Goal: Task Accomplishment & Management: Manage account settings

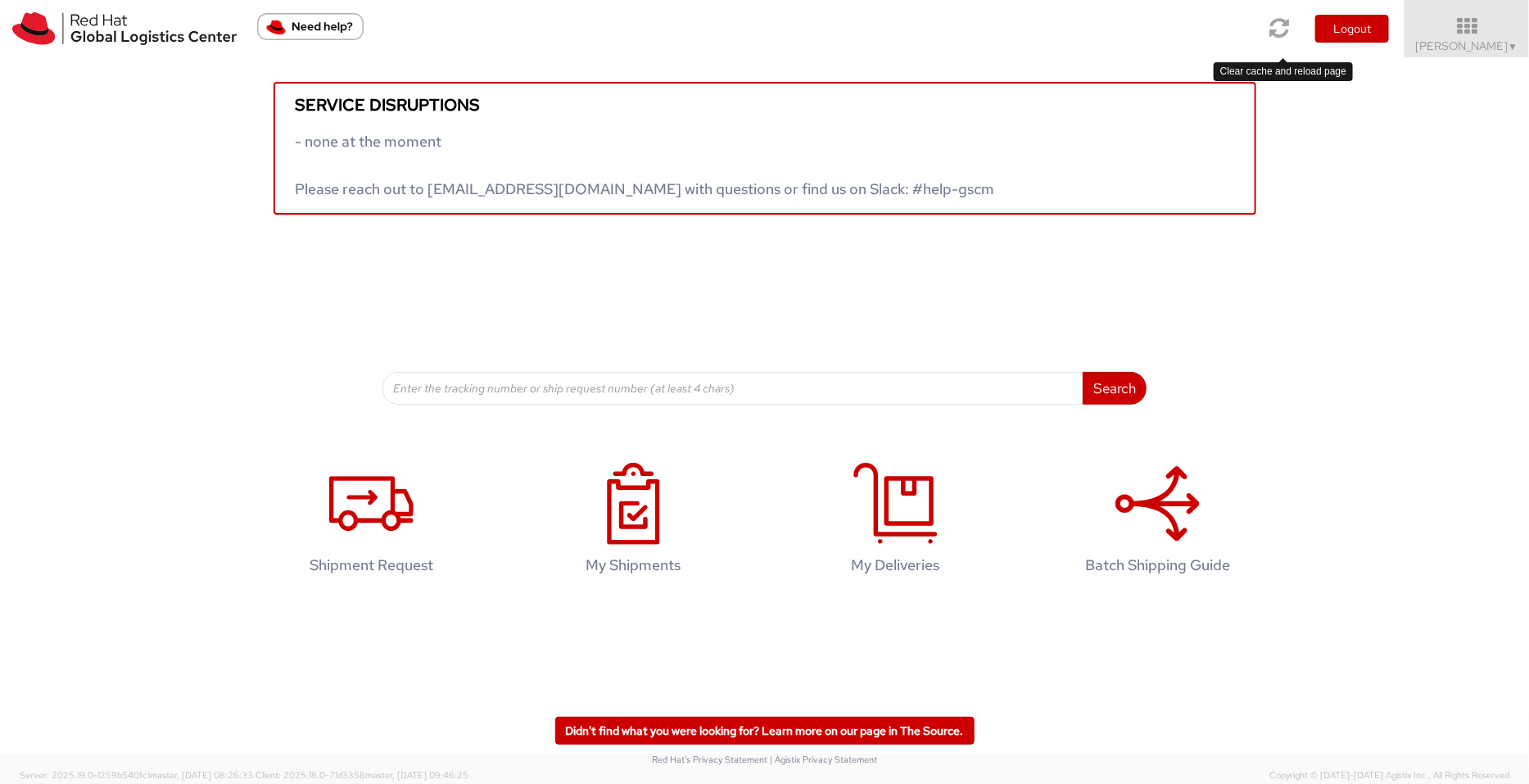
click at [1223, 18] on icon at bounding box center [1280, 28] width 20 height 23
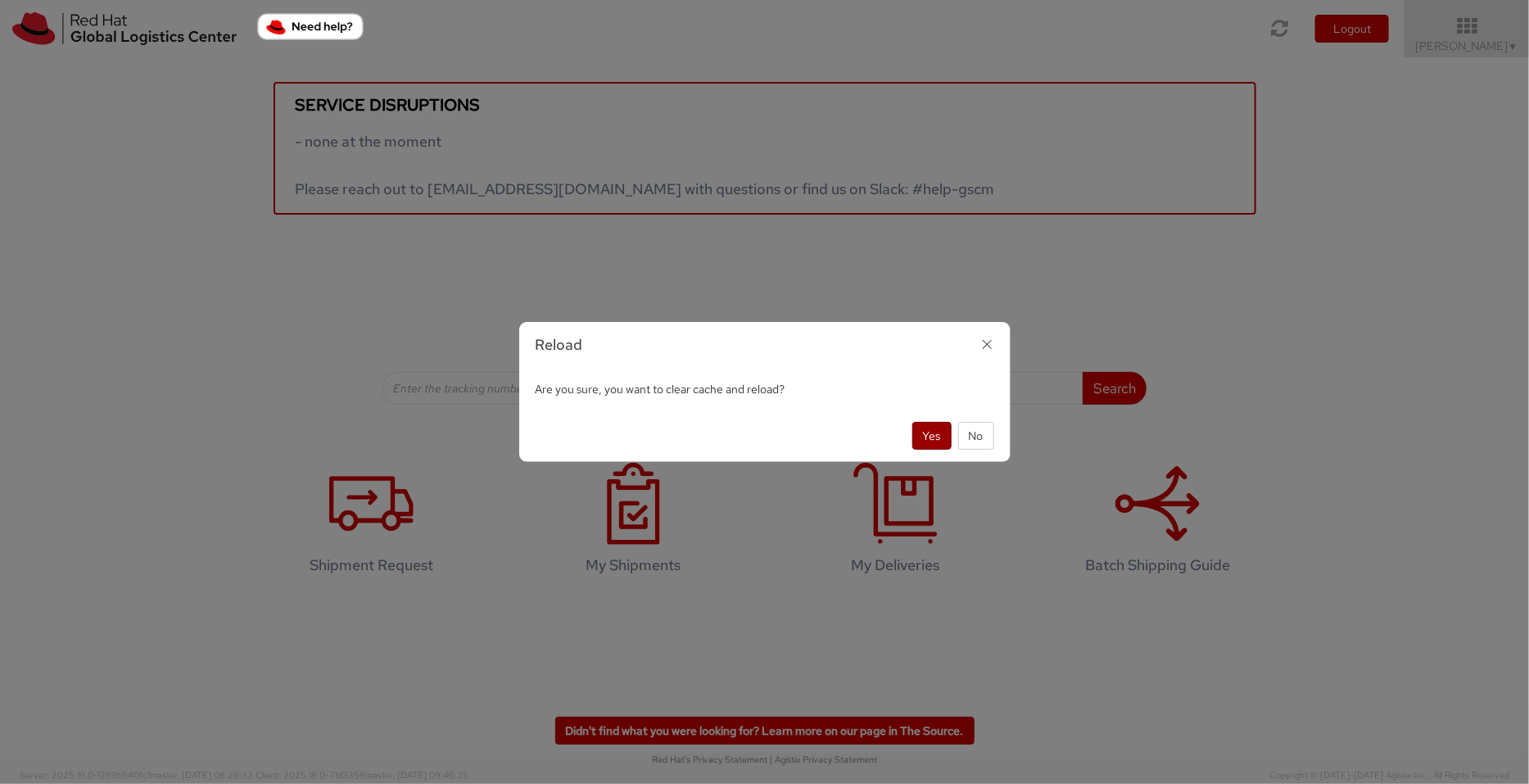
click at [913, 427] on button "Yes" at bounding box center [932, 436] width 39 height 28
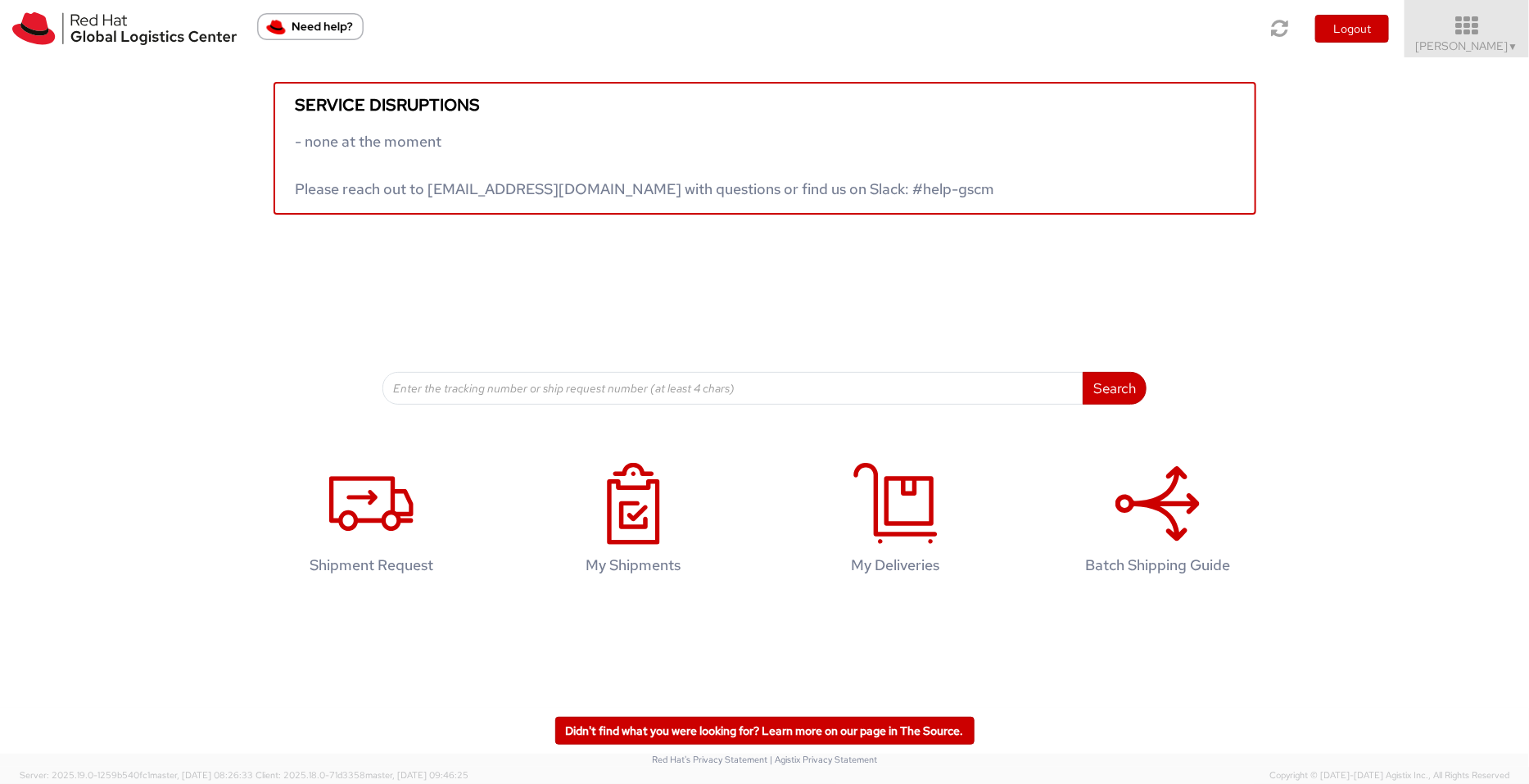
click at [1471, 47] on span "Pallav Sen Gupta ▼" at bounding box center [1467, 45] width 102 height 15
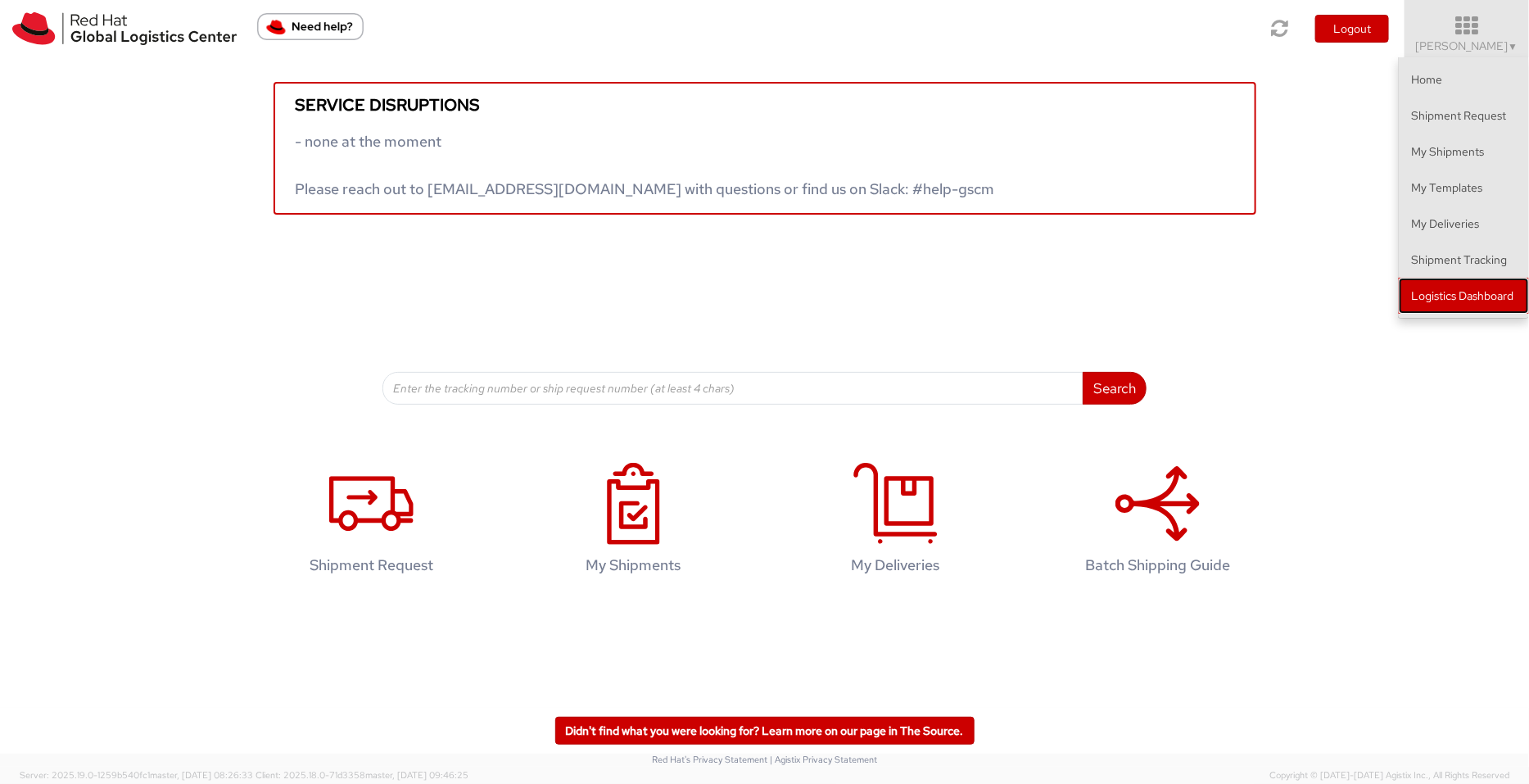
click at [1472, 292] on link "Logistics Dashboard" at bounding box center [1464, 295] width 130 height 36
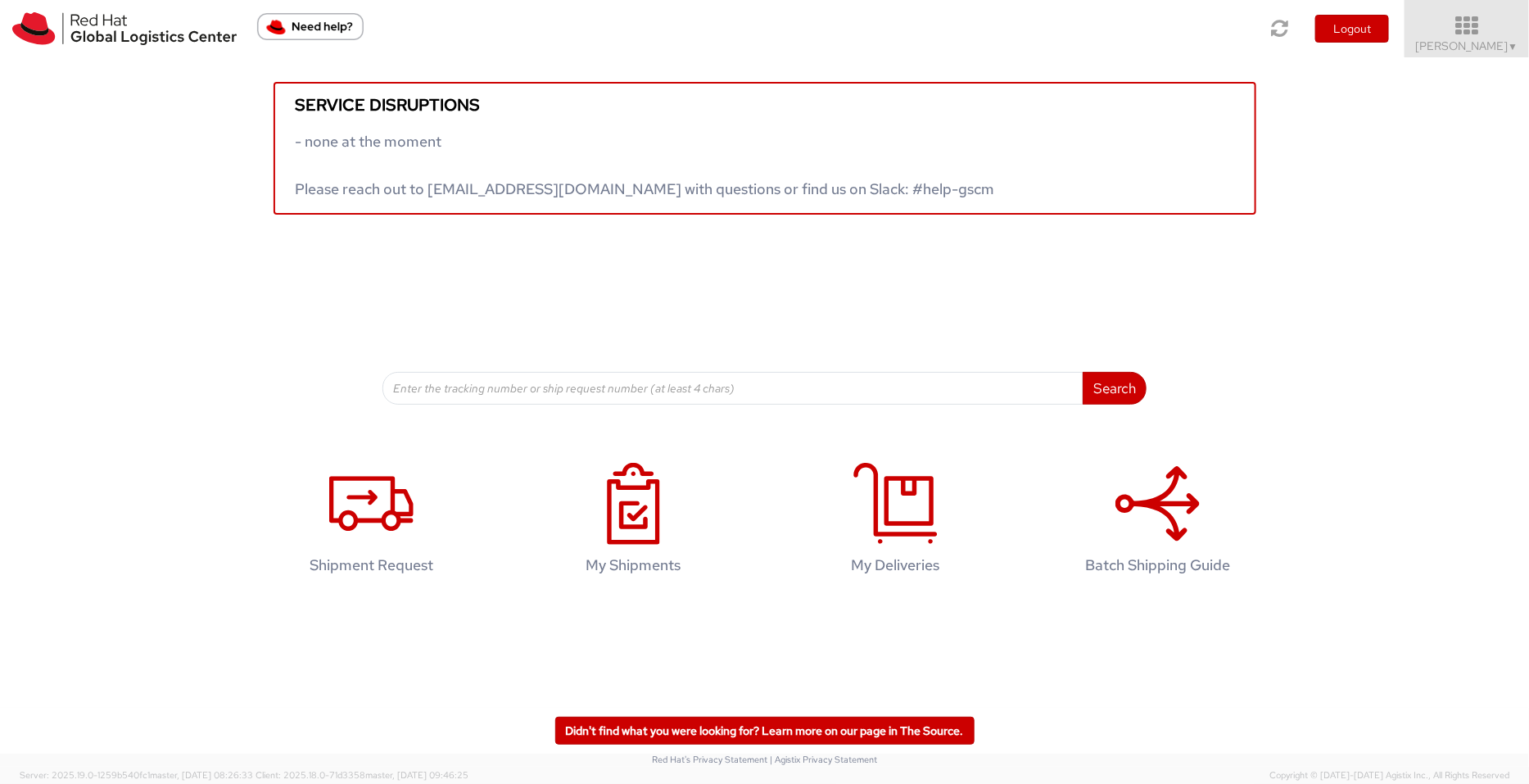
click at [1464, 42] on span "Pallav Sen Gupta ▼" at bounding box center [1467, 45] width 102 height 15
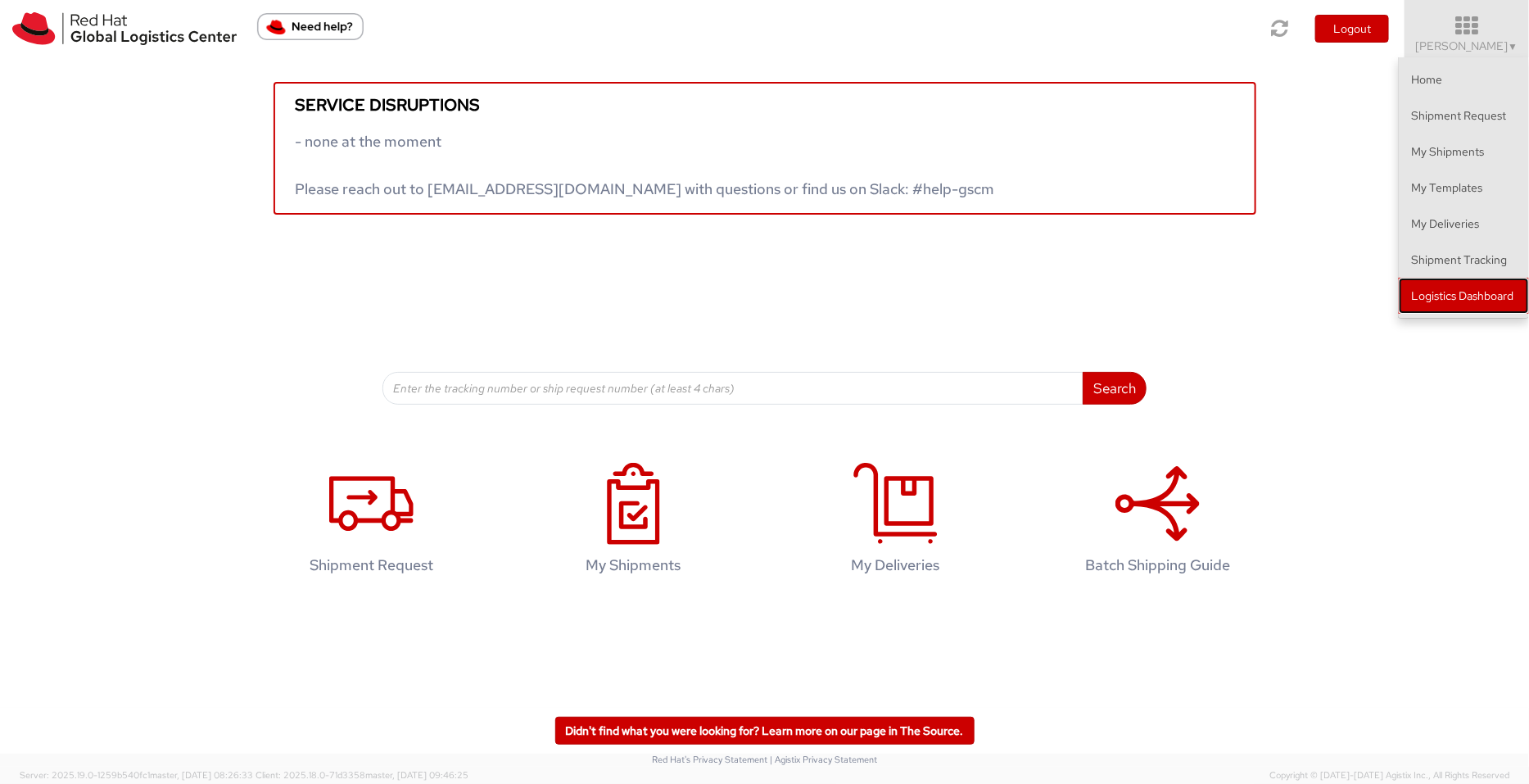
click at [1476, 297] on link "Logistics Dashboard" at bounding box center [1464, 295] width 130 height 36
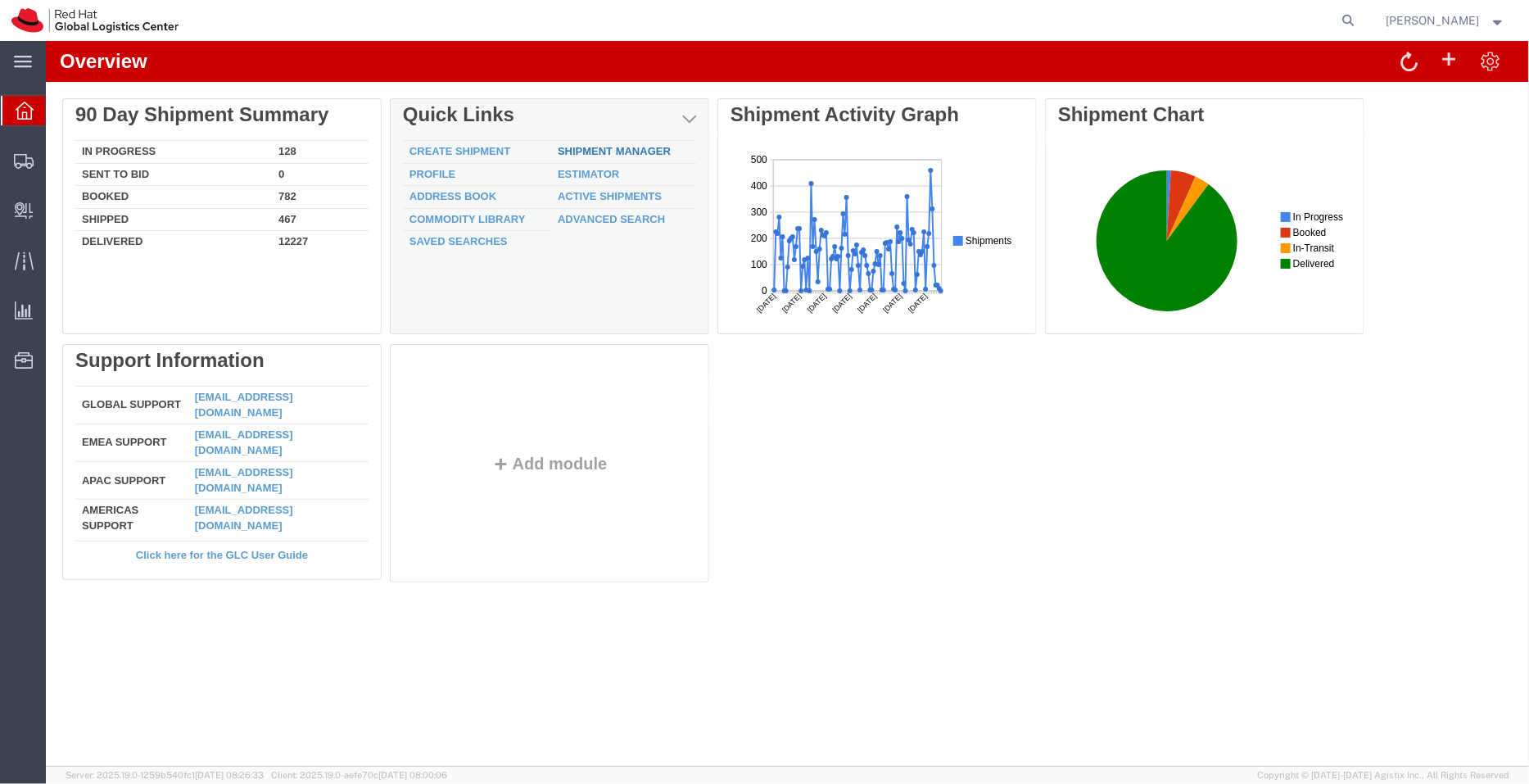
click at [589, 150] on link "Shipment Manager" at bounding box center [614, 150] width 113 height 12
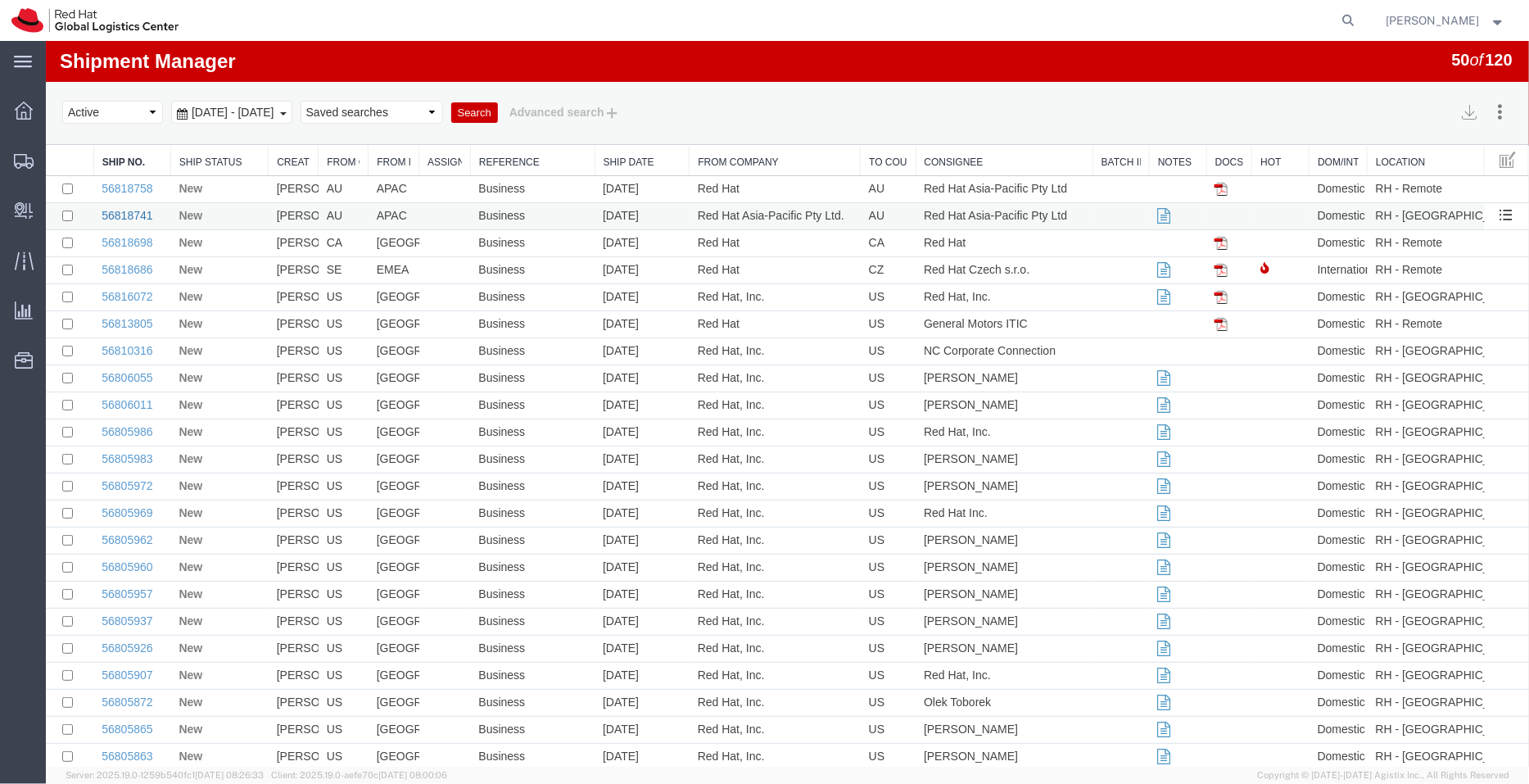
click at [133, 209] on link "56818741" at bounding box center [126, 215] width 51 height 13
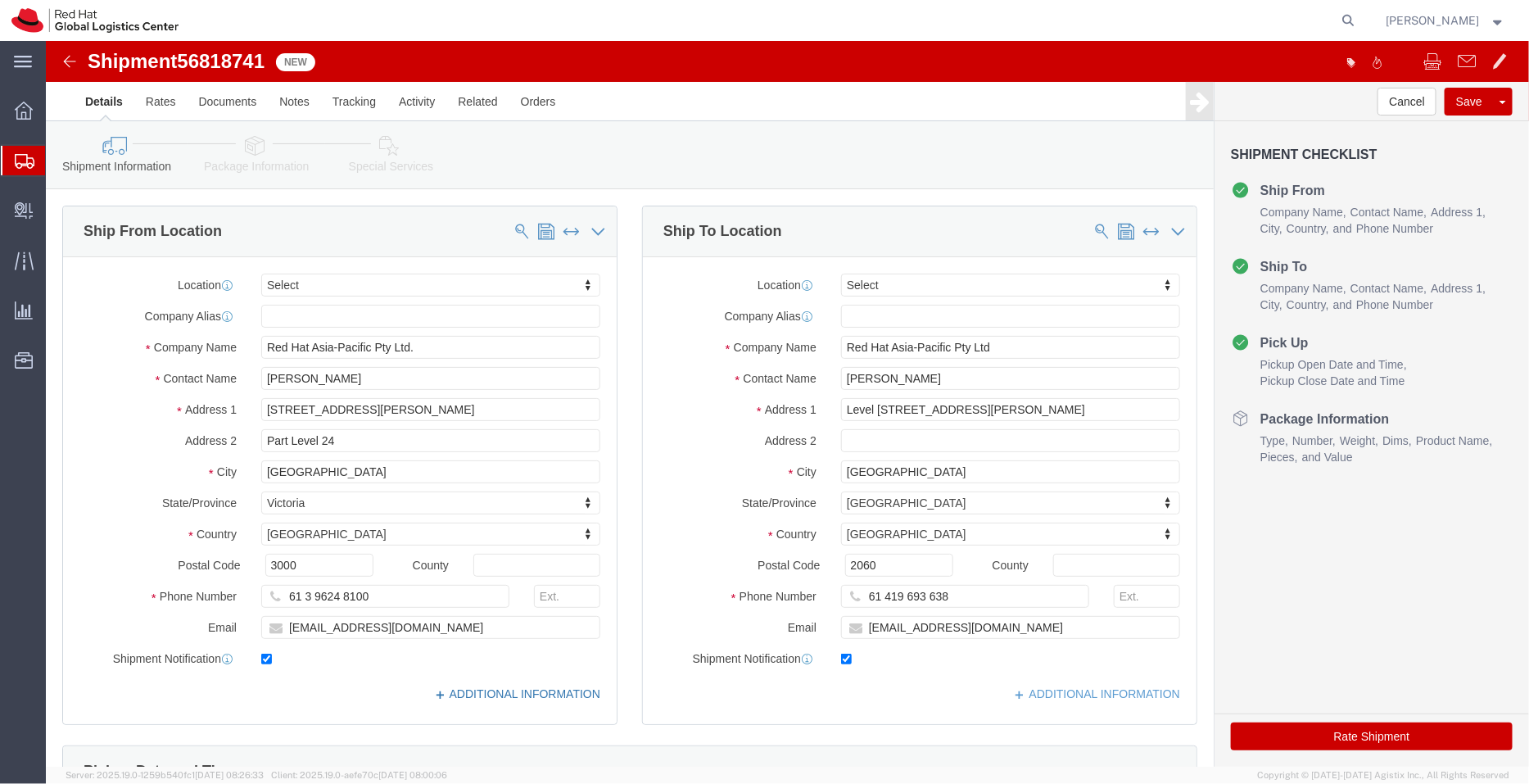
select select
click link "ADDITIONAL INFORMATION"
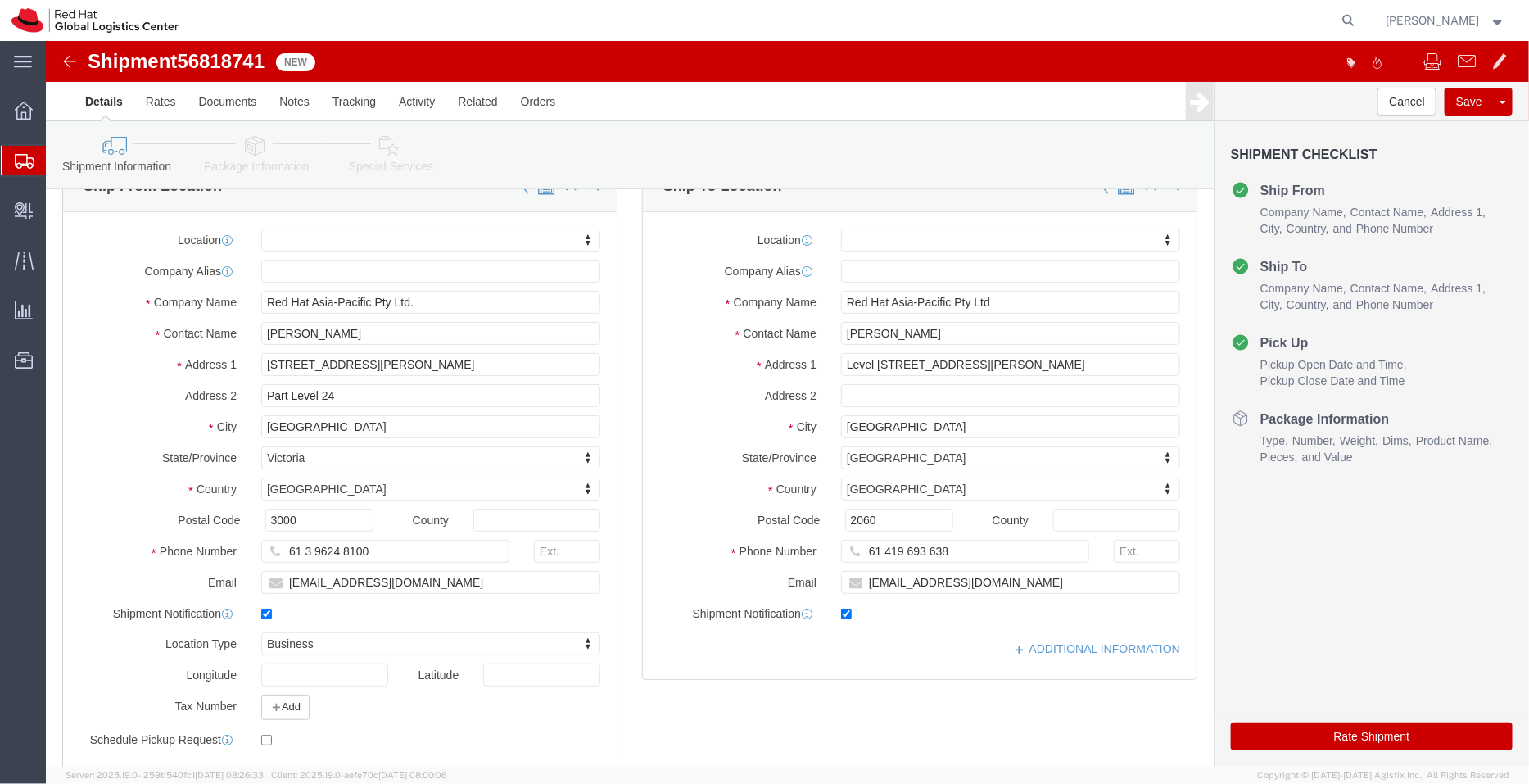
scroll to position [14, 0]
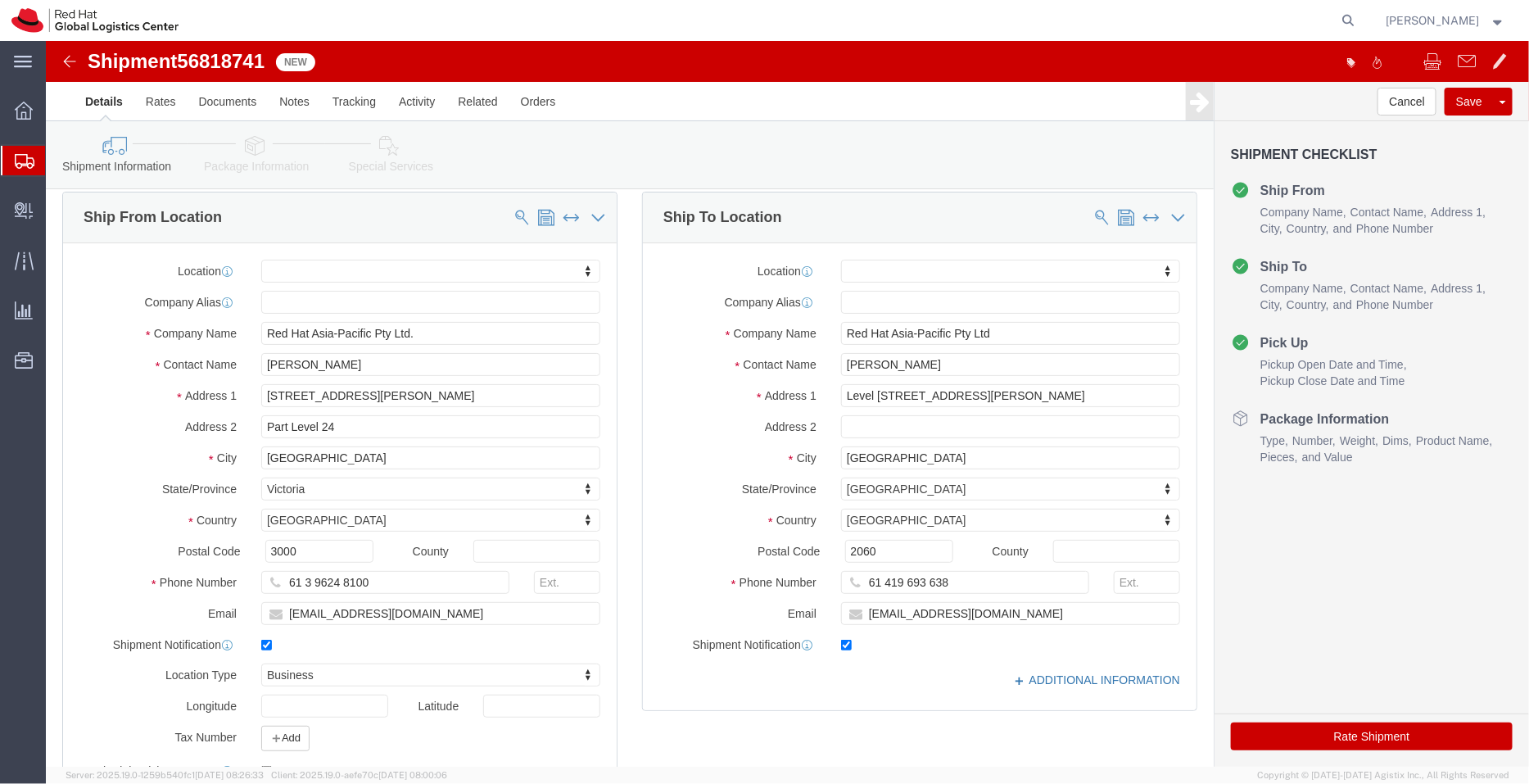
click link "ADDITIONAL INFORMATION"
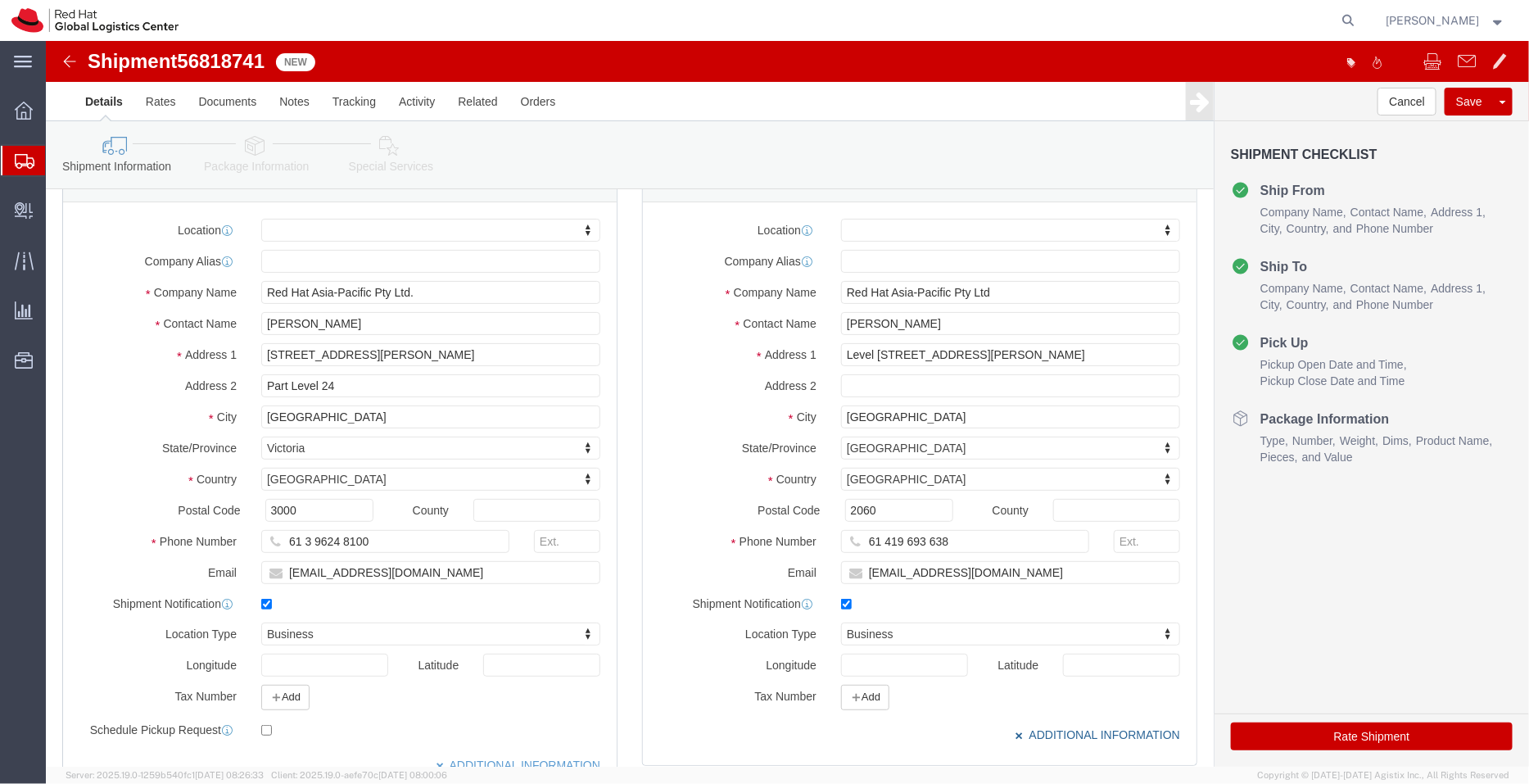
scroll to position [53, 0]
drag, startPoint x: 894, startPoint y: 282, endPoint x: 770, endPoint y: 295, distance: 124.7
click div "Contact Name Anna Kolovos"
click input "Anna Foley"
paste input "Anna Kolovos"
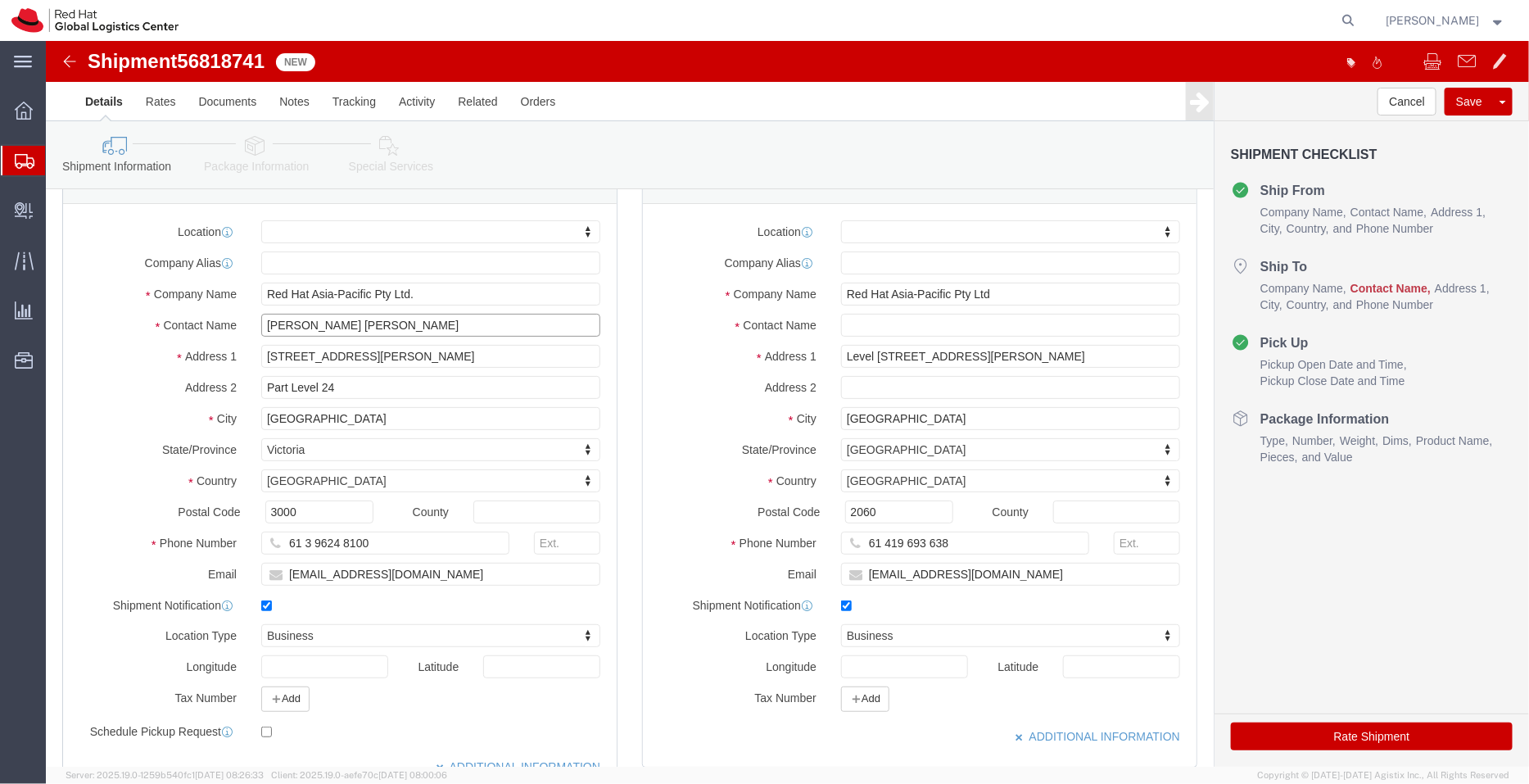
type input "Anna Foley Anna Kolovos"
drag, startPoint x: 841, startPoint y: 540, endPoint x: 722, endPoint y: 522, distance: 120.4
click div "Email akolovos@redhat.com"
checkbox input "false"
type input "sy"
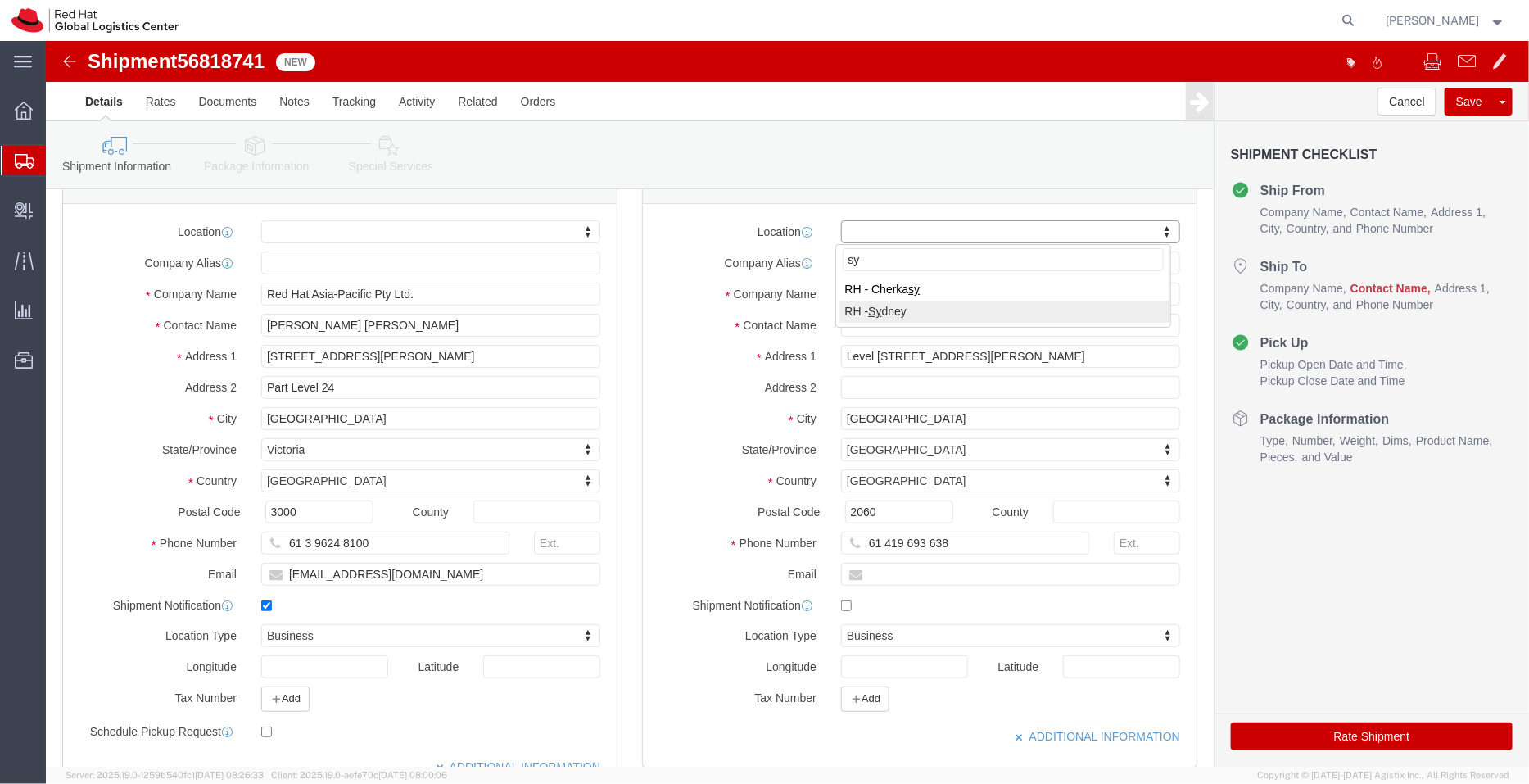
select select "50511"
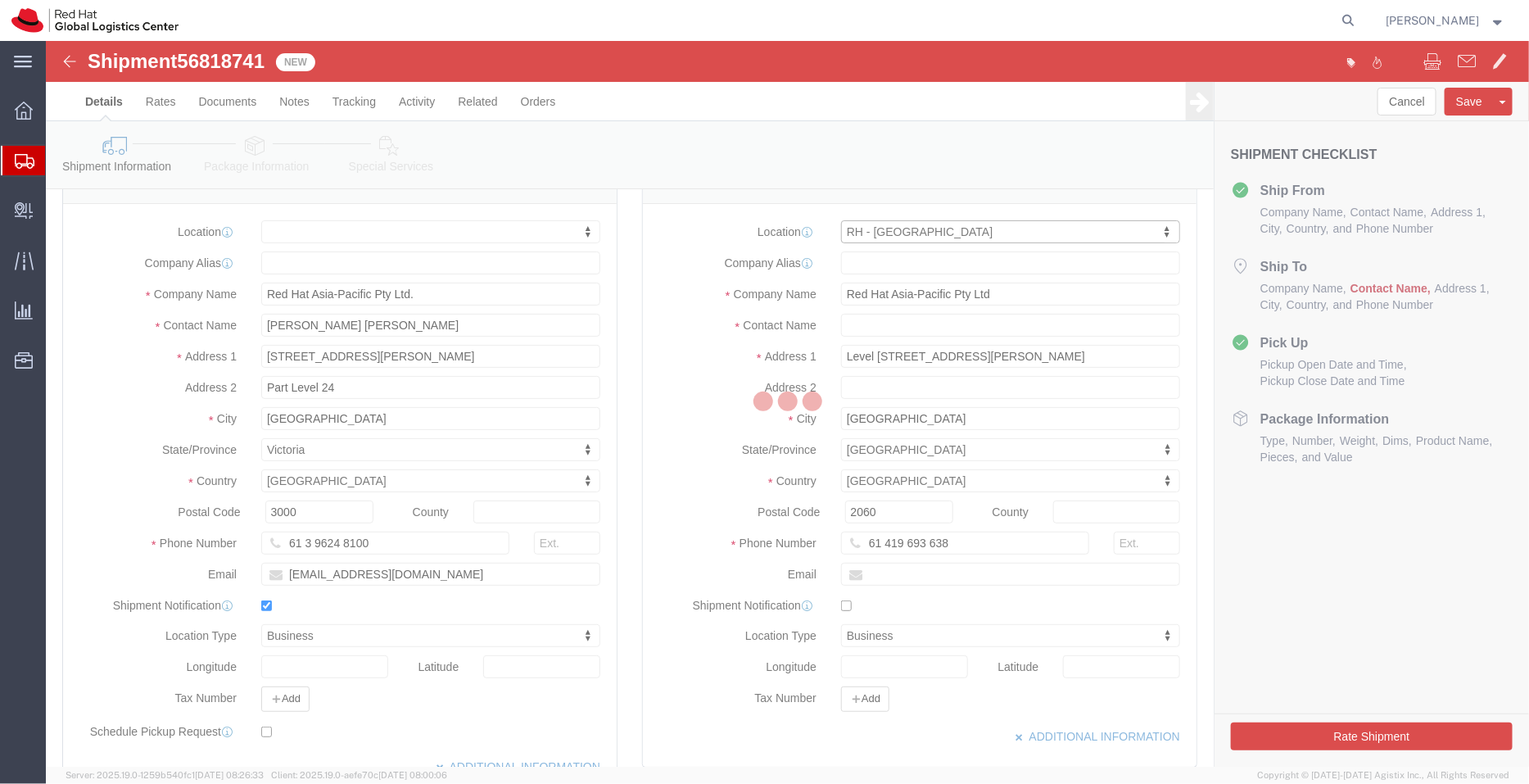
type input "SYDNEYII"
select select
type input "[PHONE_NUMBER]"
select select
select select "TIN"
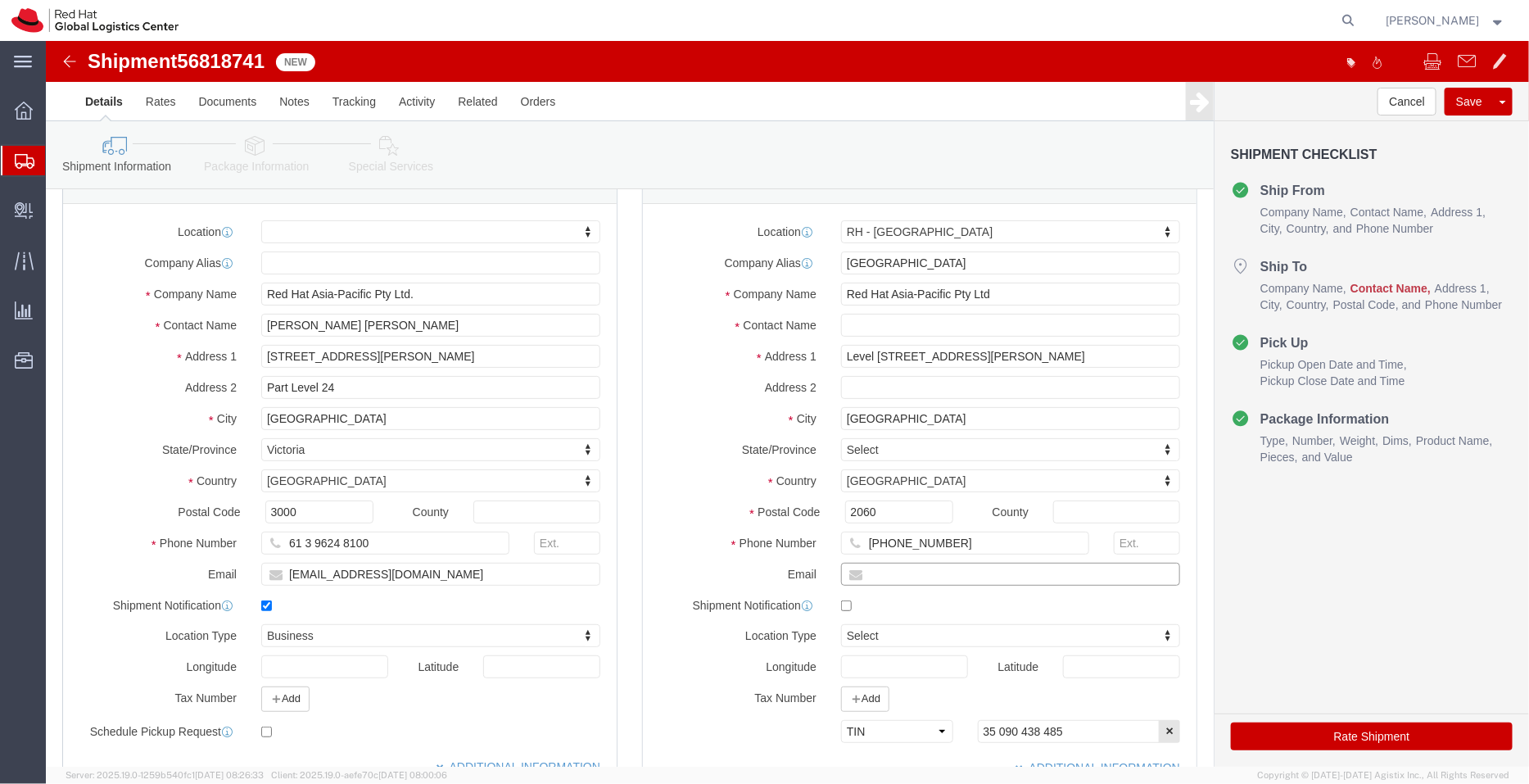
click input "text"
paste input "akolovos@redhat.com"
type input "akolovos@redhat.com"
checkbox input "true"
drag, startPoint x: 370, startPoint y: 283, endPoint x: 279, endPoint y: 283, distance: 91.0
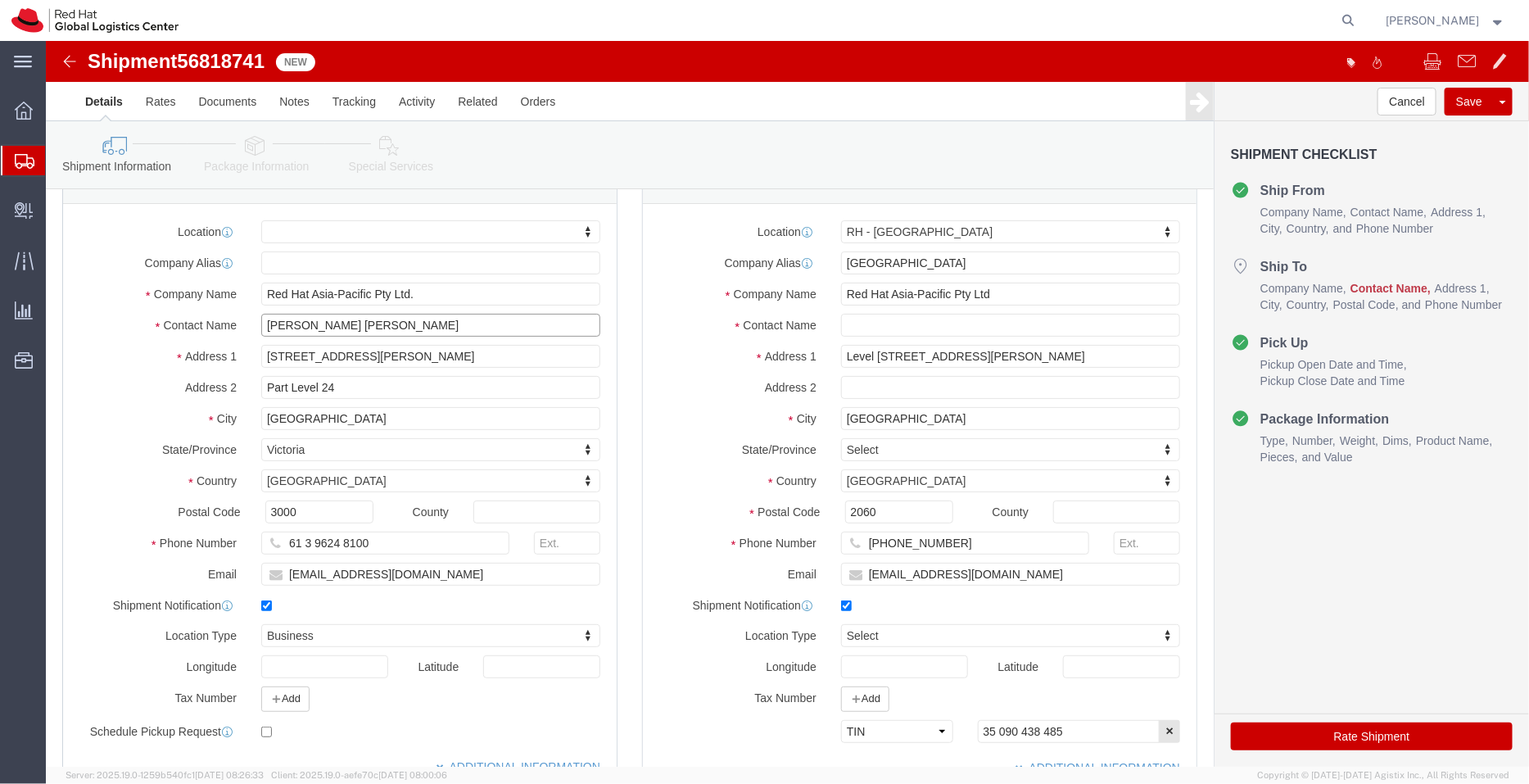
click input "Anna Foley Anna Kolovos"
type input "Anna Foley"
click input "text"
paste input "Anna Kolovos"
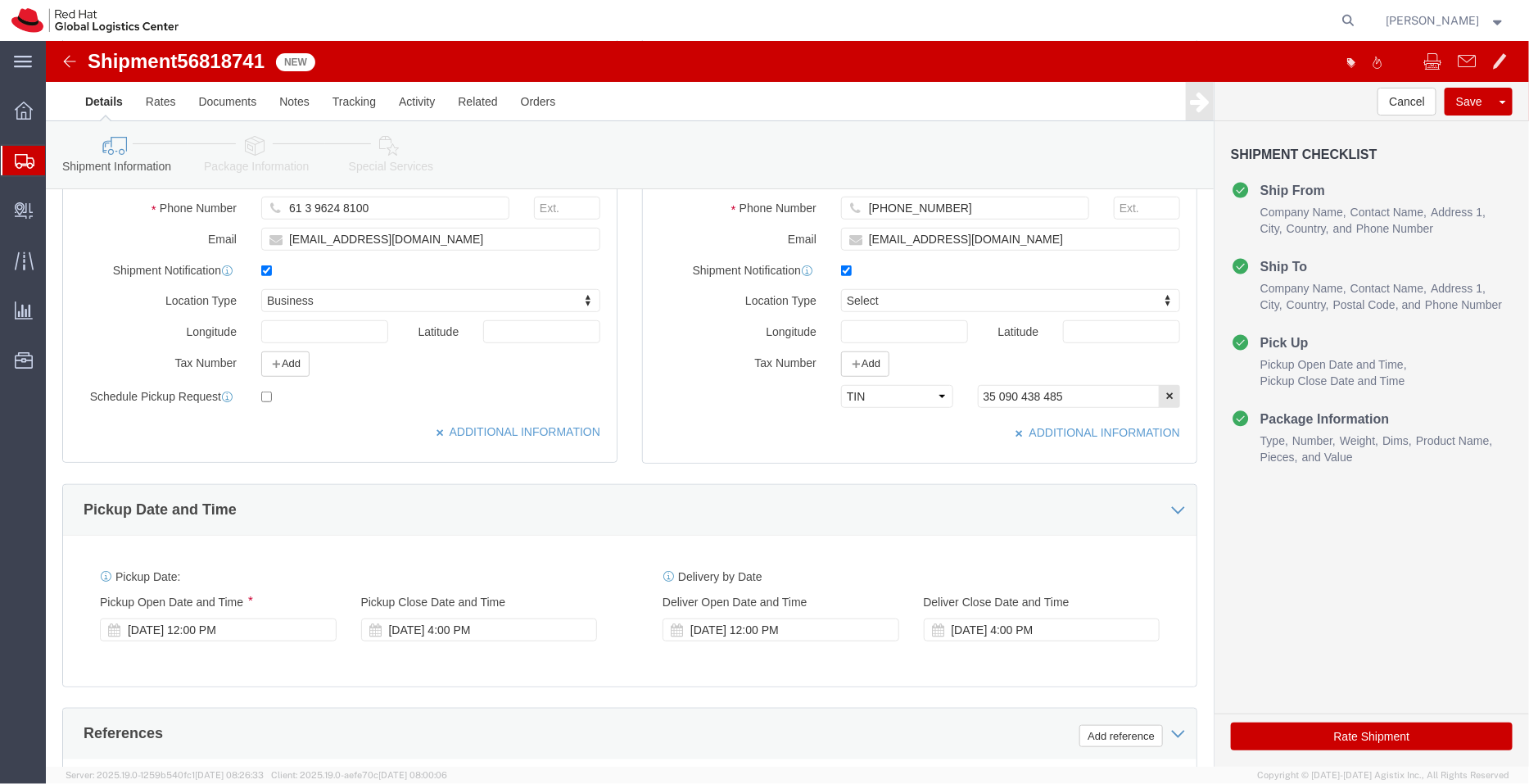
scroll to position [391, 0]
type input "Anna Kolovos"
drag, startPoint x: 1036, startPoint y: 361, endPoint x: 835, endPoint y: 331, distance: 203.2
click div "Select EIN EORI TIN VAT Other Tax Number Add Select EIN EORI TIN VAT Other 35 0…"
click icon "button"
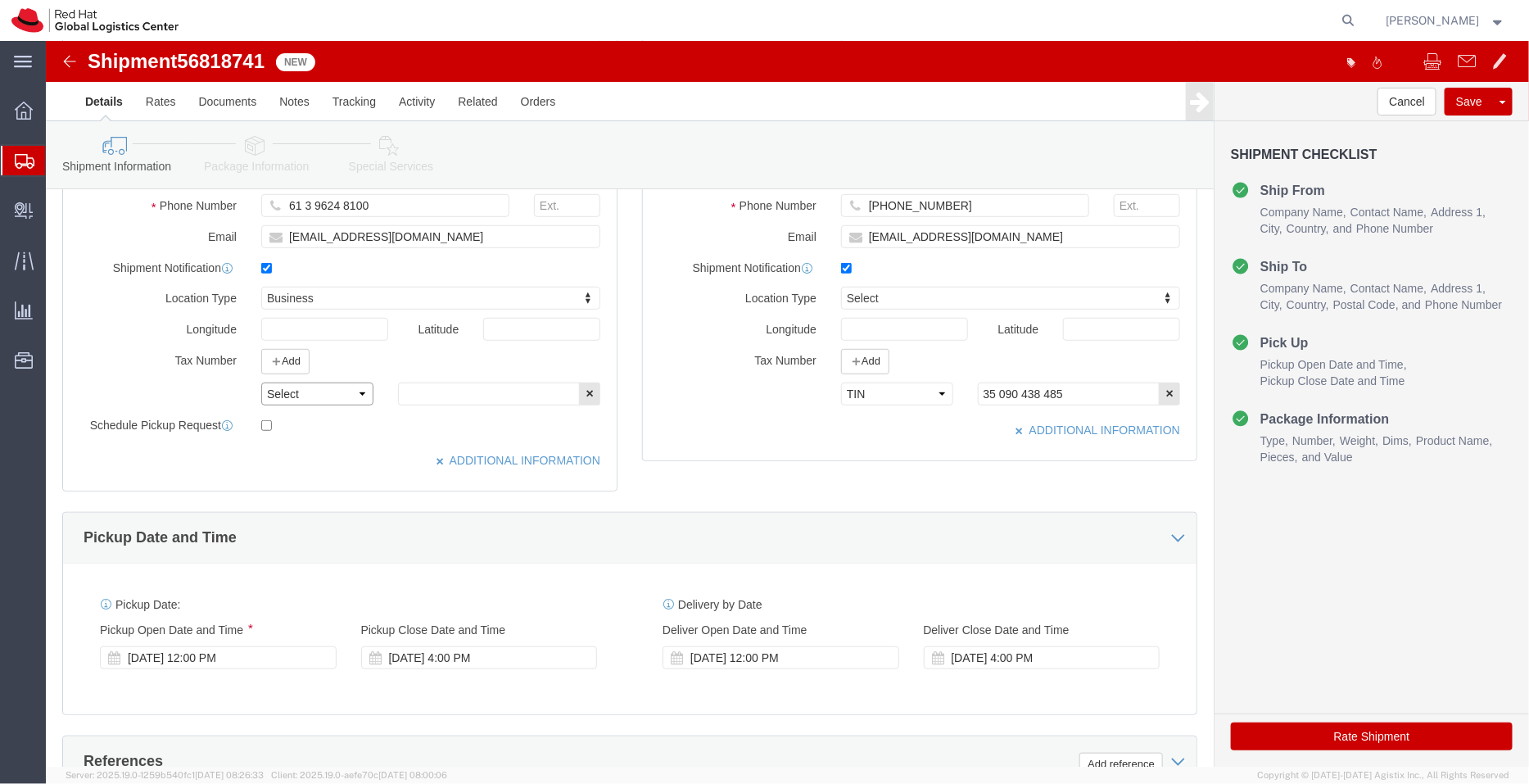
click select "Select EIN EORI TIN VAT Other"
select select "TIN"
click select "Select EIN EORI TIN VAT Other"
click input "text"
paste input "35 090 438 485"
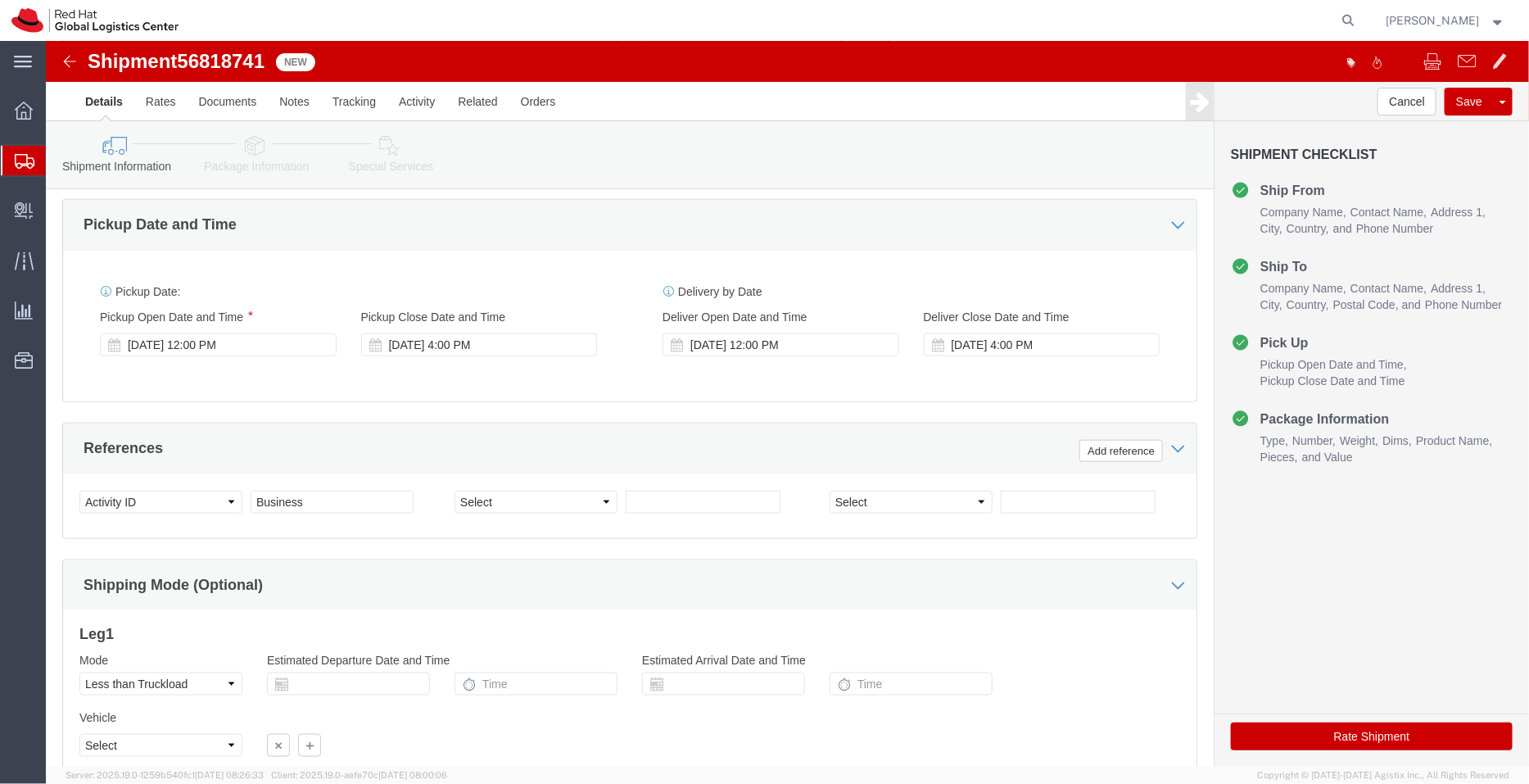
scroll to position [706, 0]
type input "35 090 438 485"
click div "Sep 15 2025 12:00 PM"
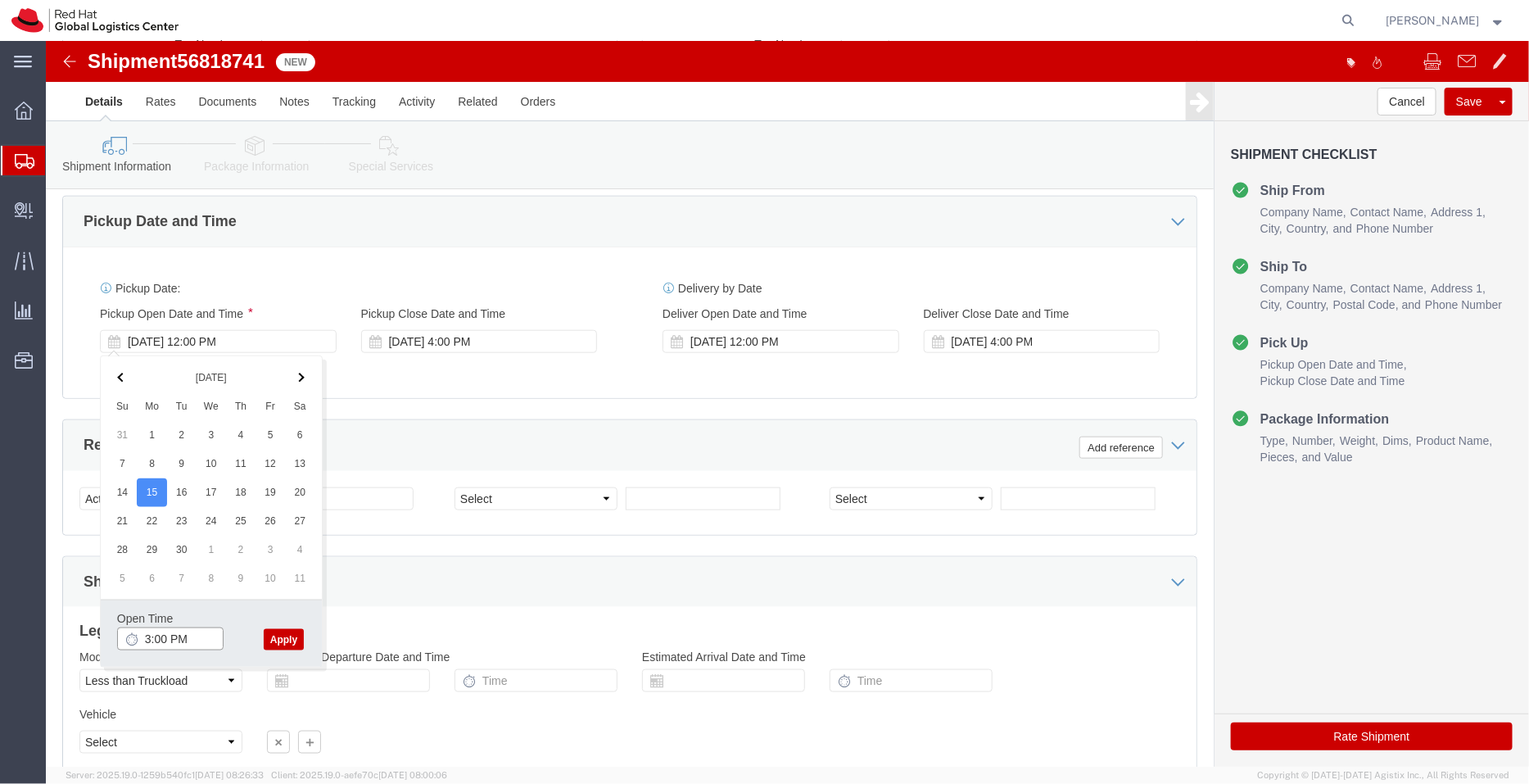
type input "3:00 PM"
click button "Apply"
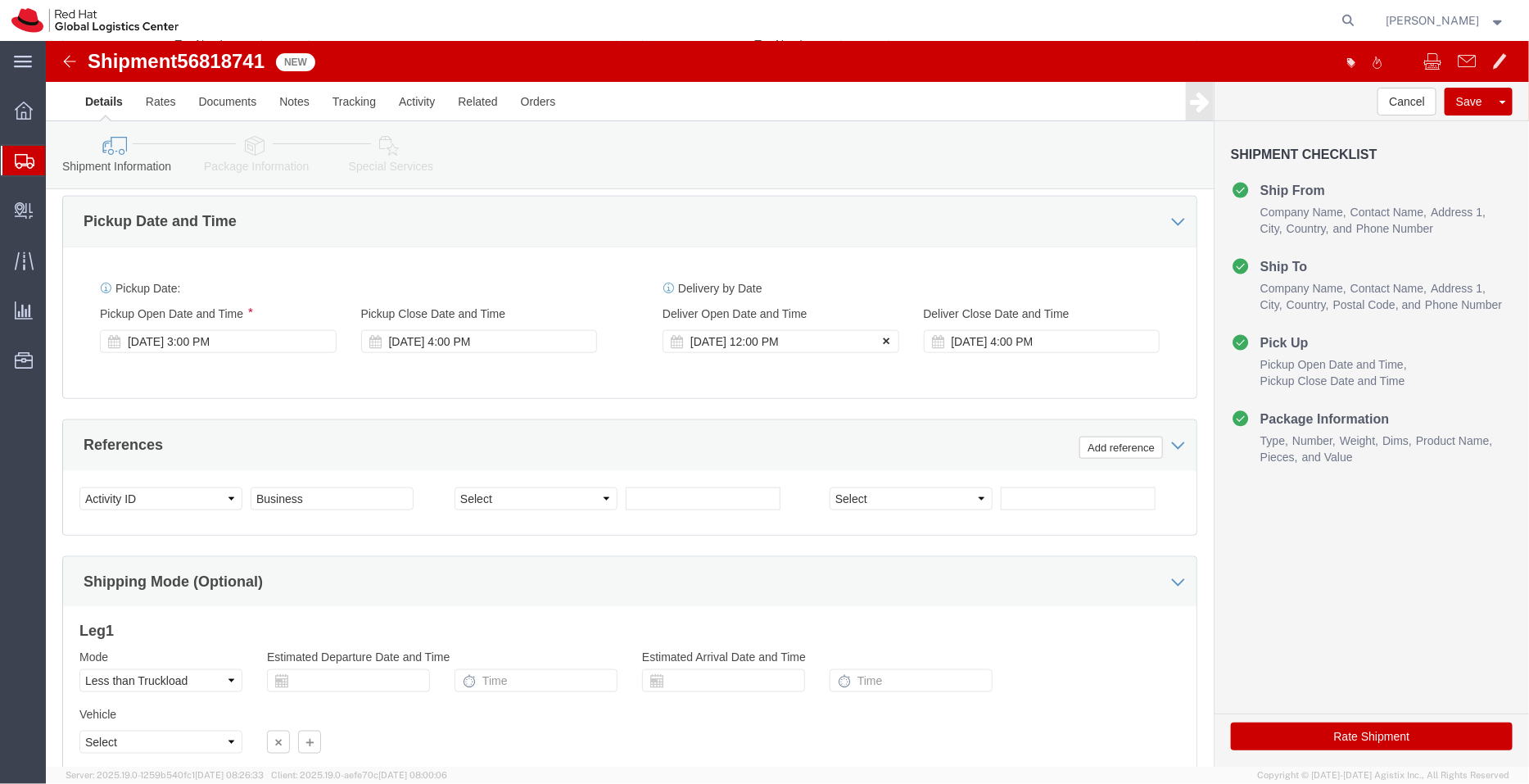
click icon
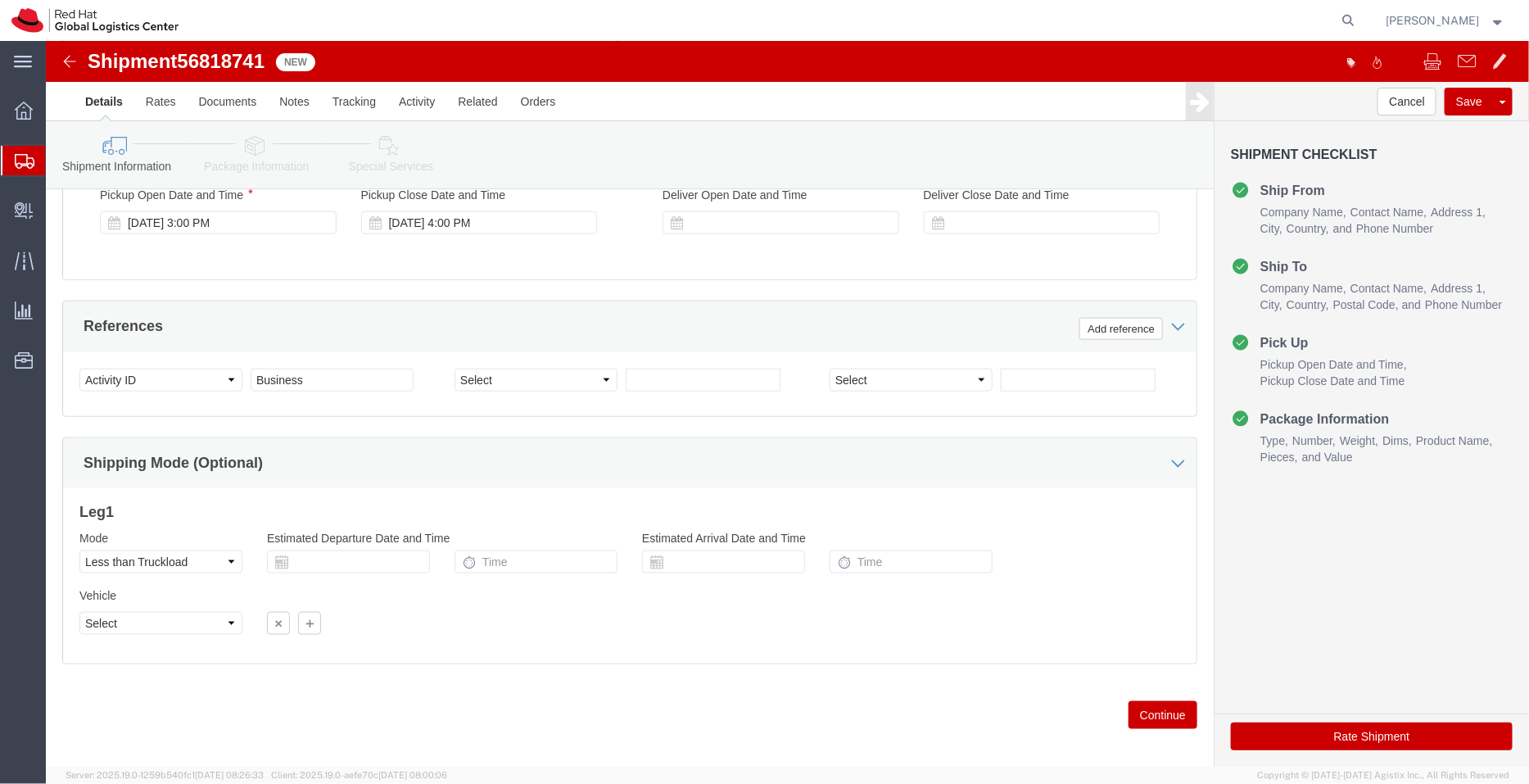
scroll to position [838, 0]
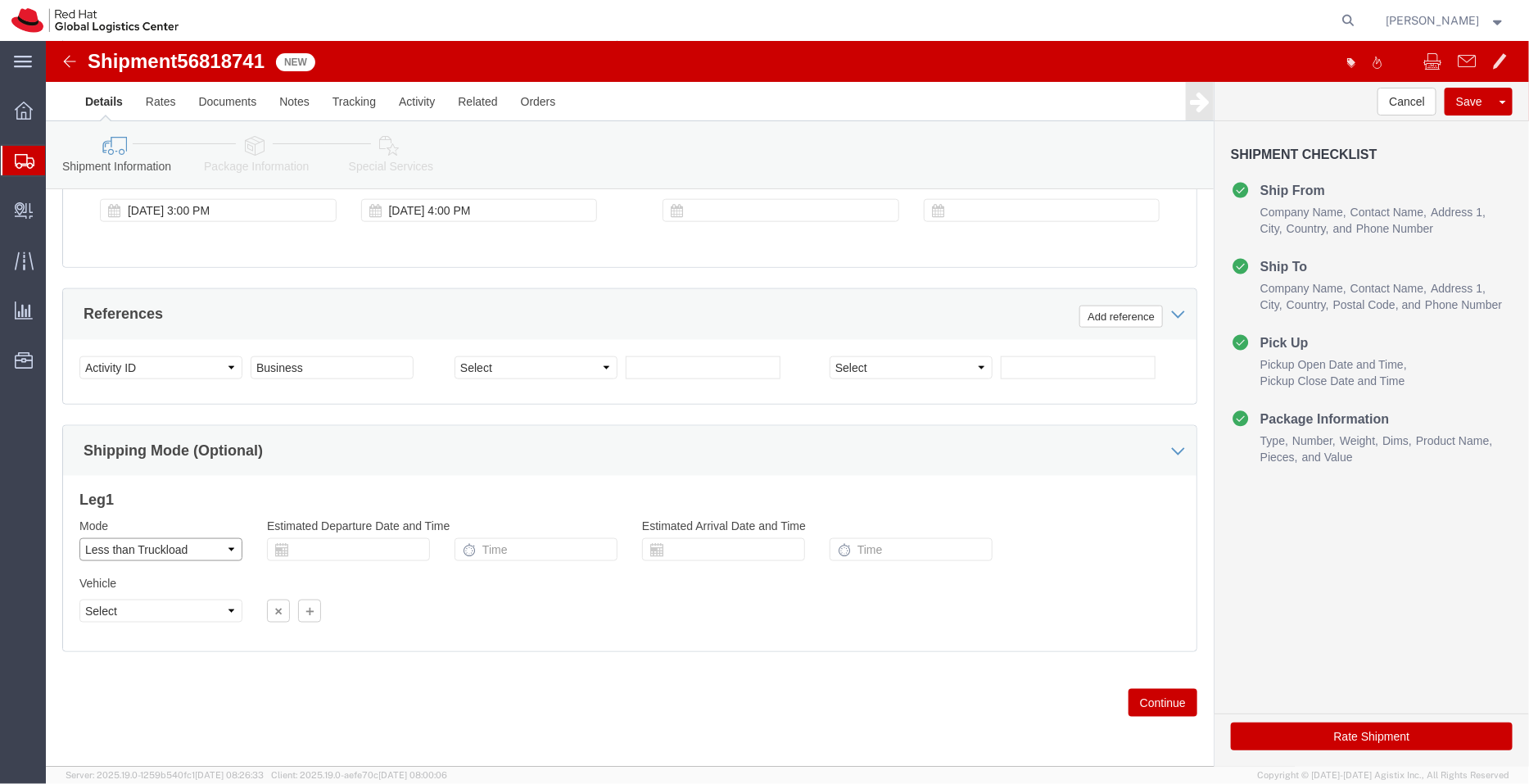
click select "Select Air Less than Truckload Multi-Leg Ocean Freight Rail Small Parcel Truckl…"
select select
click select "Select Air Less than Truckload Multi-Leg Ocean Freight Rail Small Parcel Truckl…"
click icon
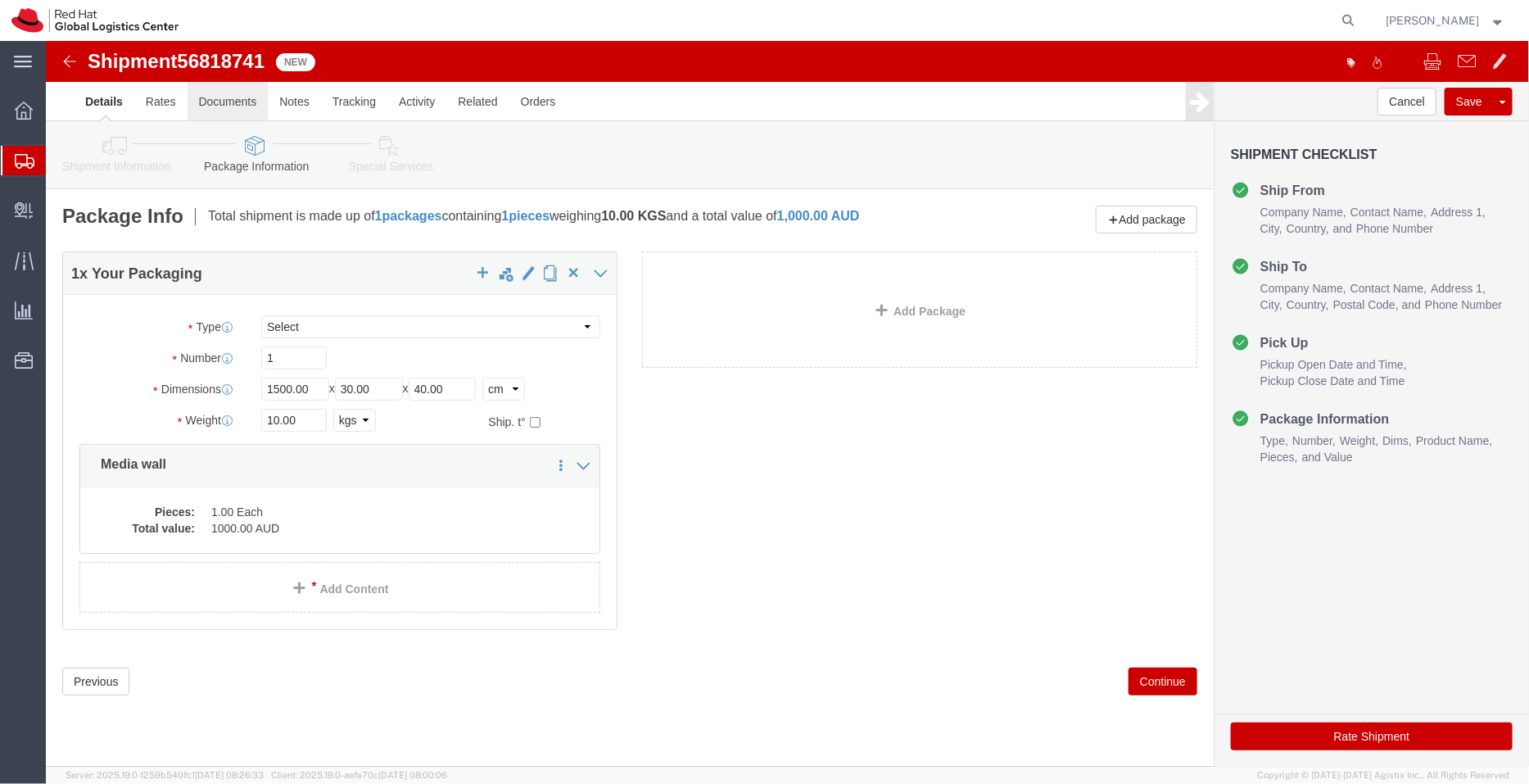
click link "Documents"
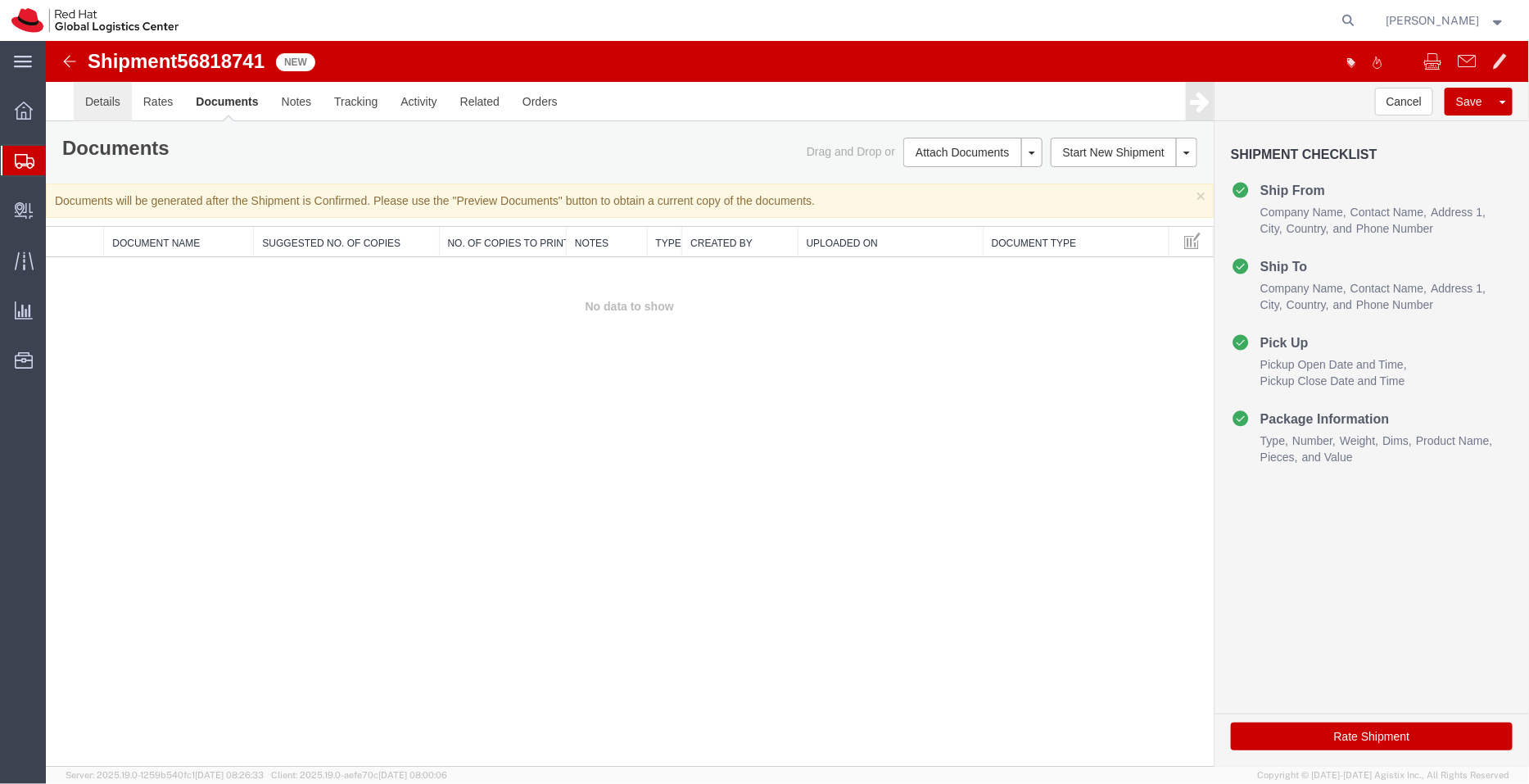
click at [100, 101] on link "Details" at bounding box center [102, 100] width 58 height 39
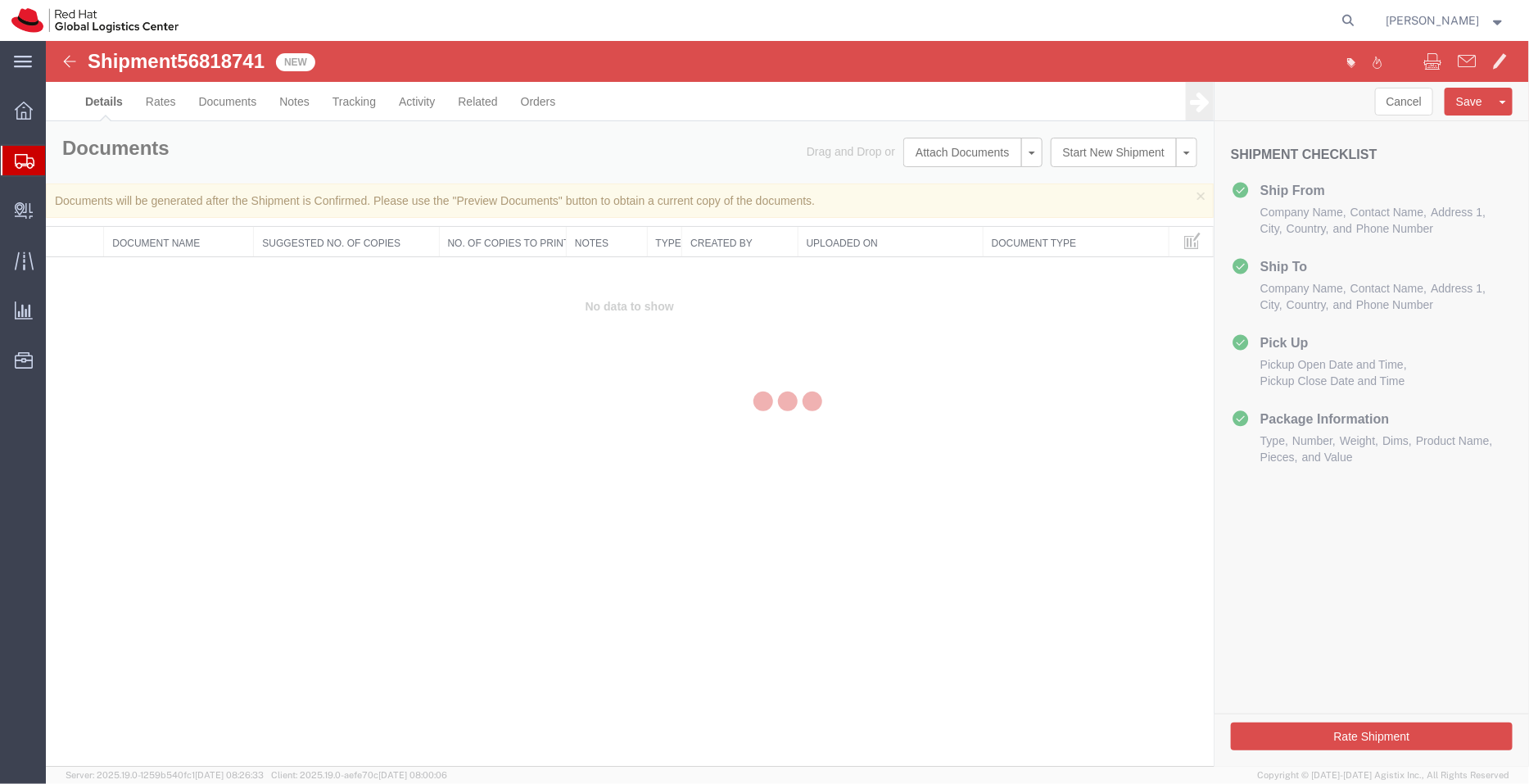
select select "50511"
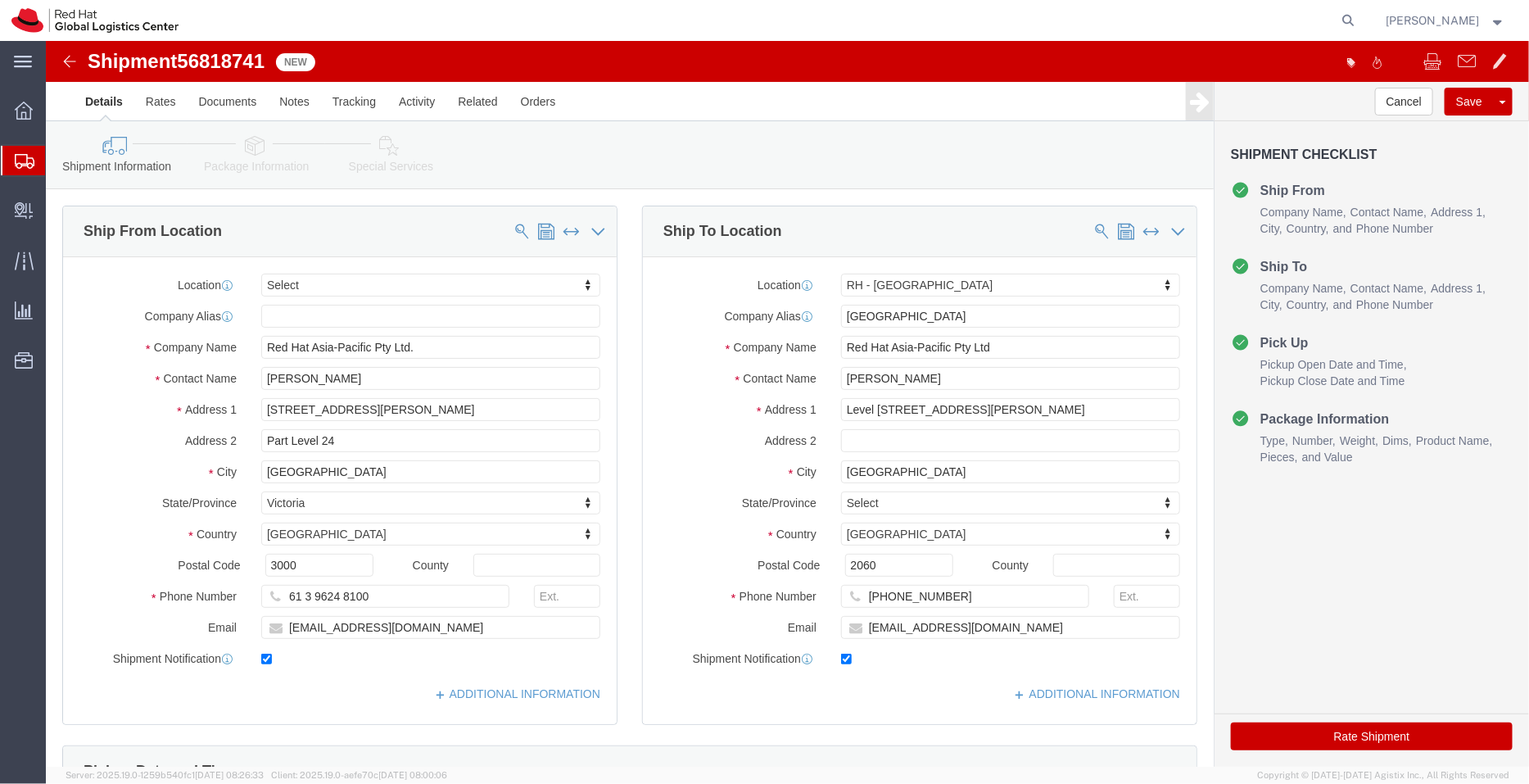
click icon
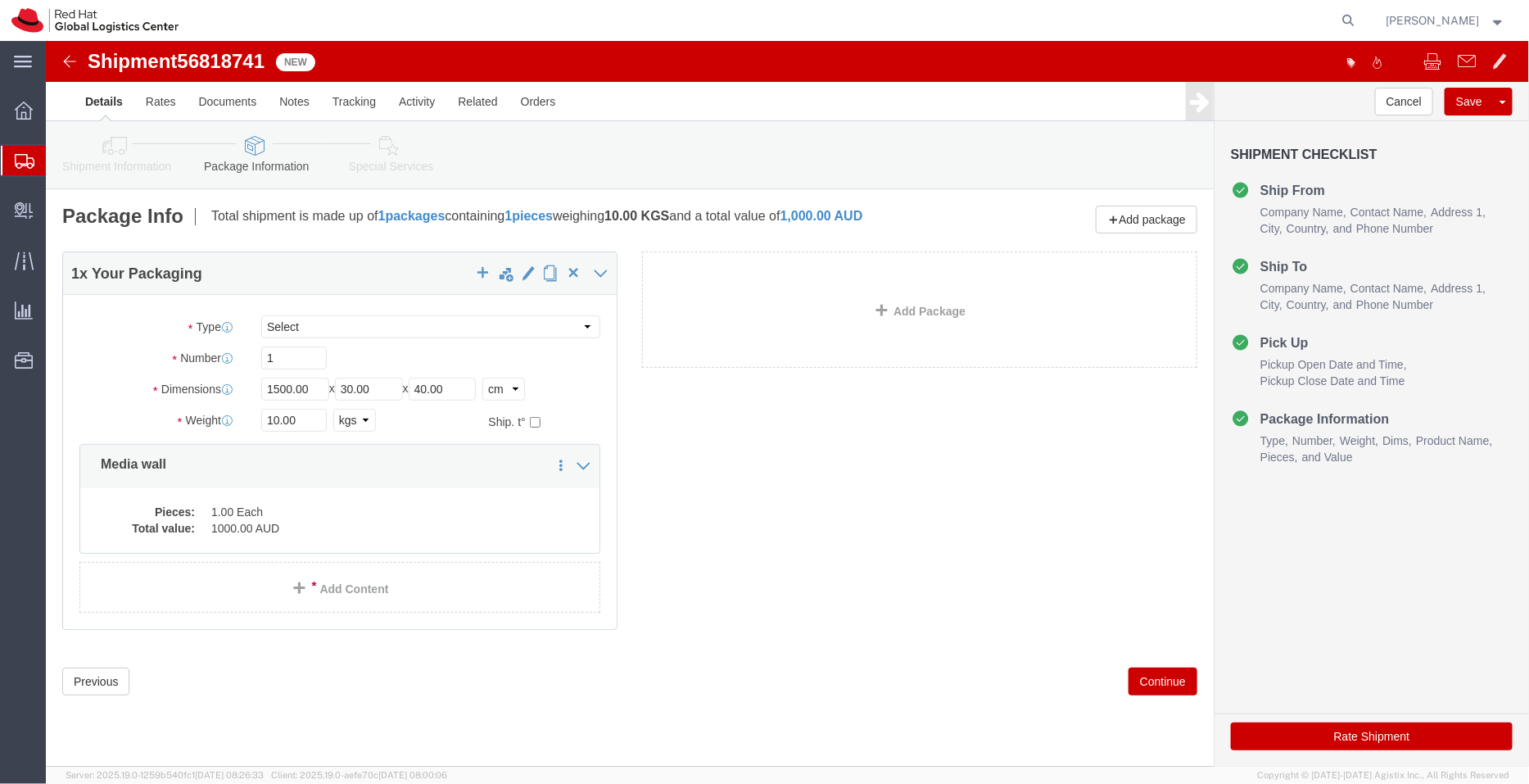
click at [1177, 24] on agx-global-search at bounding box center [1101, 20] width 524 height 41
click div "Pieces: 1.00 Each Total value: 1000.00 AUD"
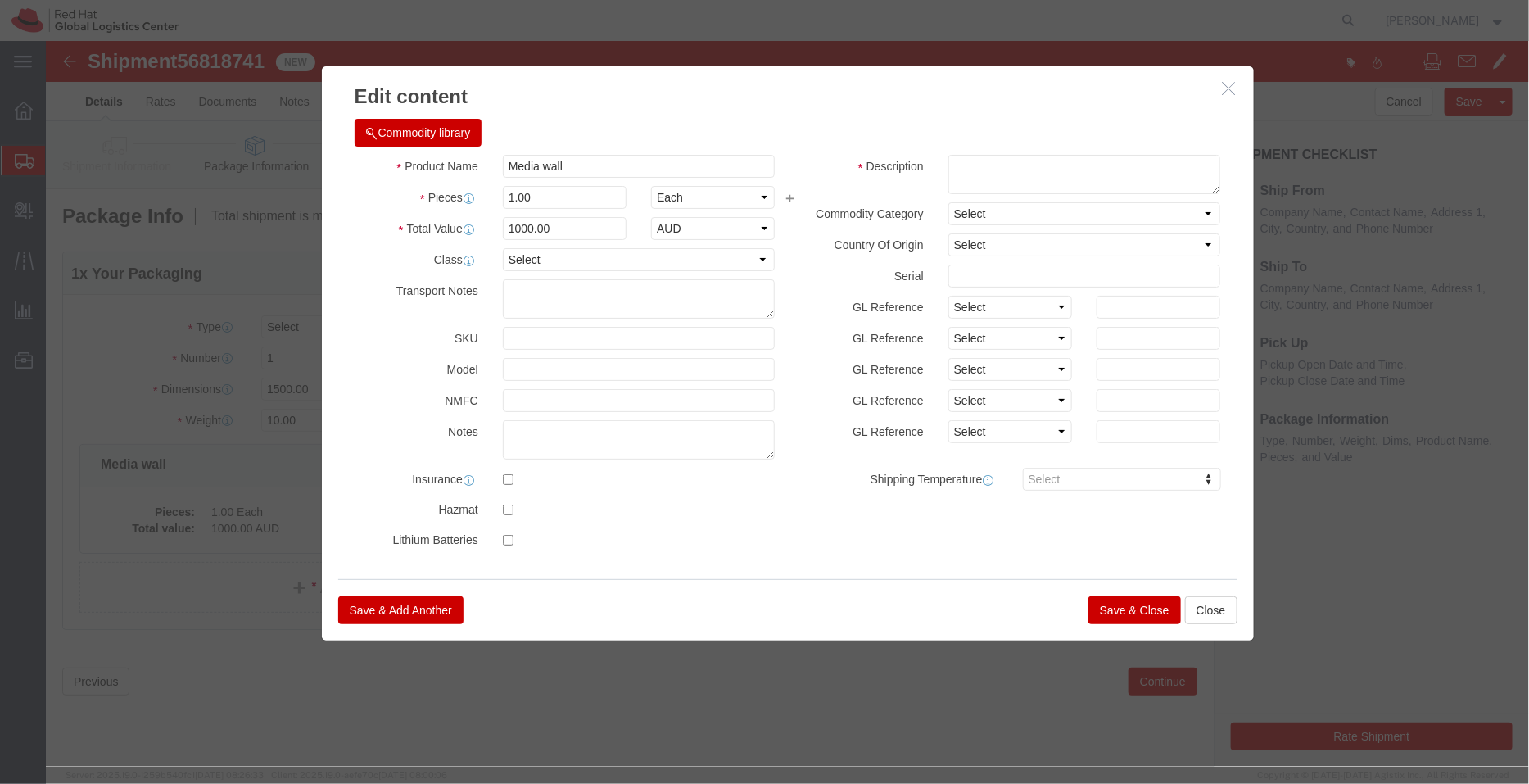
click button "Save & Close"
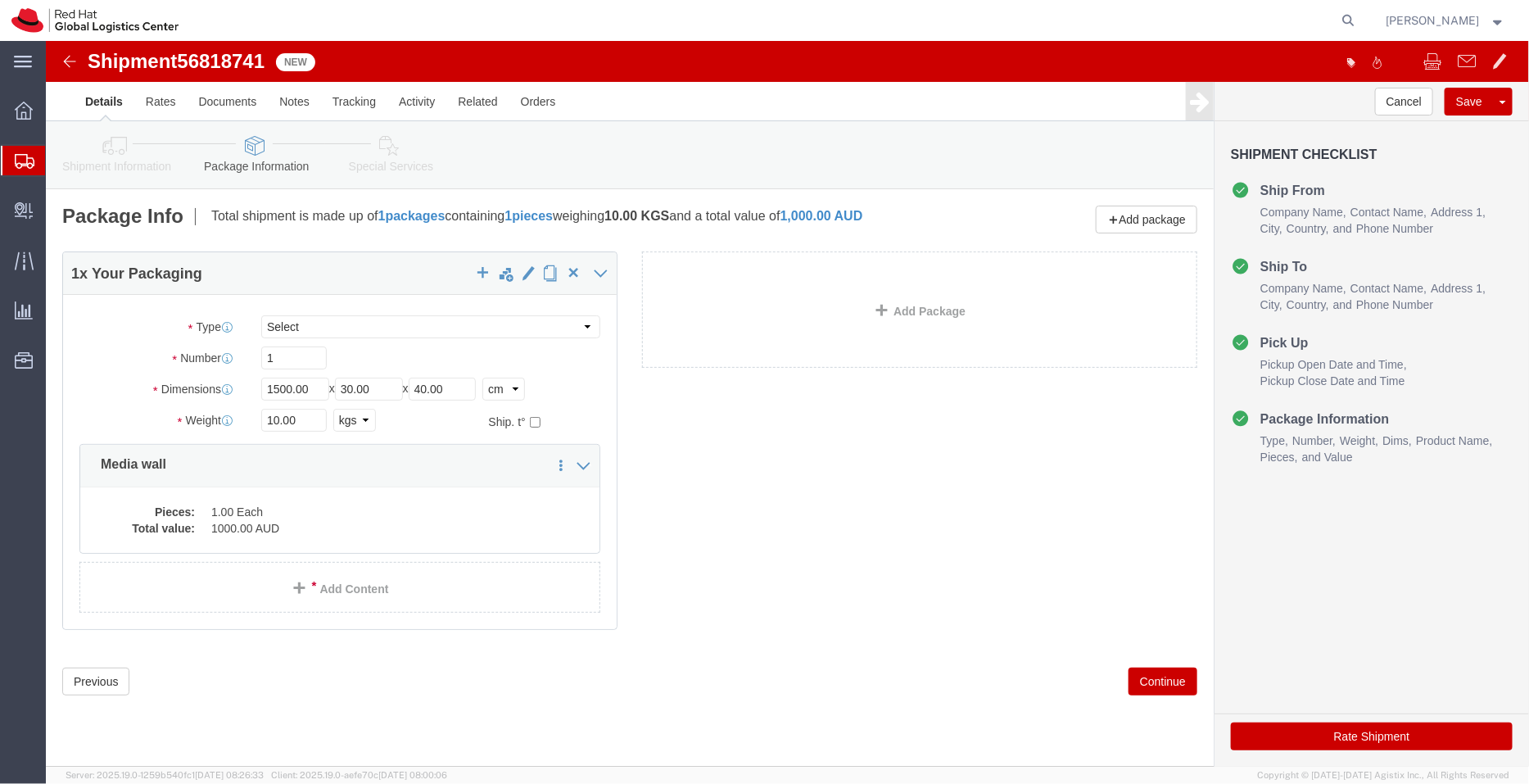
click link "Special Services"
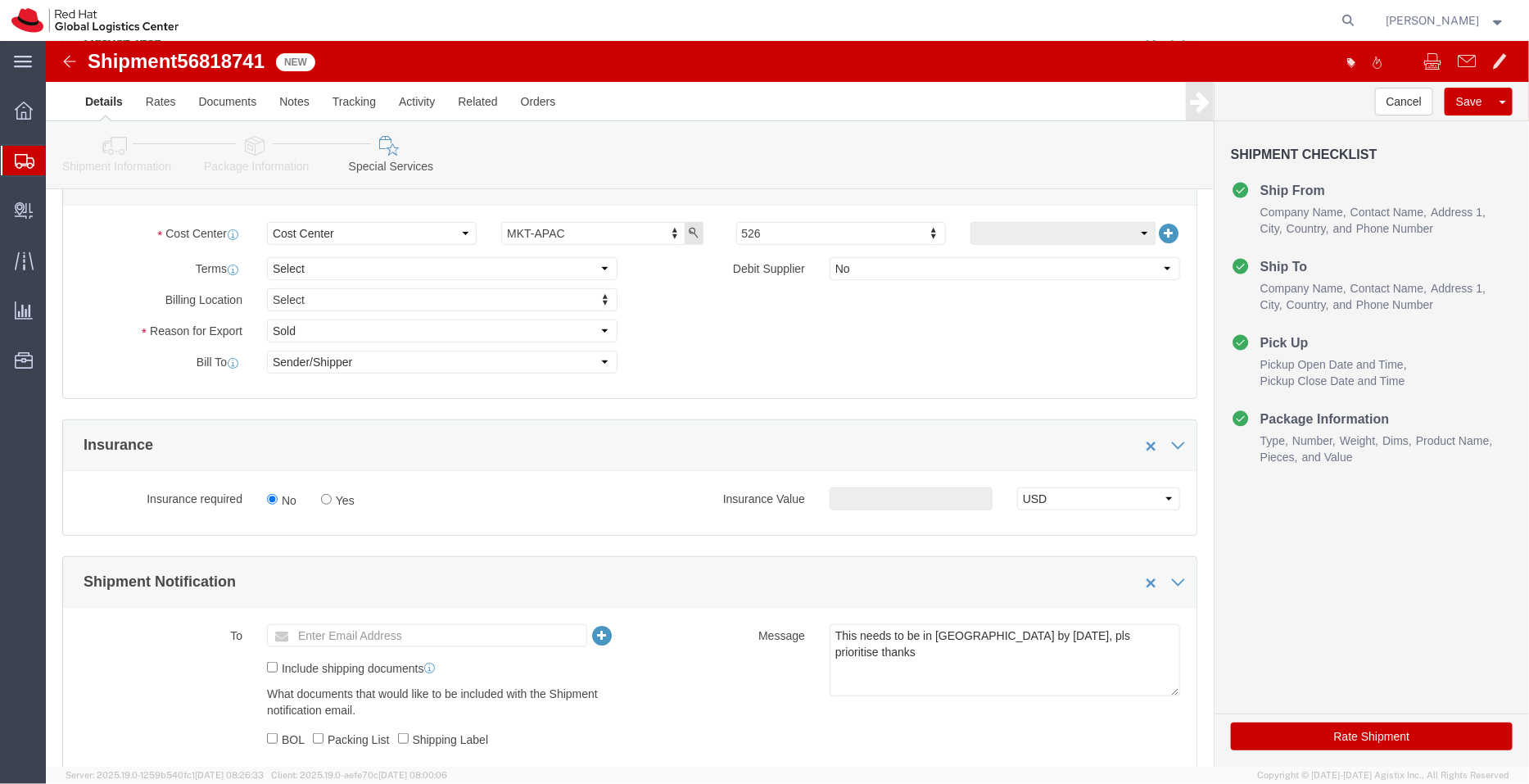
scroll to position [383, 0]
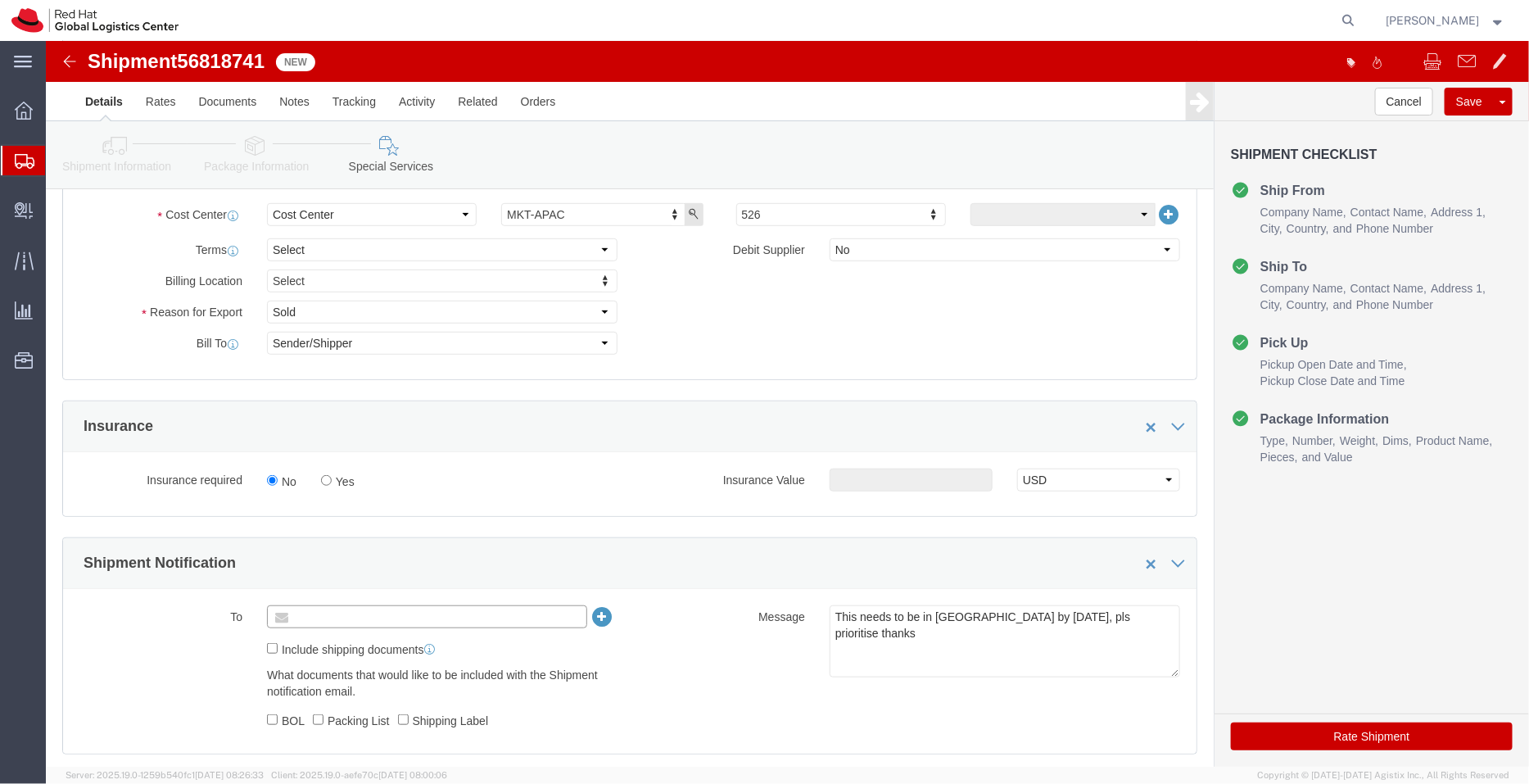
click input "text"
type input "apaclogistics@redhat.com"
click link "Package Information"
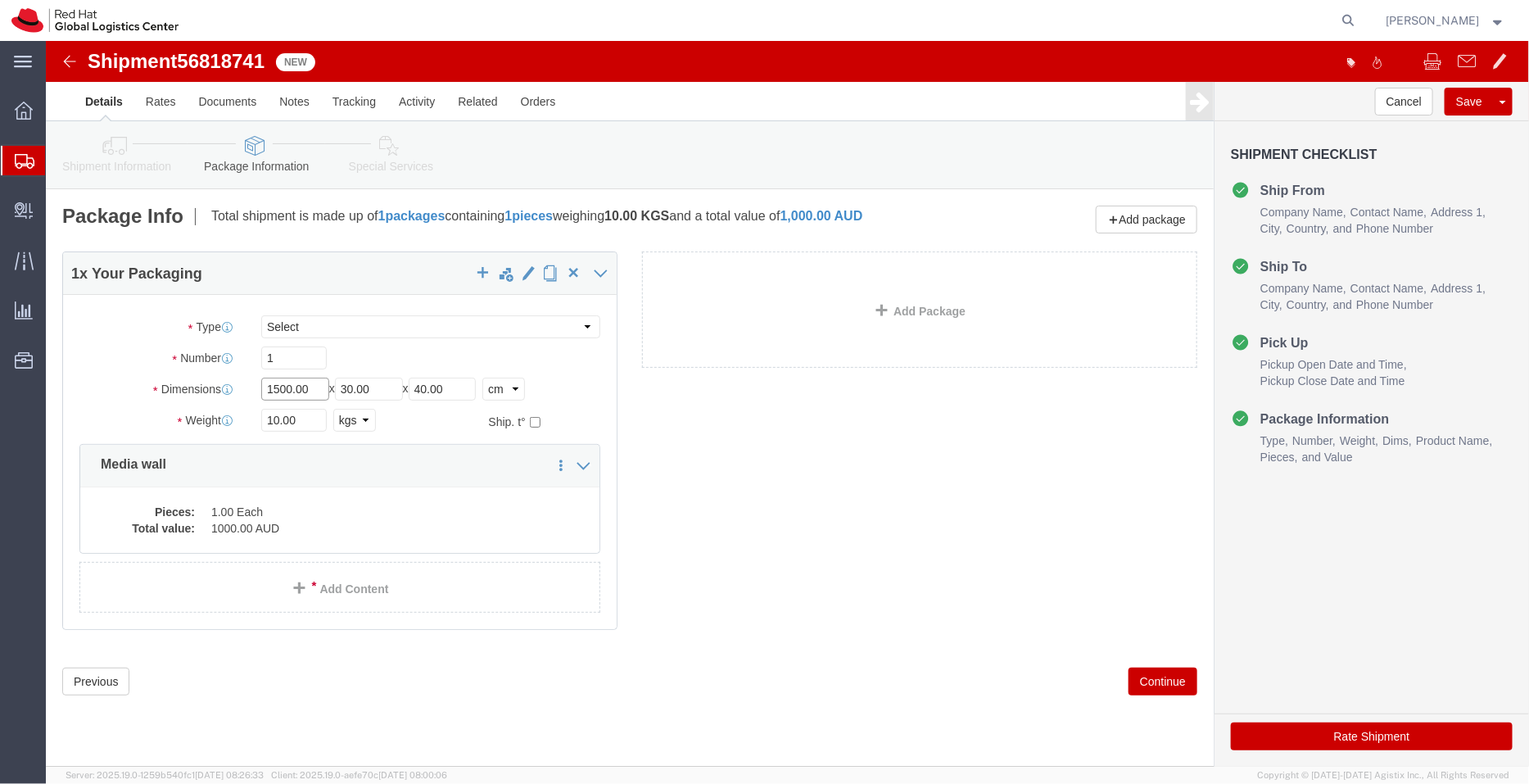
click input "1500.00"
type input "150.00"
click div "1 x Your Packaging Package Type Select Case(s) Crate(s) Envelope Large Box Medi…"
click icon
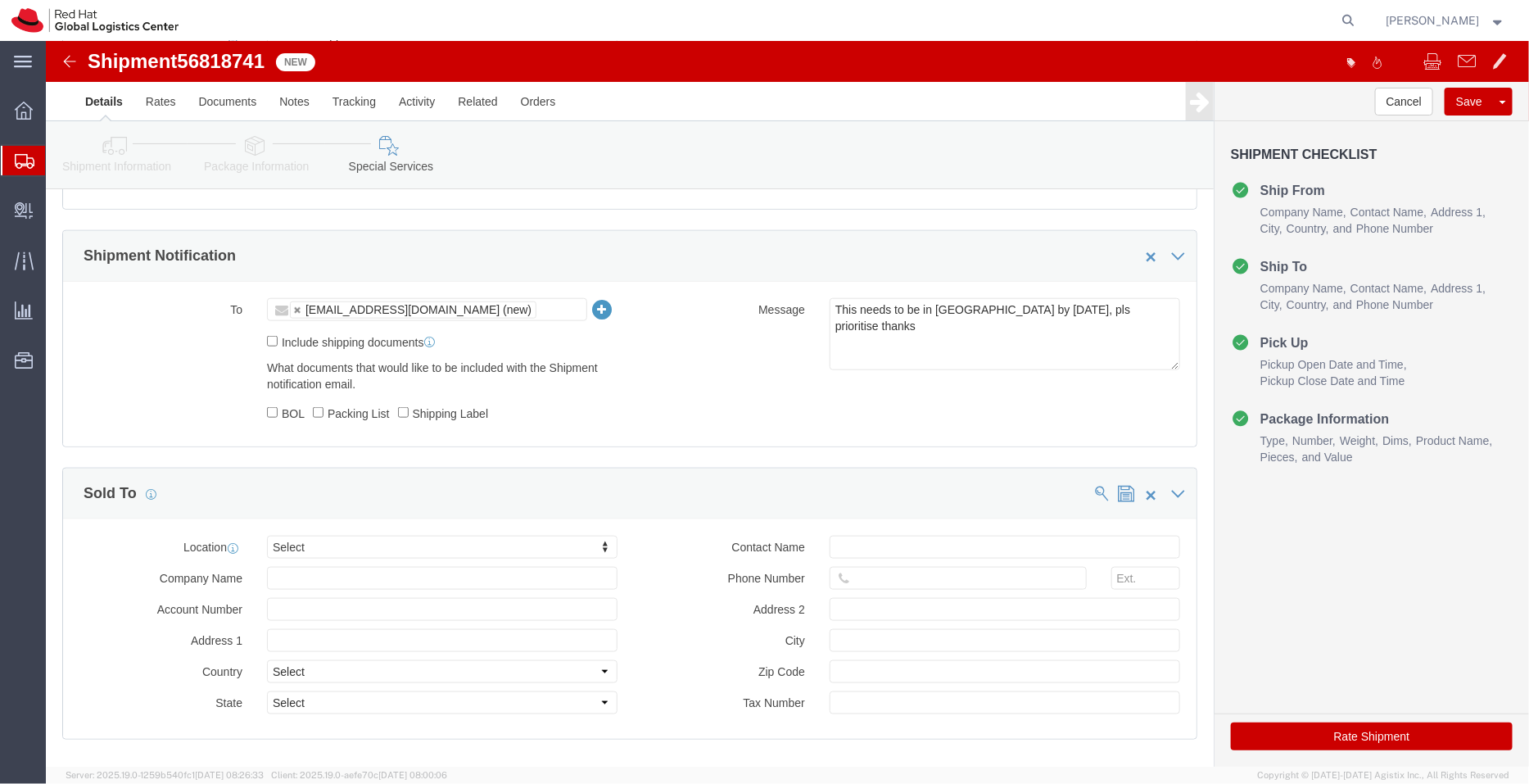
scroll to position [726, 0]
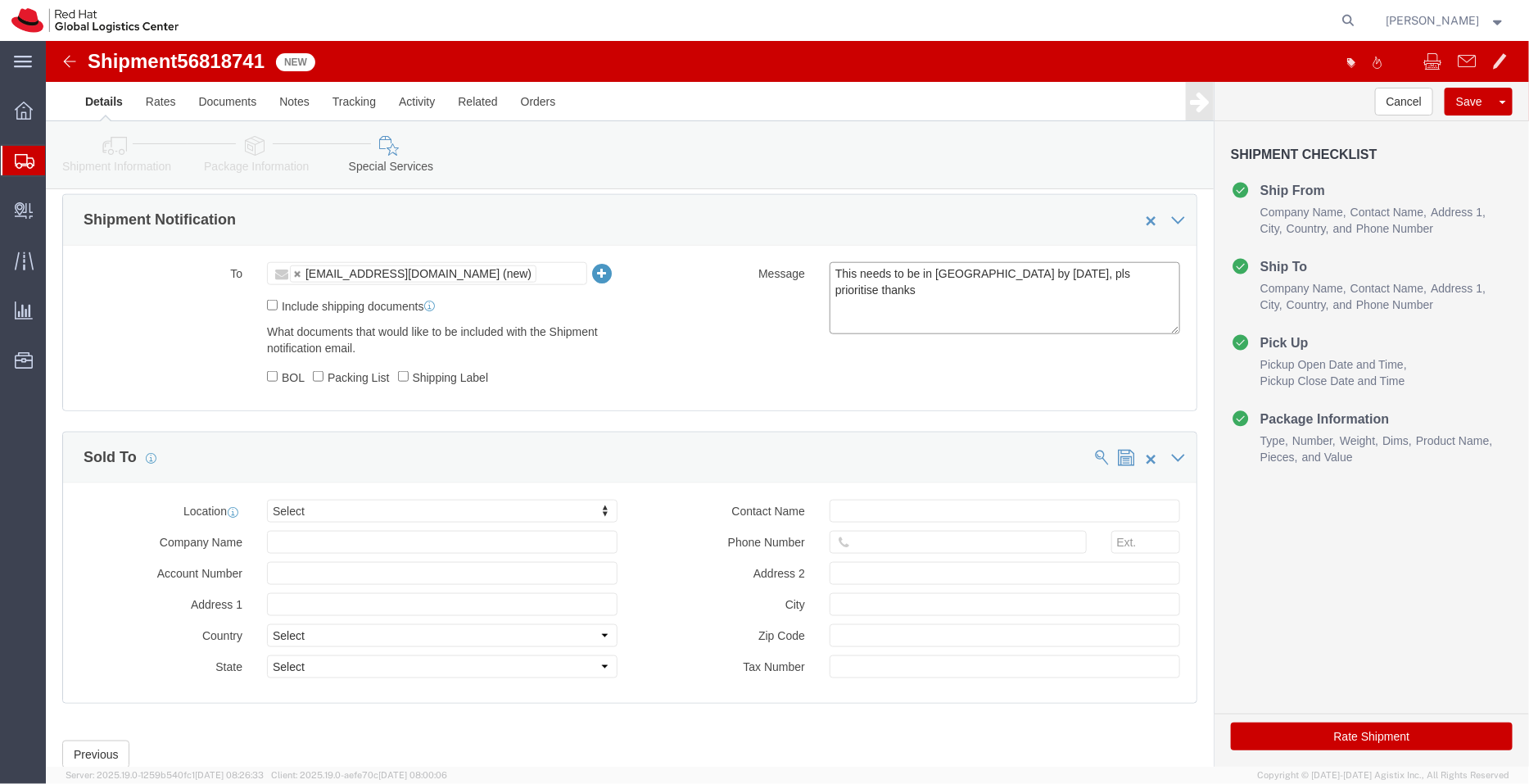
drag, startPoint x: 888, startPoint y: 253, endPoint x: 734, endPoint y: 205, distance: 161.3
click div "To apaclogistics@redhat.com (new) apaclogistics@redhat.com Include shipping doc…"
click button "Rate Shipment"
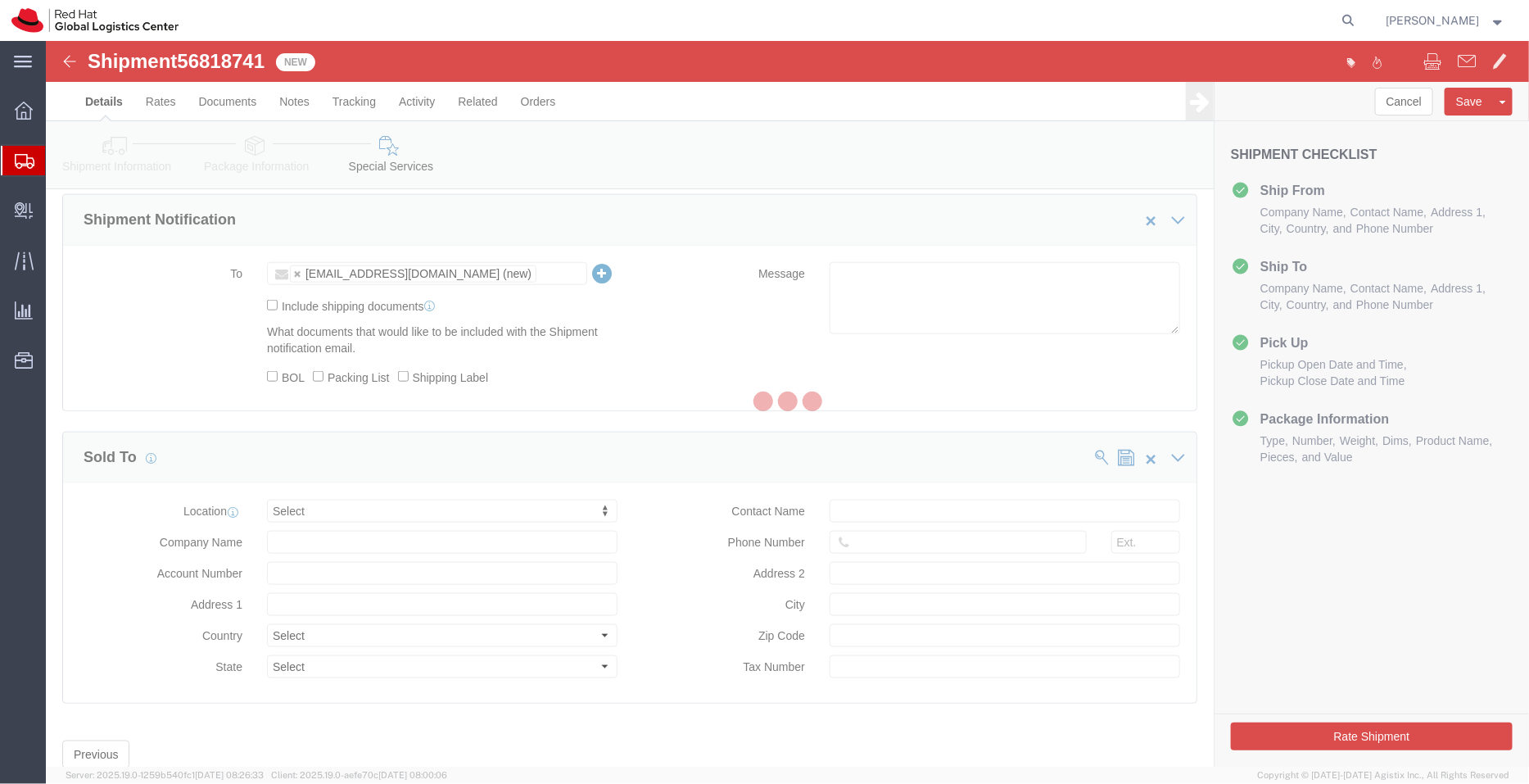
scroll to position [0, 0]
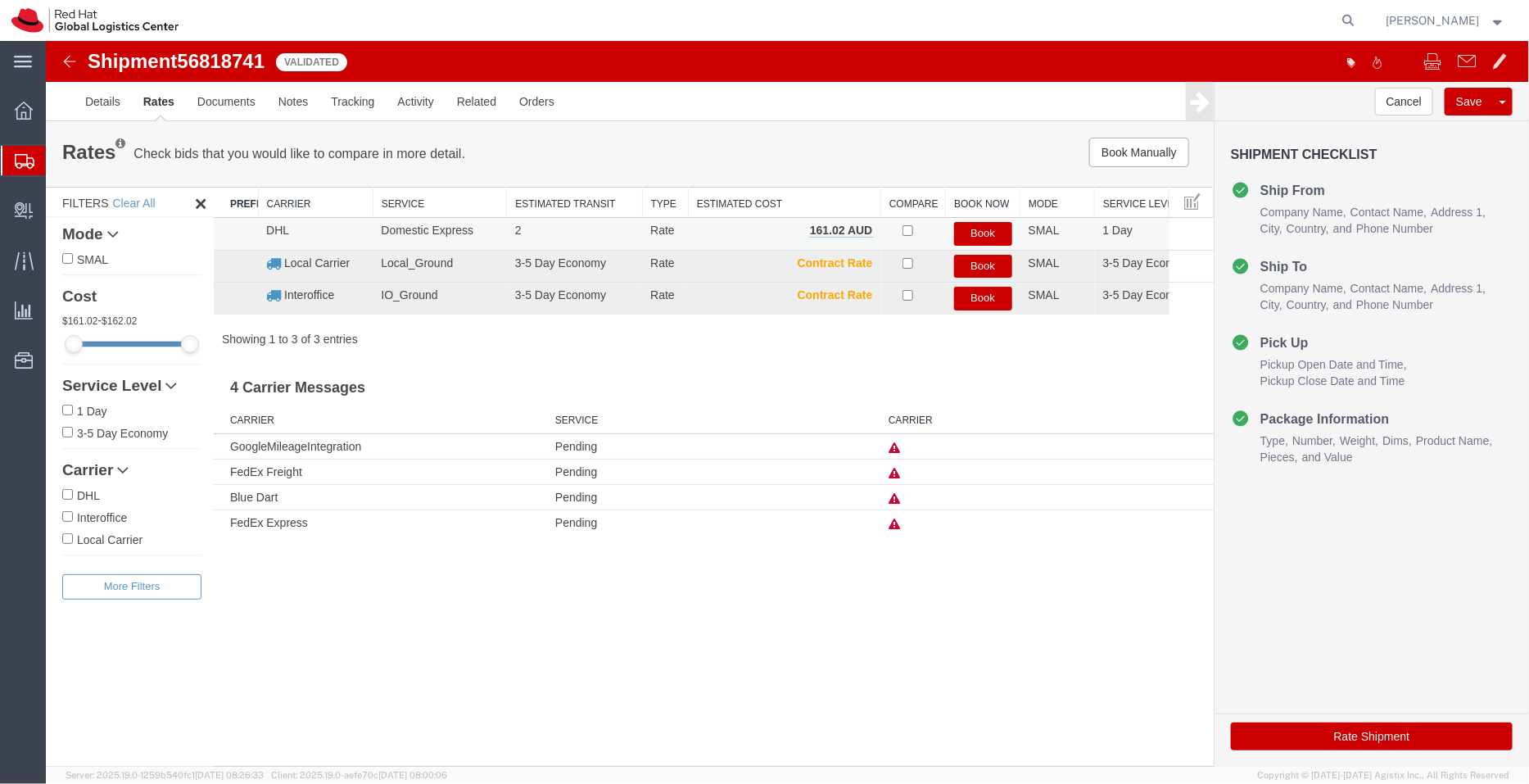
click at [991, 234] on button "Book" at bounding box center [982, 233] width 58 height 24
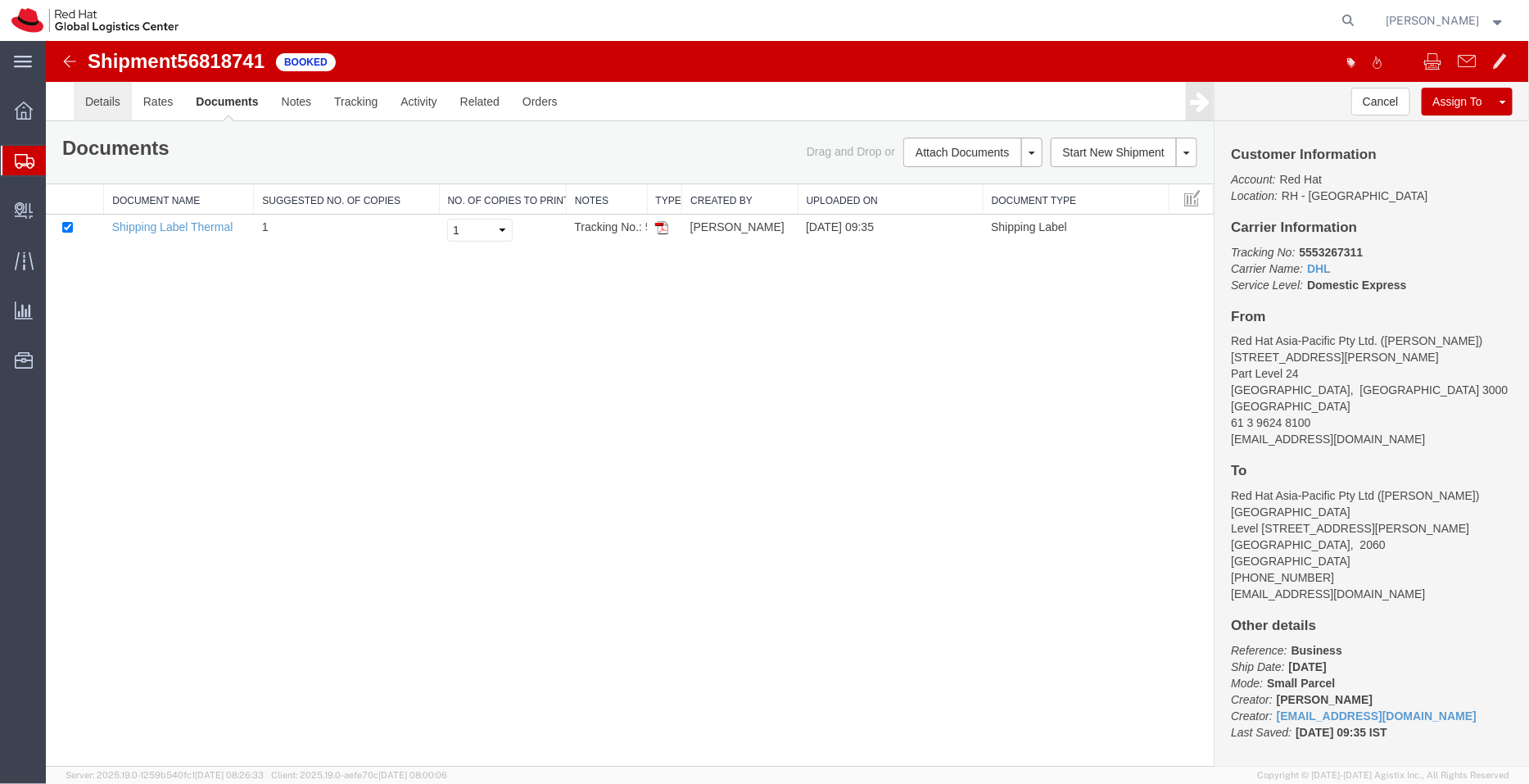
click at [94, 102] on link "Details" at bounding box center [102, 100] width 58 height 39
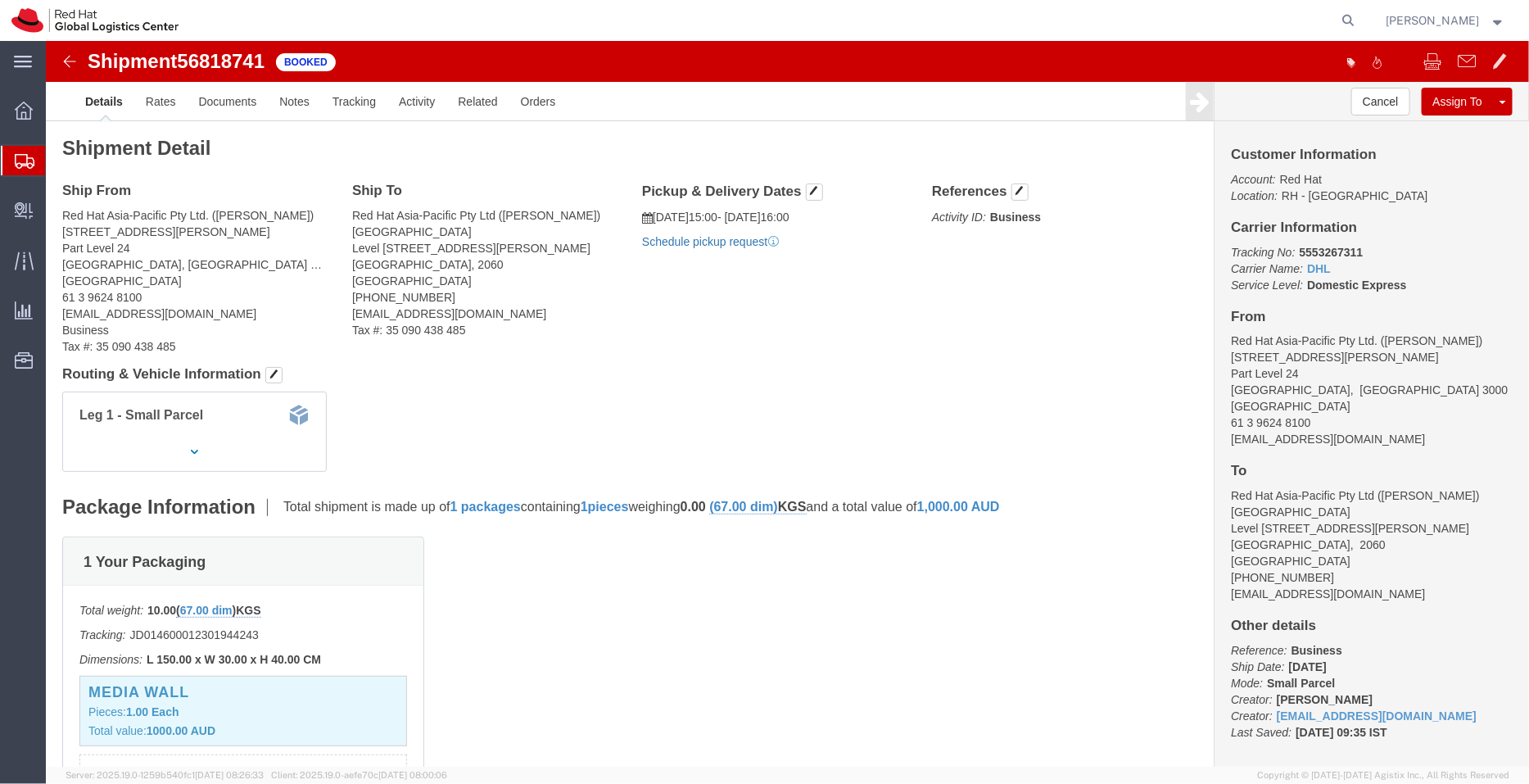
click link "Schedule pickup request"
drag, startPoint x: 828, startPoint y: 196, endPoint x: 604, endPoint y: 168, distance: 225.7
click div "Pickup & Delivery Dates 09/15/2025 15:00 - 09/15/2025 16:00 Pickup request numb…"
copy div "09/15/2025 15:00 - 09/15/2025 16:00 Pickup request number : CBJ250915064003"
click link "Documents"
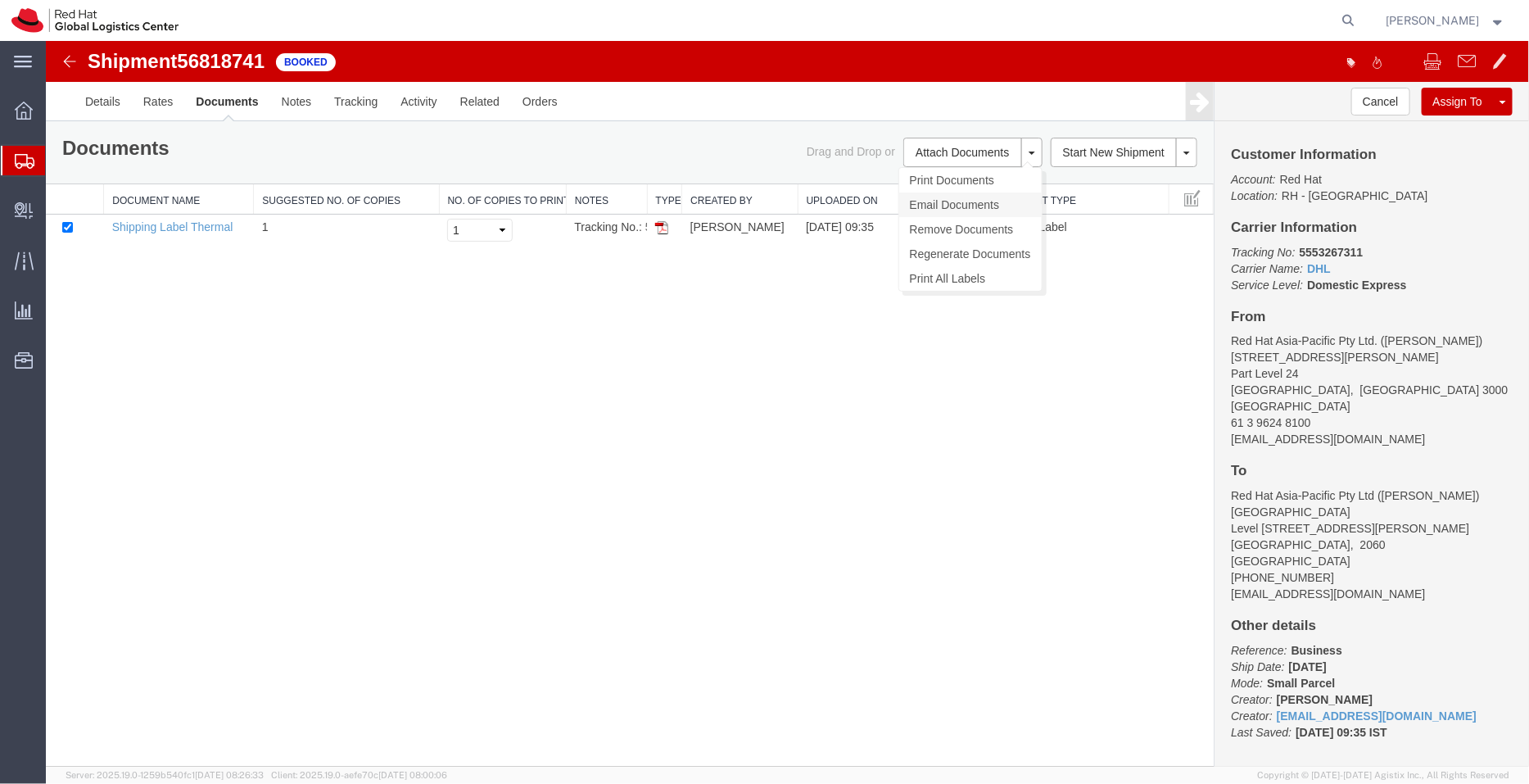
click at [953, 197] on link "Email Documents" at bounding box center [969, 204] width 142 height 24
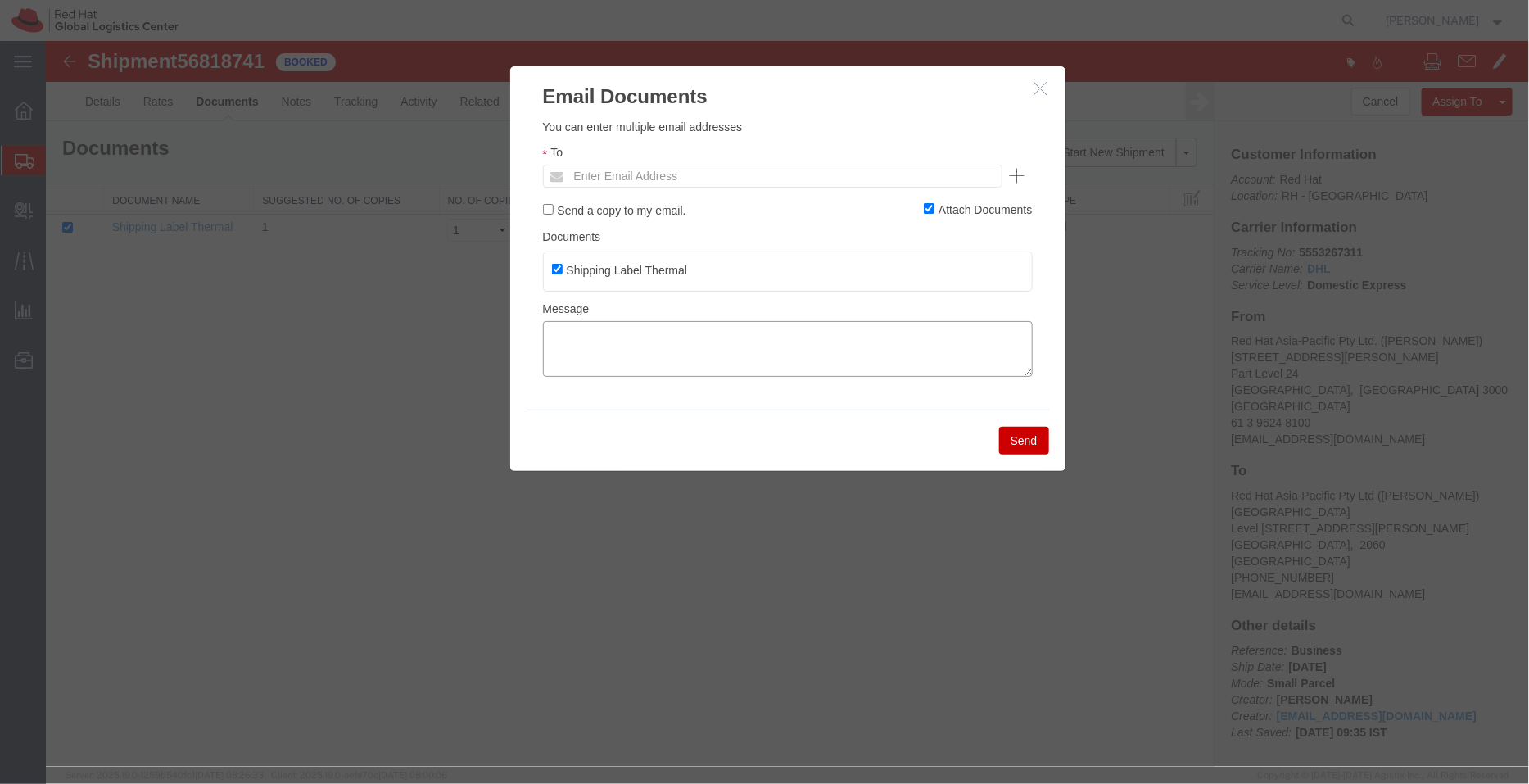
click at [788, 357] on textarea at bounding box center [788, 348] width 490 height 56
paste textarea "09/15/2025 15:00 - 09/15/2025 16:00 Pickup request number: CBJ250915064003"
click at [548, 367] on textarea "09/15/2025 15:00 - 09/15/2025 16:00 Pickup request number: CBJ250915064003" at bounding box center [788, 348] width 490 height 56
click at [544, 330] on textarea "09/15/2025 15:00 - 09/15/2025 16:00 DHL Pickup request number: CBJ250915064003" at bounding box center [788, 348] width 490 height 56
type textarea "Pickup date/time - 09/15/2025 15:00 - 09/15/2025 16:00 DHL Pickup request numbe…"
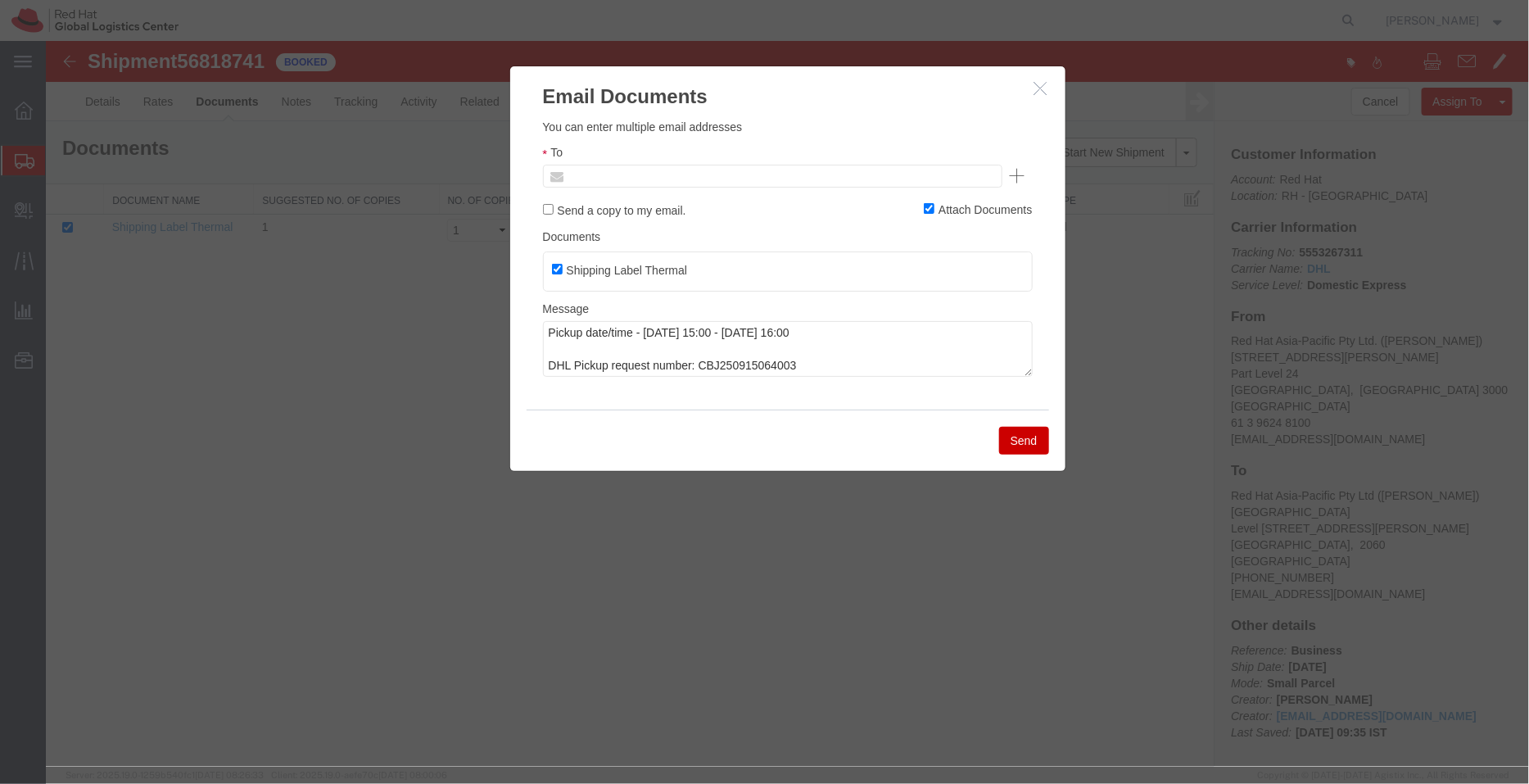
click at [629, 168] on input "text" at bounding box center [661, 175] width 192 height 21
type input "a"
paste input "akolovos@redhat.com"
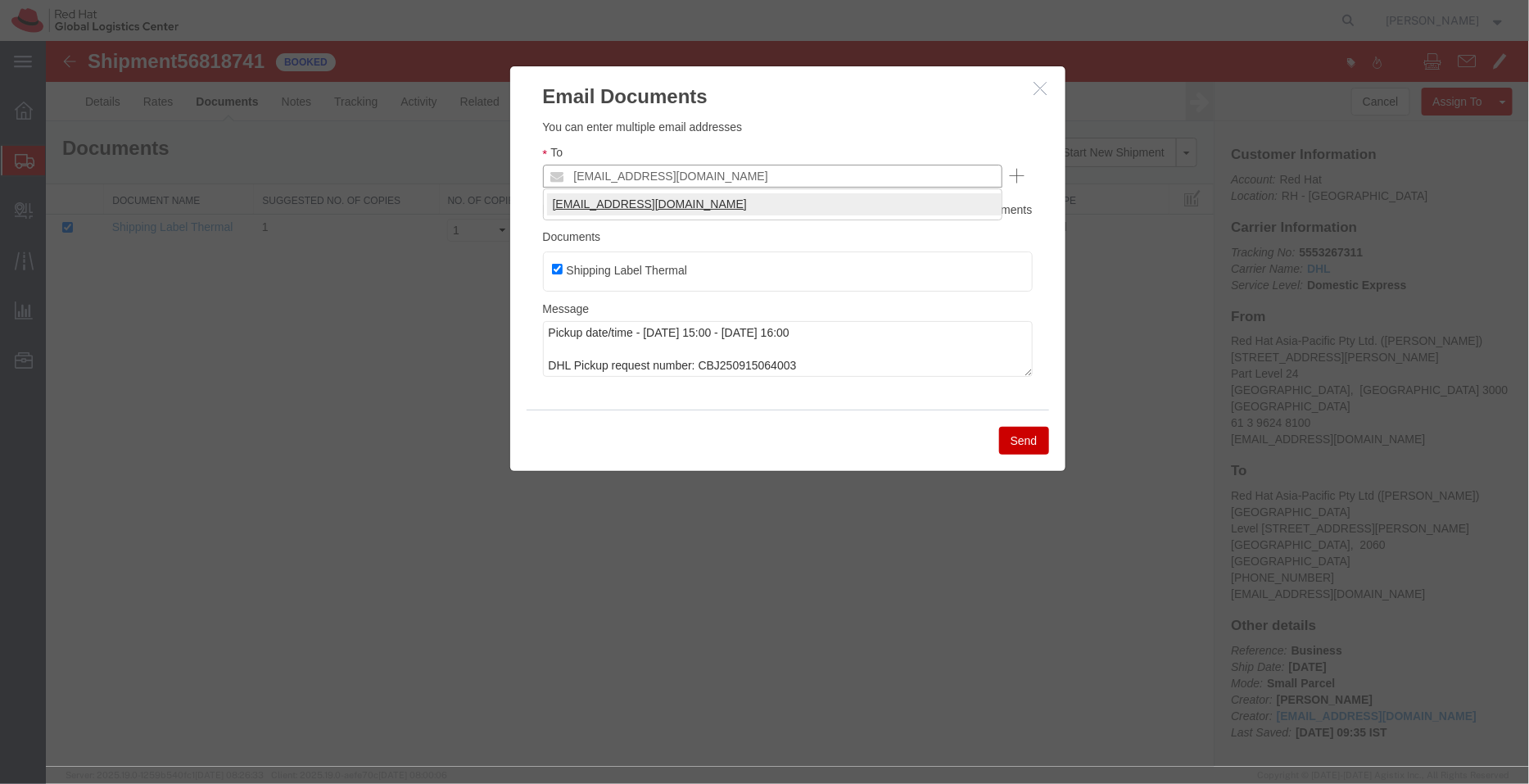
type input "akolovos@redhat.com"
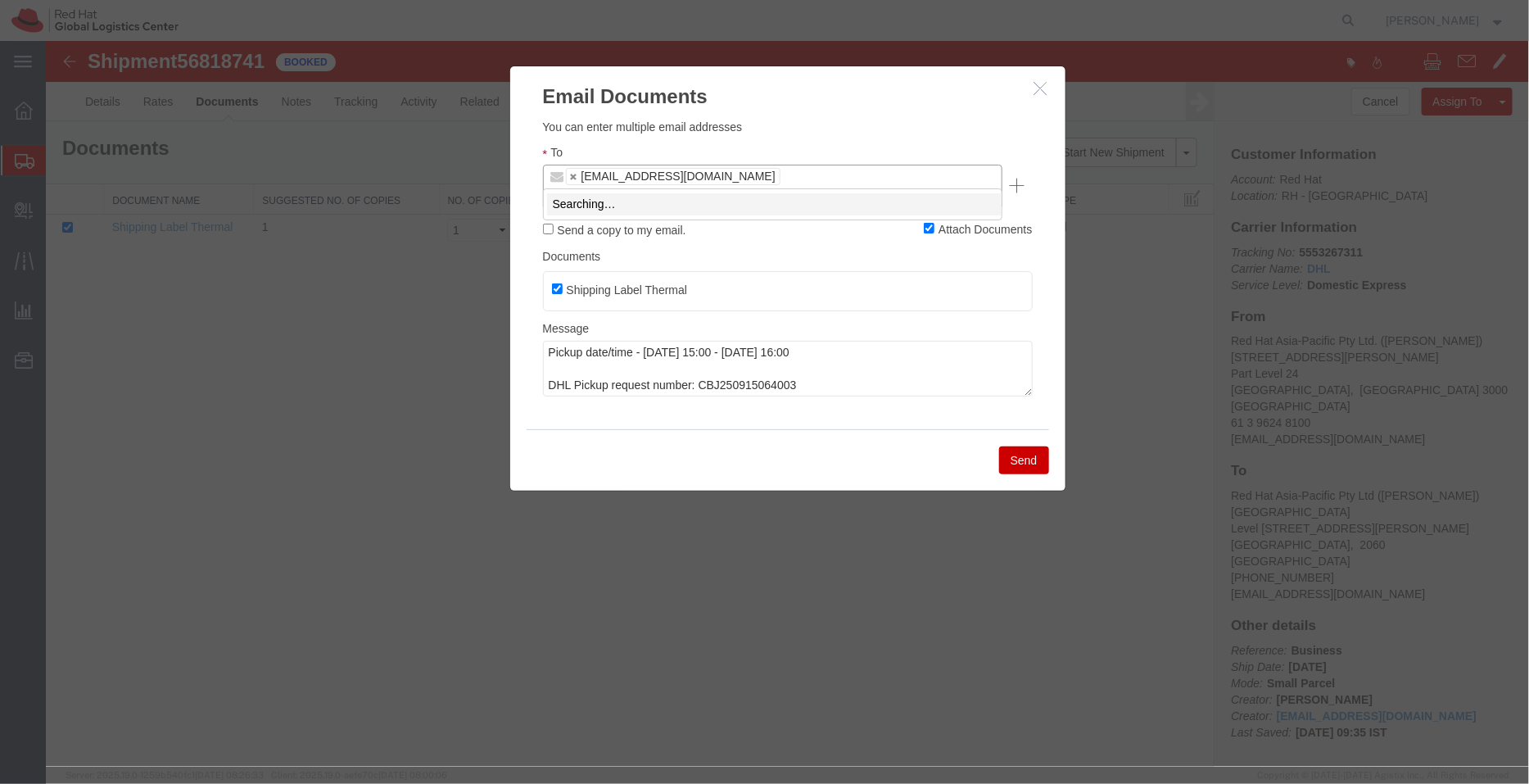
type input "a"
paste input "afoley@redhat.com"
type input "afoley@redhat.com"
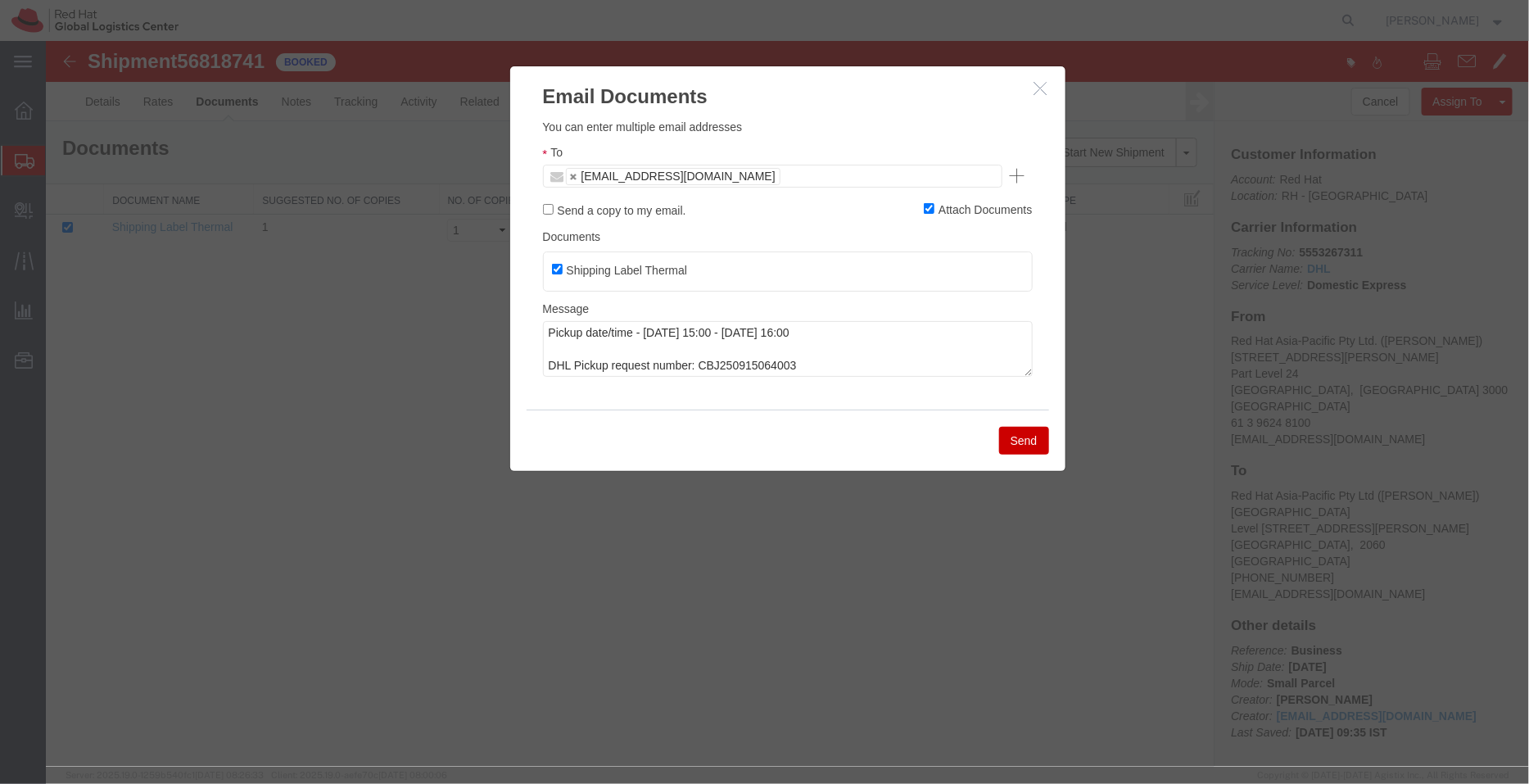
drag, startPoint x: 727, startPoint y: 126, endPoint x: 755, endPoint y: 181, distance: 61.7
paste input "afoley@redhat.com"
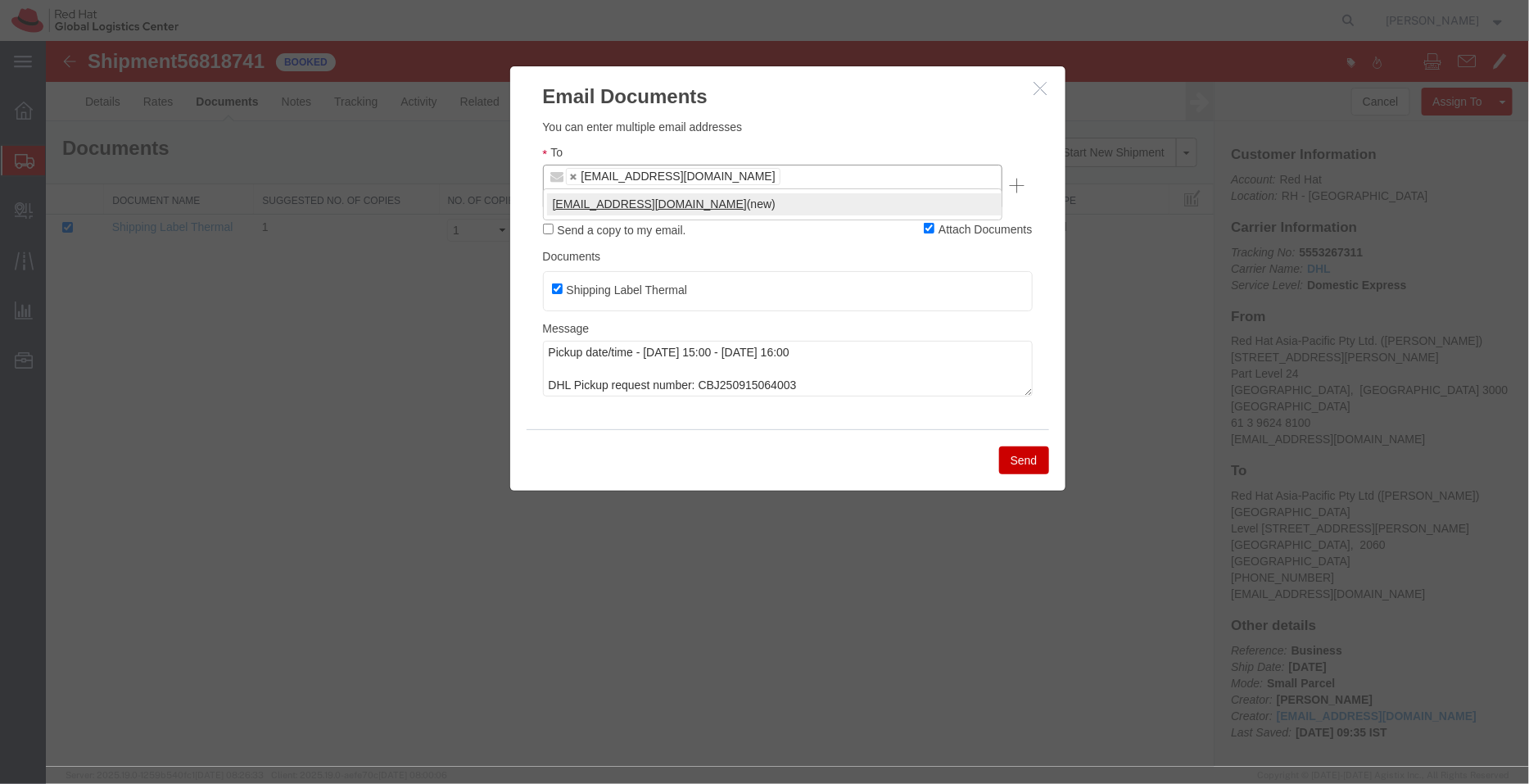
type input "afoley@redhat.com"
type input "akolovos@redhat.com,afoley@redhat.com"
click at [1041, 87] on icon "button" at bounding box center [1040, 87] width 13 height 14
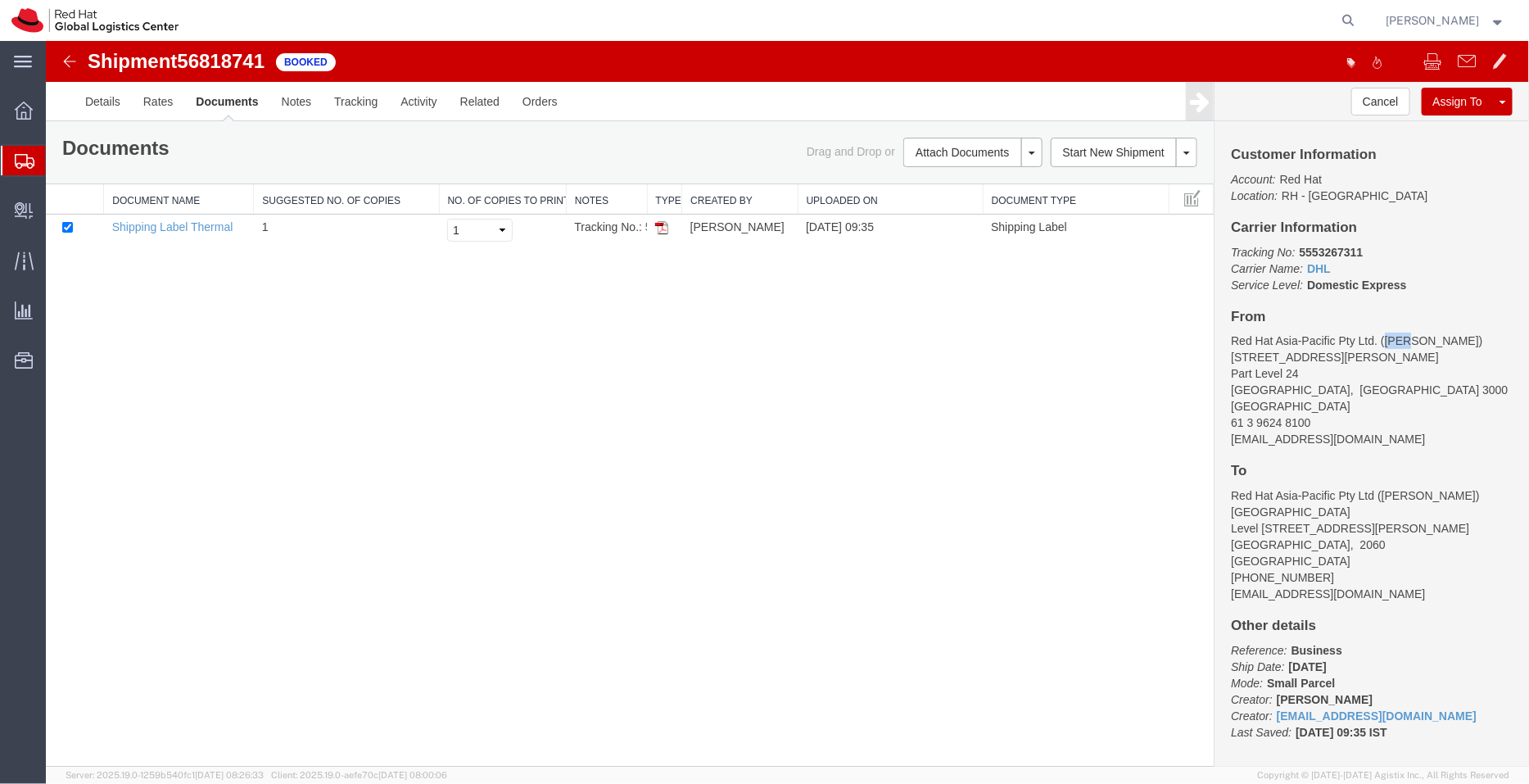
drag, startPoint x: 1409, startPoint y: 343, endPoint x: 1383, endPoint y: 344, distance: 26.0
click at [1383, 344] on address "Red Hat Asia-Pacific Pty Ltd. (Anna Foley) 120 Collins Street Part Level 24 MEL…" at bounding box center [1371, 388] width 282 height 114
copy address "Anna"
click at [92, 99] on link "Details" at bounding box center [102, 100] width 58 height 39
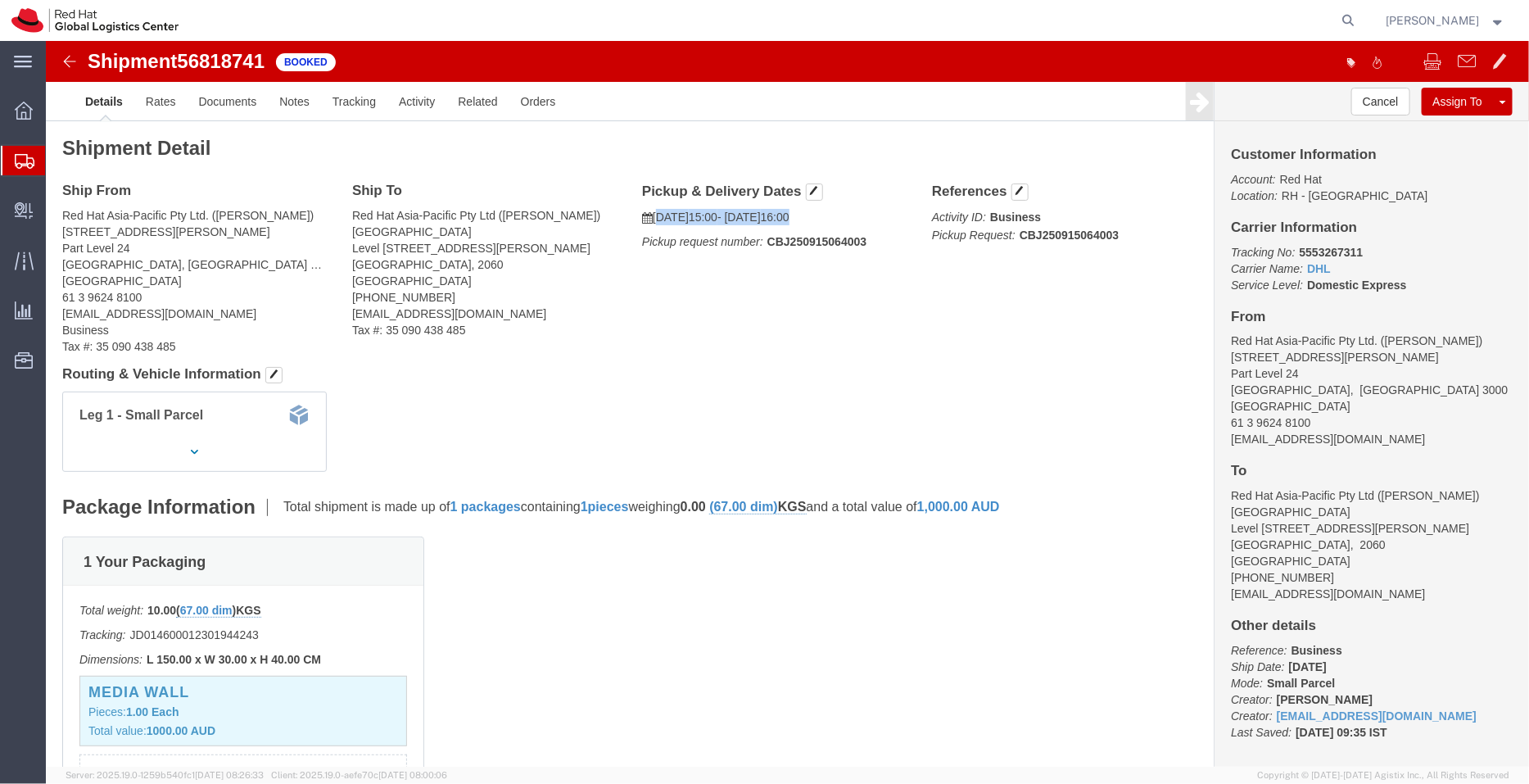
drag, startPoint x: 806, startPoint y: 176, endPoint x: 607, endPoint y: 174, distance: 199.0
click p "09/15/2025 15:00 - 09/15/2025 16:00"
copy p "09/15/2025 15:00 - 09/15/2025 16:00"
drag, startPoint x: 815, startPoint y: 201, endPoint x: 719, endPoint y: 197, distance: 96.1
click b "CBJ250915064003"
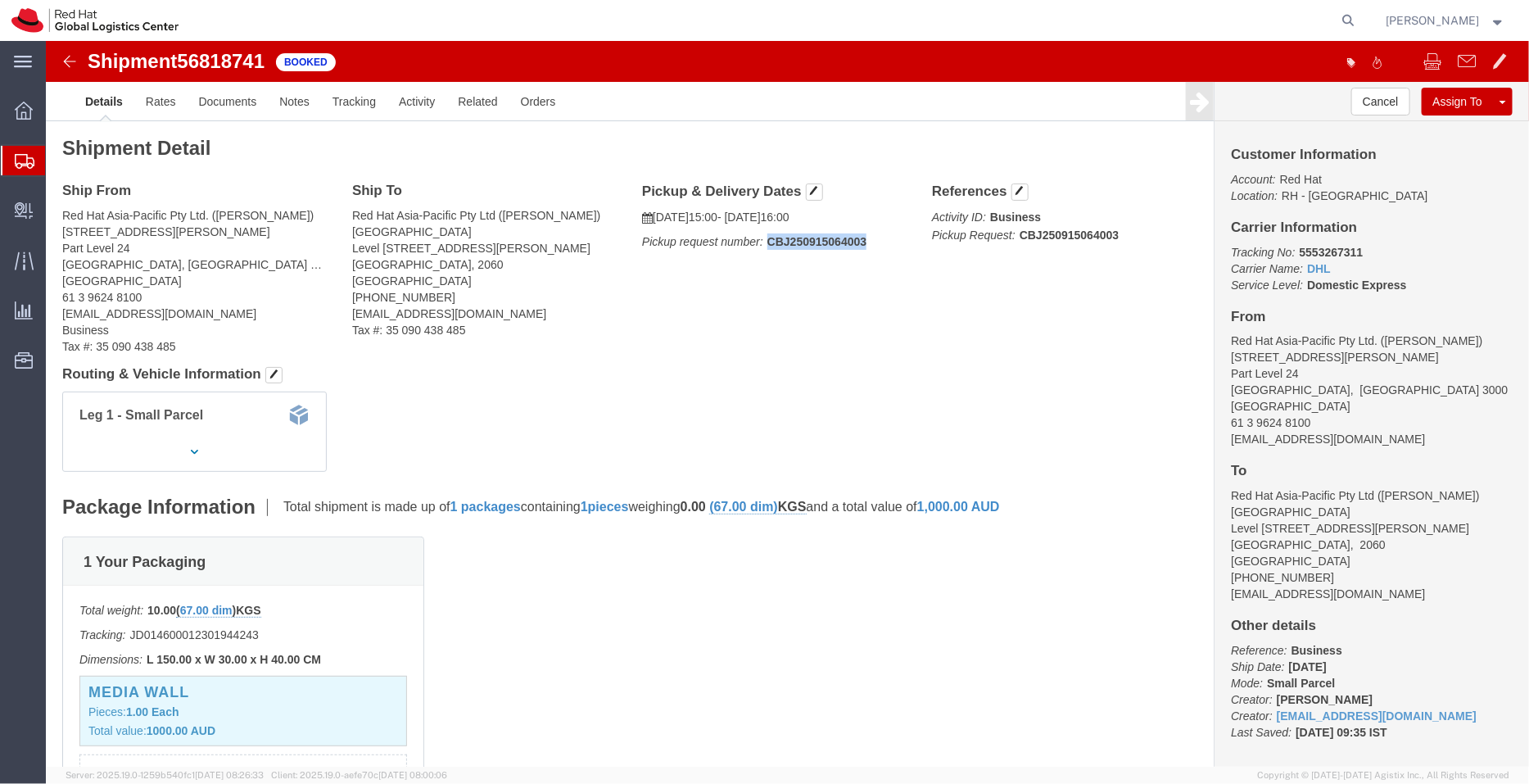
copy b "CBJ250915064003"
click link "Documents"
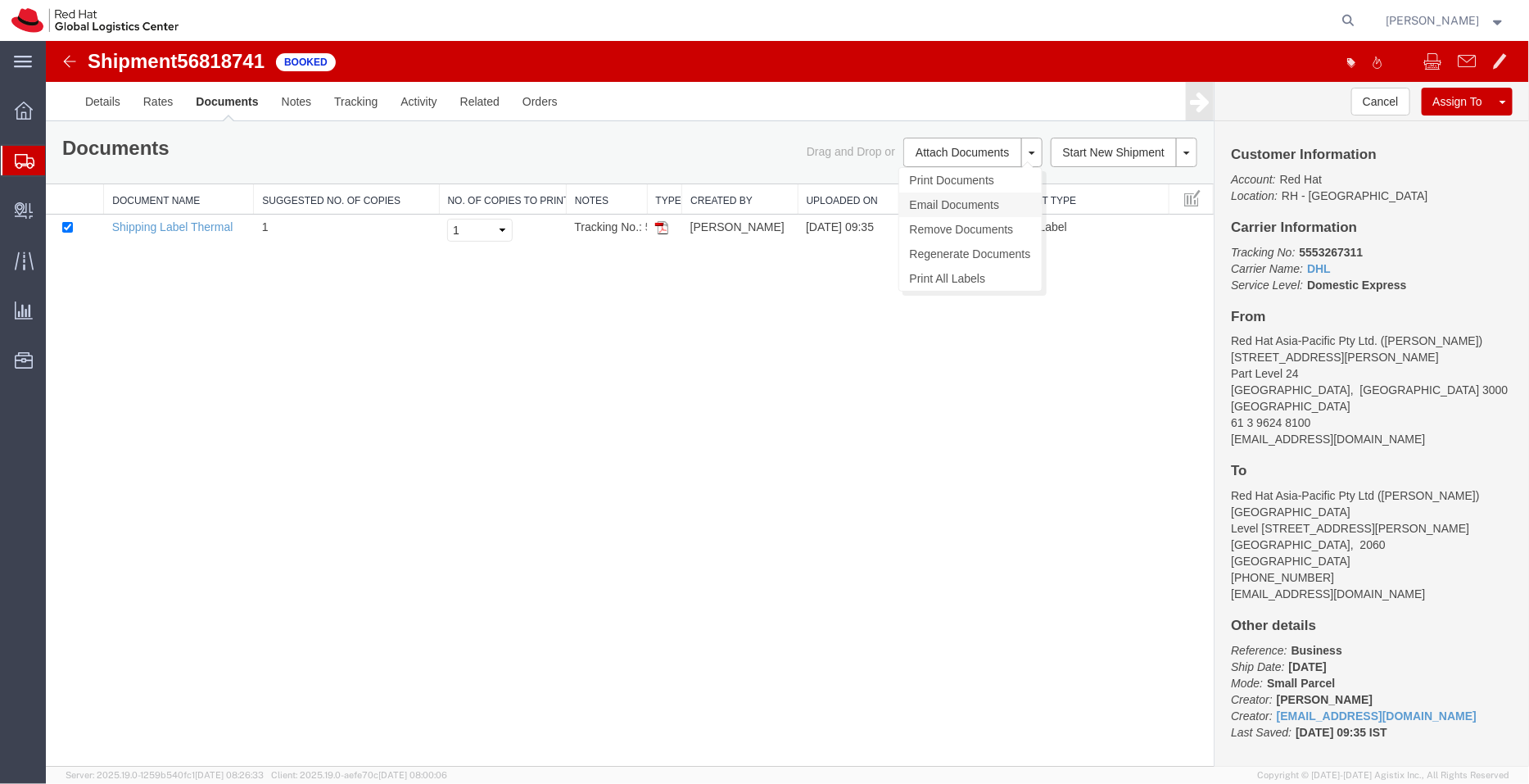
click at [959, 202] on link "Email Documents" at bounding box center [969, 204] width 142 height 24
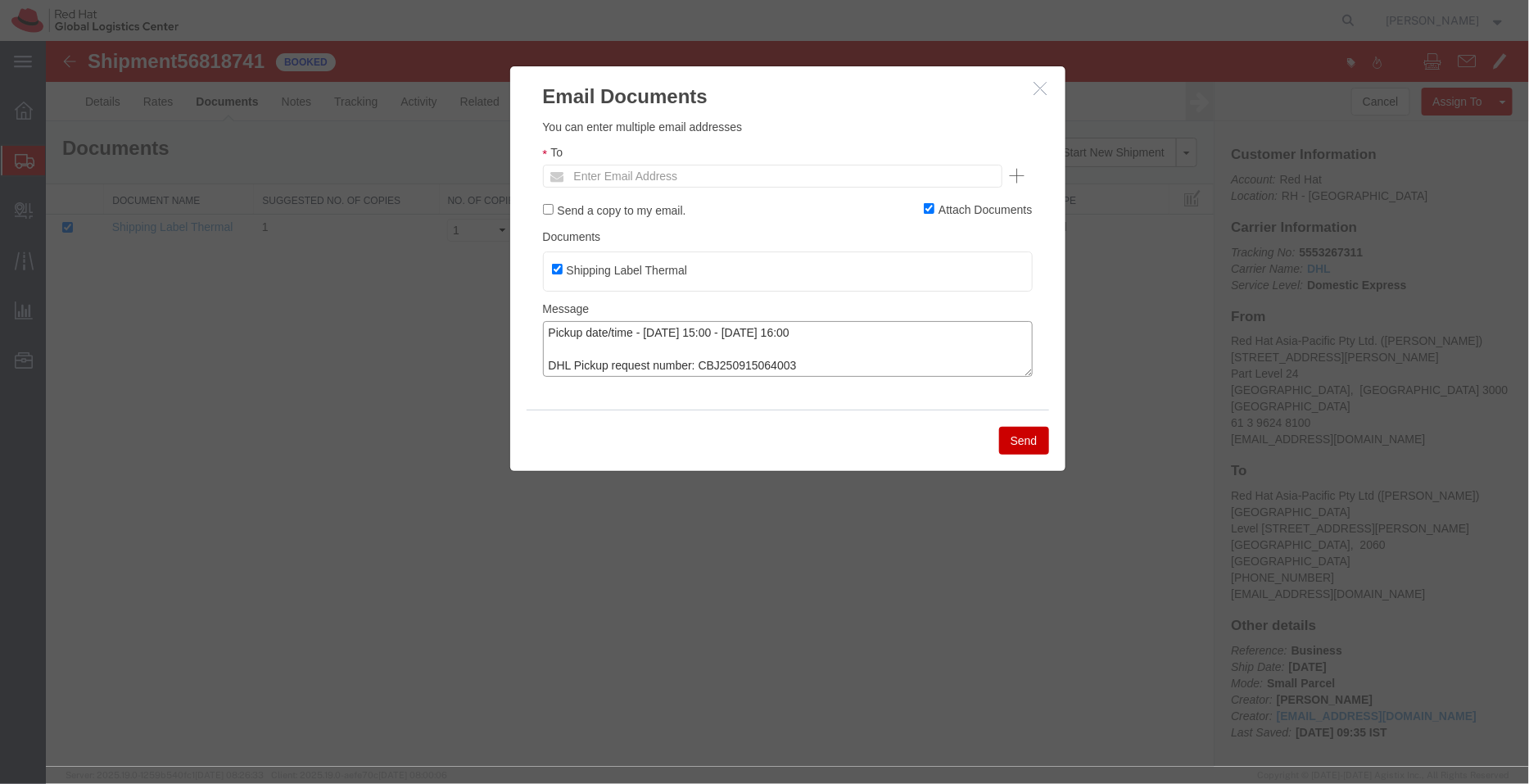
drag, startPoint x: 756, startPoint y: 369, endPoint x: 440, endPoint y: 276, distance: 329.4
click at [440, 276] on div "Email Documents Please fix the following errors You can enter multiple email ad…" at bounding box center [787, 403] width 1484 height 726
paste textarea ""Hi Anna, please find attached shipping label for the shipment to RH Sydney. Pi…"
click at [818, 354] on textarea ""Hi Anna, please find attached shipping label for the shipment to RH Sydney. Pi…" at bounding box center [788, 348] width 490 height 56
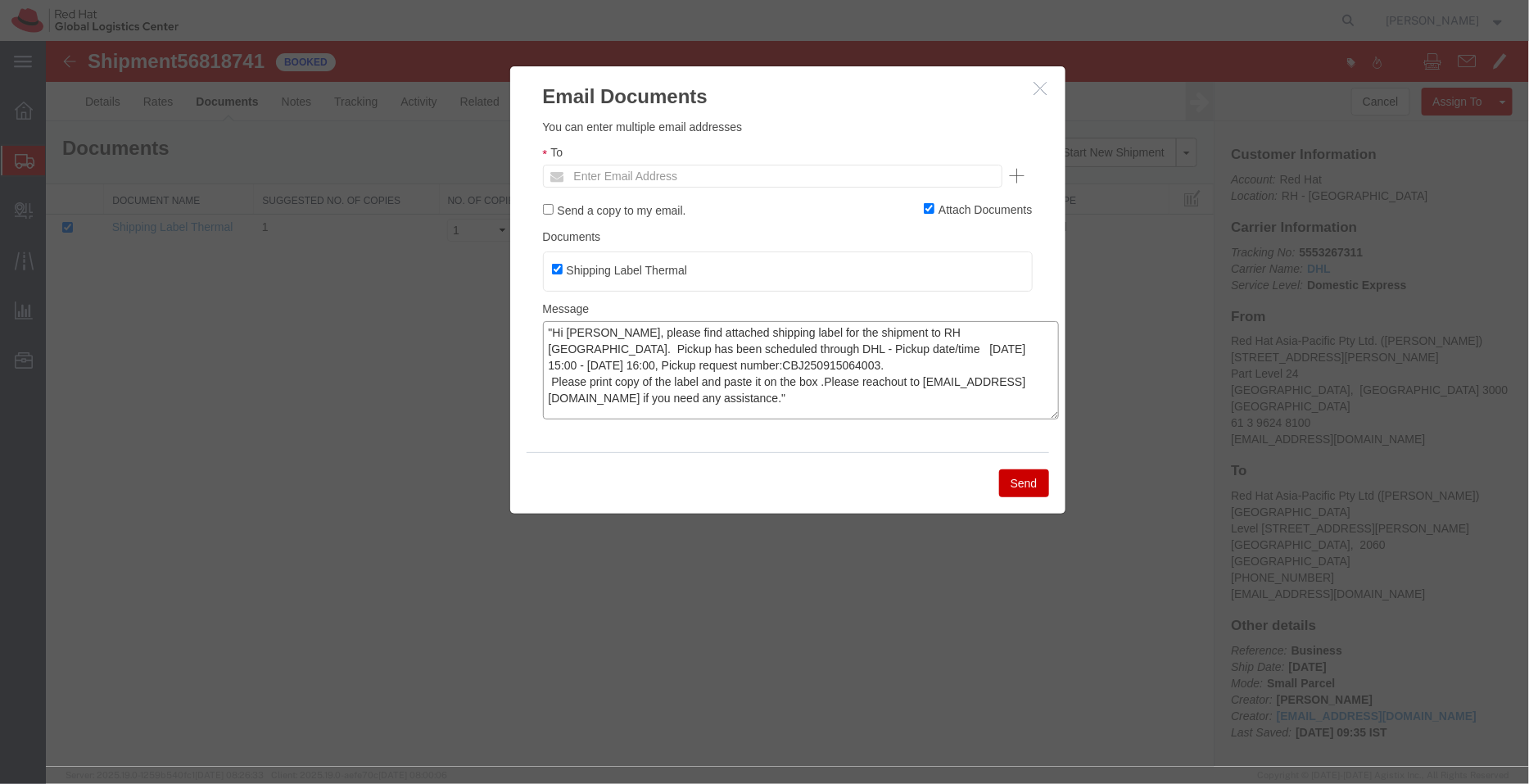
scroll to position [0, 0]
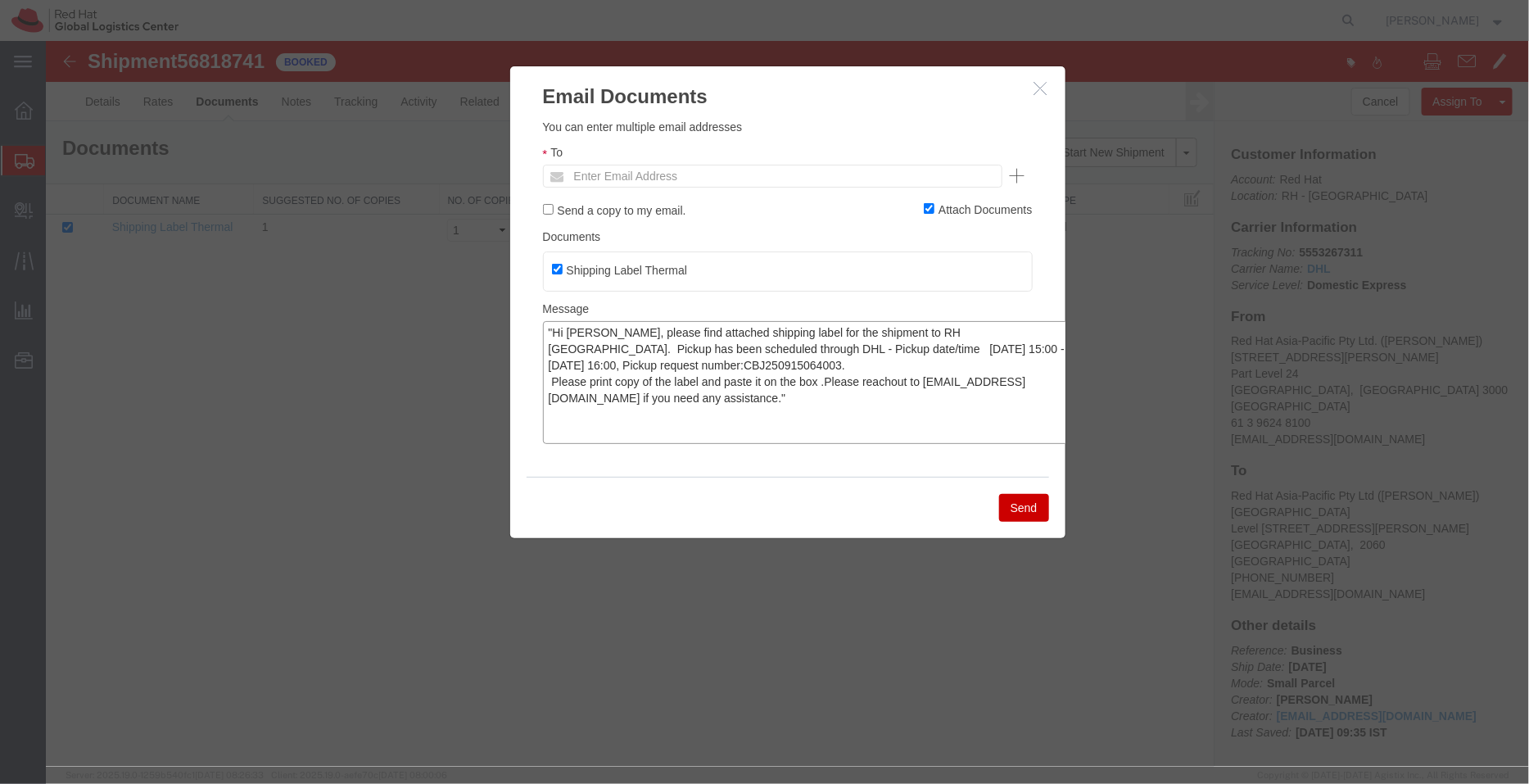
drag, startPoint x: 1023, startPoint y: 367, endPoint x: 1068, endPoint y: 435, distance: 81.5
click at [1068, 435] on div "Email Documents Please fix the following errors You can enter multiple email ad…" at bounding box center [787, 403] width 1484 height 726
type textarea ""Hi Anna, please find attached shipping label for the shipment to RH Sydney. Pi…"
click at [625, 174] on input "text" at bounding box center [661, 175] width 192 height 21
paste input "afoley@redhat.com"
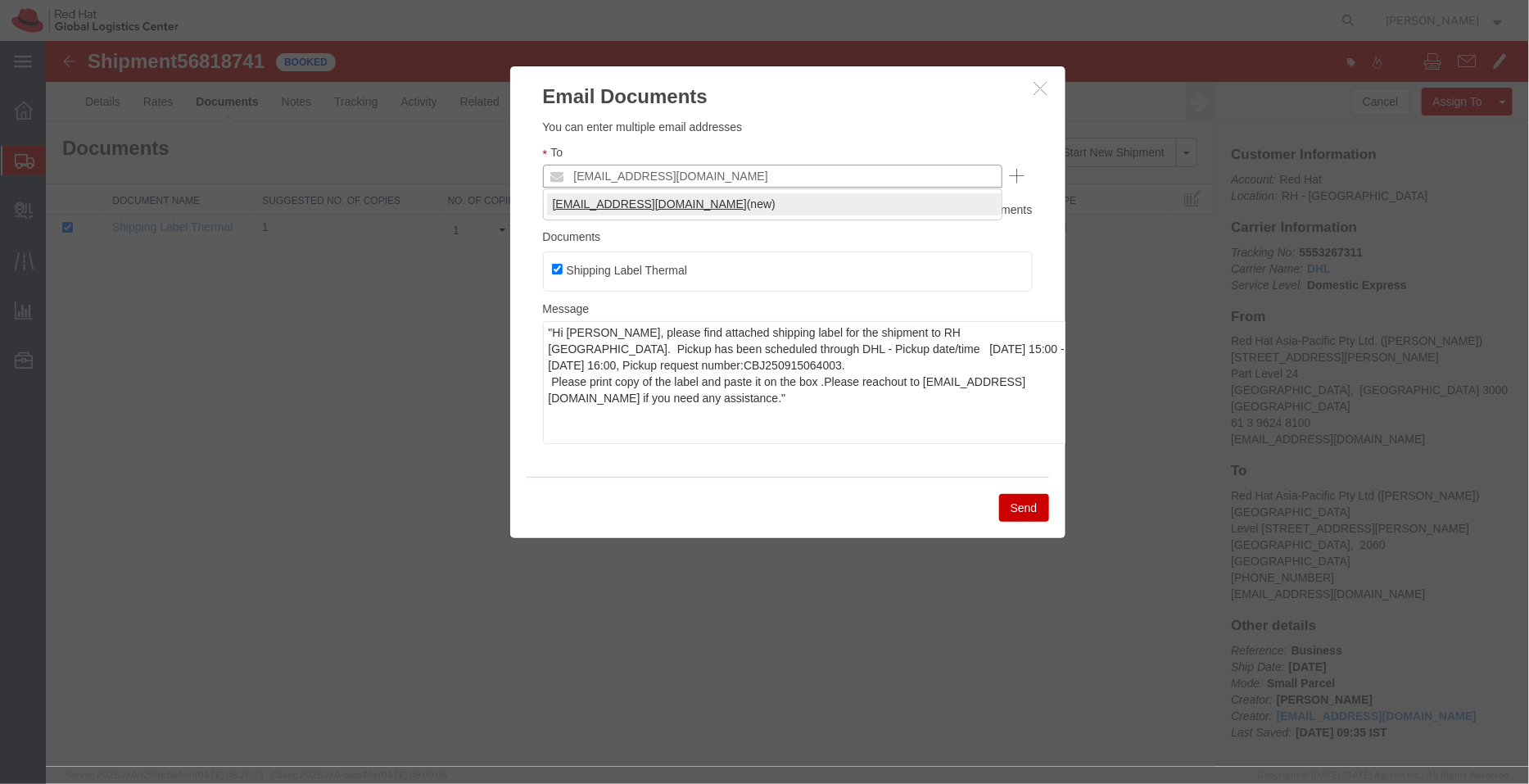
type input "afoley@redhat.com"
paste input "akolovos@redhat.com"
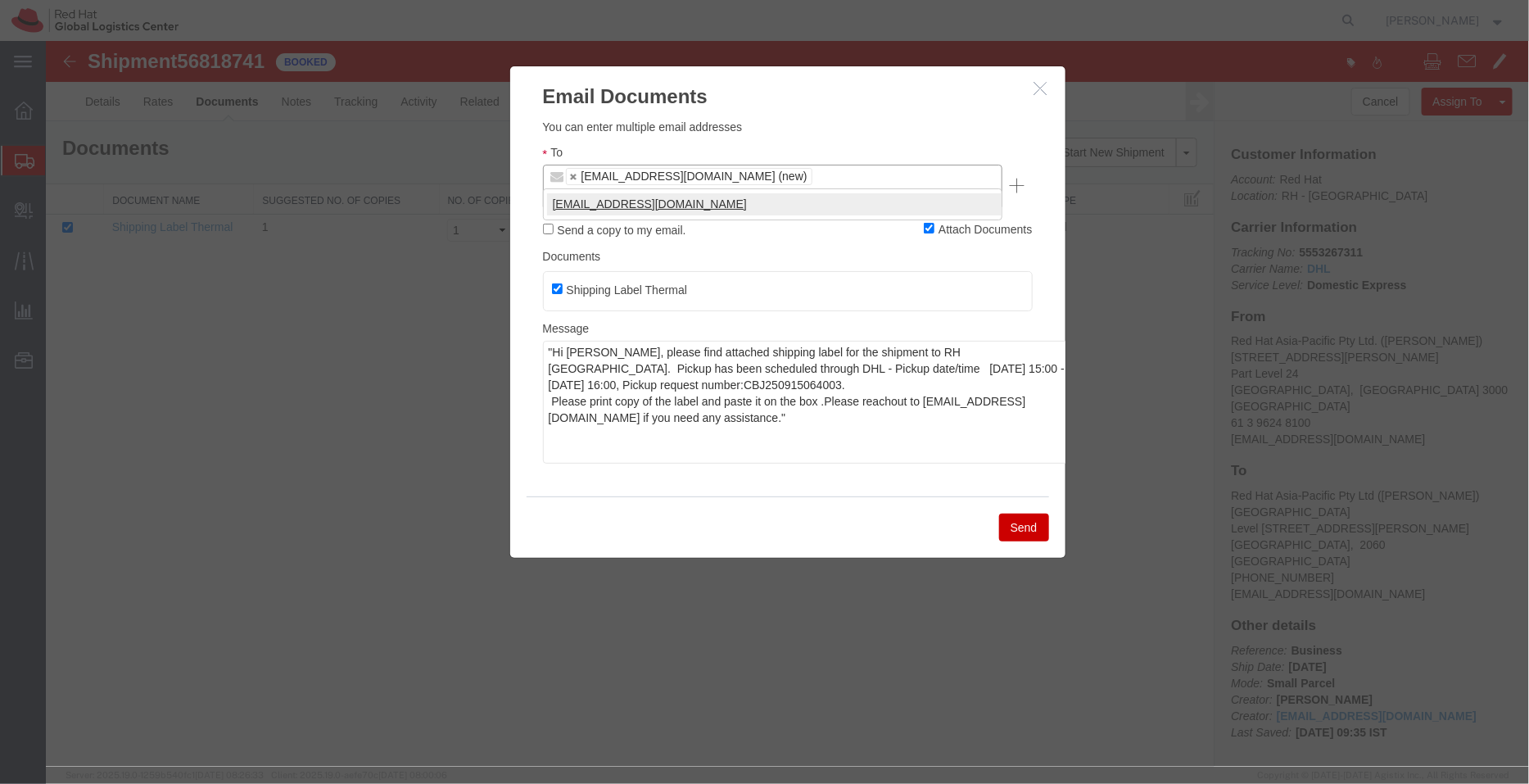
type input "akolovos@redhat.com"
type input "afoley@redhat.com,akolovos@redhat.com"
click at [1019, 526] on button "Send" at bounding box center [1023, 527] width 50 height 28
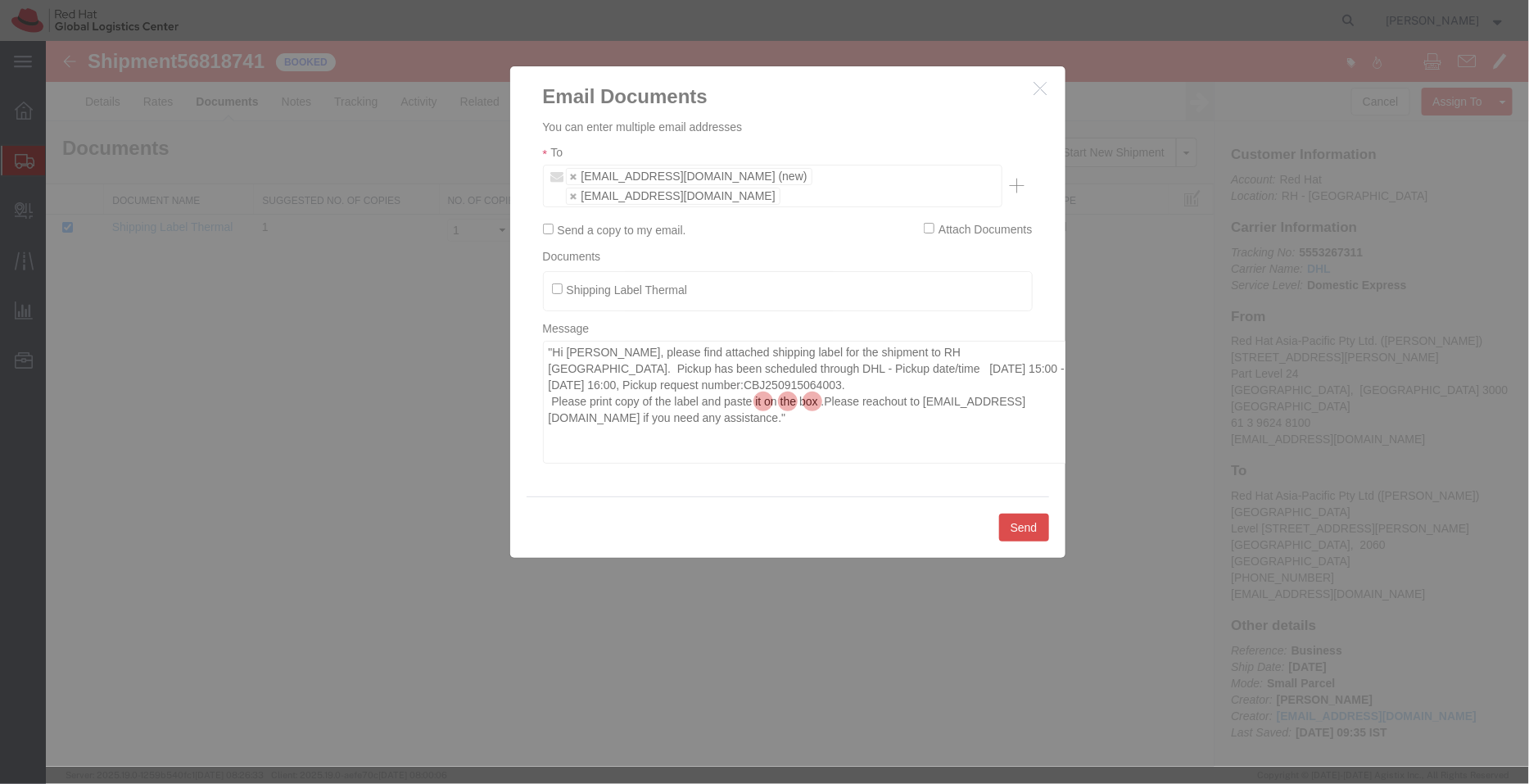
checkbox input "false"
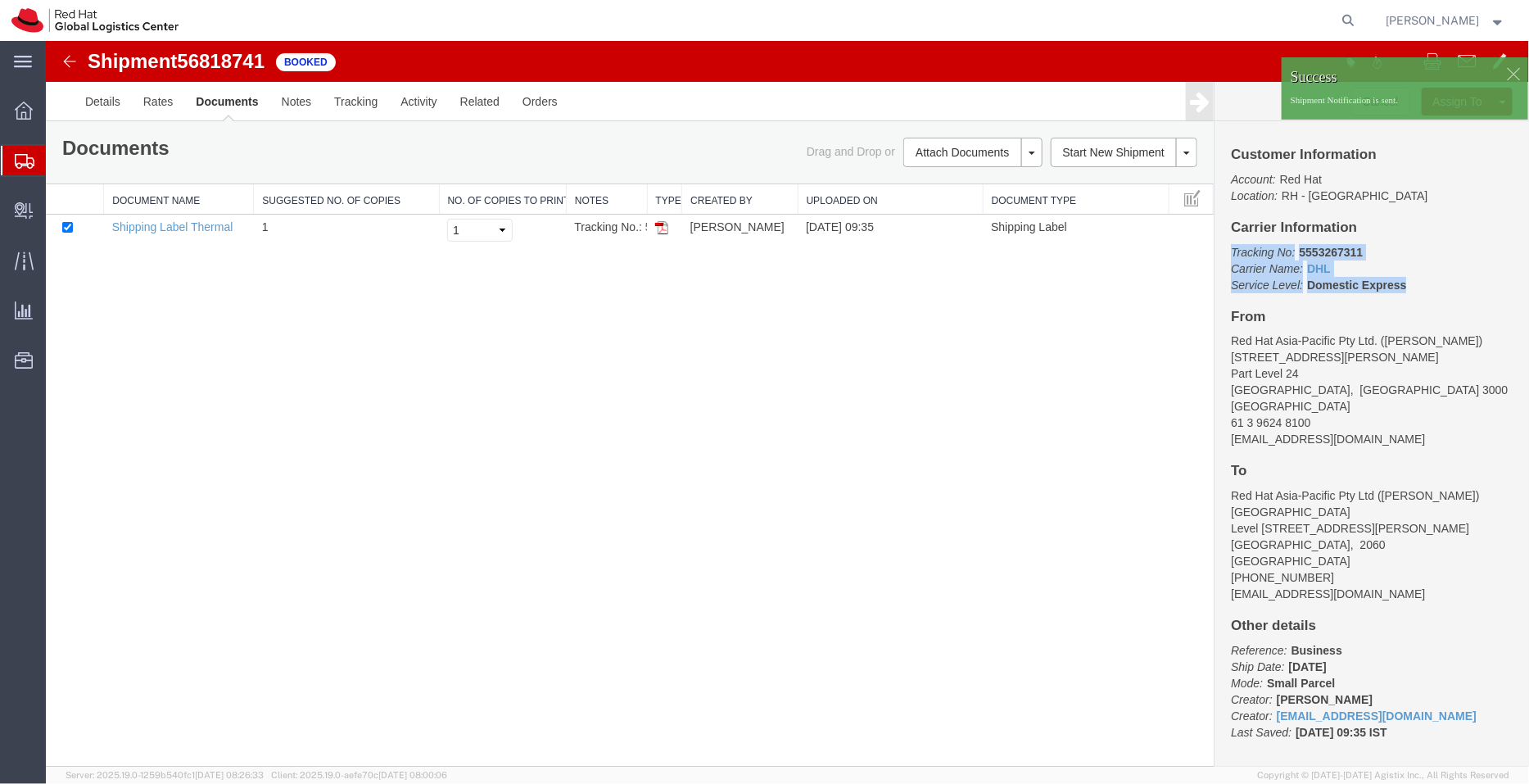
drag, startPoint x: 1404, startPoint y: 285, endPoint x: 1220, endPoint y: 250, distance: 187.3
click at [1220, 250] on div "Customer Information Account: Red Hat Location: RH - Sydney Carrier Information…" at bounding box center [1371, 443] width 315 height 645
copy p "Tracking No: 5553267311 Carrier Name: DHL DHL Service Level: Domestic Express"
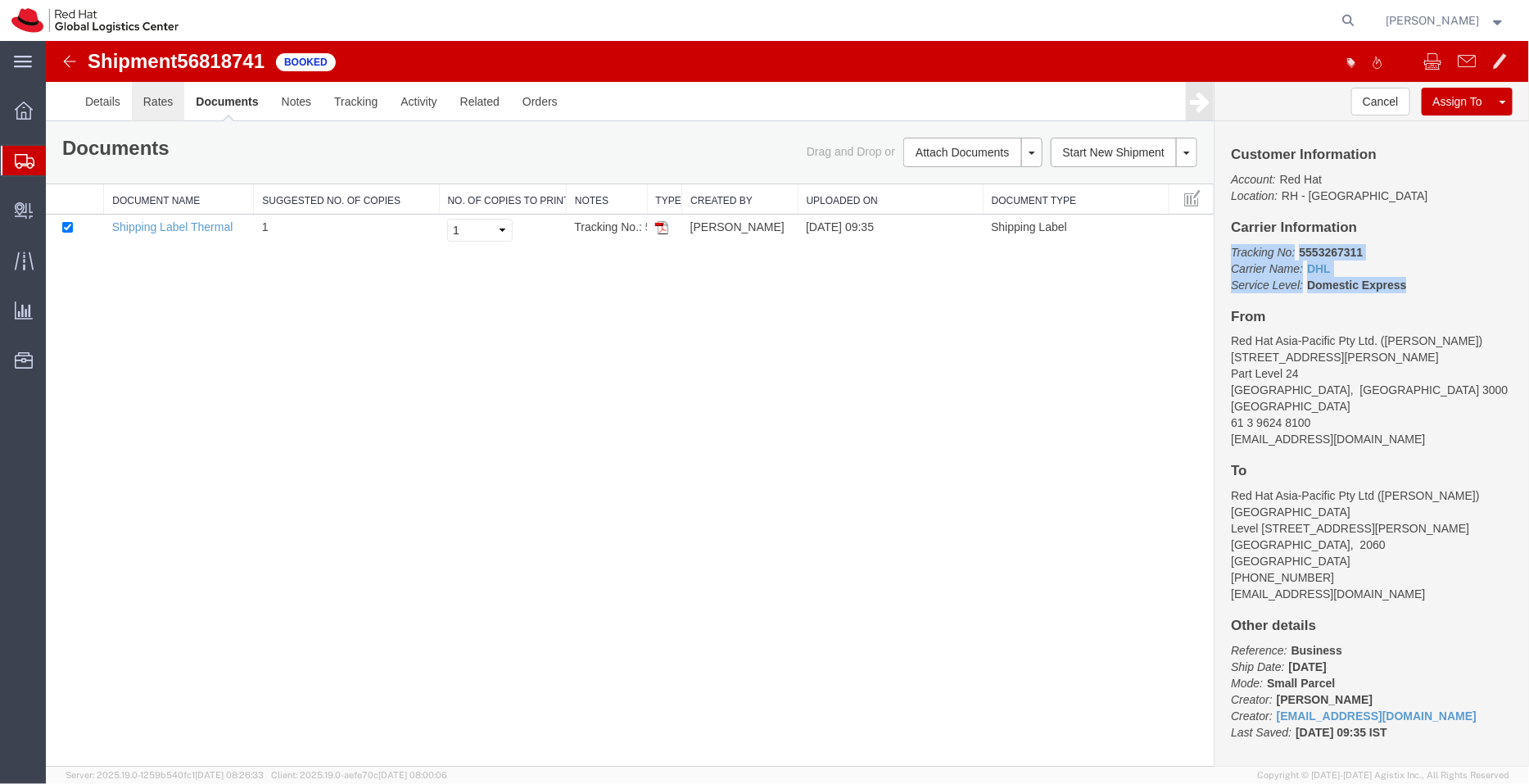
click at [160, 111] on link "Rates" at bounding box center [157, 100] width 53 height 39
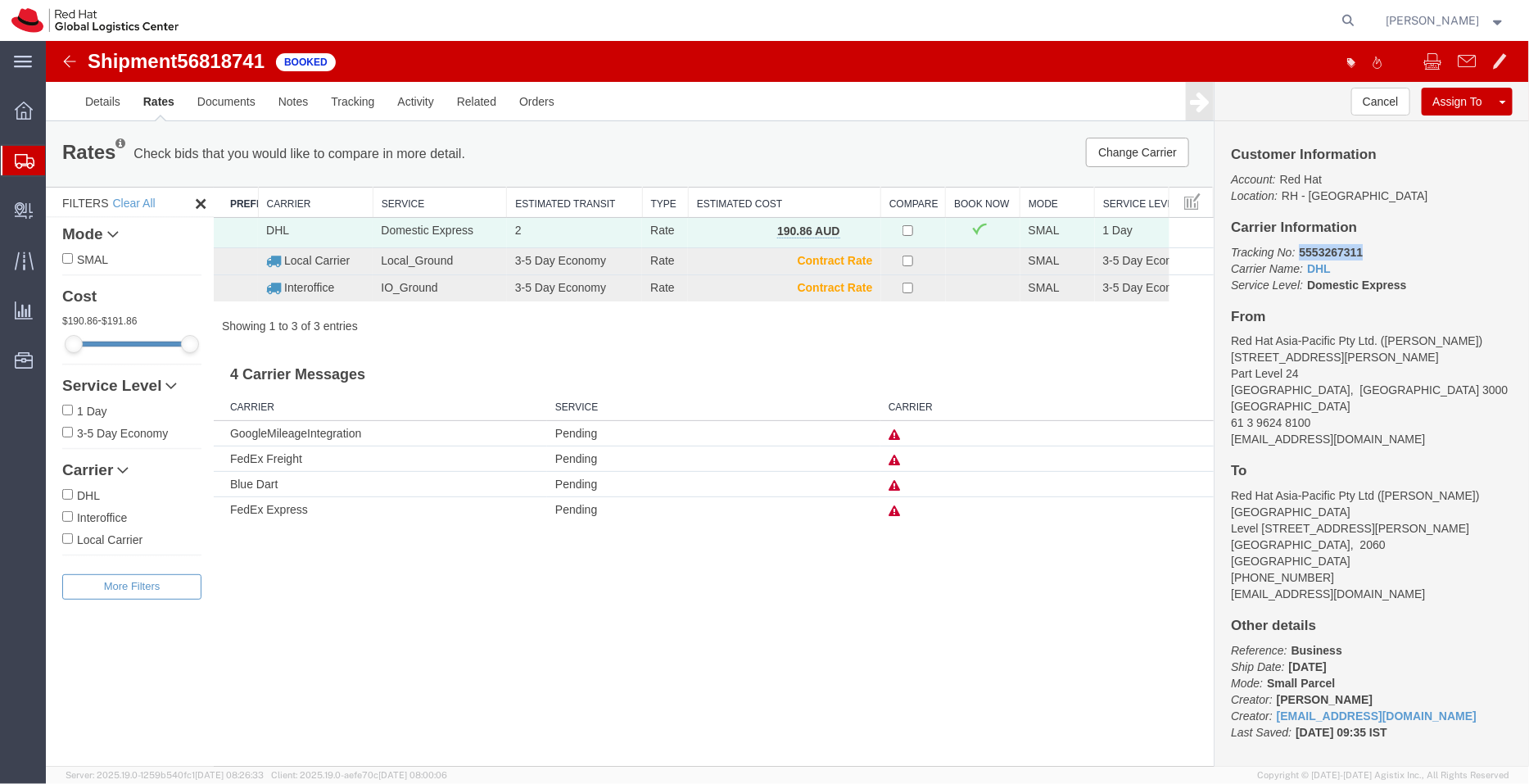
drag, startPoint x: 1362, startPoint y: 254, endPoint x: 1299, endPoint y: 251, distance: 63.1
click at [1299, 251] on p "Tracking No: 5553267311 Carrier Name: DHL DHL Service Level: Domestic Express" at bounding box center [1371, 268] width 282 height 49
copy b "5553267311"
click at [98, 101] on link "Details" at bounding box center [102, 100] width 58 height 39
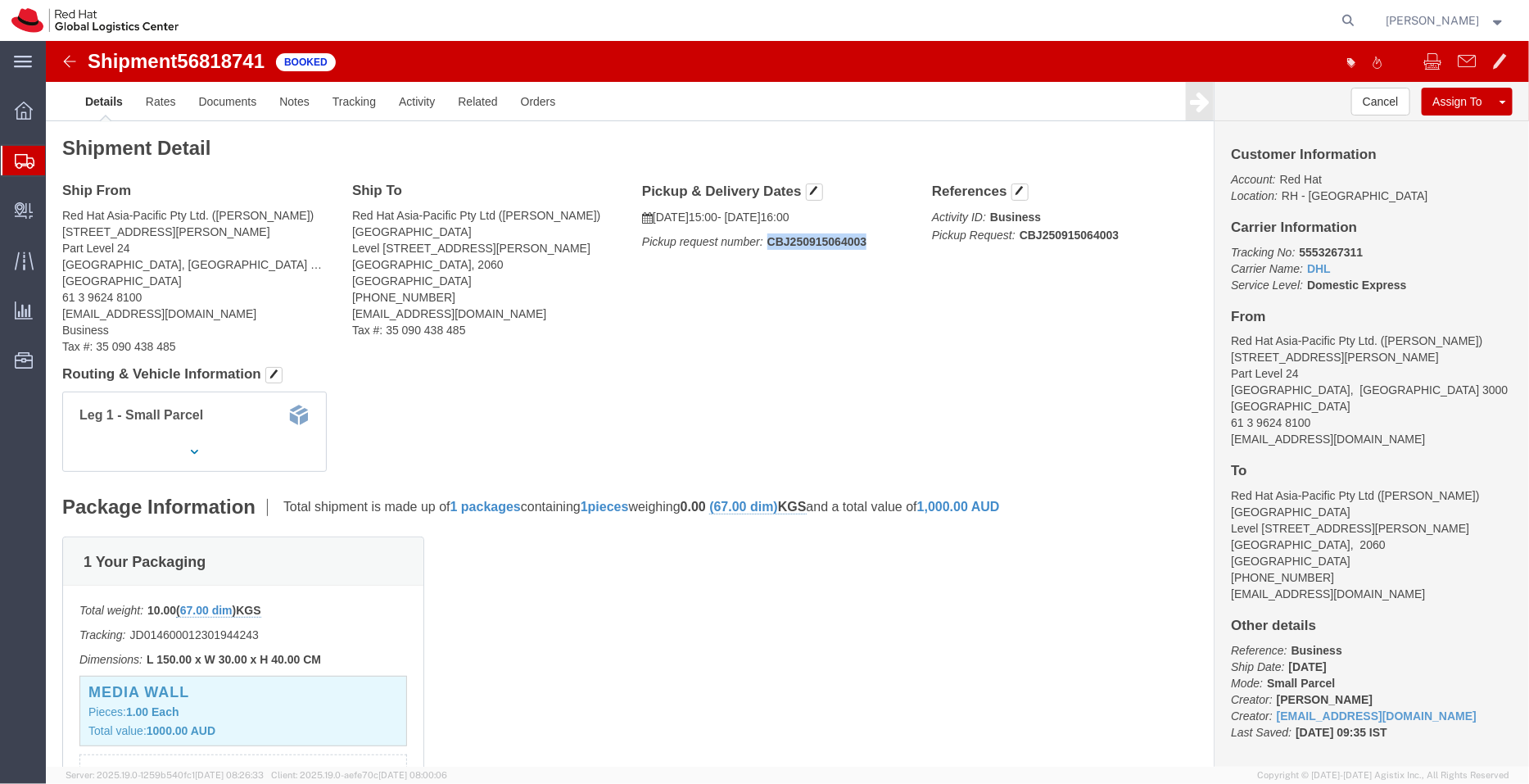
drag, startPoint x: 802, startPoint y: 205, endPoint x: 720, endPoint y: 194, distance: 82.7
click p "Pickup request number: CBJ250915064003"
copy b "CBJ250915064003"
click at [0, 0] on span "Shipment Manager" at bounding box center [0, 0] width 0 height 0
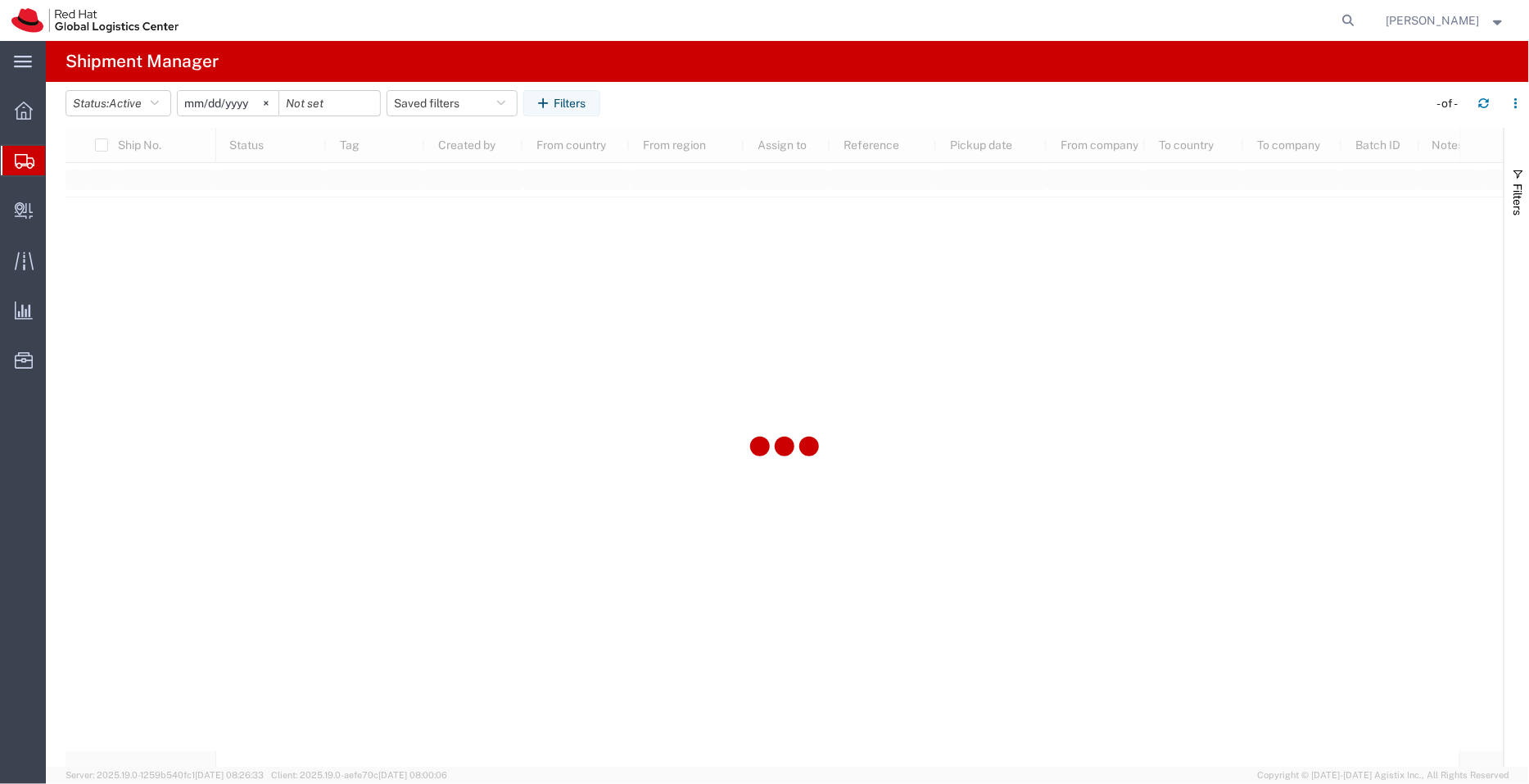
type input "[DATE]"
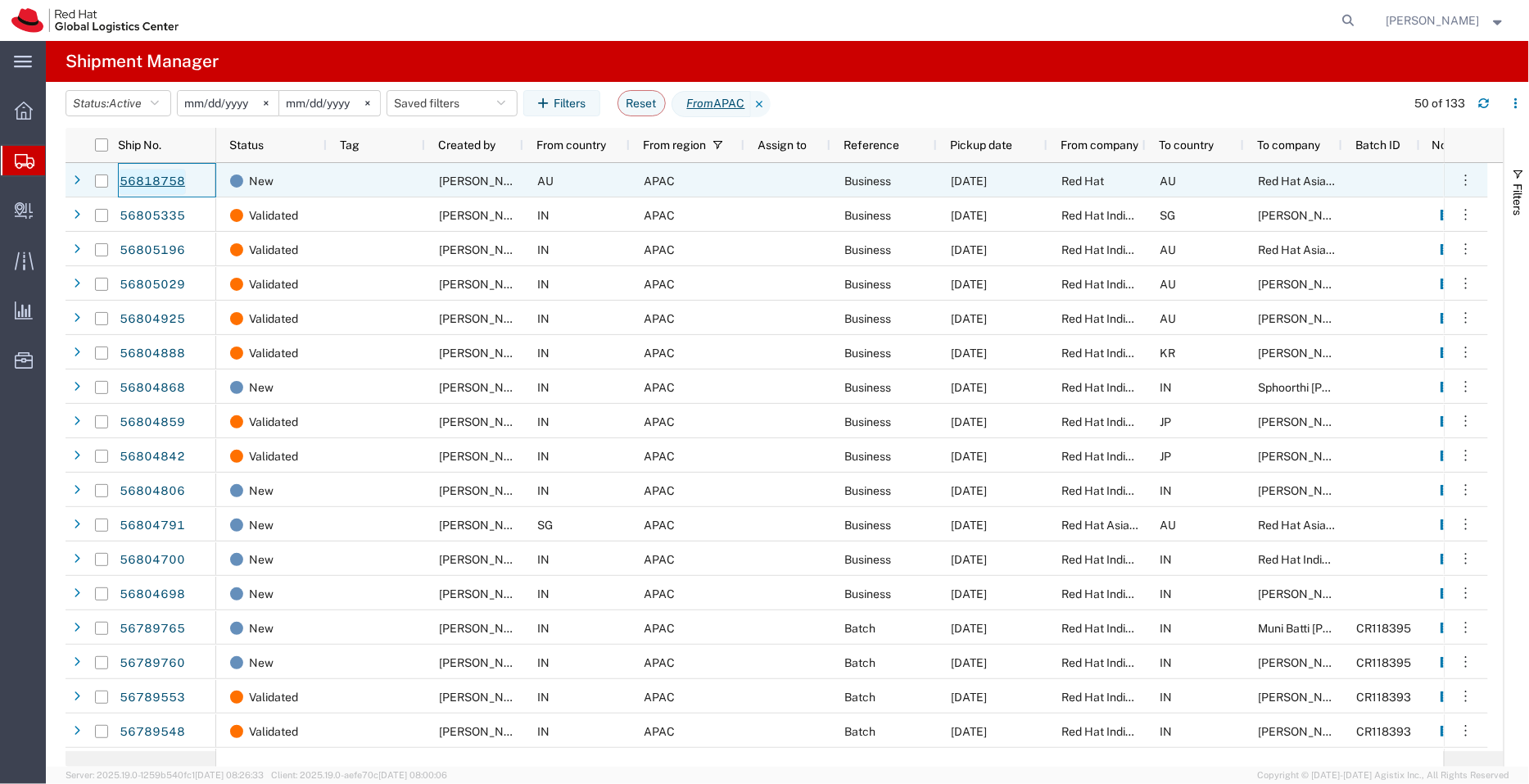
click at [170, 179] on link "56818758" at bounding box center [152, 181] width 67 height 26
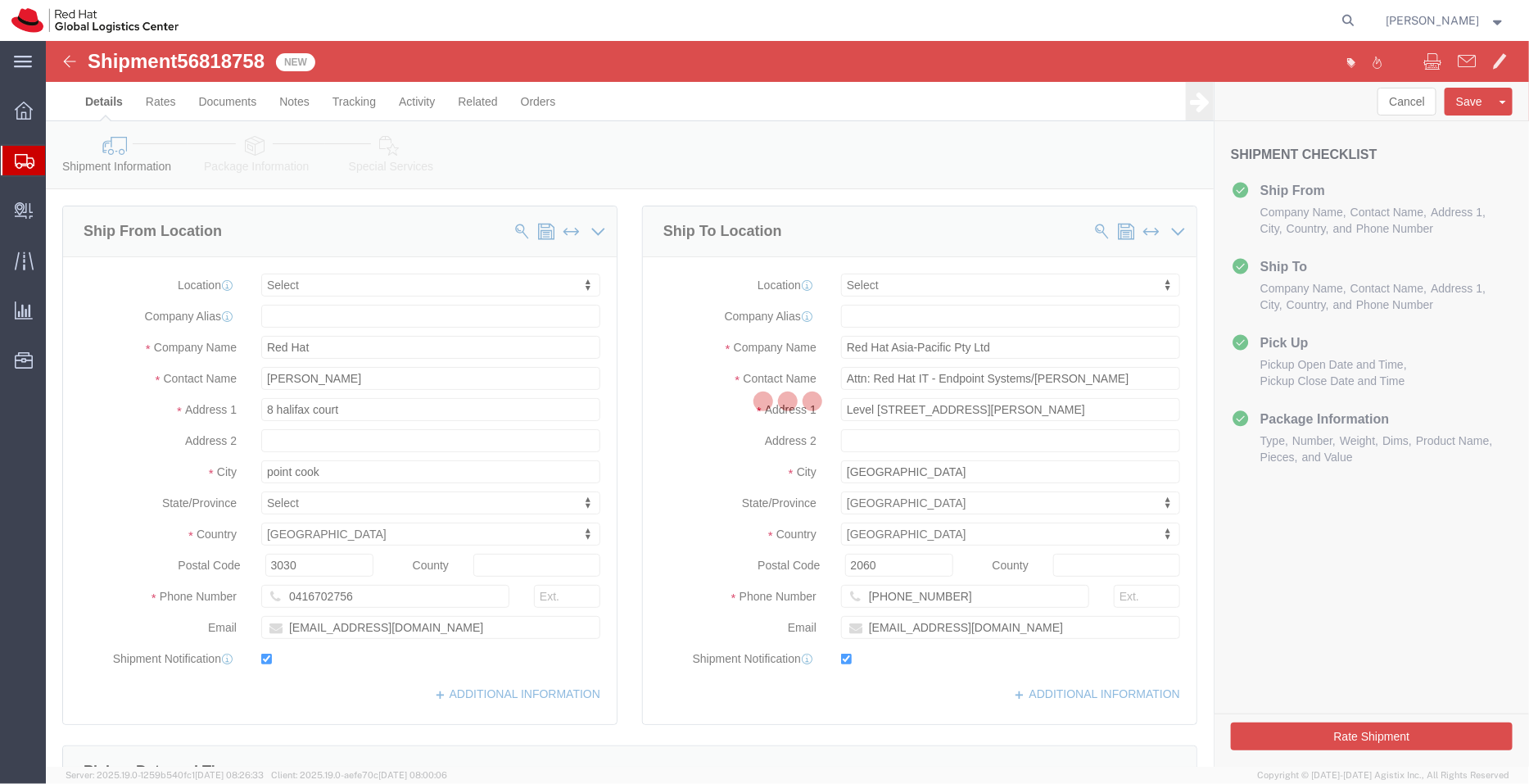
select select
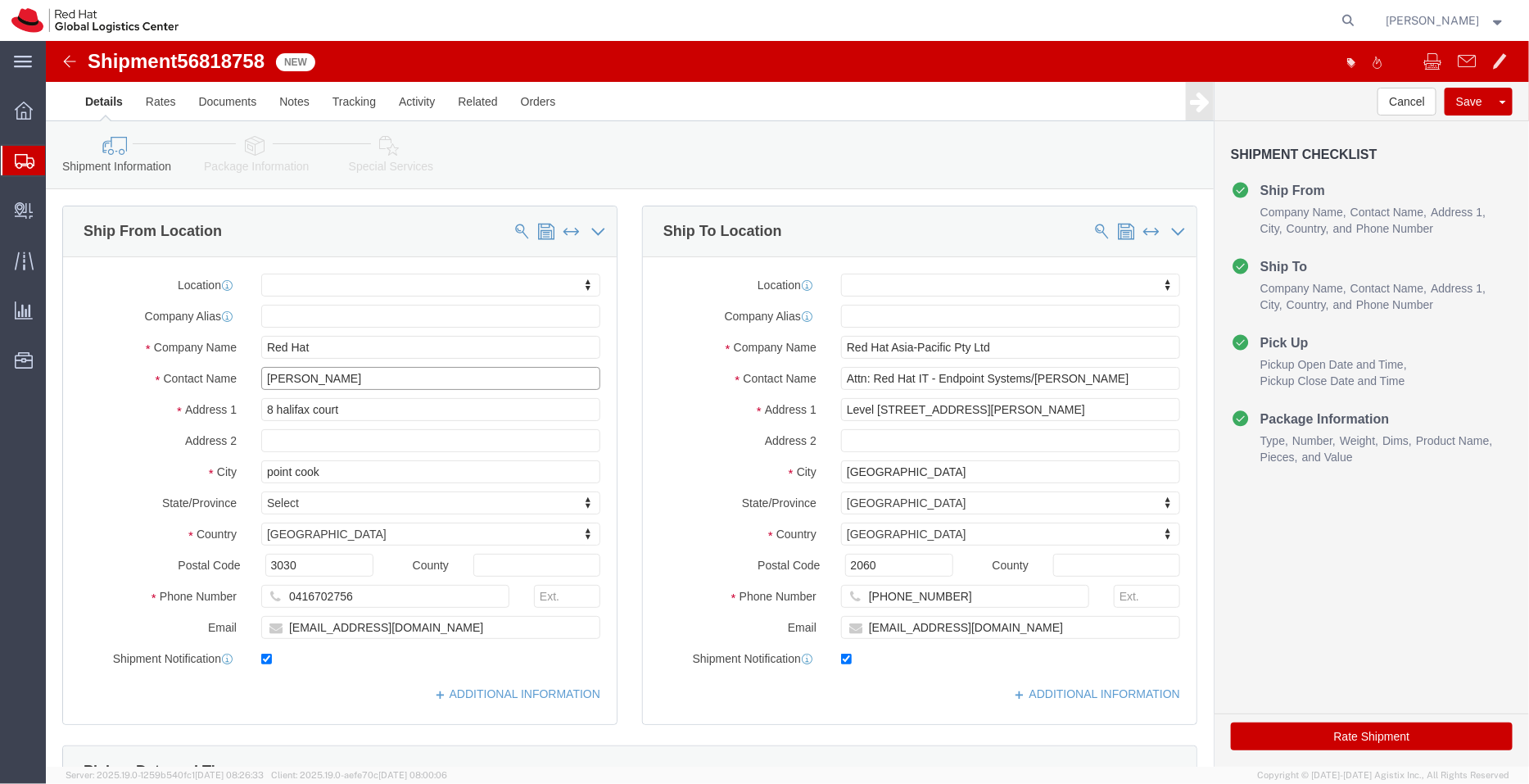
drag, startPoint x: 367, startPoint y: 339, endPoint x: 156, endPoint y: 317, distance: 212.1
click div "Location My Profile Location RH - Amsterdam - MSO RH - Amsterdam Data Center RH…"
drag, startPoint x: 282, startPoint y: 305, endPoint x: 201, endPoint y: 303, distance: 81.0
click div "Red Hat"
paste input "akesh Kumar Mallam"
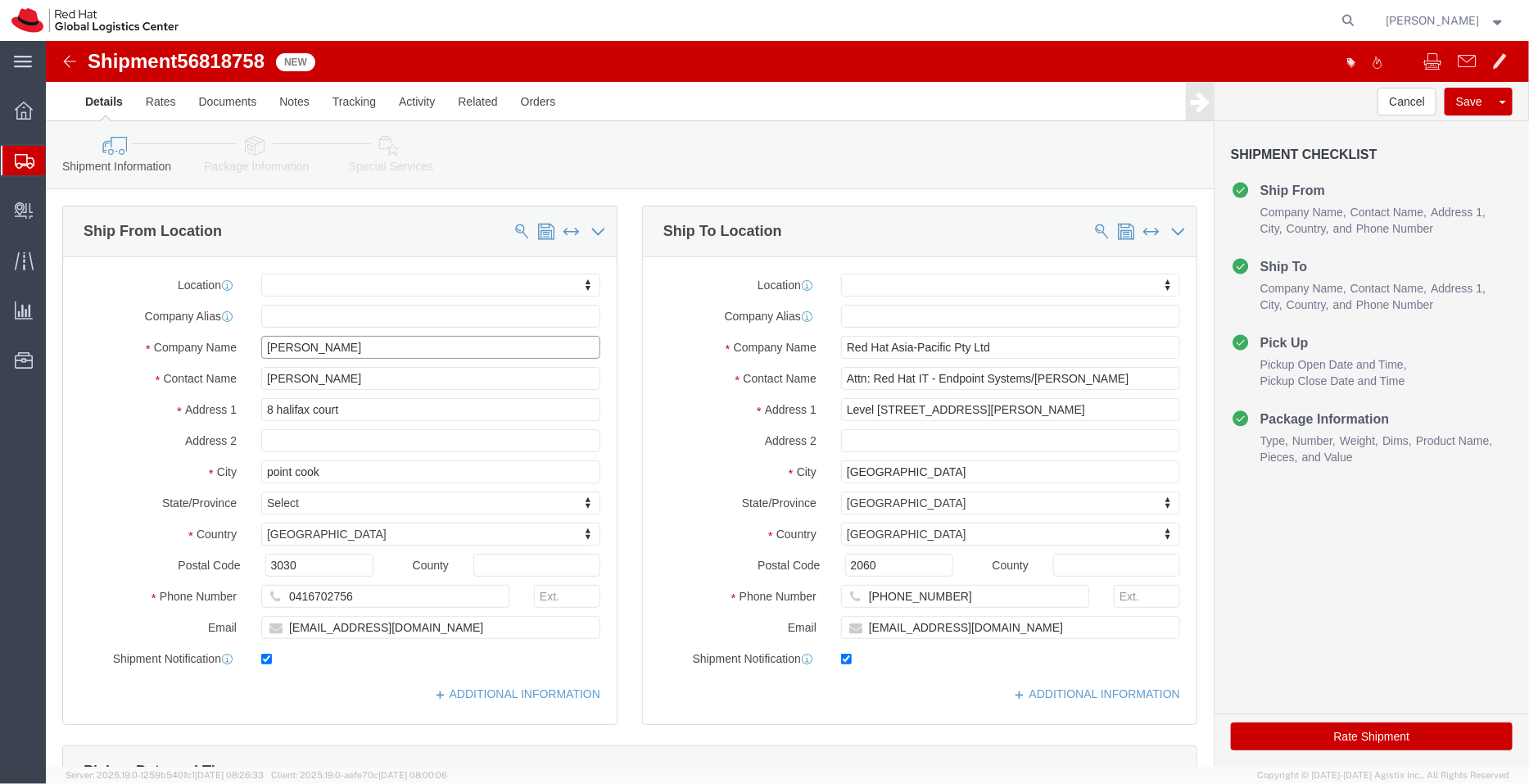
type input "Rakesh Kumar Mallam"
click input "8 halifax court"
click input "8 Halifax court"
type input "8 Halifax Court"
select select
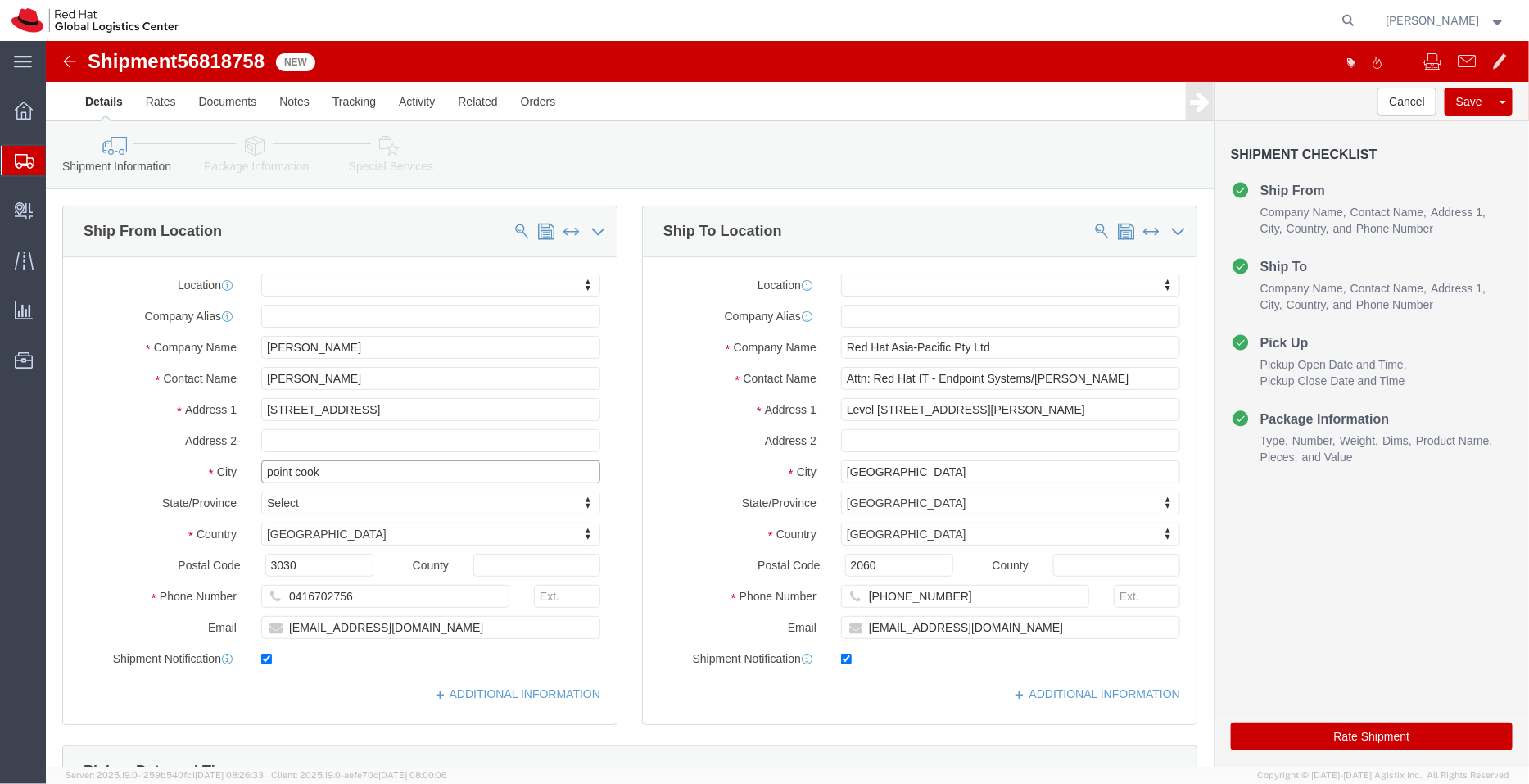
click input "point cook"
click input "Point cook"
type input "Point Cook"
select select
click input "Attn: Red Hat IT - Endpoint Systems/Suraj Vaddar"
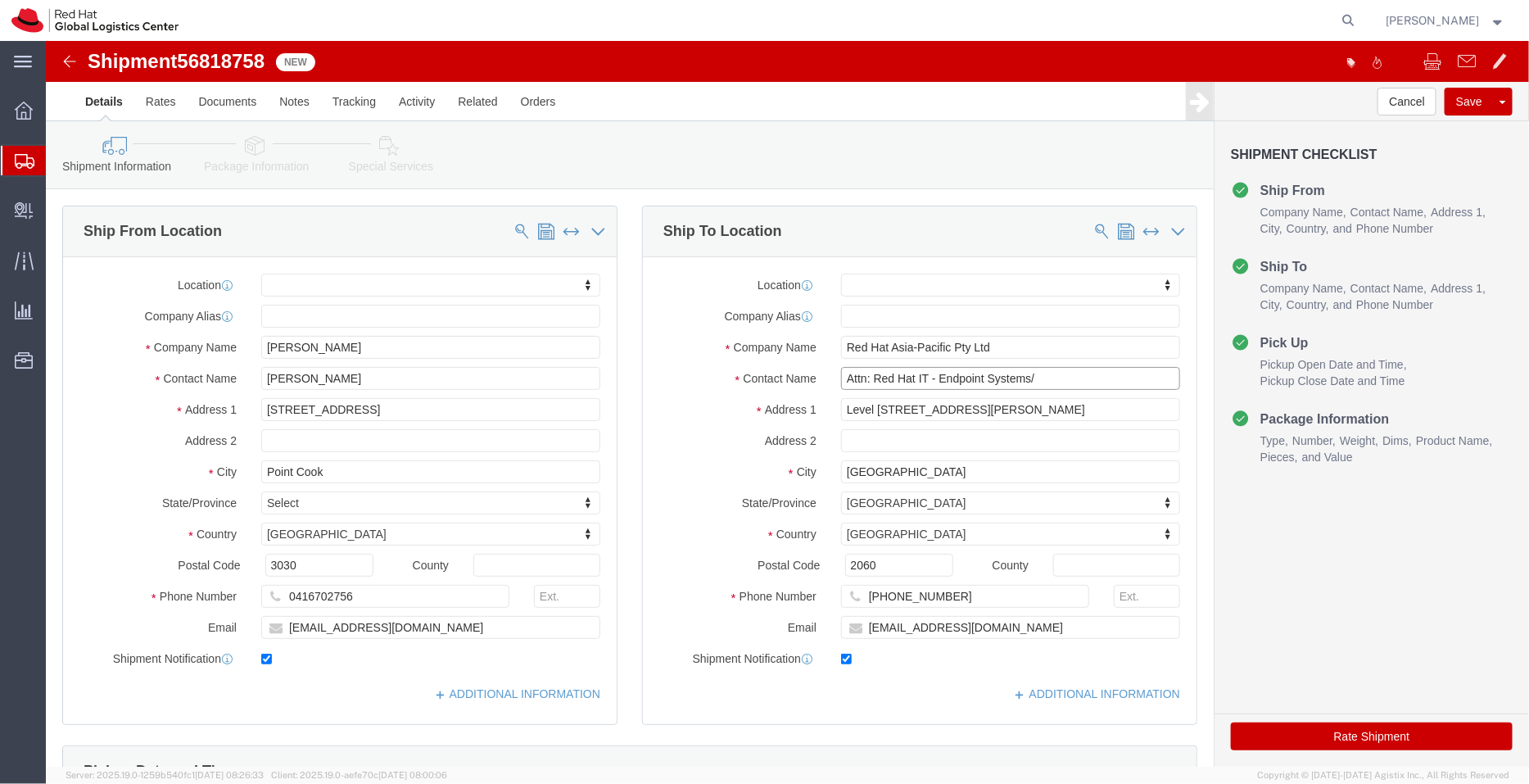
paste input "Snehal Kale"
type input "Attn: Red Hat IT - Endpoint Systems/[PERSON_NAME]"
drag, startPoint x: 920, startPoint y: 590, endPoint x: 721, endPoint y: 574, distance: 199.6
click div
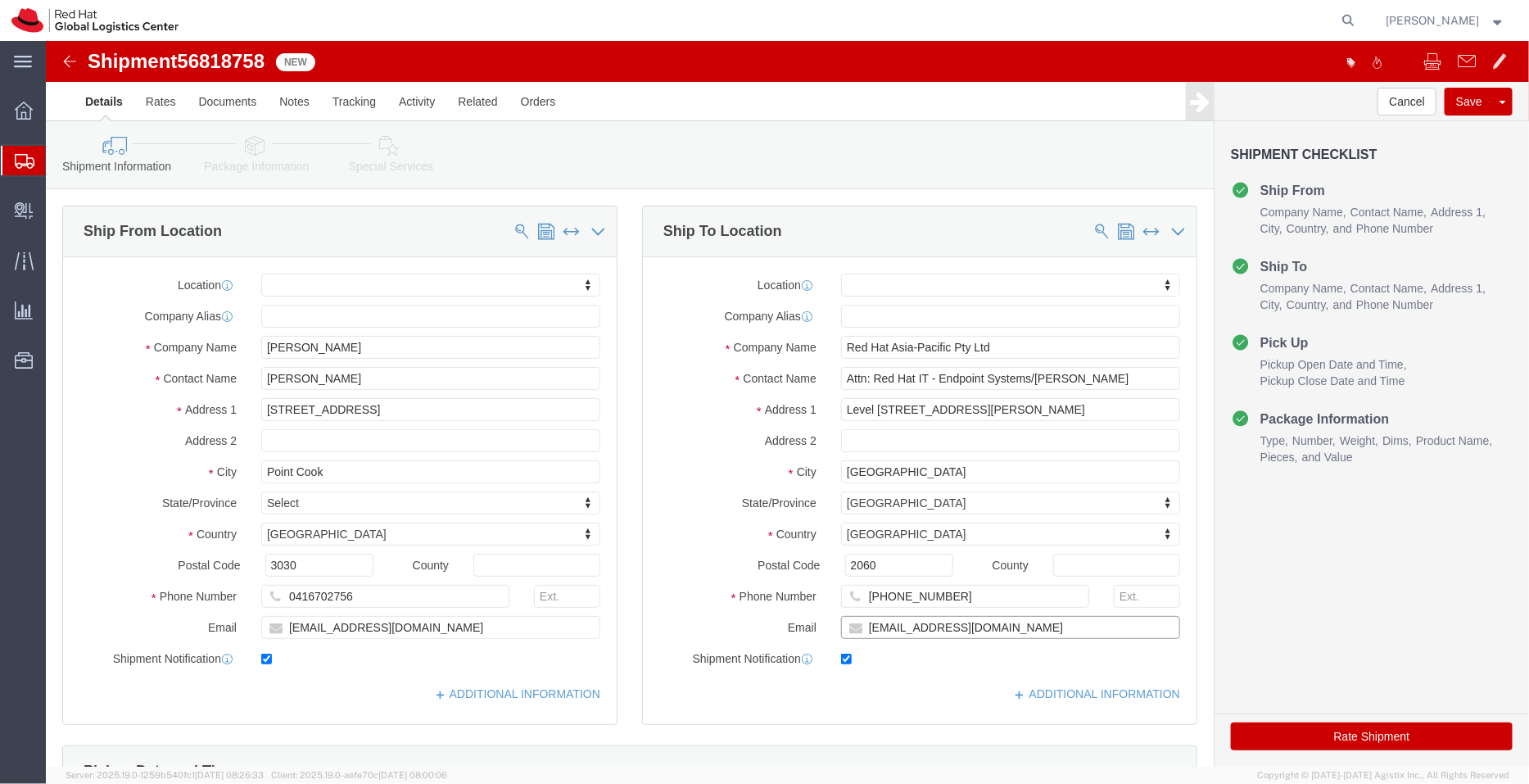
drag, startPoint x: 945, startPoint y: 587, endPoint x: 801, endPoint y: 590, distance: 144.0
click div "aarthur@redhat.com"
checkbox input "false"
click icon
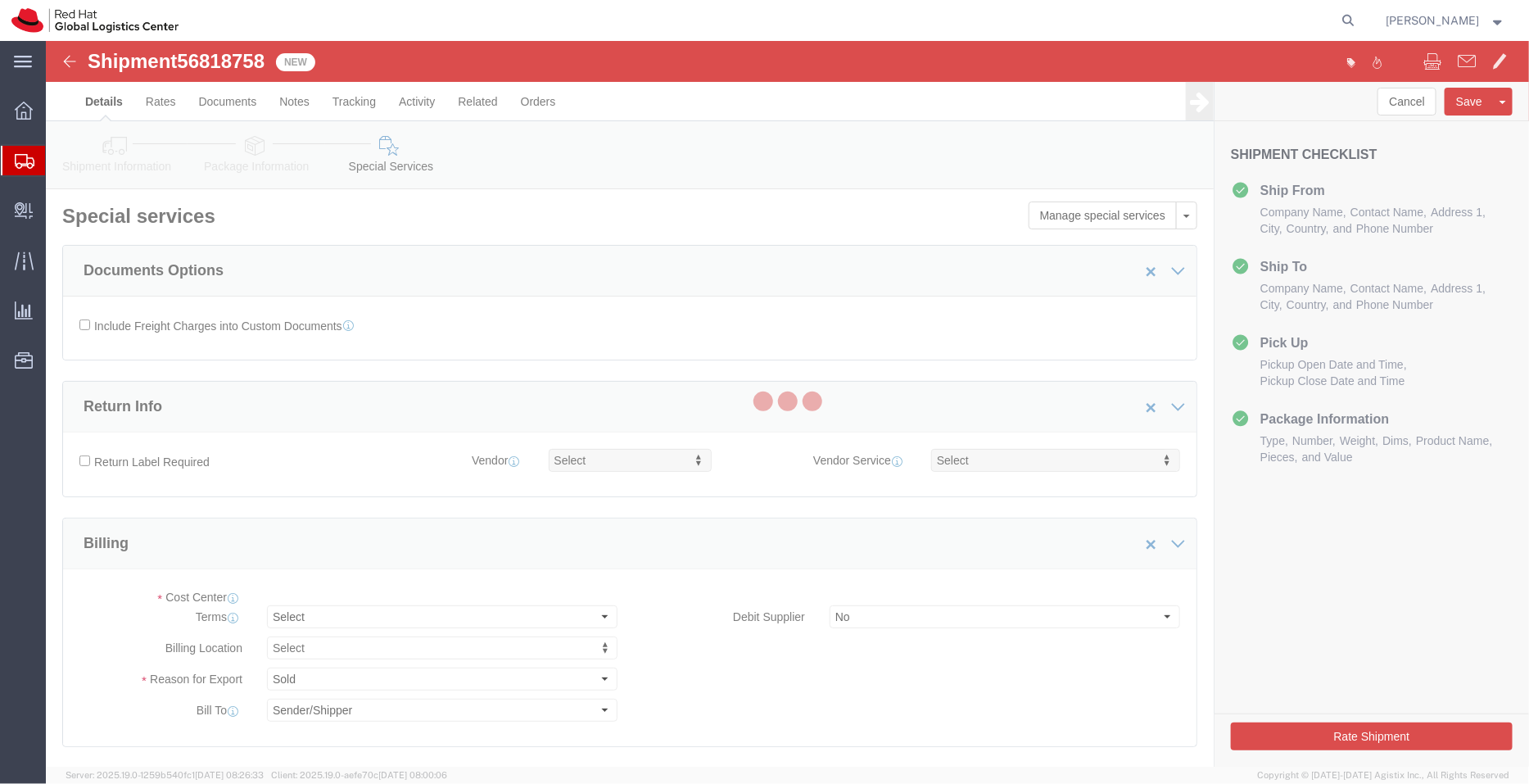
select select "COSTCENTER"
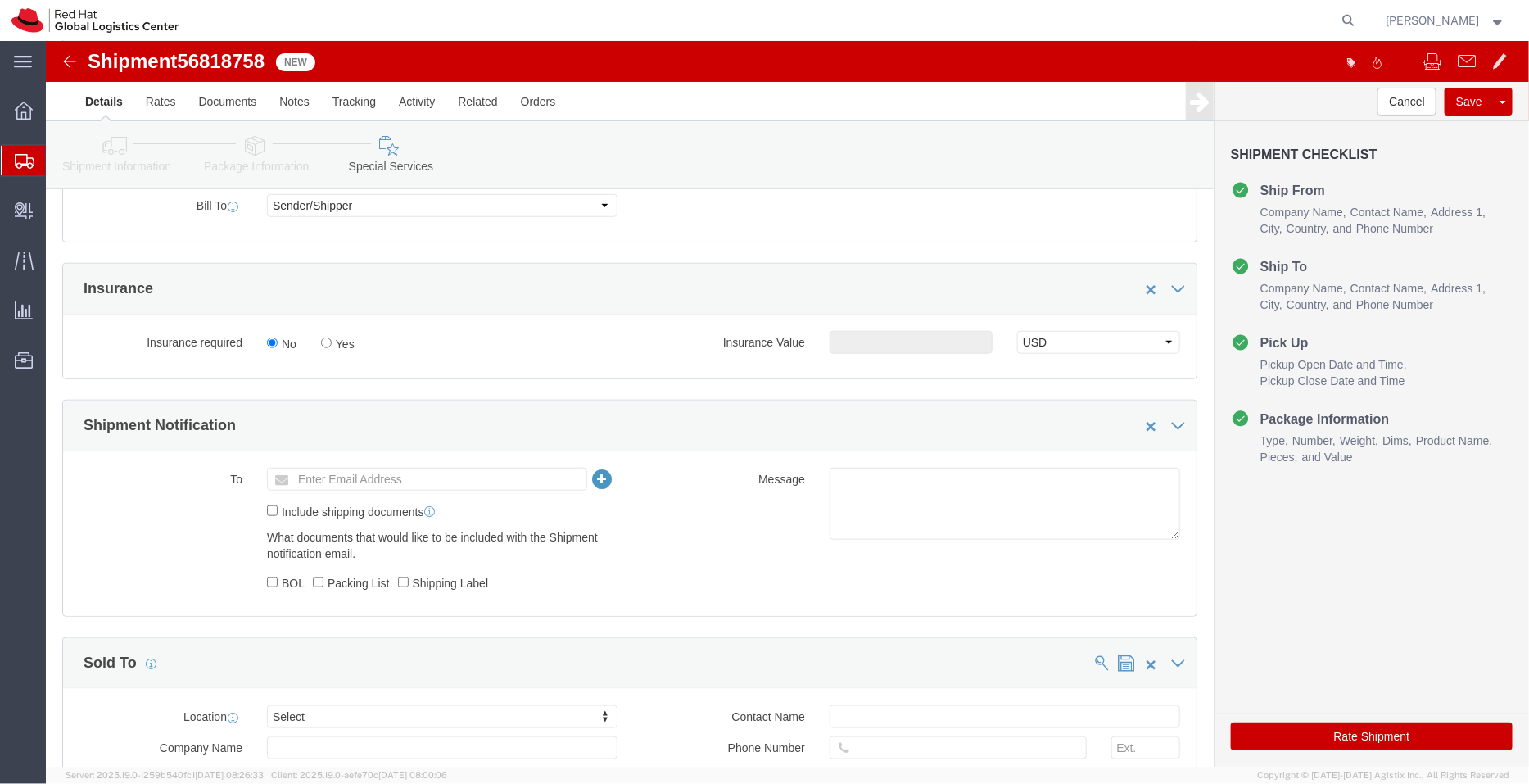
scroll to position [524, 0]
click input "text"
paste input "aarthur@redhat.com"
type input "aarthur@redhat.com"
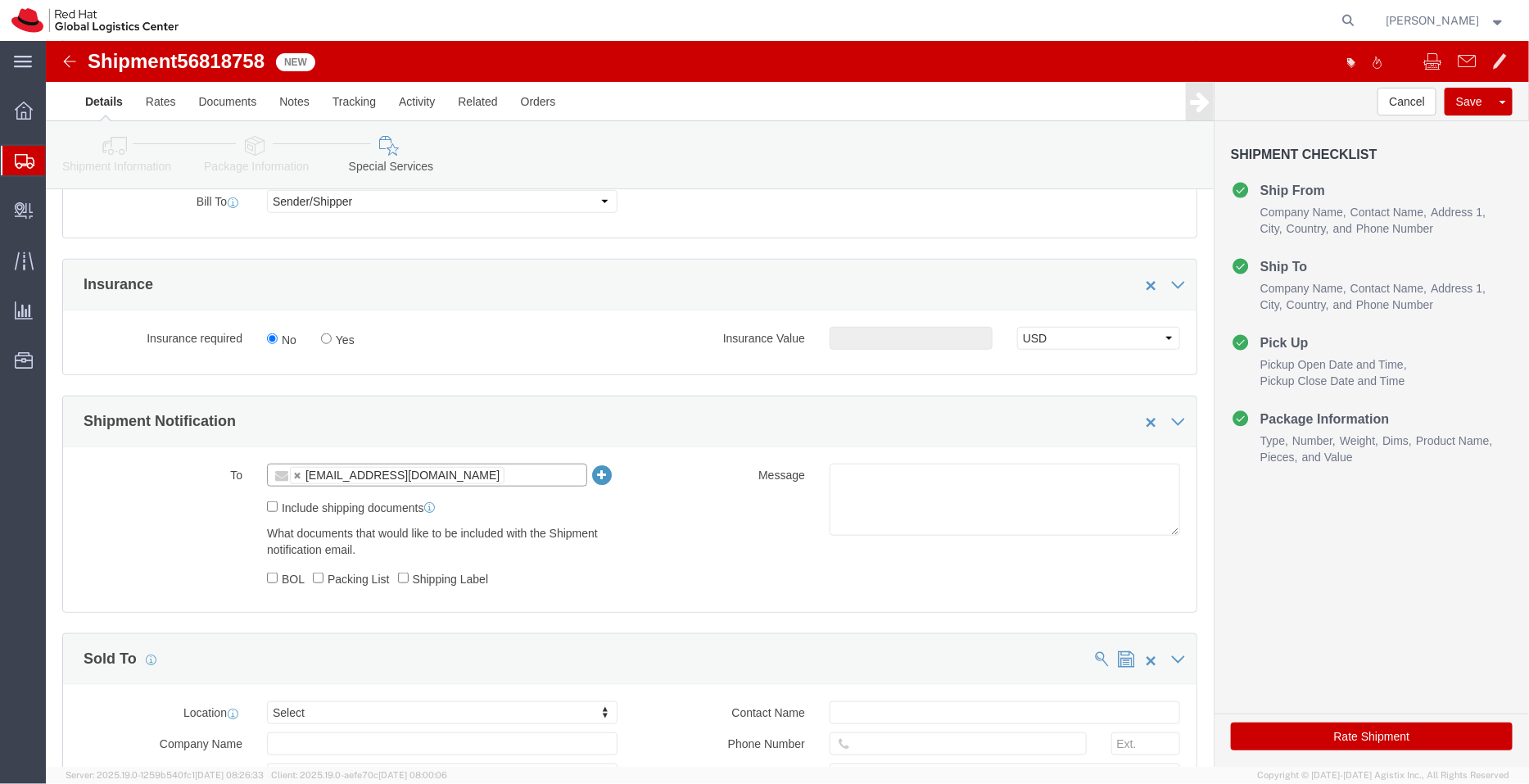
paste input "apaclogistics@redhat.com"
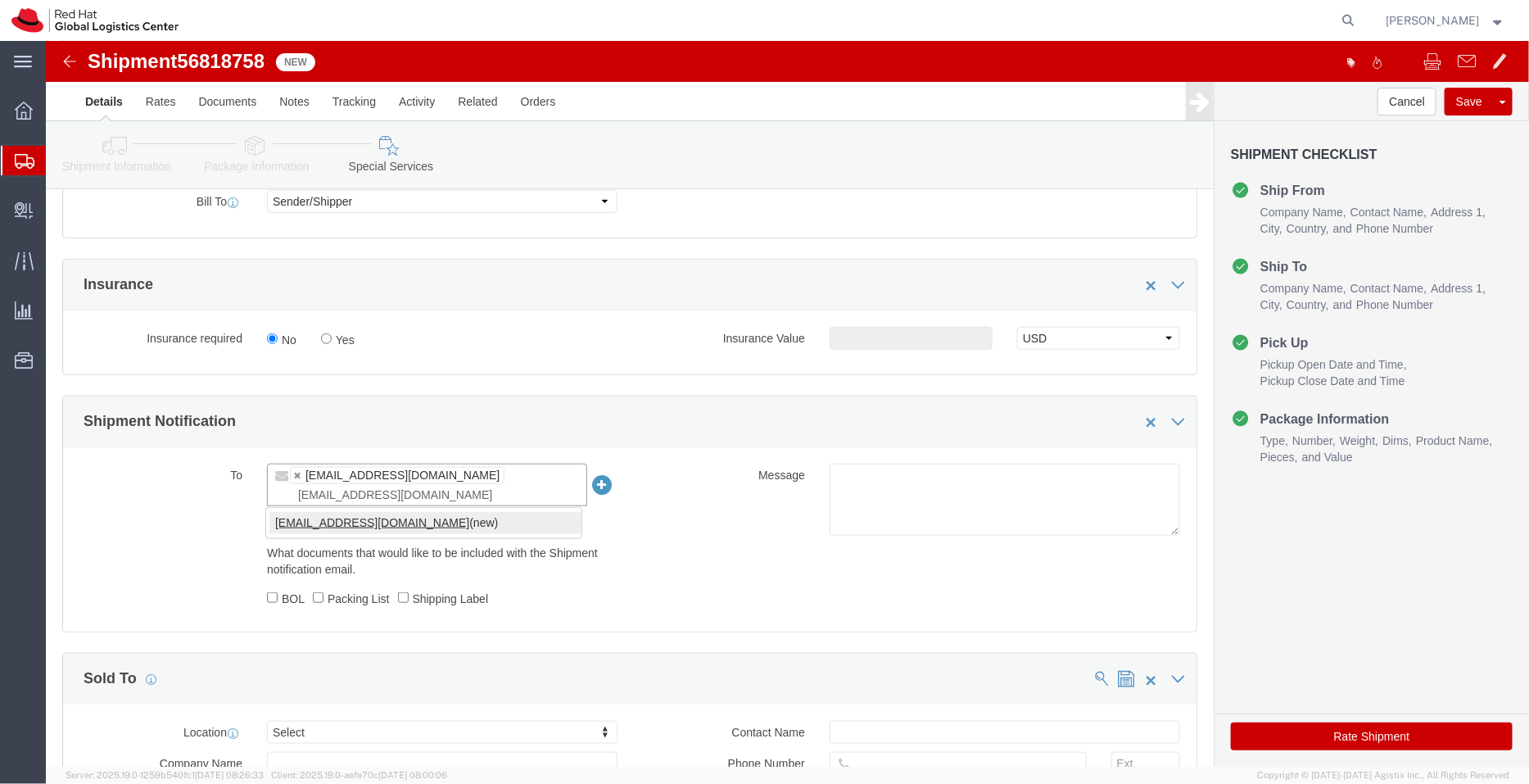
type input "apaclogistics@redhat.com"
type input "aarthur@redhat.com,apaclogistics@redhat.com"
paste input "laptop-return@redhat.com"
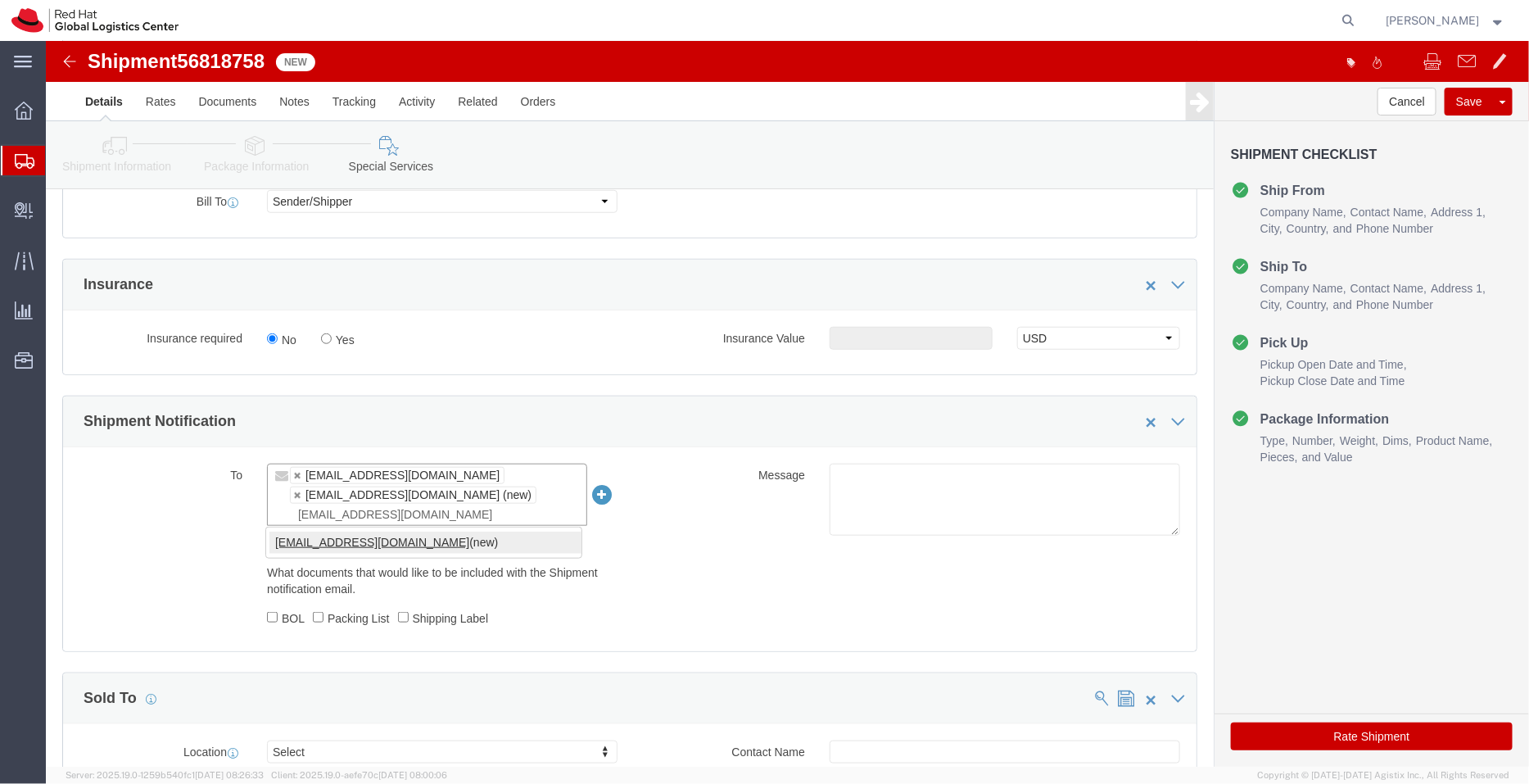
type input "laptop-return@redhat.com"
type input "aarthur@redhat.com,apaclogistics@redhat.com,laptop-return@redhat.com"
click icon
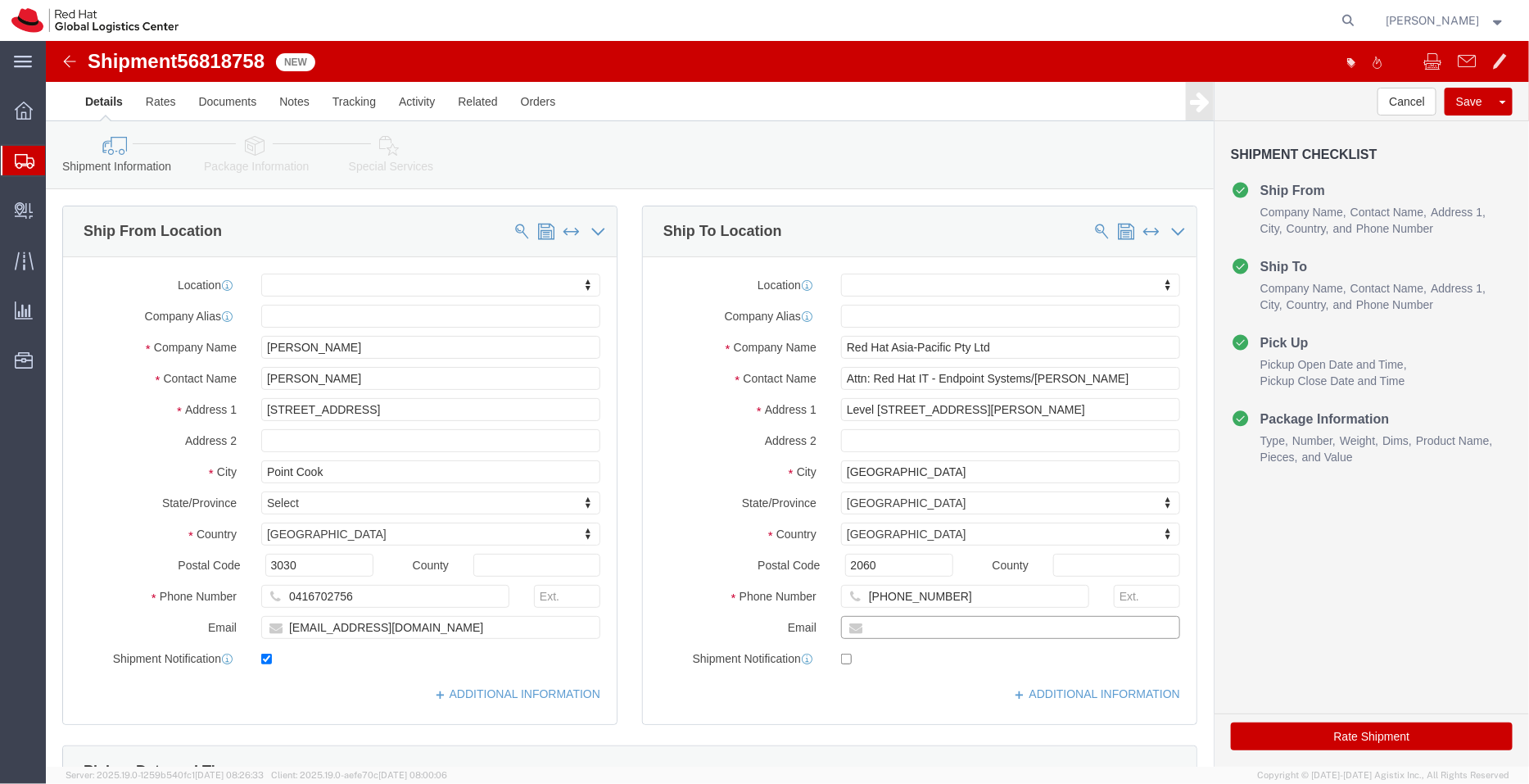
click input "text"
paste input "[EMAIL_ADDRESS][DOMAIN_NAME]"
type input "[EMAIL_ADDRESS][DOMAIN_NAME]"
click input "checkbox"
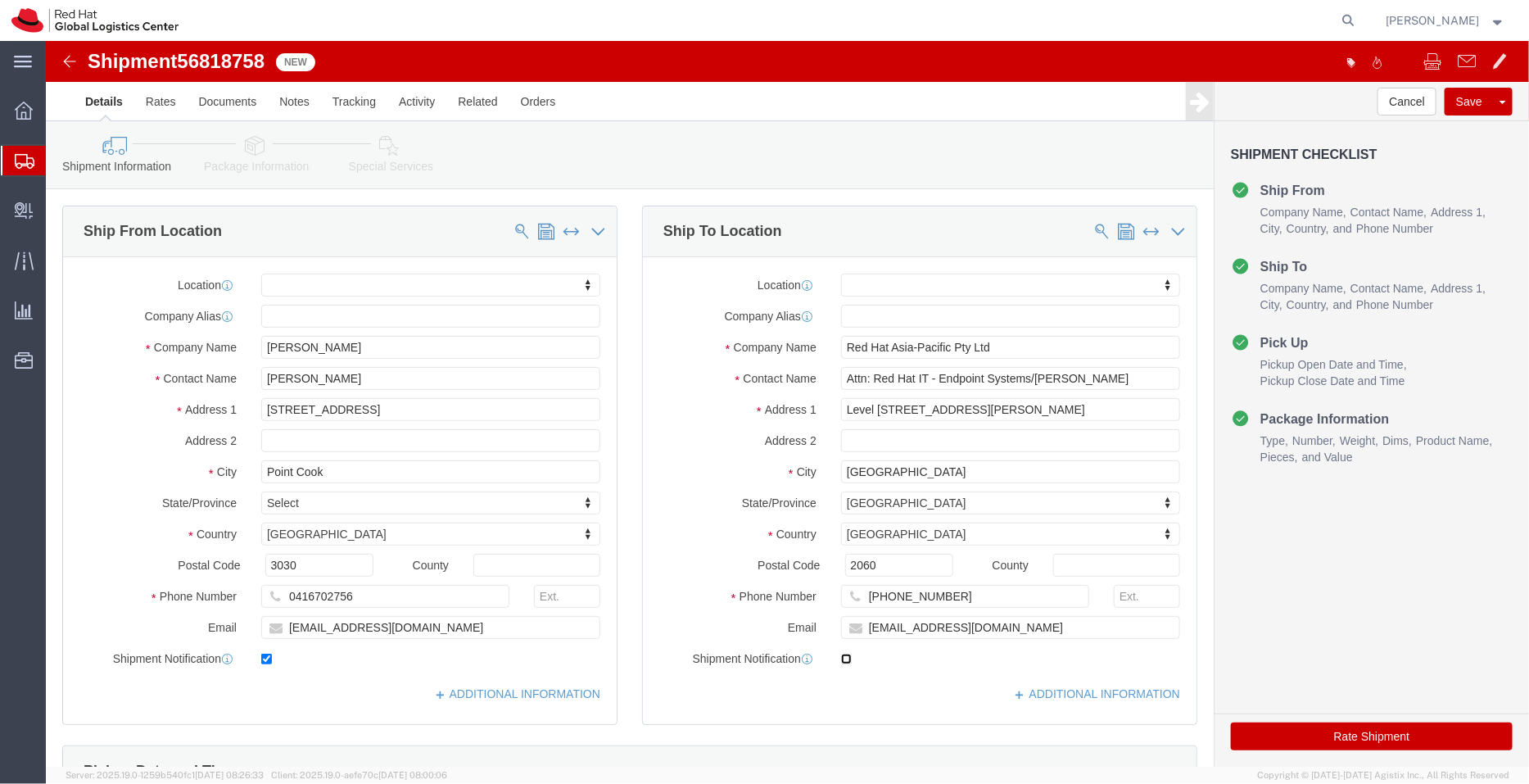
checkbox input "true"
click link "ADDITIONAL INFORMATION"
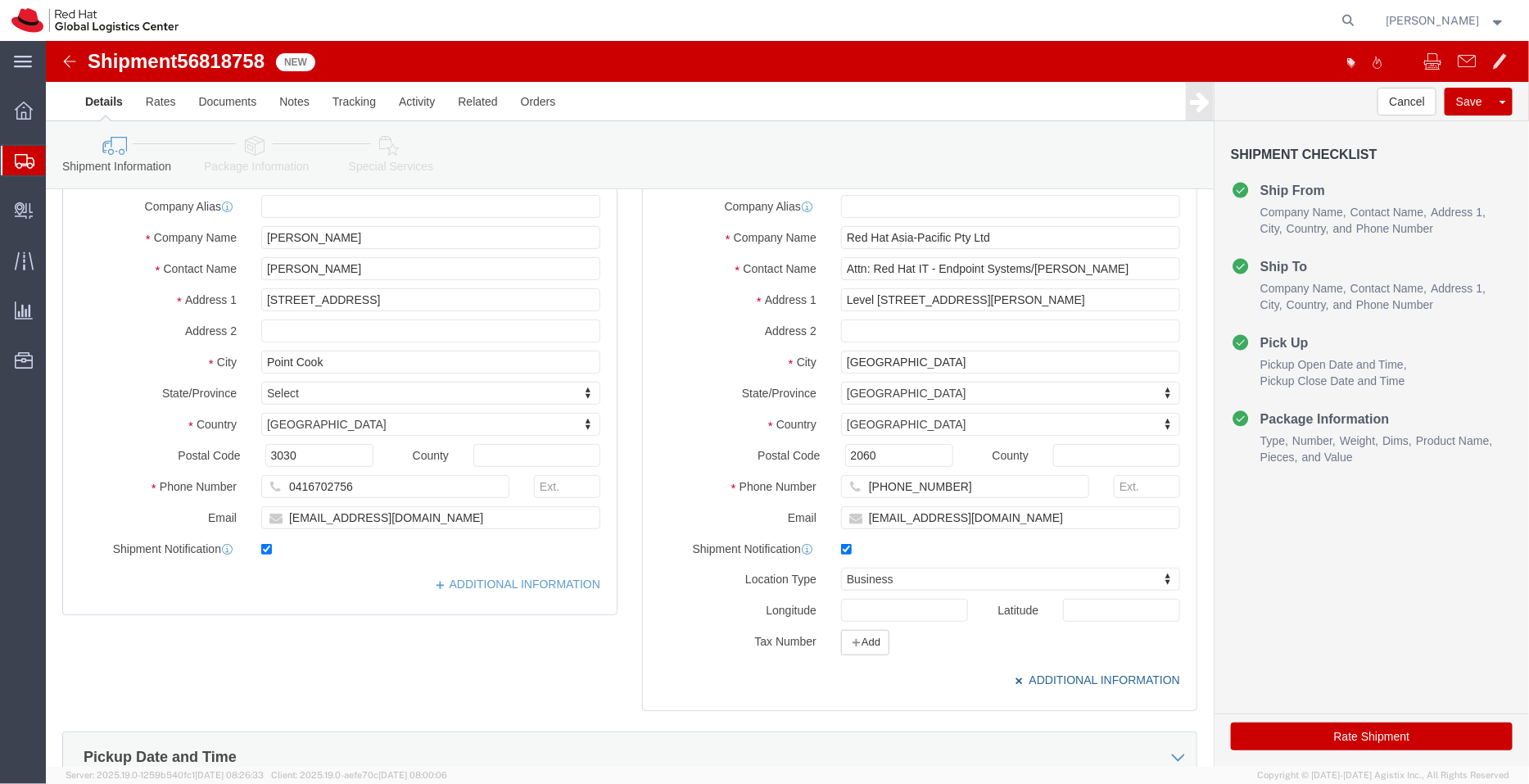
scroll to position [126, 0]
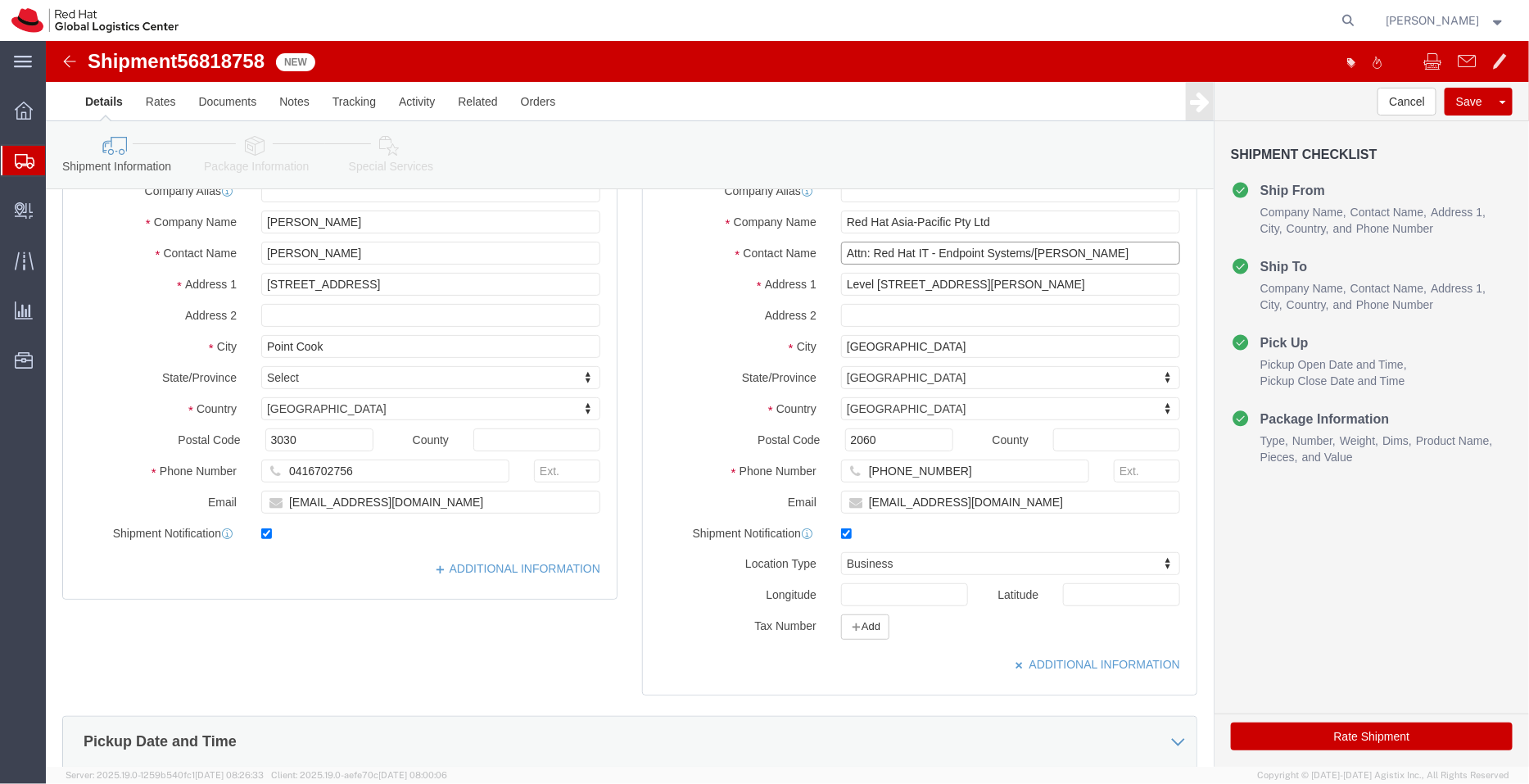
drag, startPoint x: 1048, startPoint y: 209, endPoint x: 552, endPoint y: 193, distance: 496.3
click div "Ship From Location Location My Profile Location RH - Amsterdam - MSO RH - Amste…"
click input "text"
paste input "Attn: Red Hat IT - Endpoint Systems/[PERSON_NAME]"
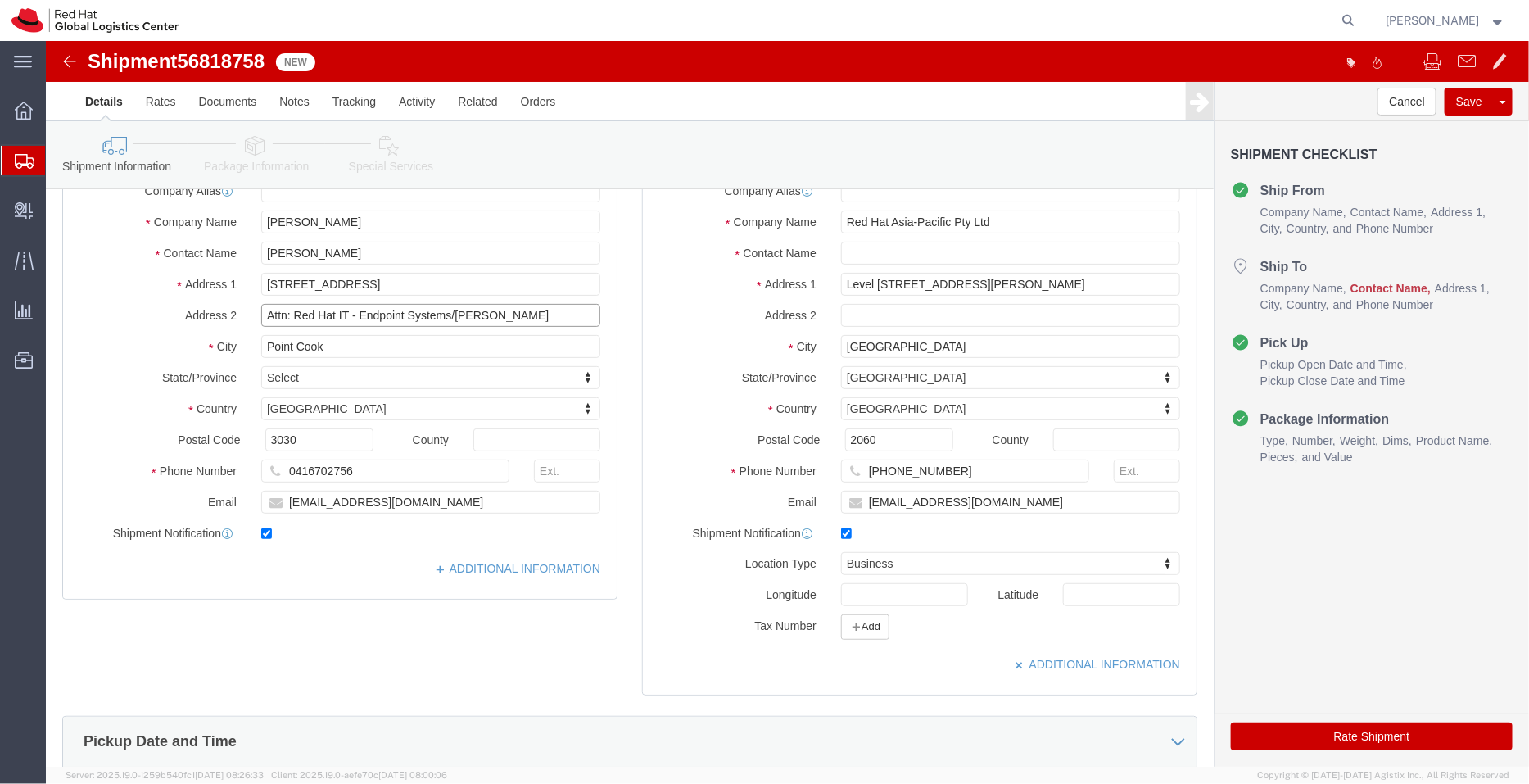
type input "Attn: Red Hat IT - Endpoint Systems/[PERSON_NAME]"
click div "Location My Profile Location RH - Amsterdam - MSO RH - Amsterdam Data Center RH…"
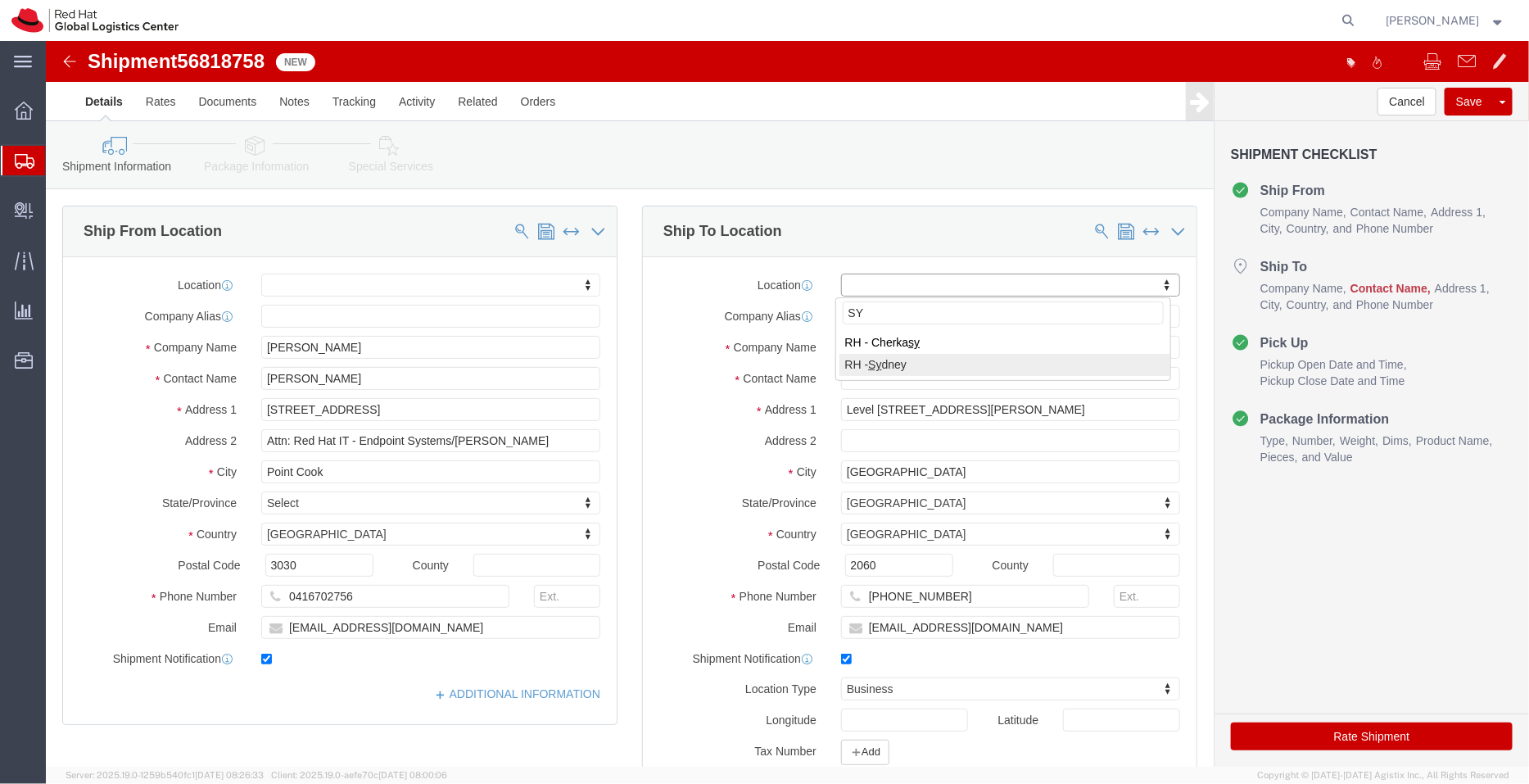
type input "SY"
select select "50511"
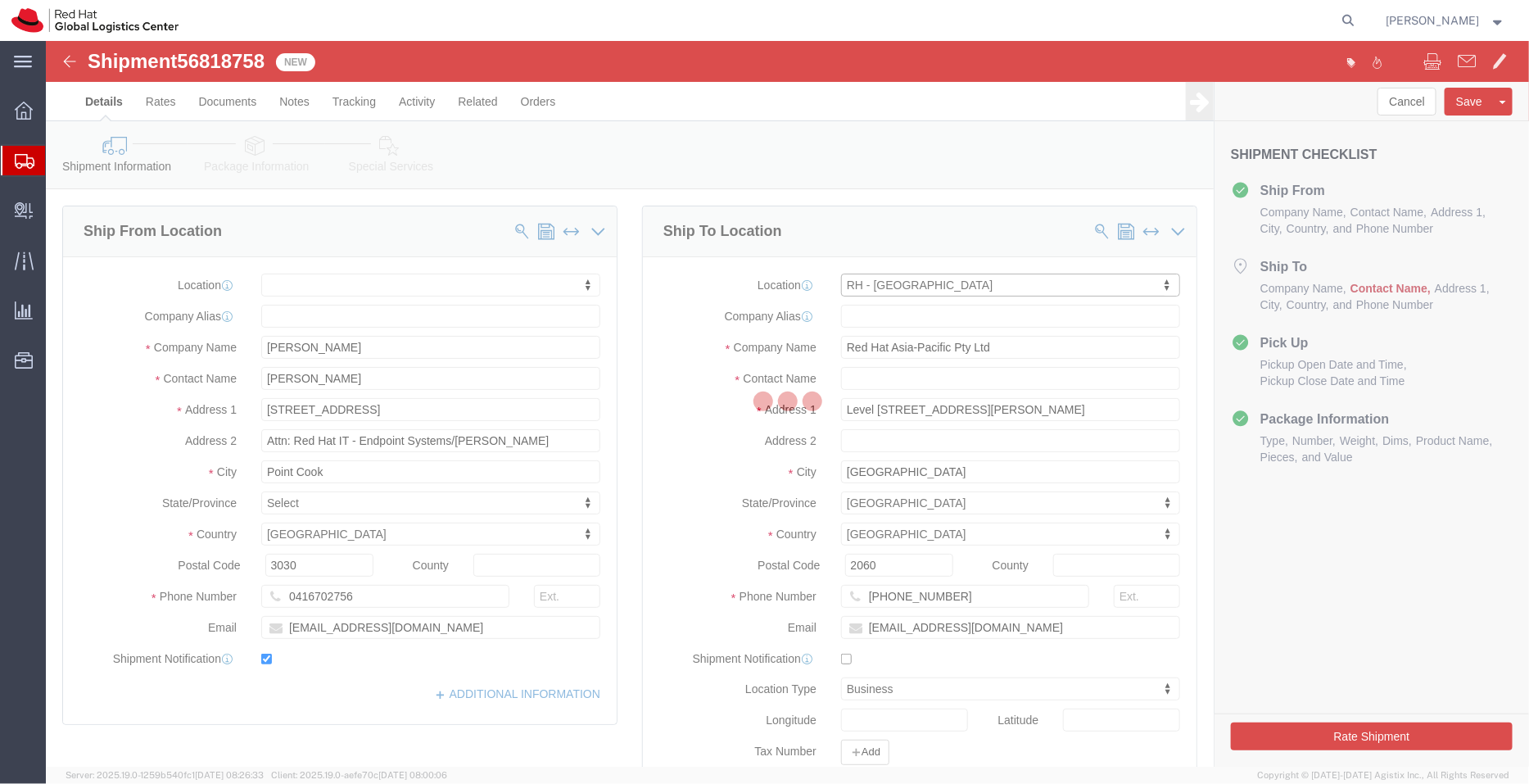
type input "SYDNEYII"
select select
checkbox input "false"
select select
select select "TIN"
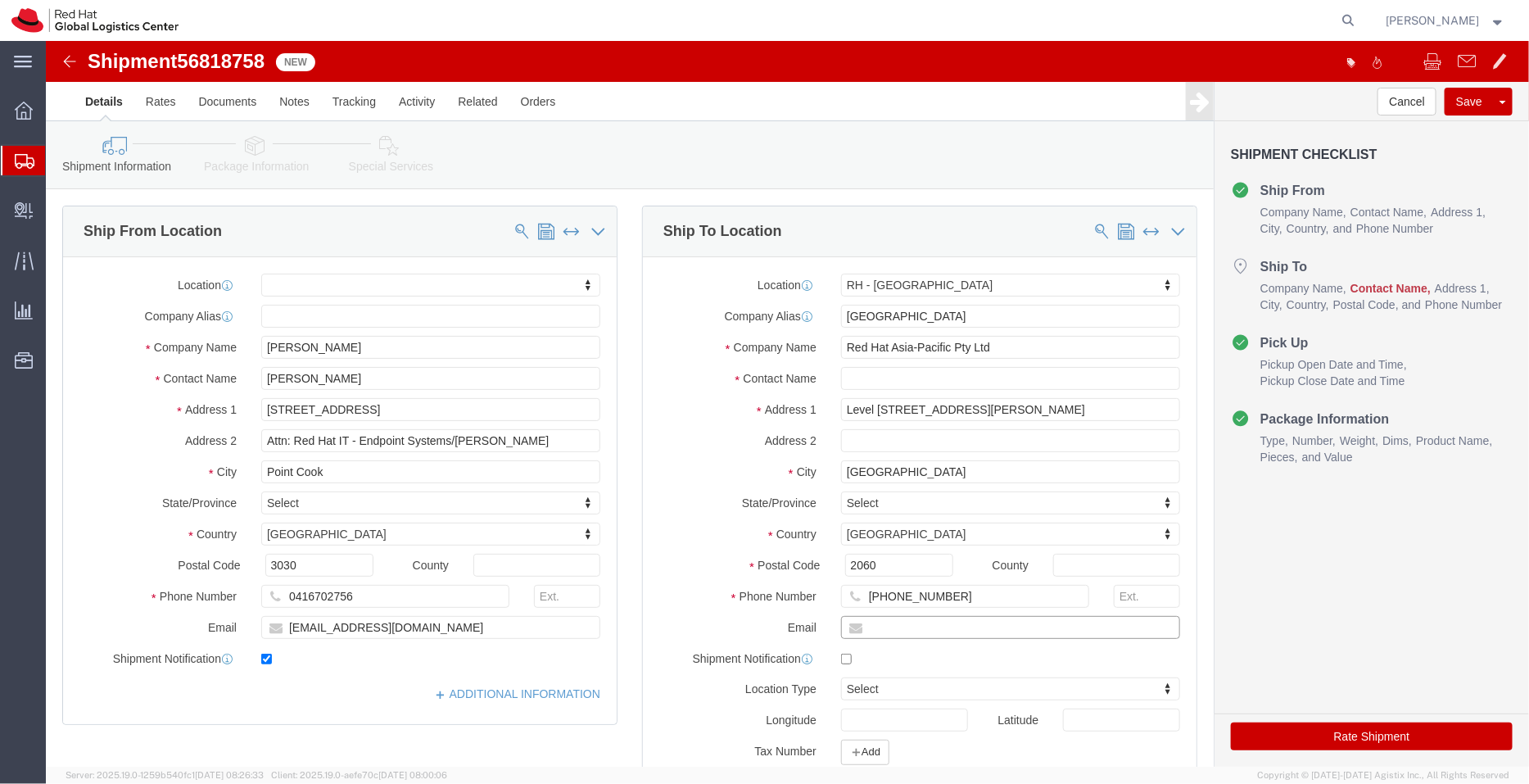
click input "text"
paste input "[EMAIL_ADDRESS][DOMAIN_NAME]"
type input "[EMAIL_ADDRESS][DOMAIN_NAME]"
checkbox input "true"
click div "Ship From Location Location My Profile Location RH - Amsterdam - MSO RH - Amste…"
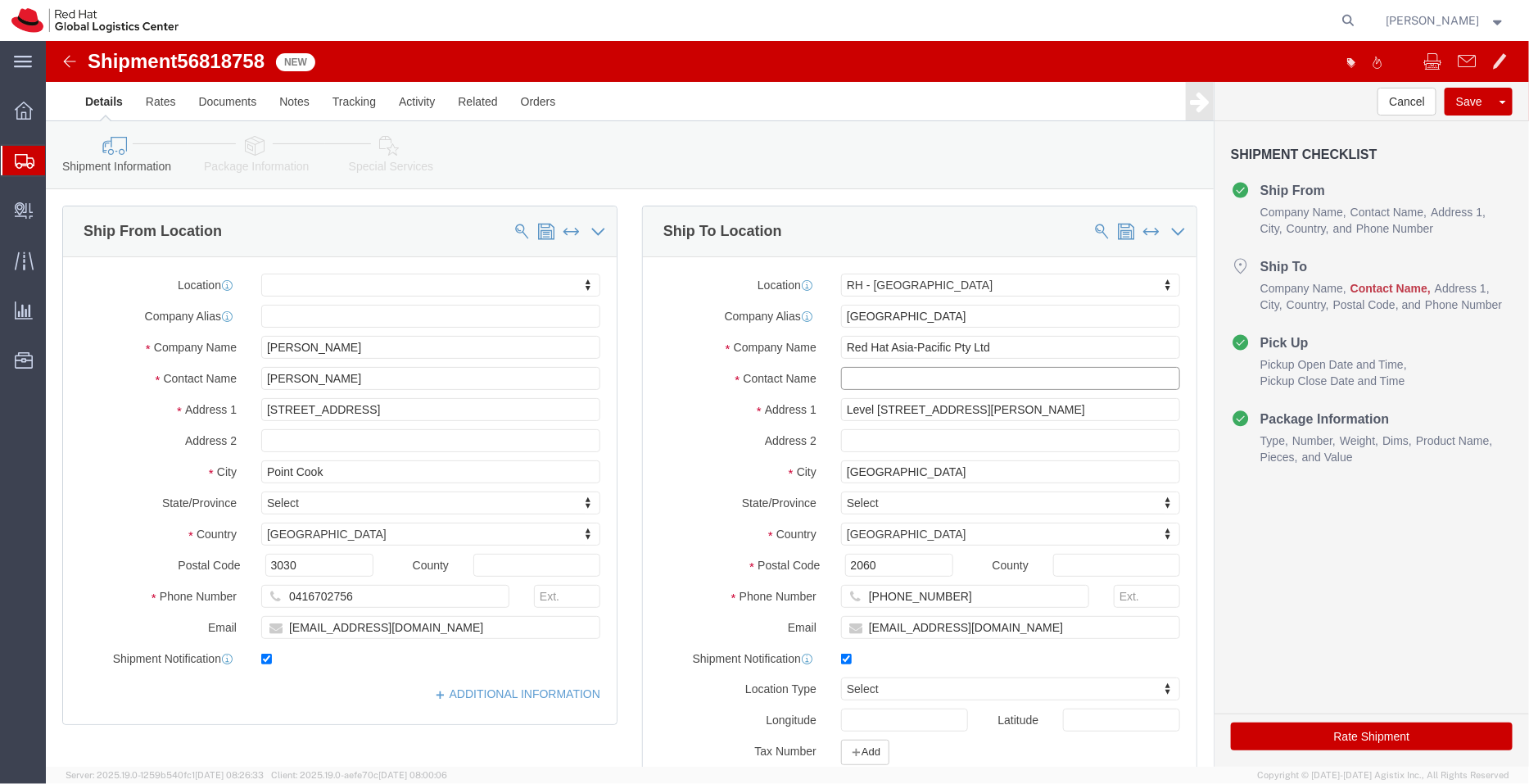
click input "text"
paste input "Attn: Red Hat IT - Endpoint Systems/[PERSON_NAME]"
type input "Attn: Red Hat IT - Endpoint Systems/[PERSON_NAME]"
drag, startPoint x: 292, startPoint y: 433, endPoint x: 123, endPoint y: 446, distance: 169.5
click div "Location My Profile Location RH - Amsterdam - MSO RH - Amsterdam Data Center RH…"
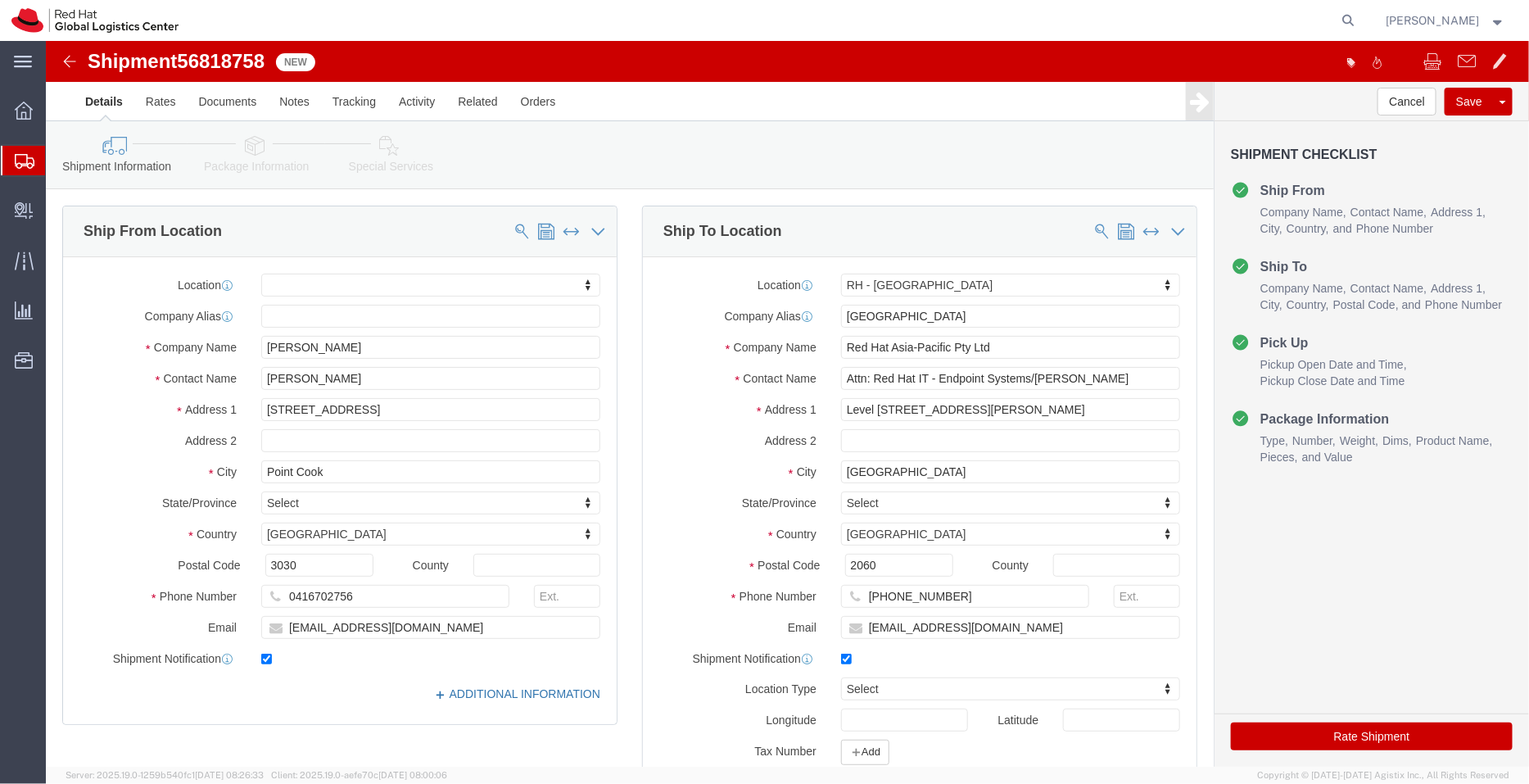
click link "ADDITIONAL INFORMATION"
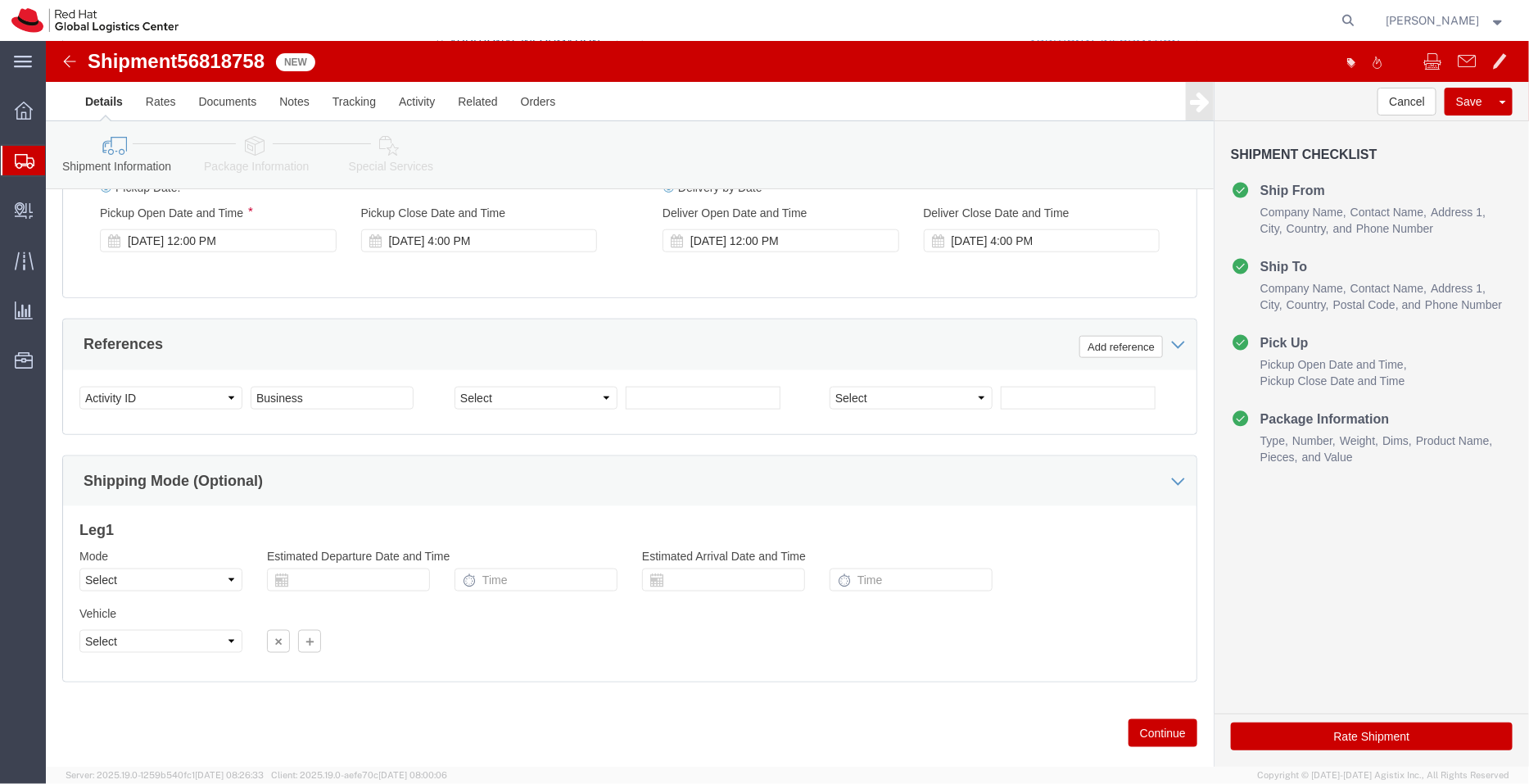
scroll to position [807, 0]
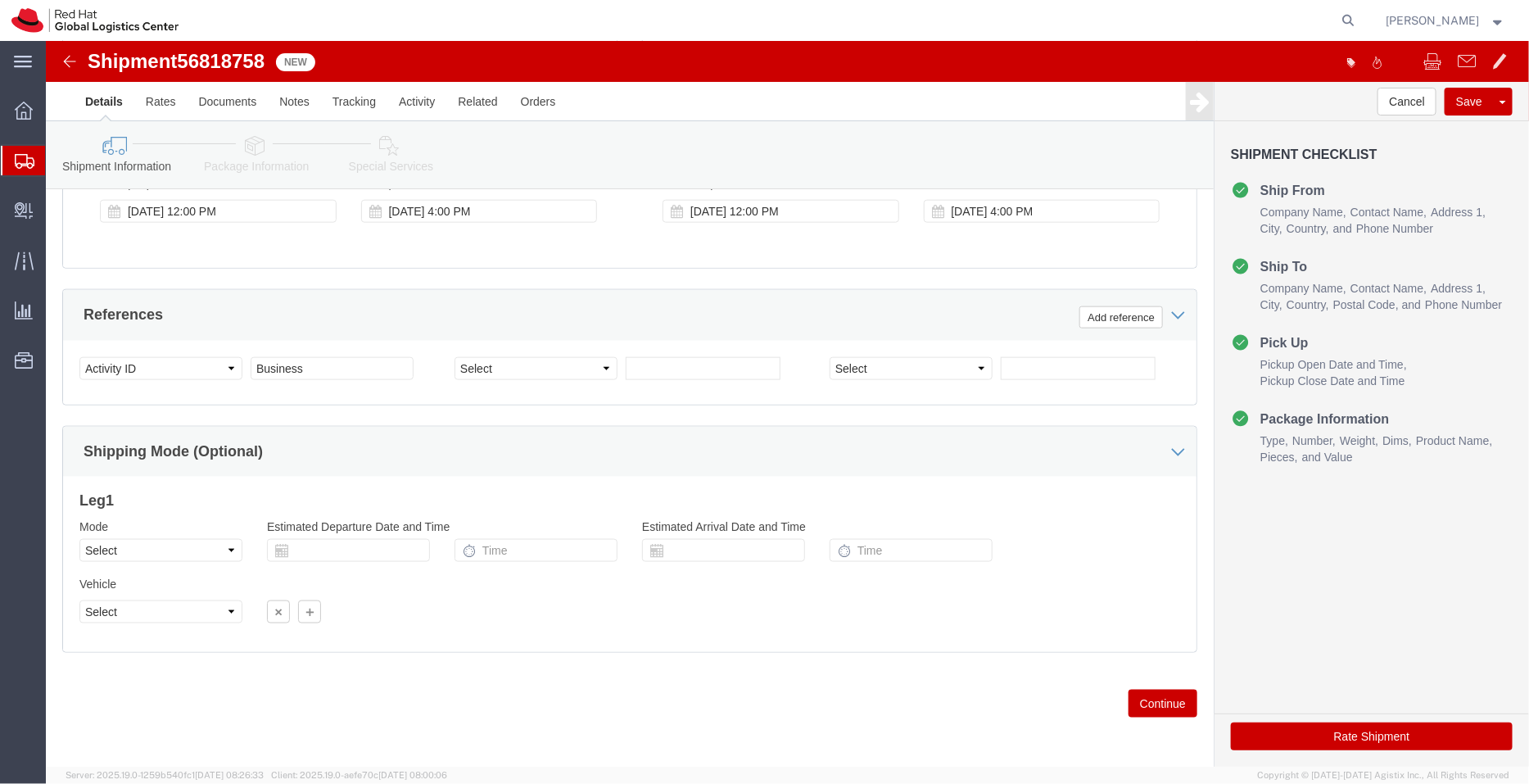
click icon
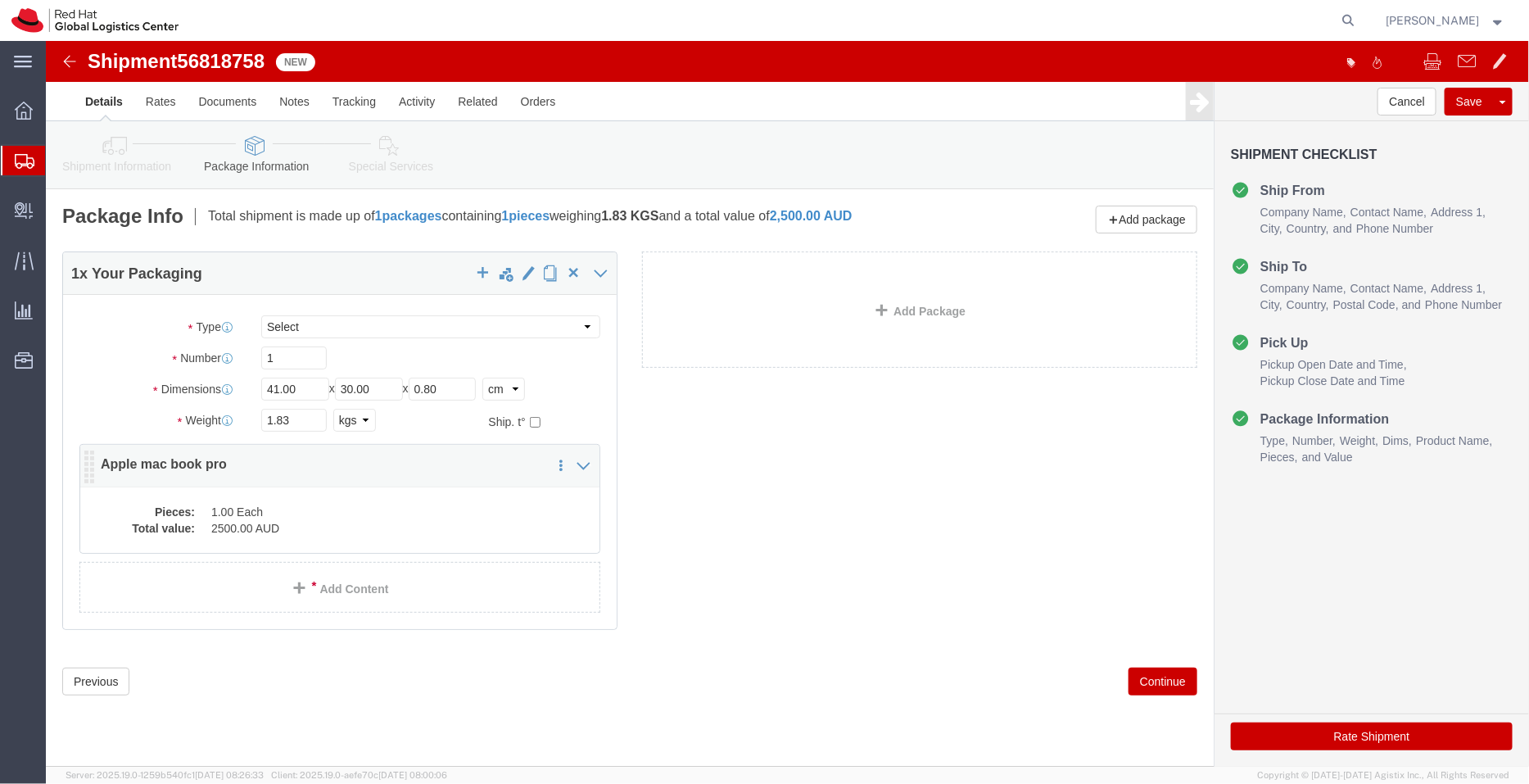
click dd "1.00 Each"
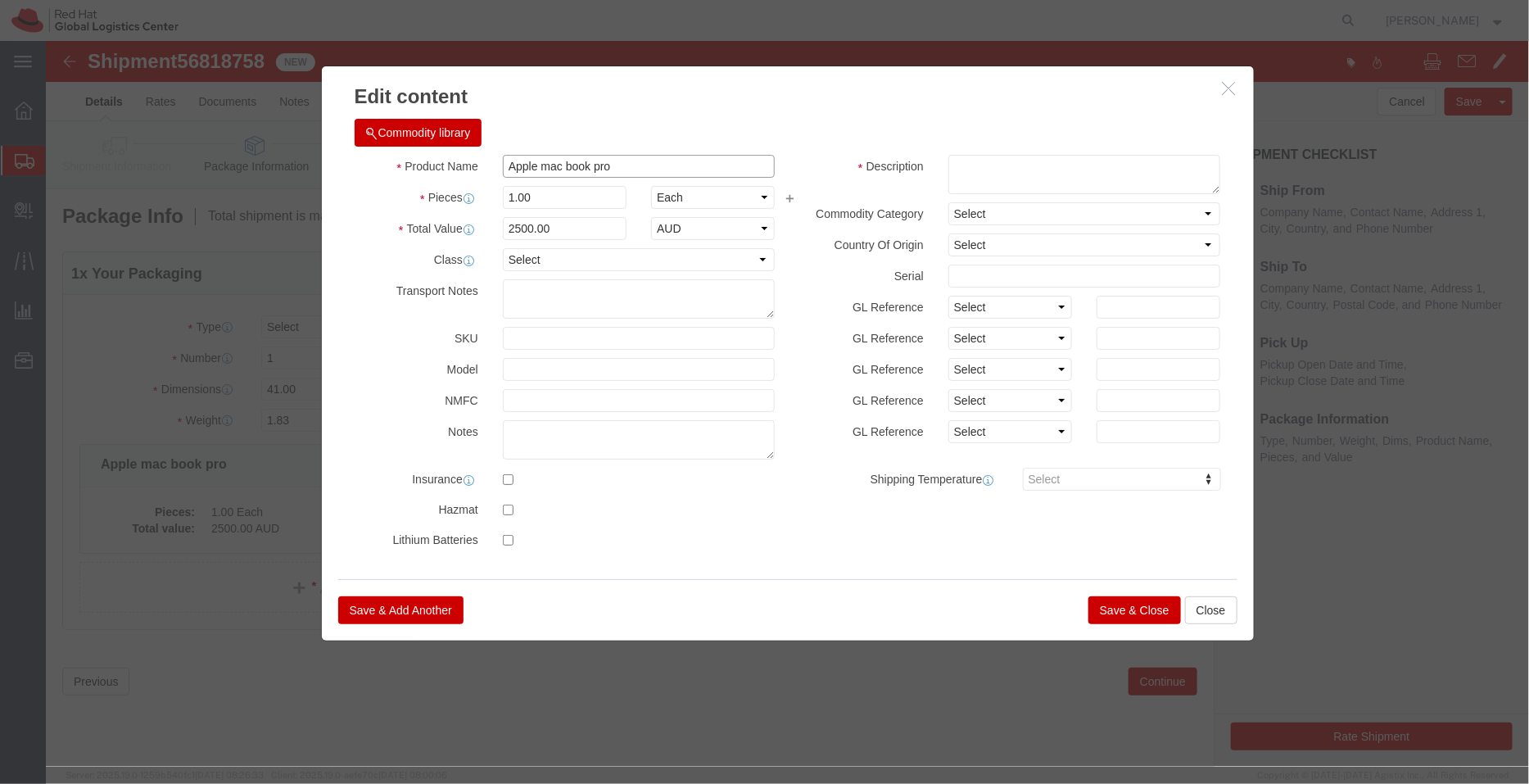
click input "Apple mac book pro"
click input "Laptop - Apple mac book pro"
type input "Laptop - Apple Mac Book Pro"
click button "Save & Close"
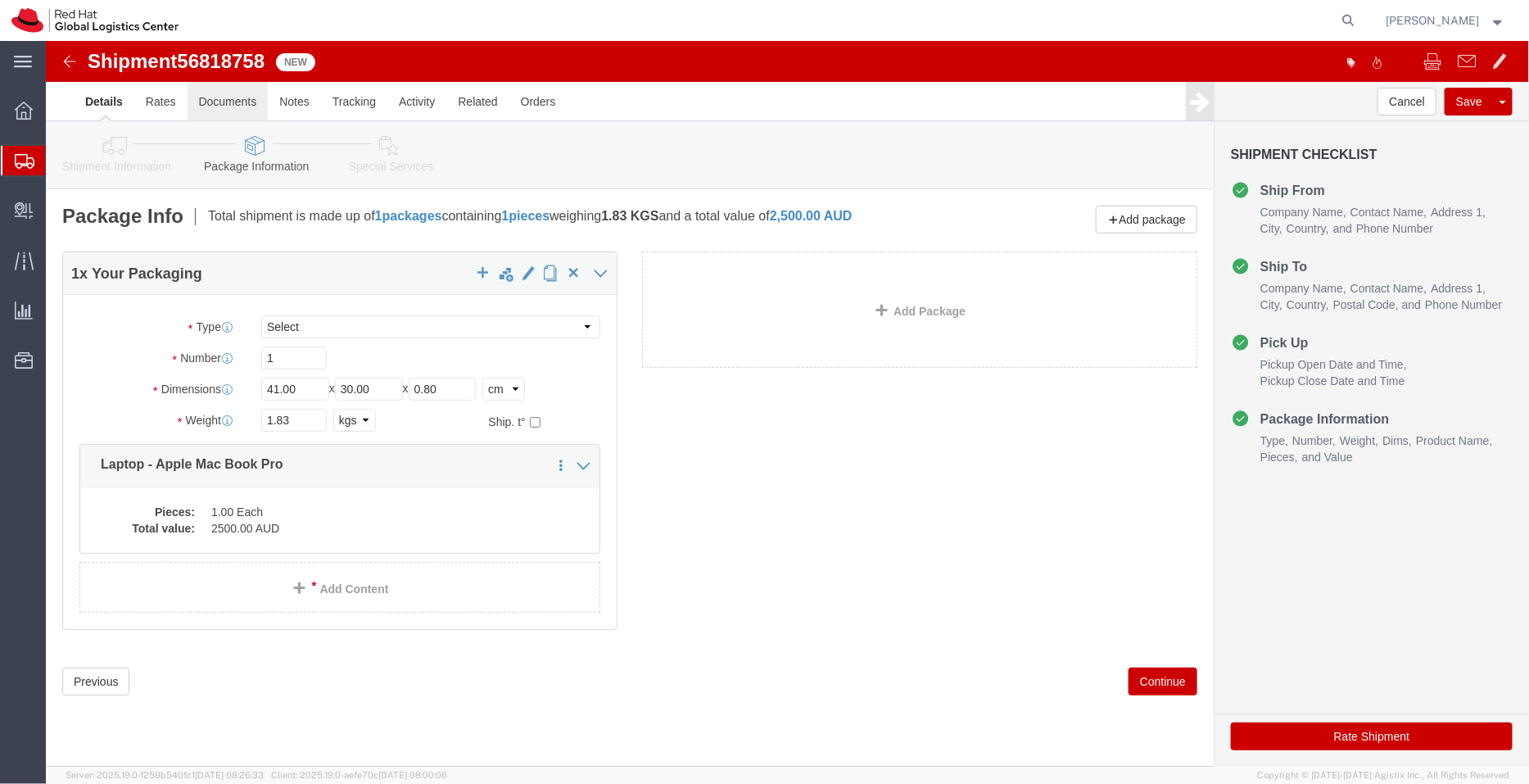
click link "Documents"
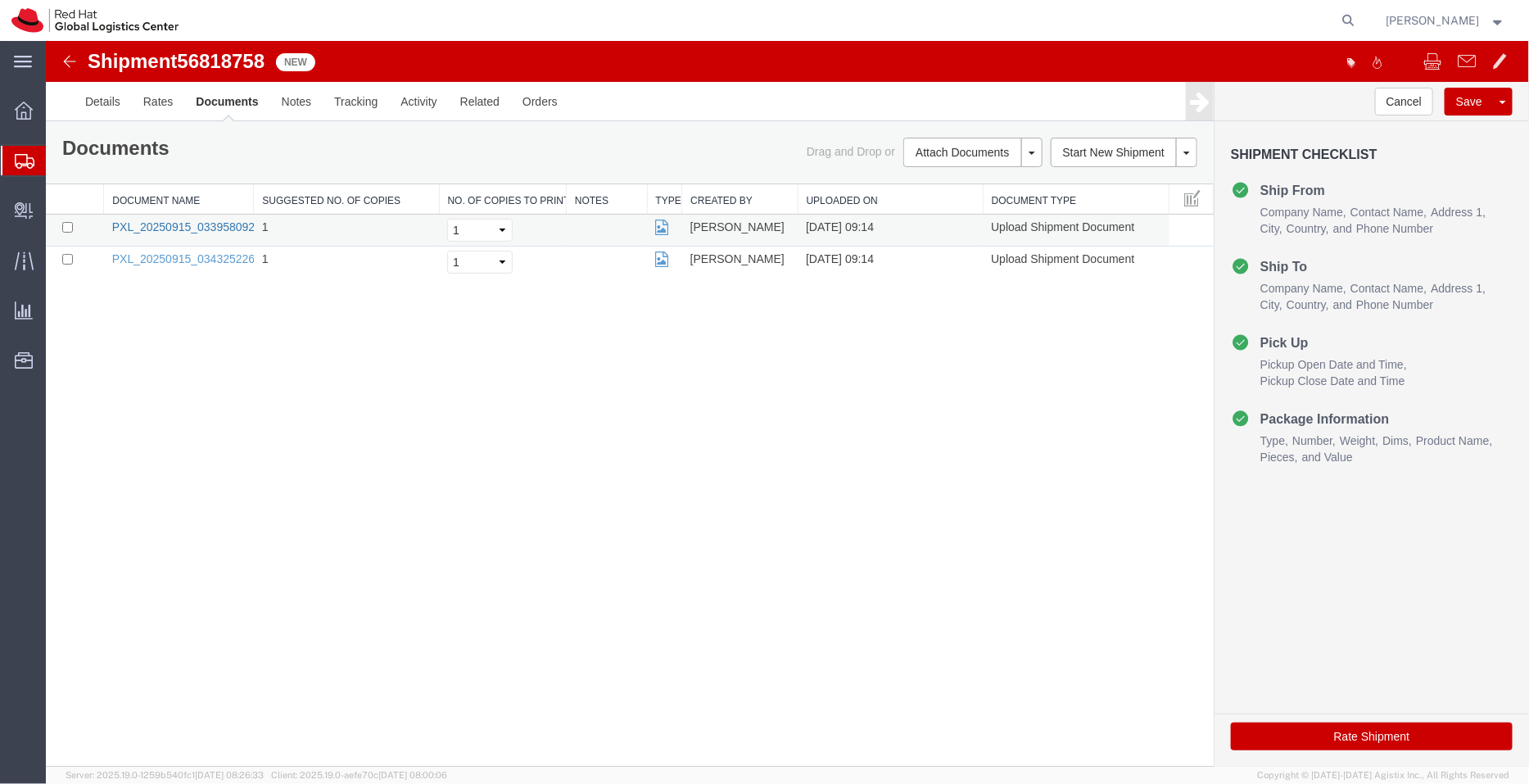
click at [186, 222] on link "PXL_20250915_033958092.jpg" at bounding box center [192, 226] width 161 height 13
click at [221, 252] on link "PXL_20250915_034325226.jpg" at bounding box center [192, 257] width 161 height 13
click at [114, 96] on link "Details" at bounding box center [102, 100] width 58 height 39
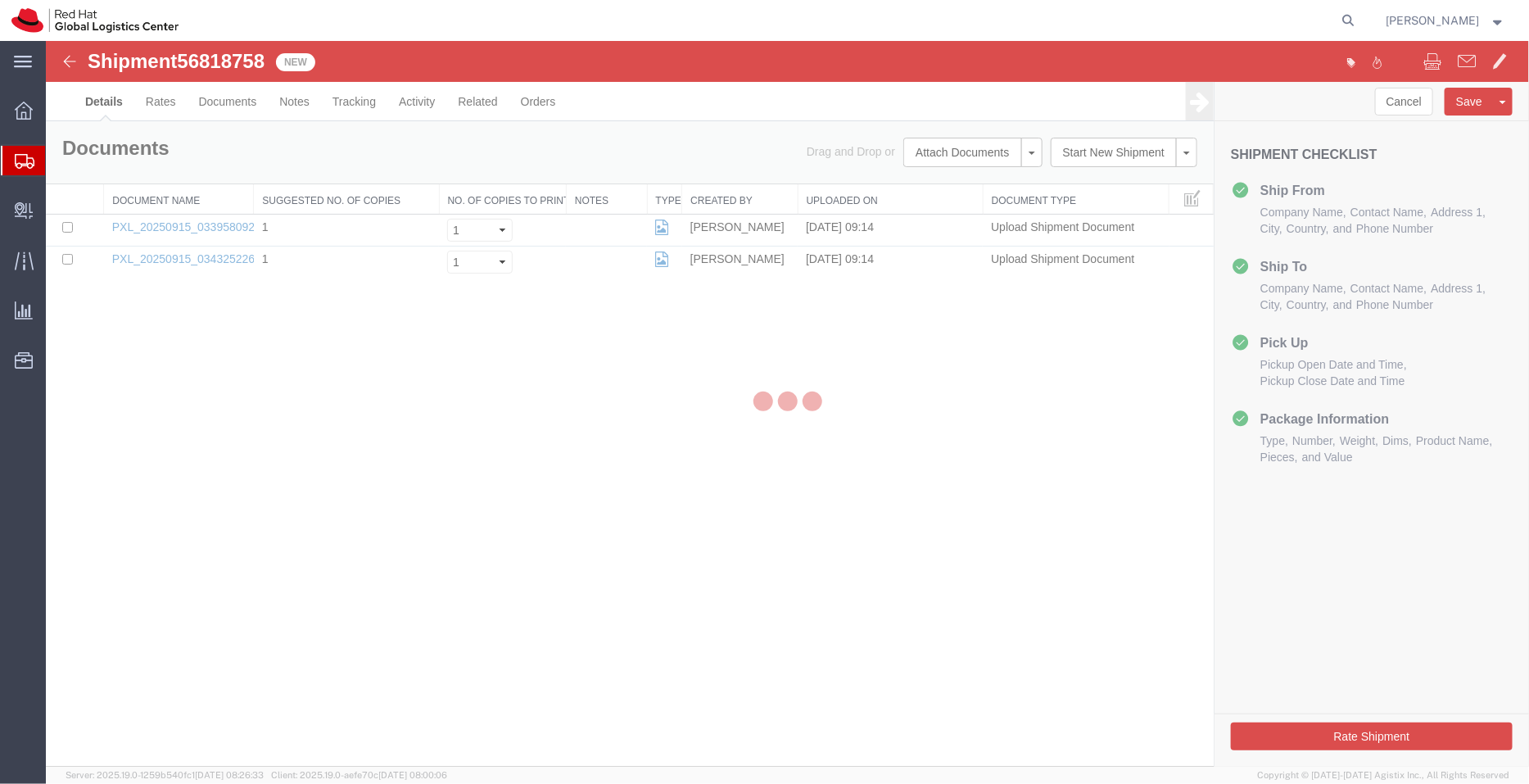
select select "50511"
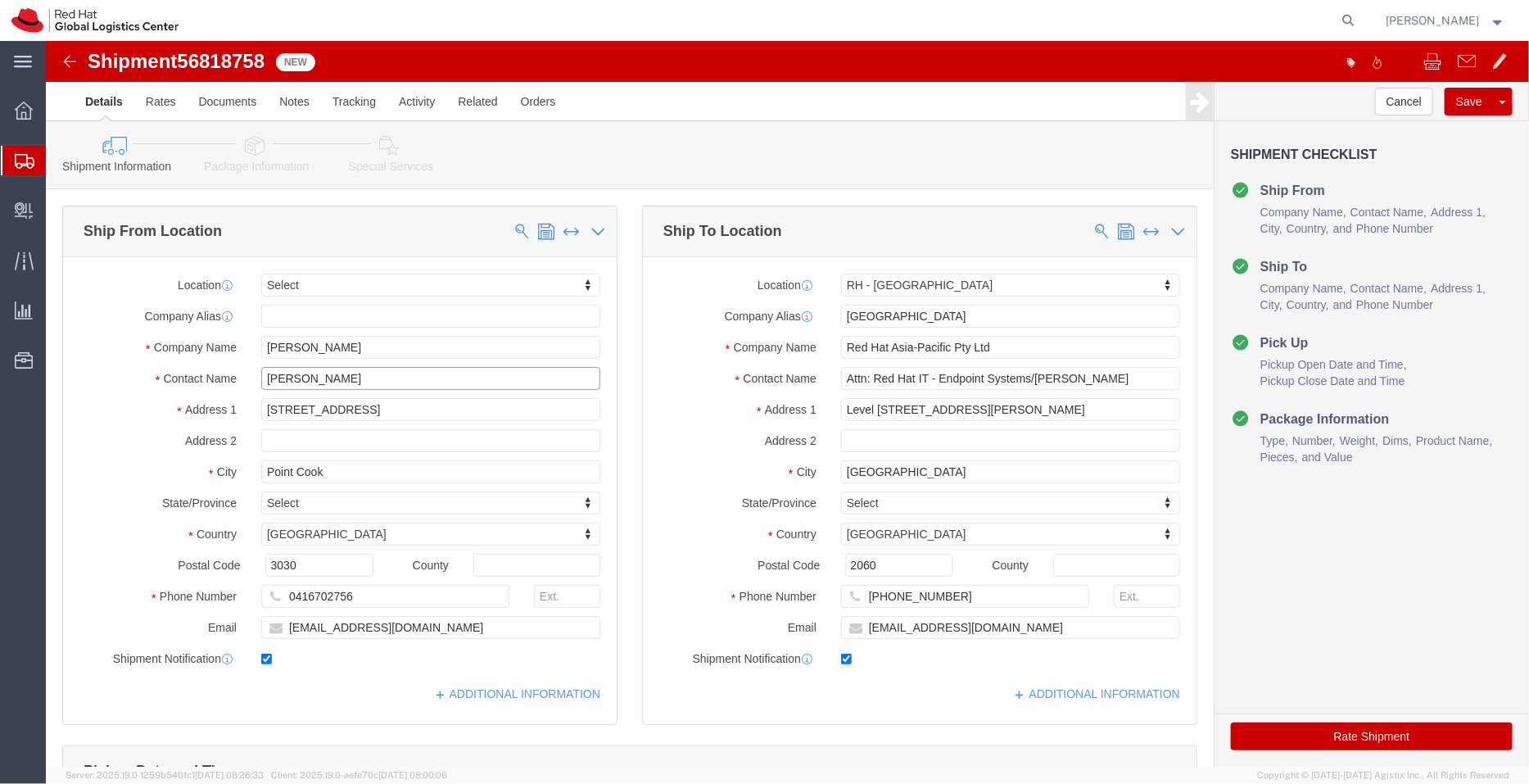
drag, startPoint x: 372, startPoint y: 345, endPoint x: 183, endPoint y: 327, distance: 189.9
click div "Contact Name Rakesh Kumar Mallam"
drag, startPoint x: 229, startPoint y: 31, endPoint x: 41, endPoint y: 26, distance: 188.1
click div "Shipment 56818758 2 of 2 New"
copy h1 "Shipment 56818758"
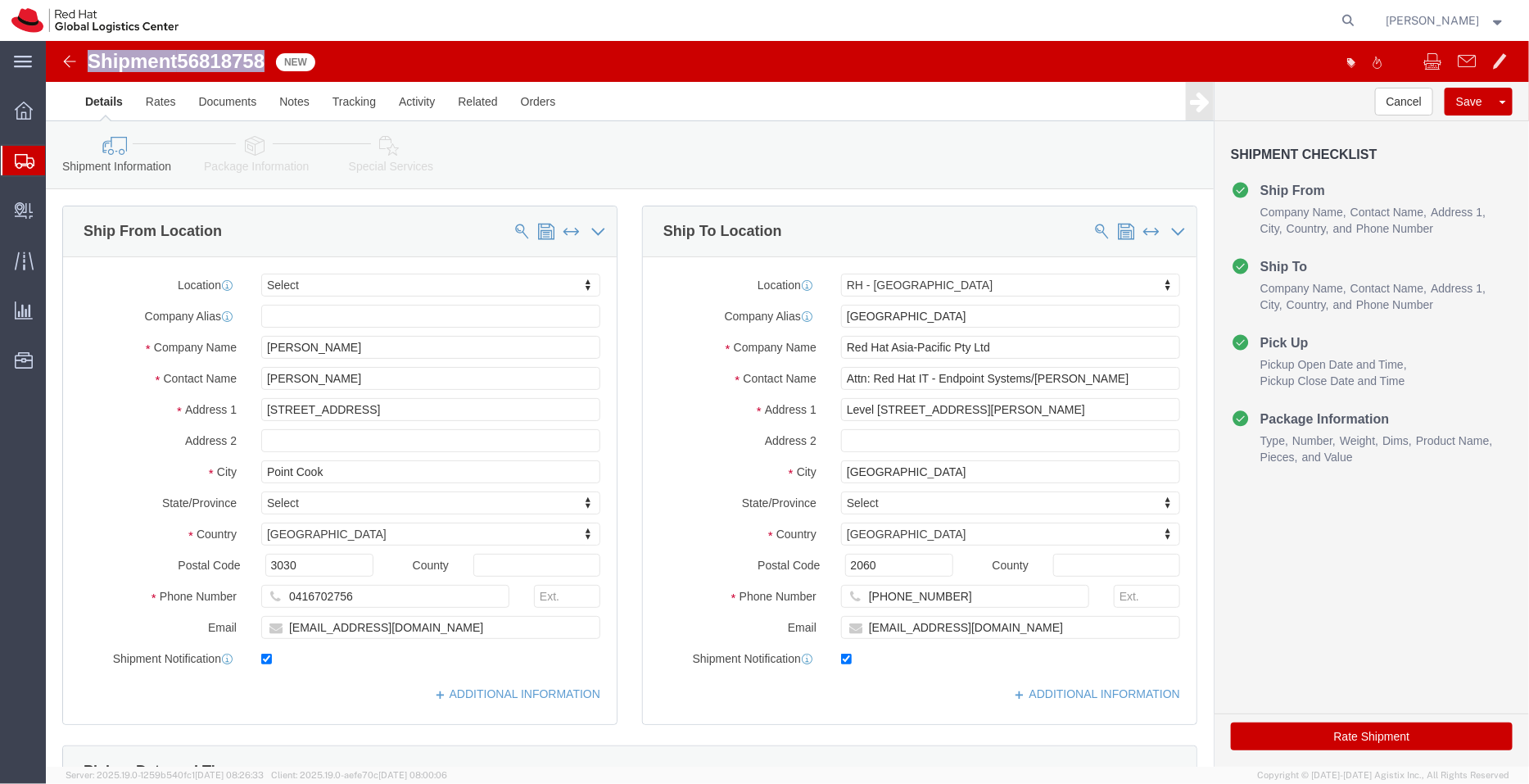
click icon
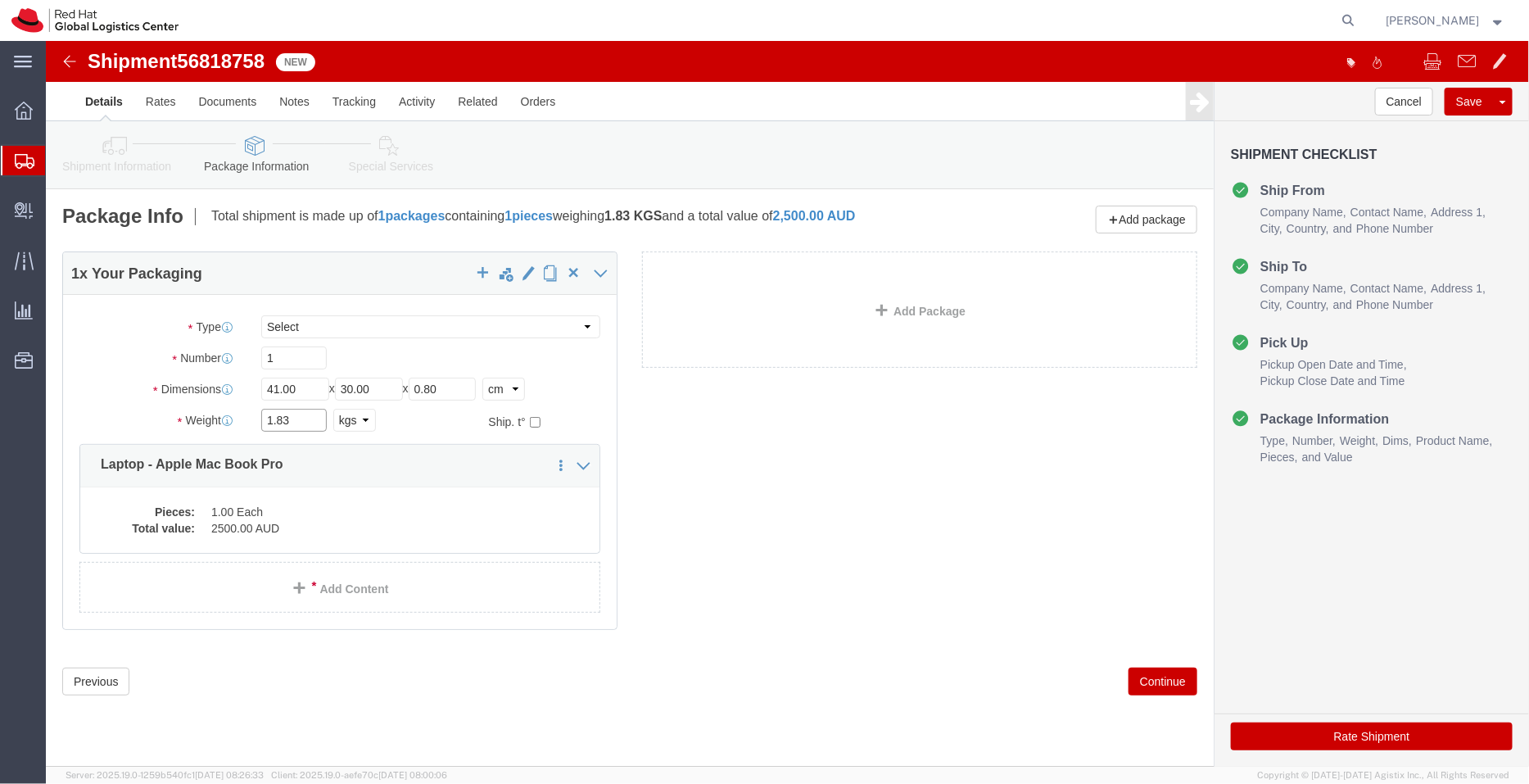
drag, startPoint x: 252, startPoint y: 372, endPoint x: 183, endPoint y: 378, distance: 69.3
click div "Weight 1.83 Select kgs lbs Ship. t°"
type input "2"
click div "1 x Your Packaging Package Type Select Case(s) Crate(s) Envelope Large Box Medi…"
click icon
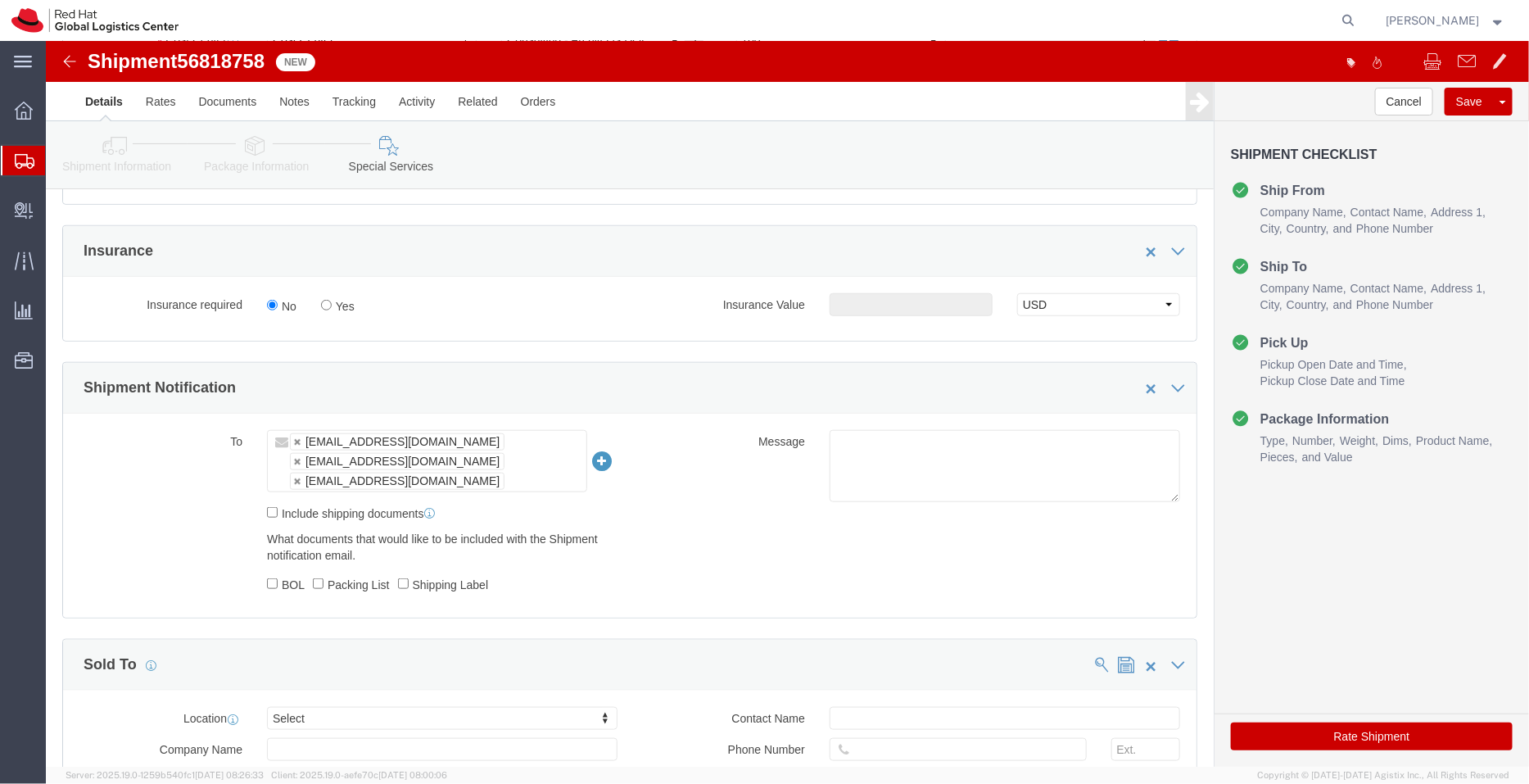
scroll to position [560, 0]
click textarea
click textarea "Laptp being returned"
click textarea "Lapotp being returned"
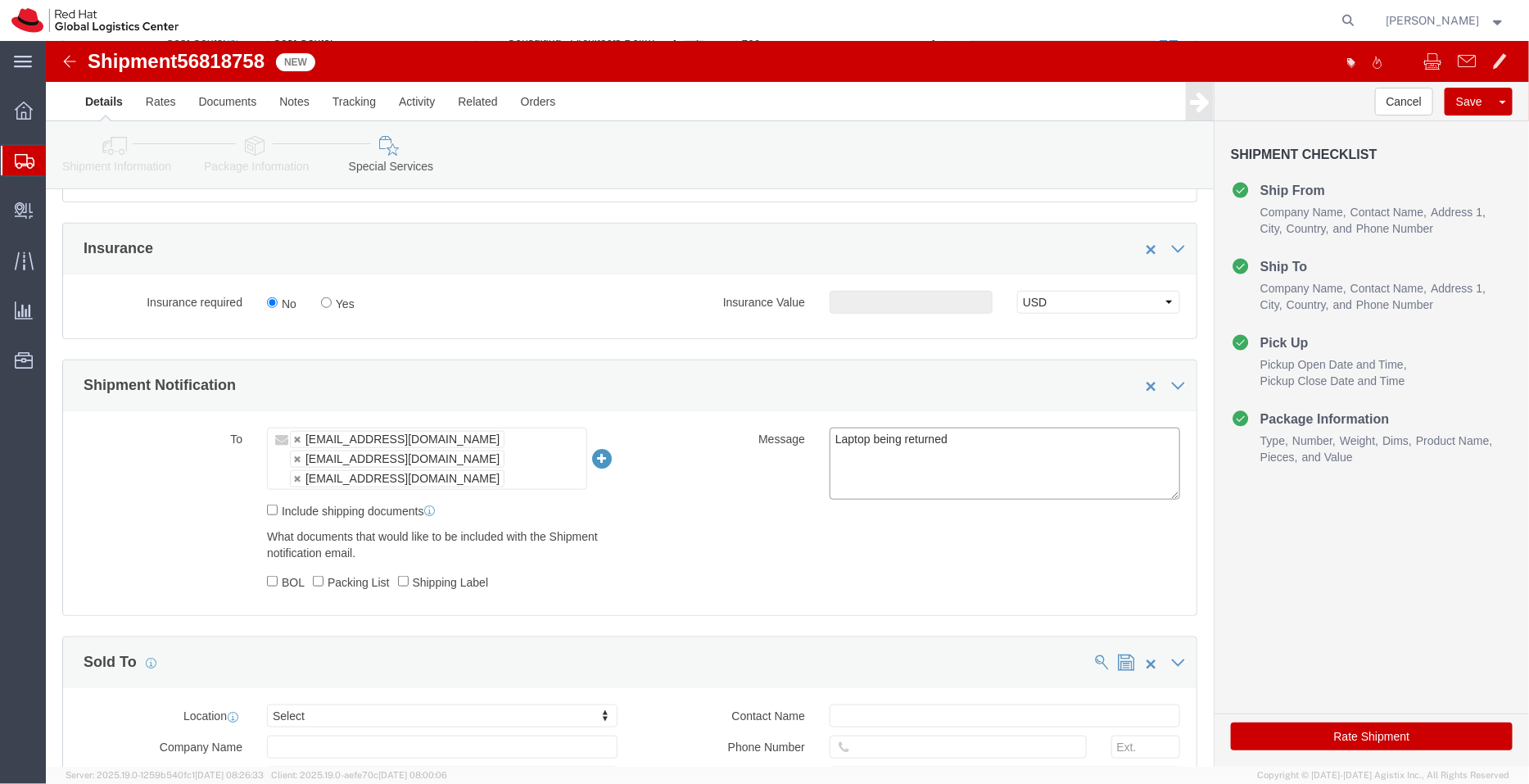
click textarea "Laptop being returned"
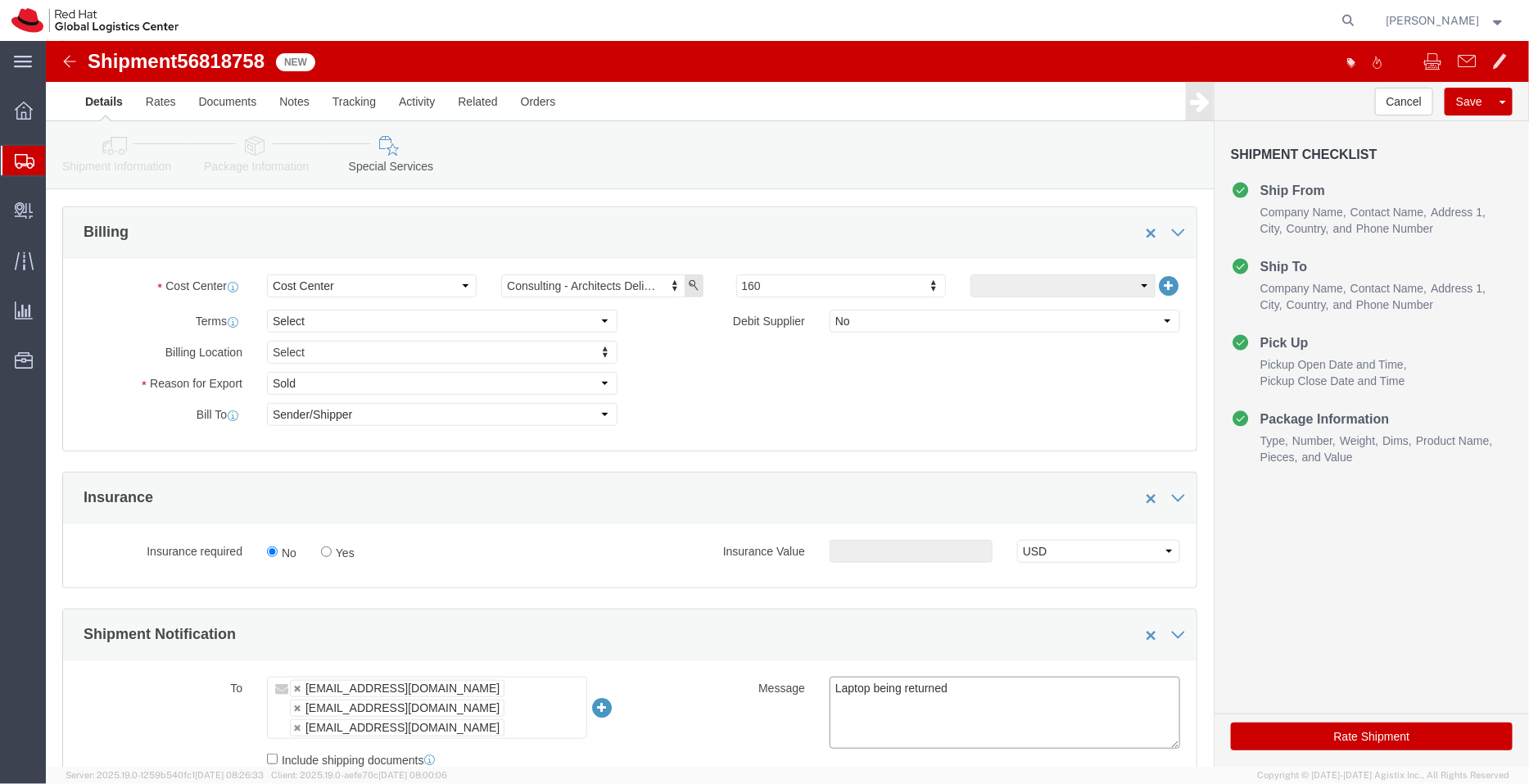
scroll to position [310, 0]
type textarea "Laptop being returned"
type input "850"
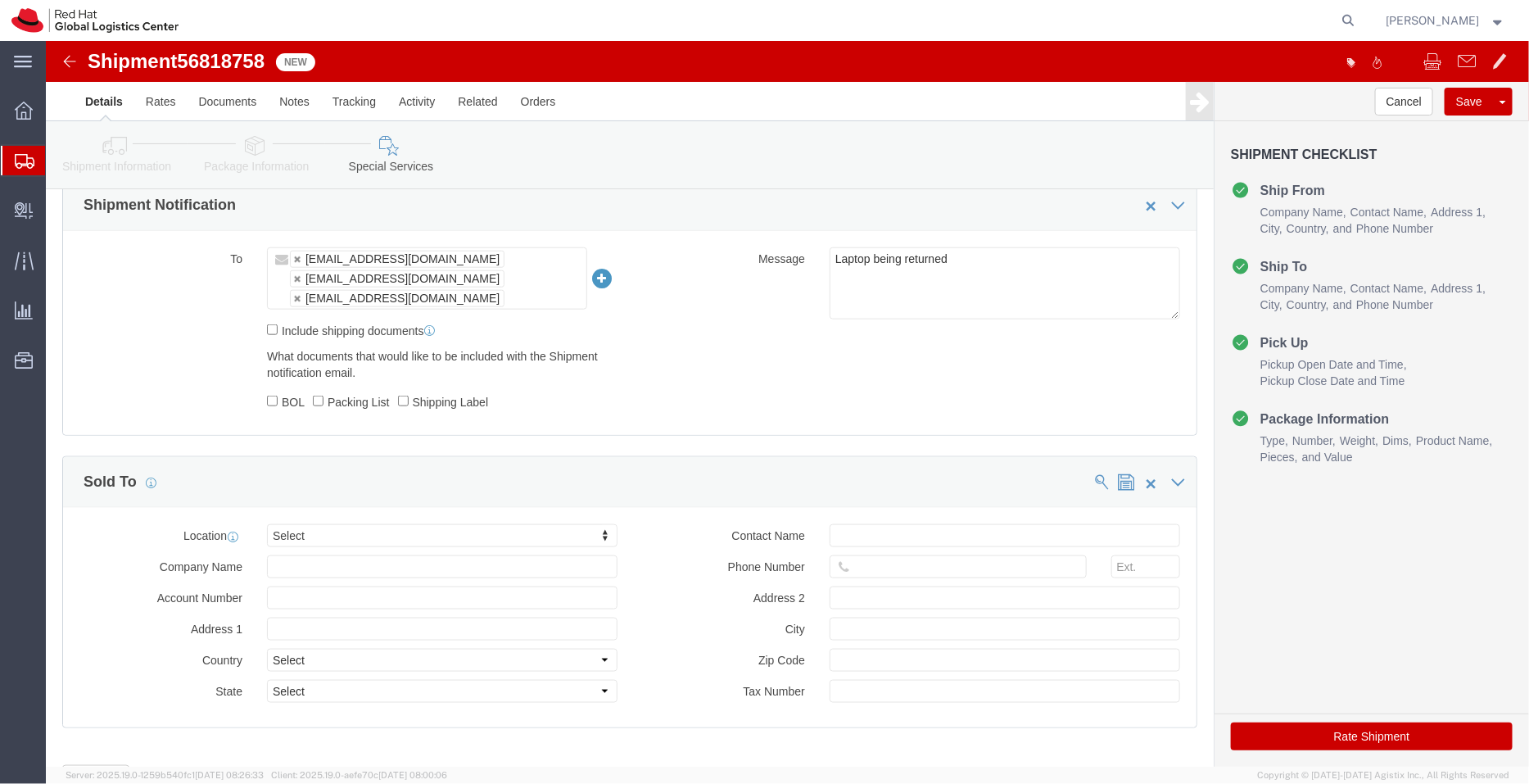
scroll to position [743, 0]
click icon
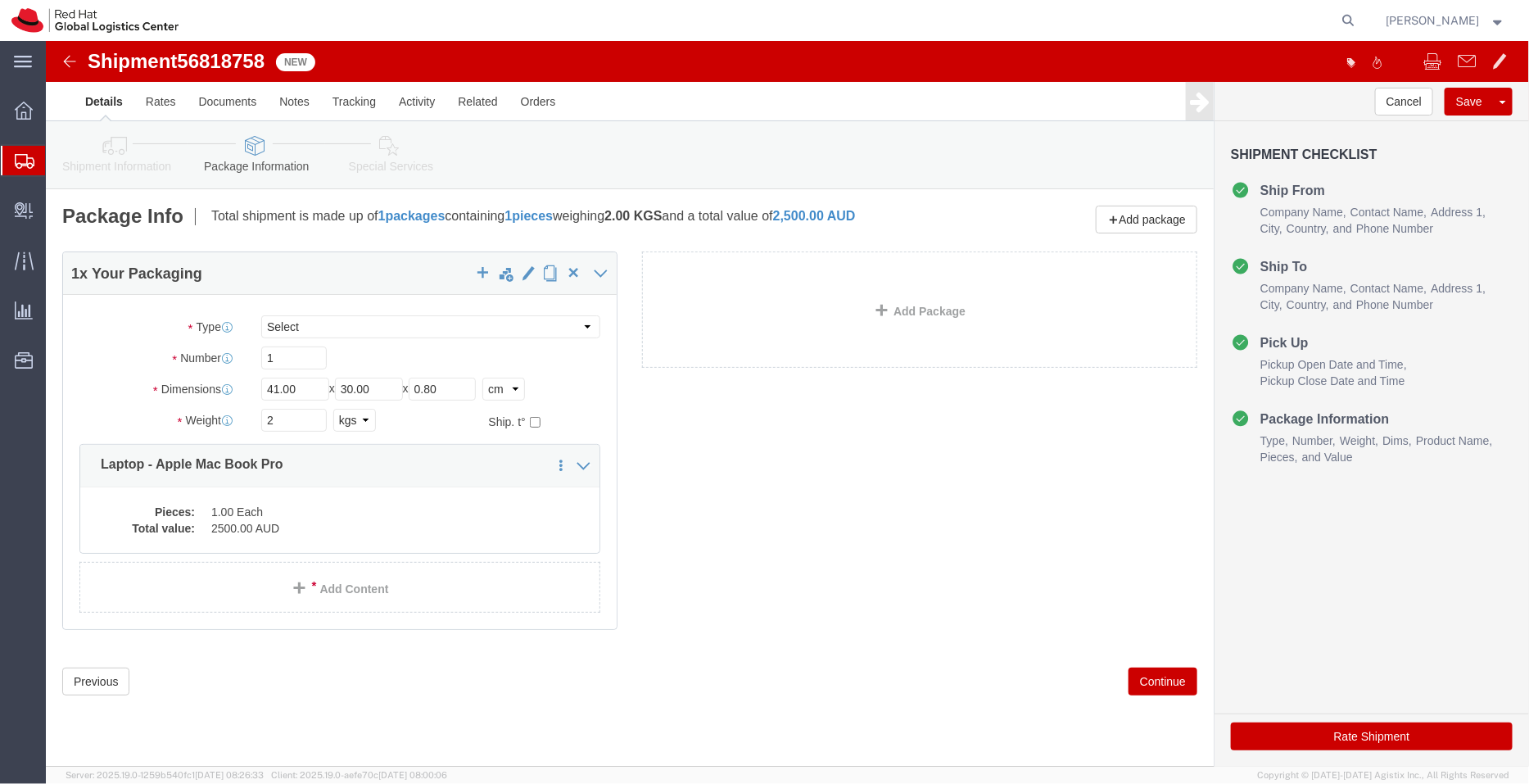
click icon
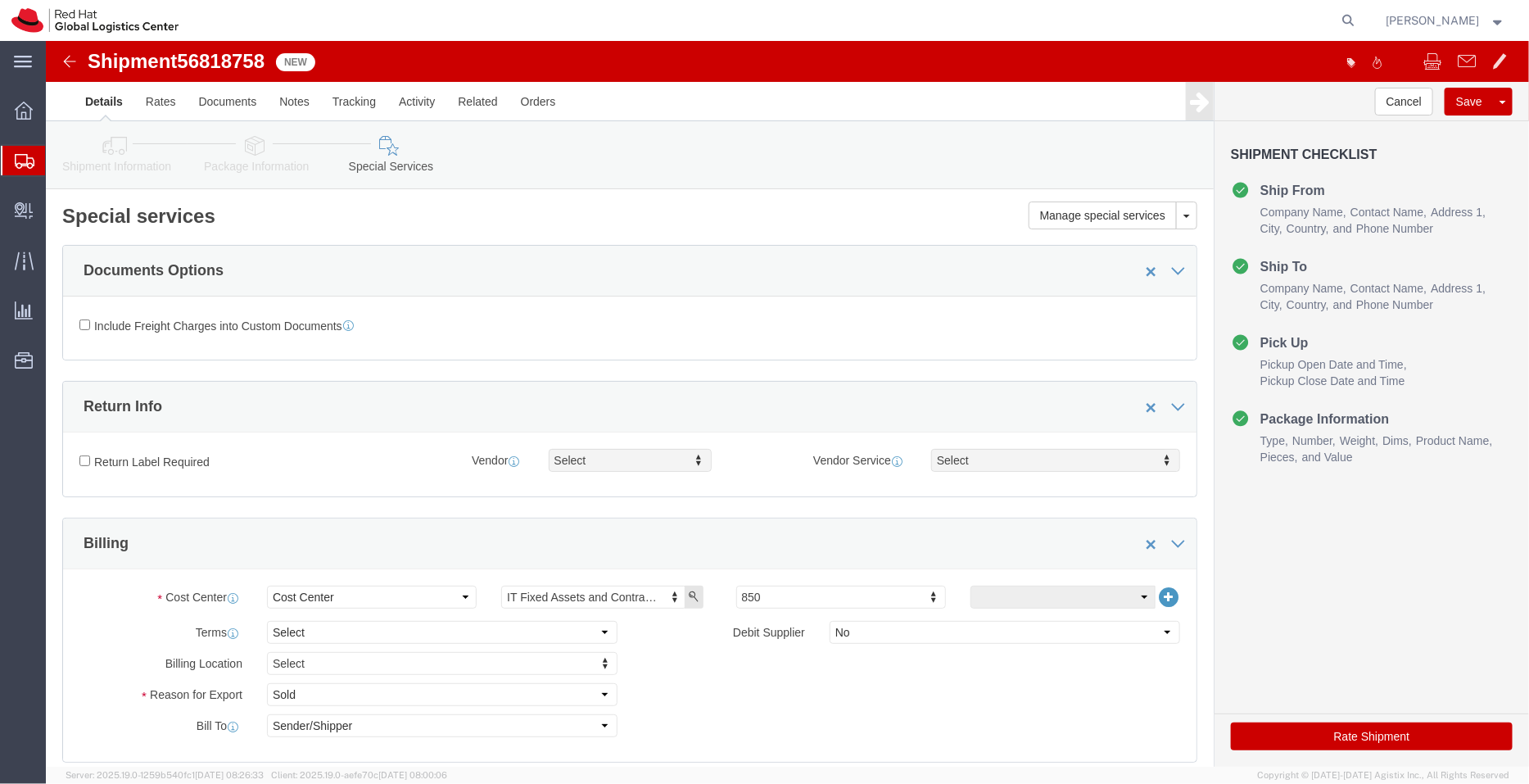
click icon
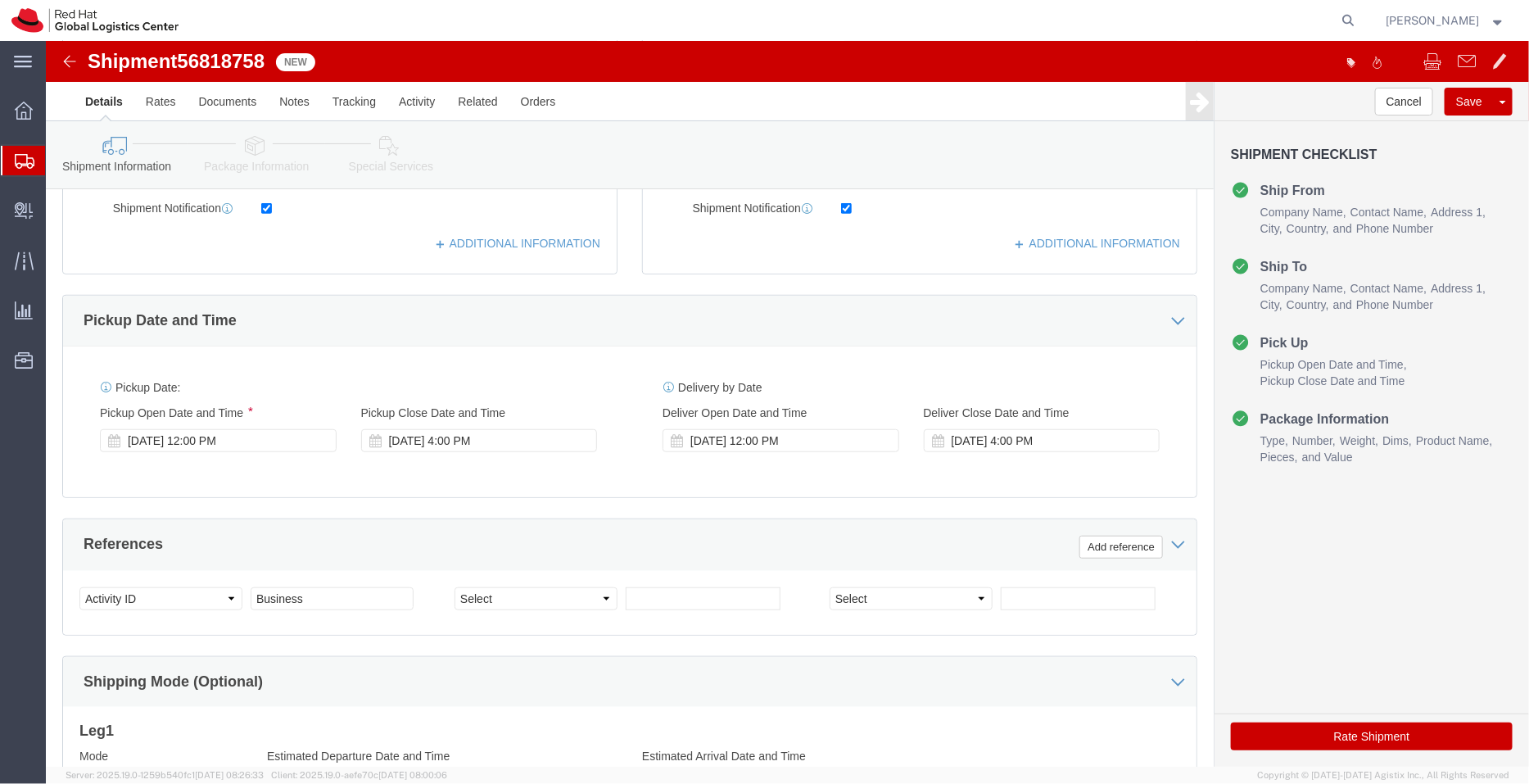
scroll to position [454, 0]
click div "Sep 15 2025 12:00 PM"
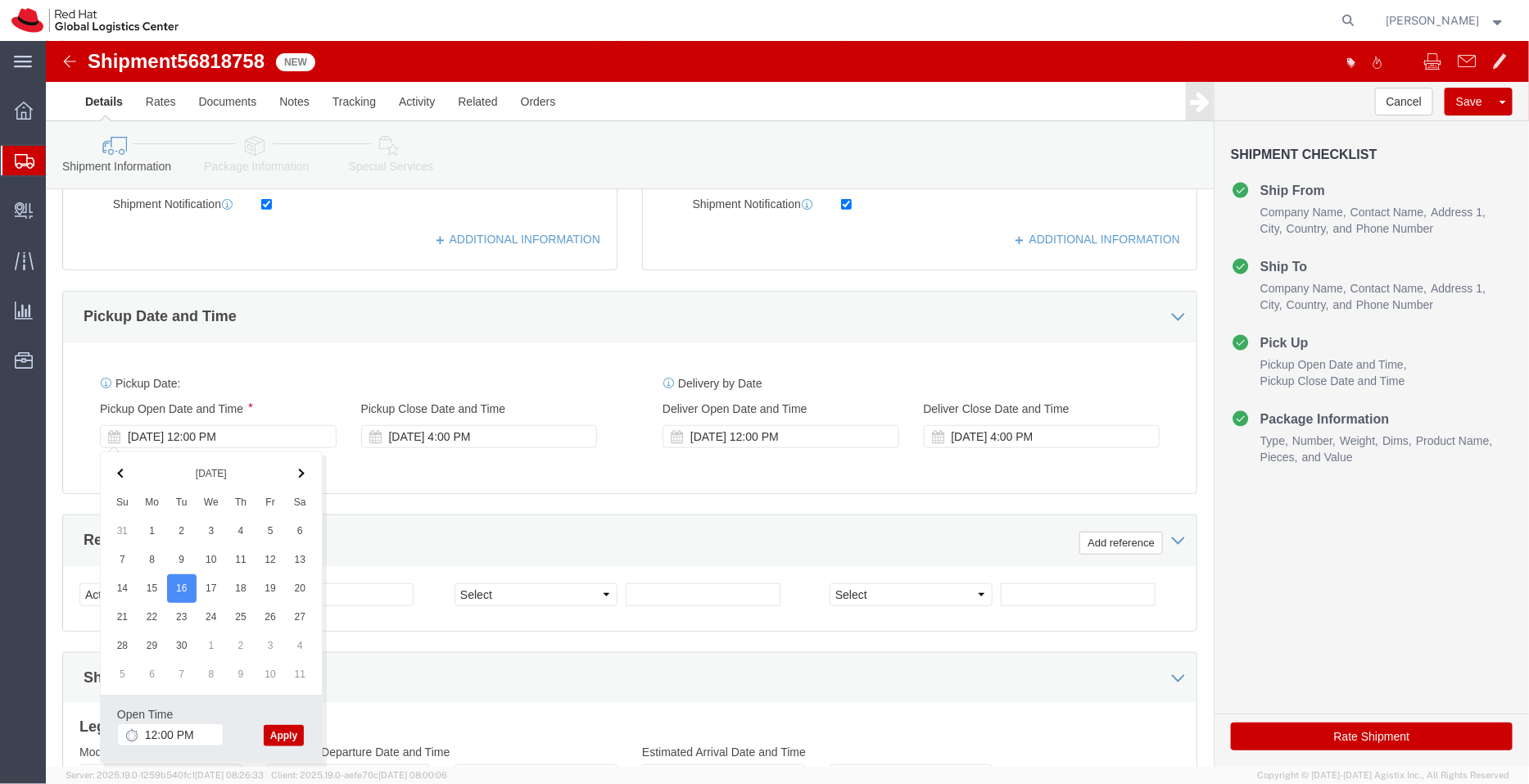
click button "Apply"
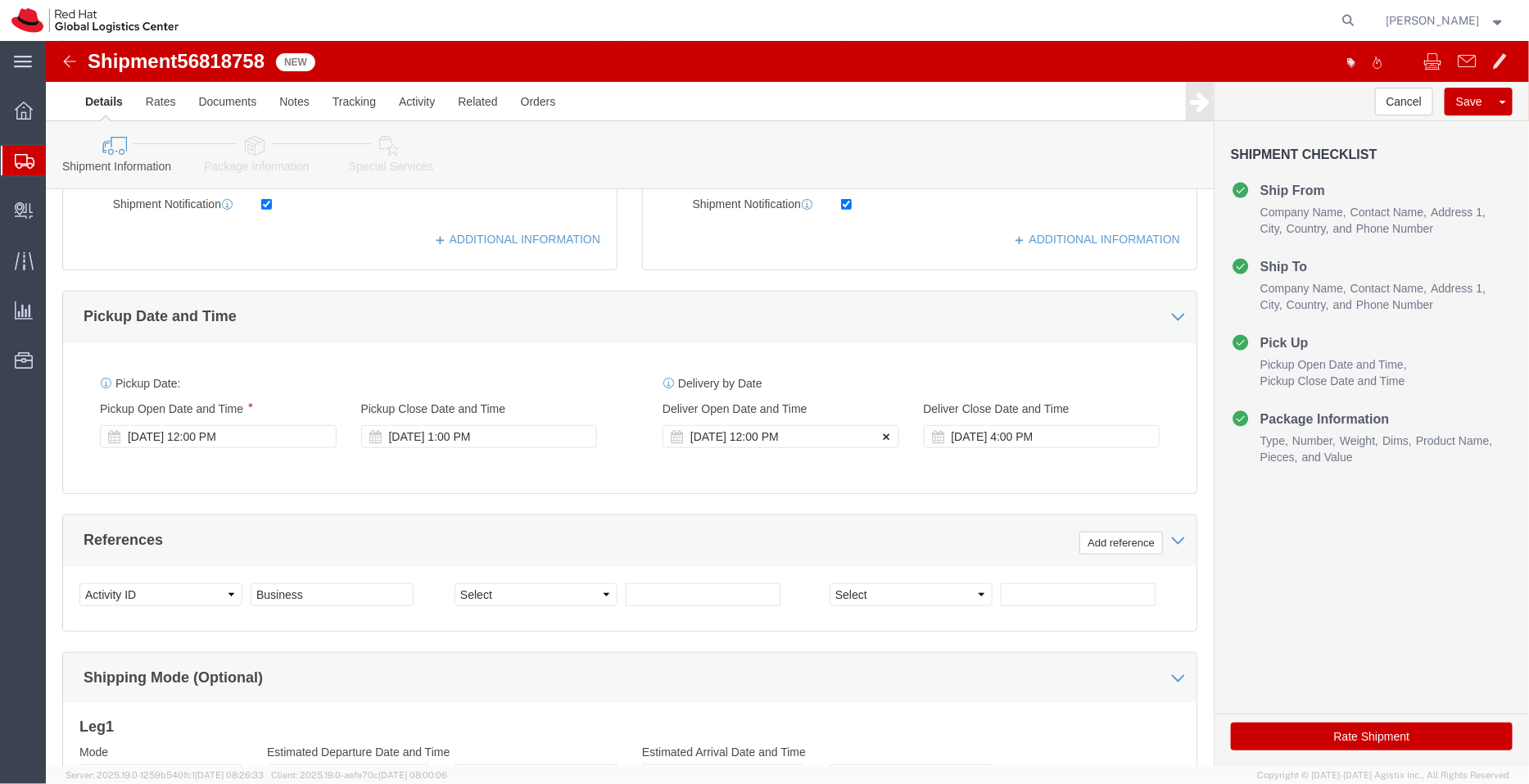
click icon
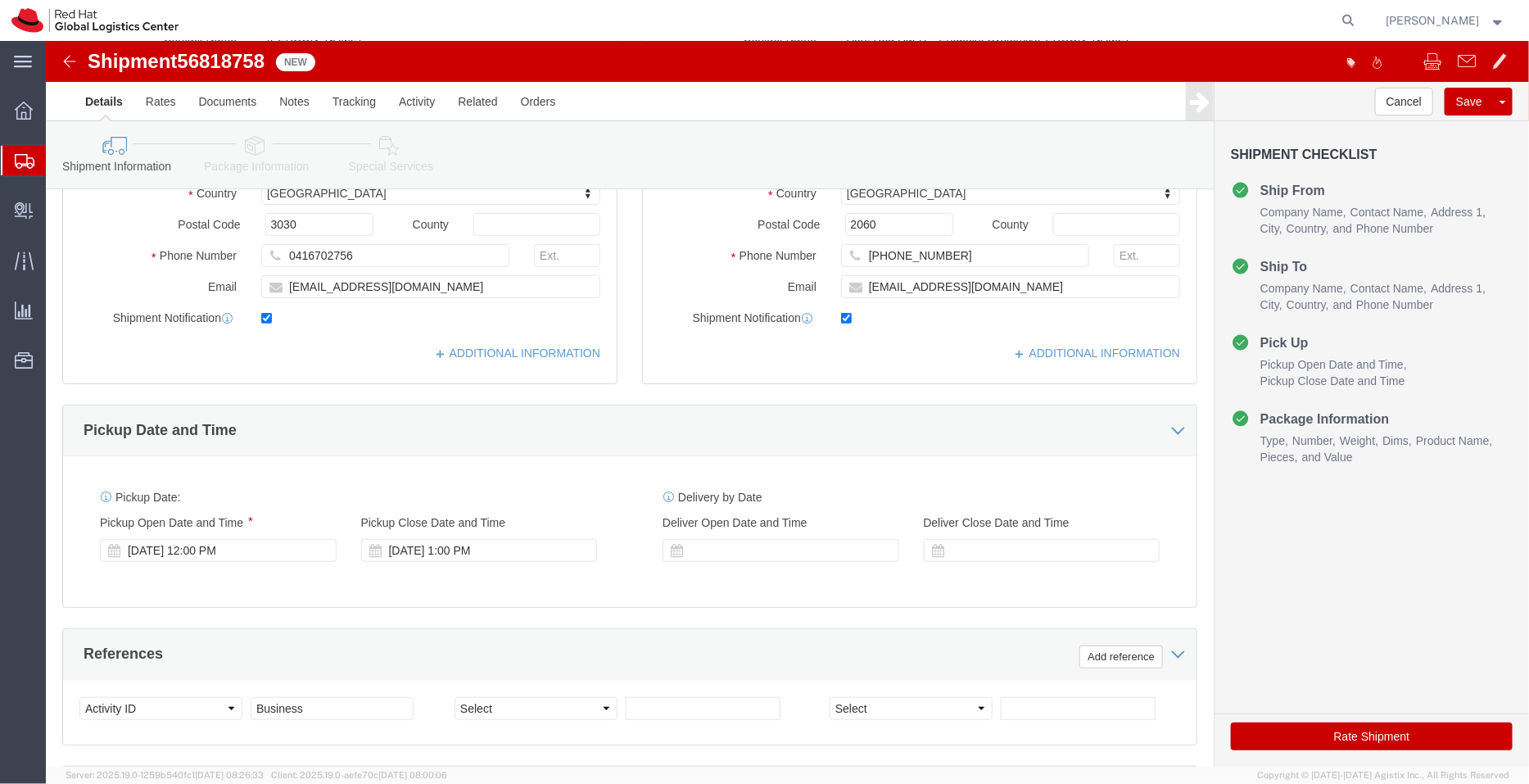
scroll to position [0, 0]
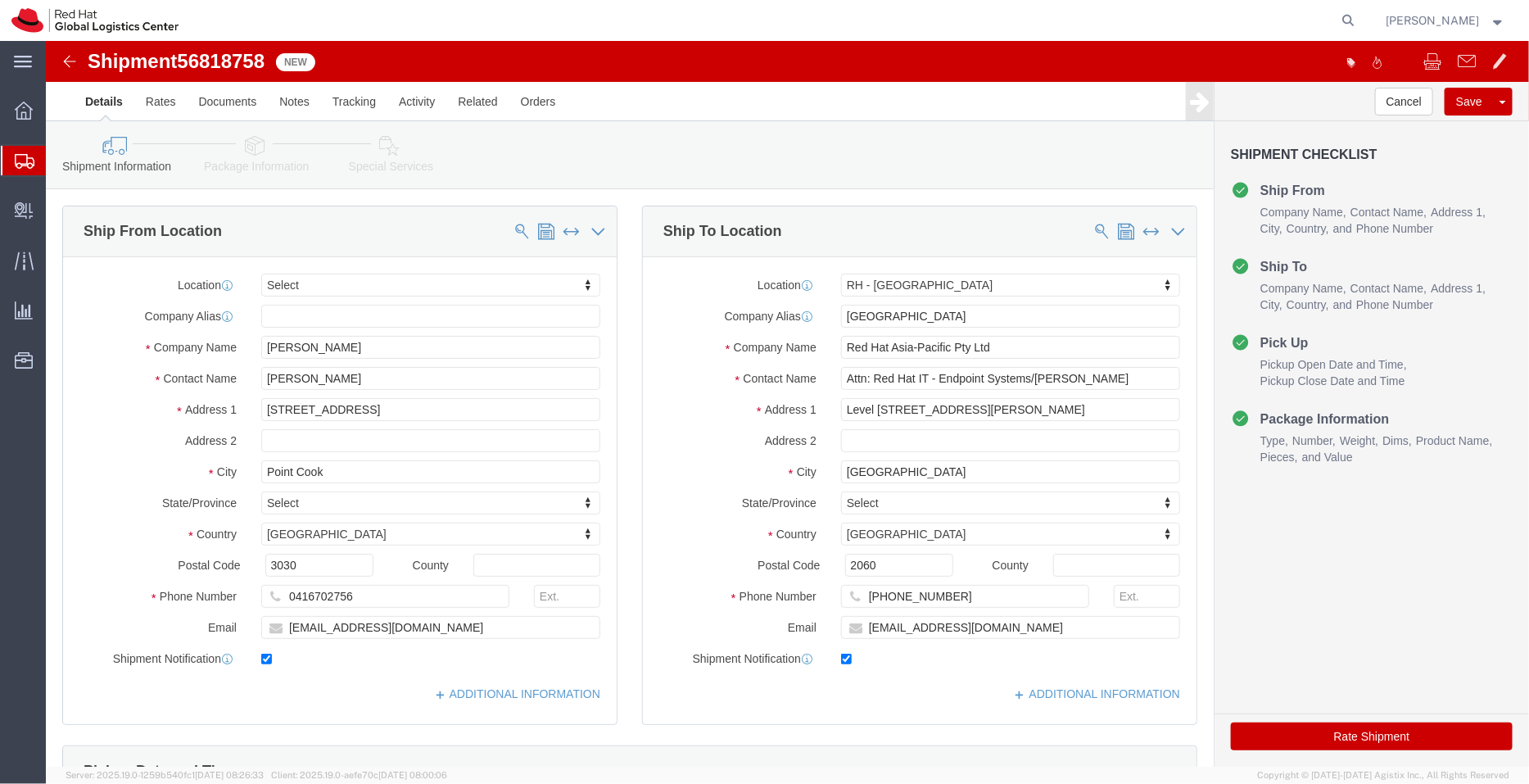
click icon
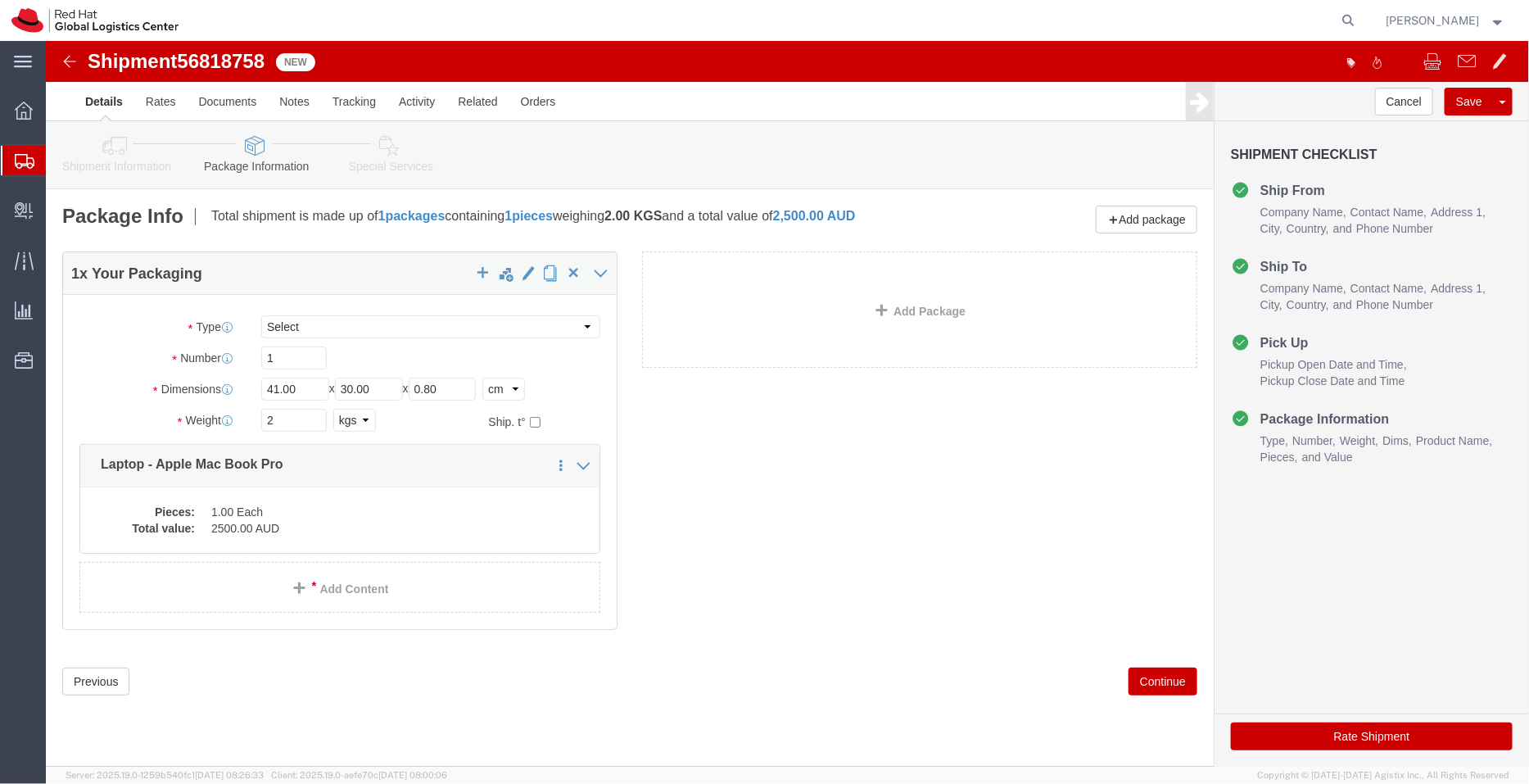
click link "Special Services"
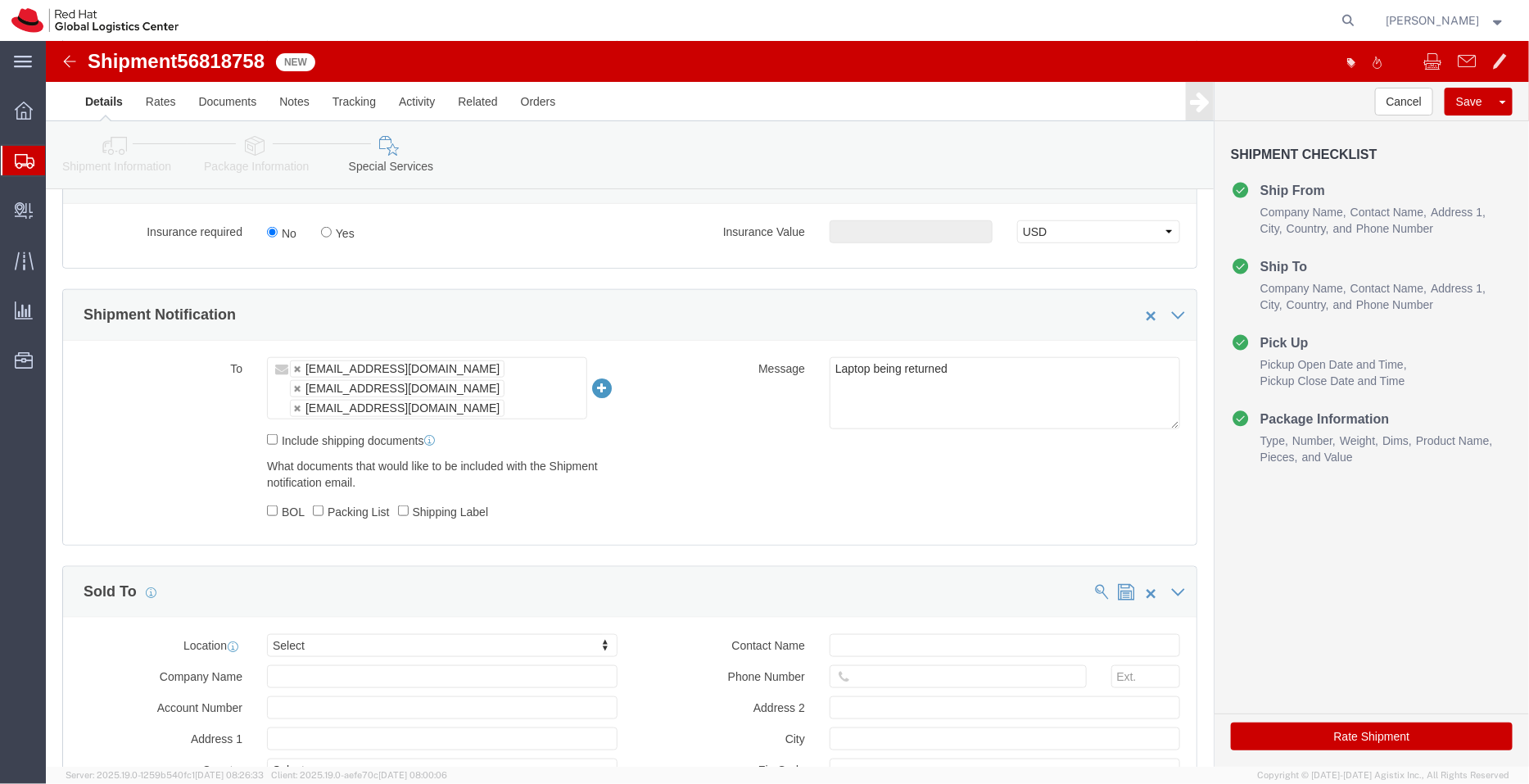
scroll to position [634, 0]
click link "Shipment Information"
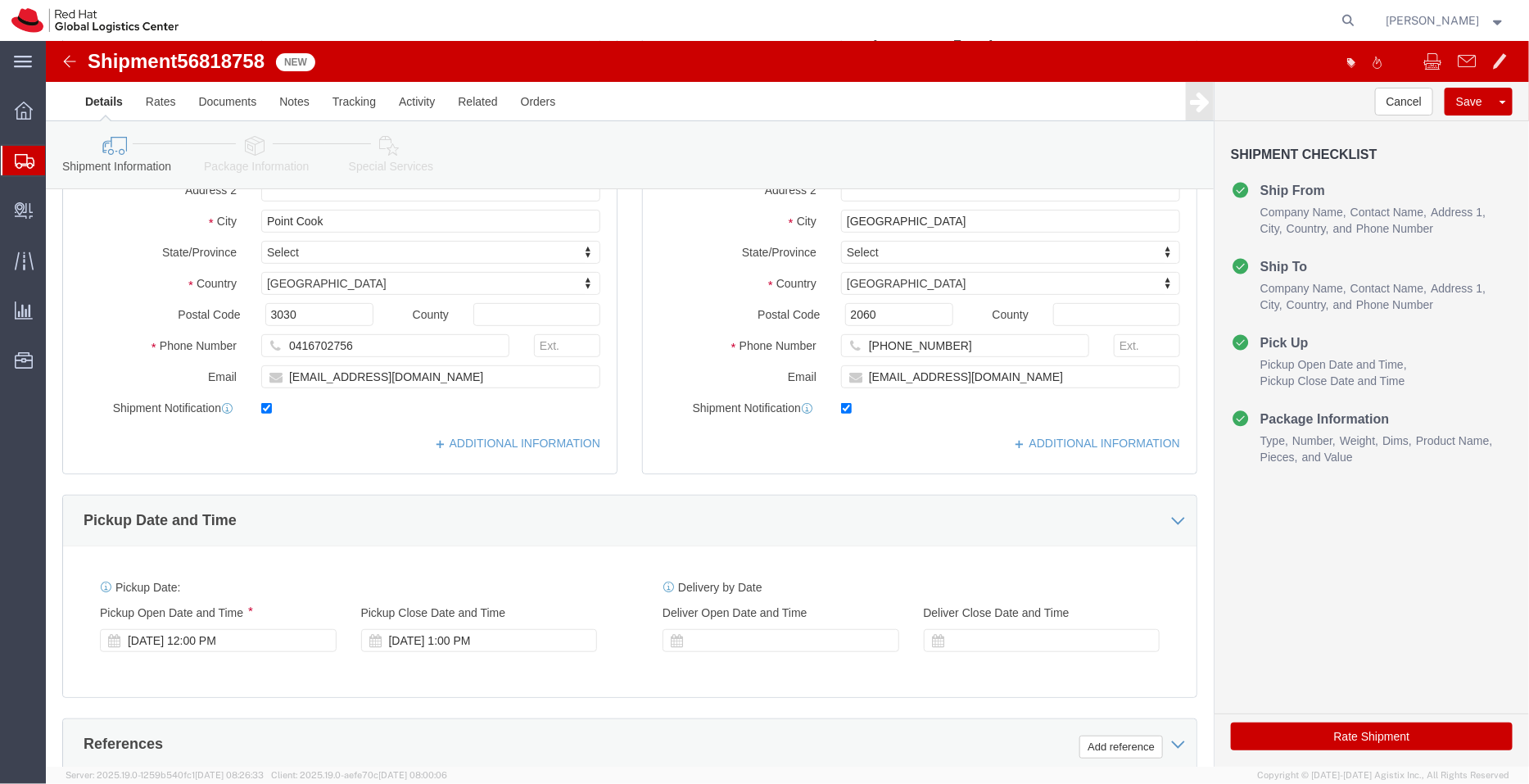
scroll to position [264, 0]
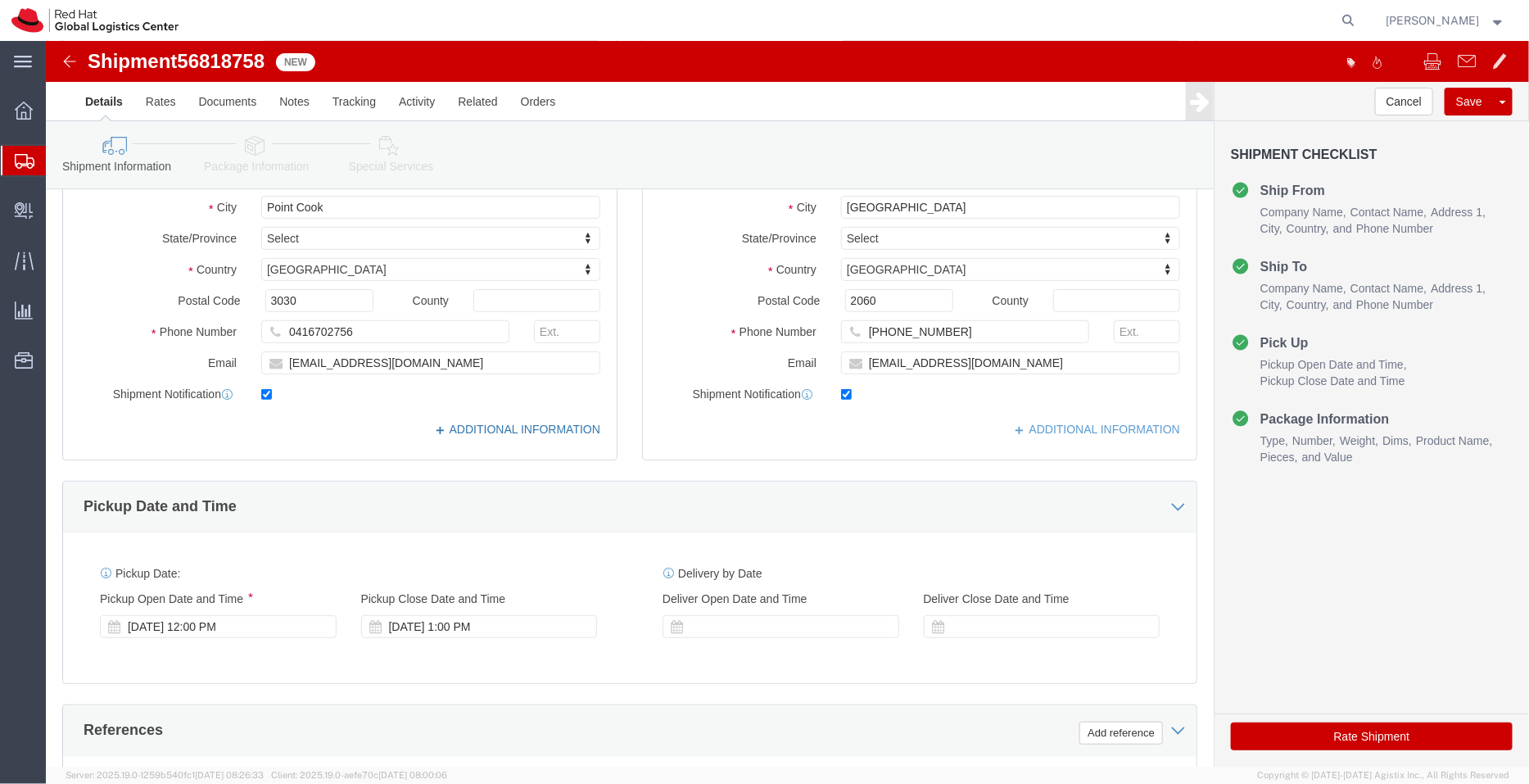
click link "ADDITIONAL INFORMATION"
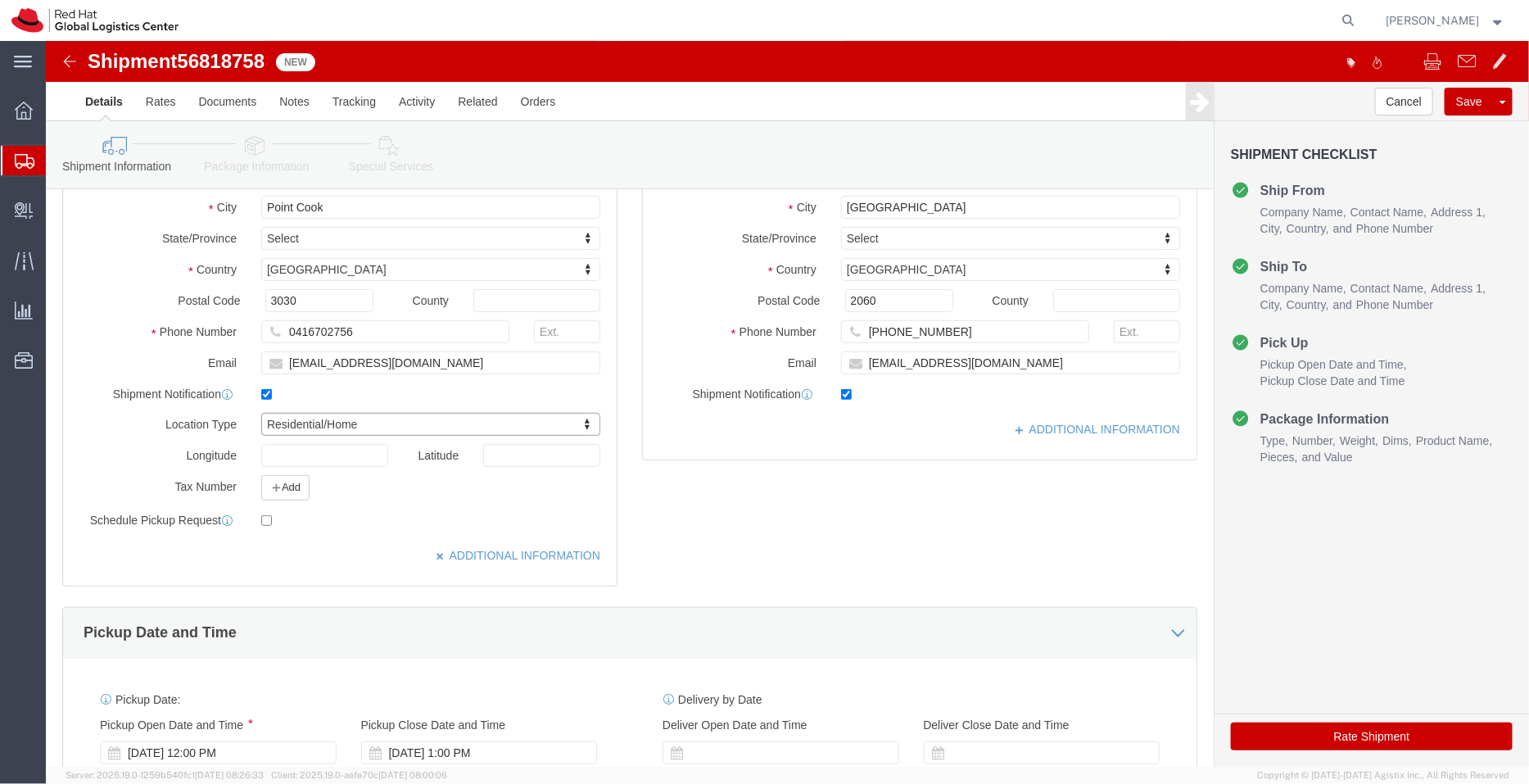
select select "HOME"
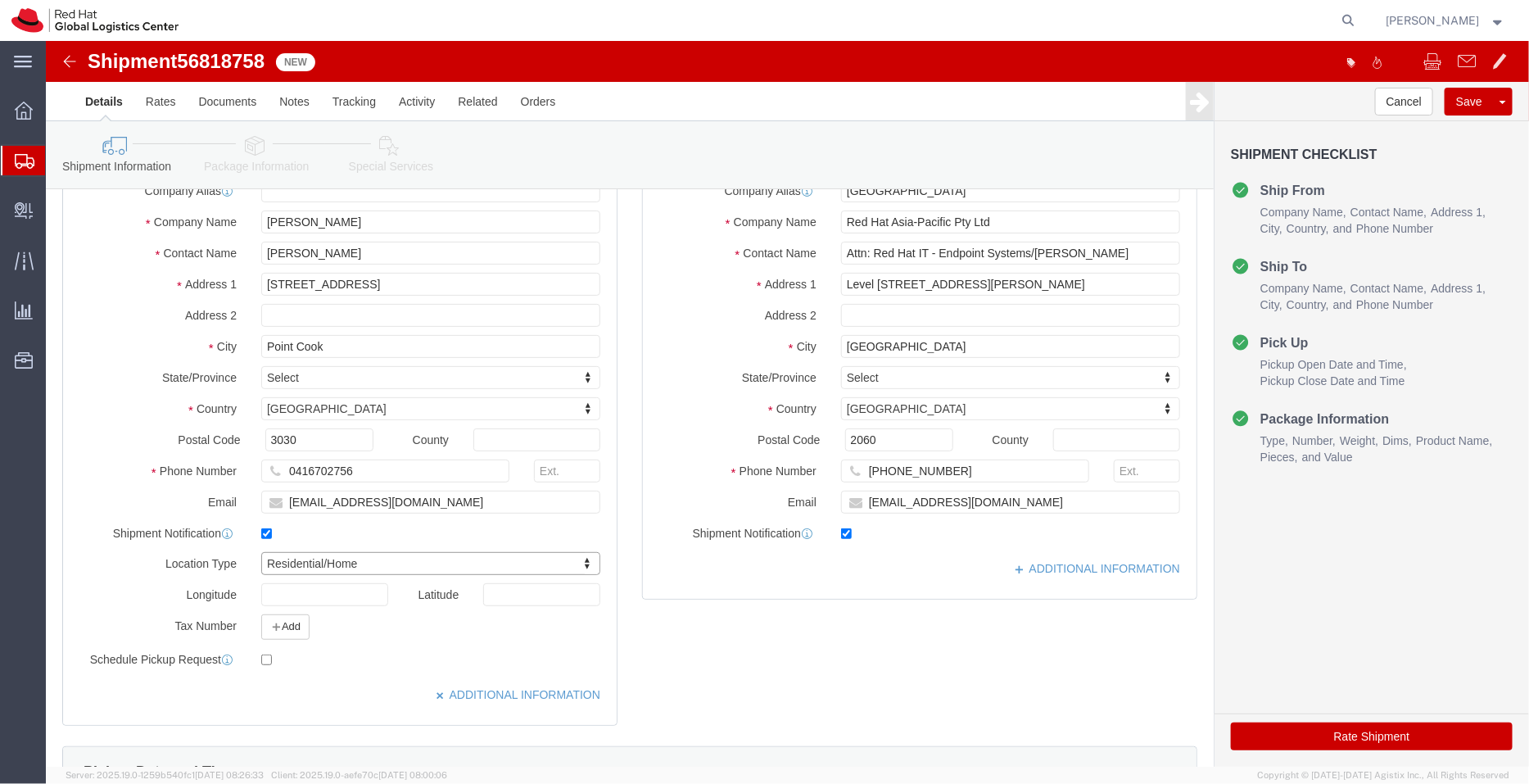
scroll to position [143, 0]
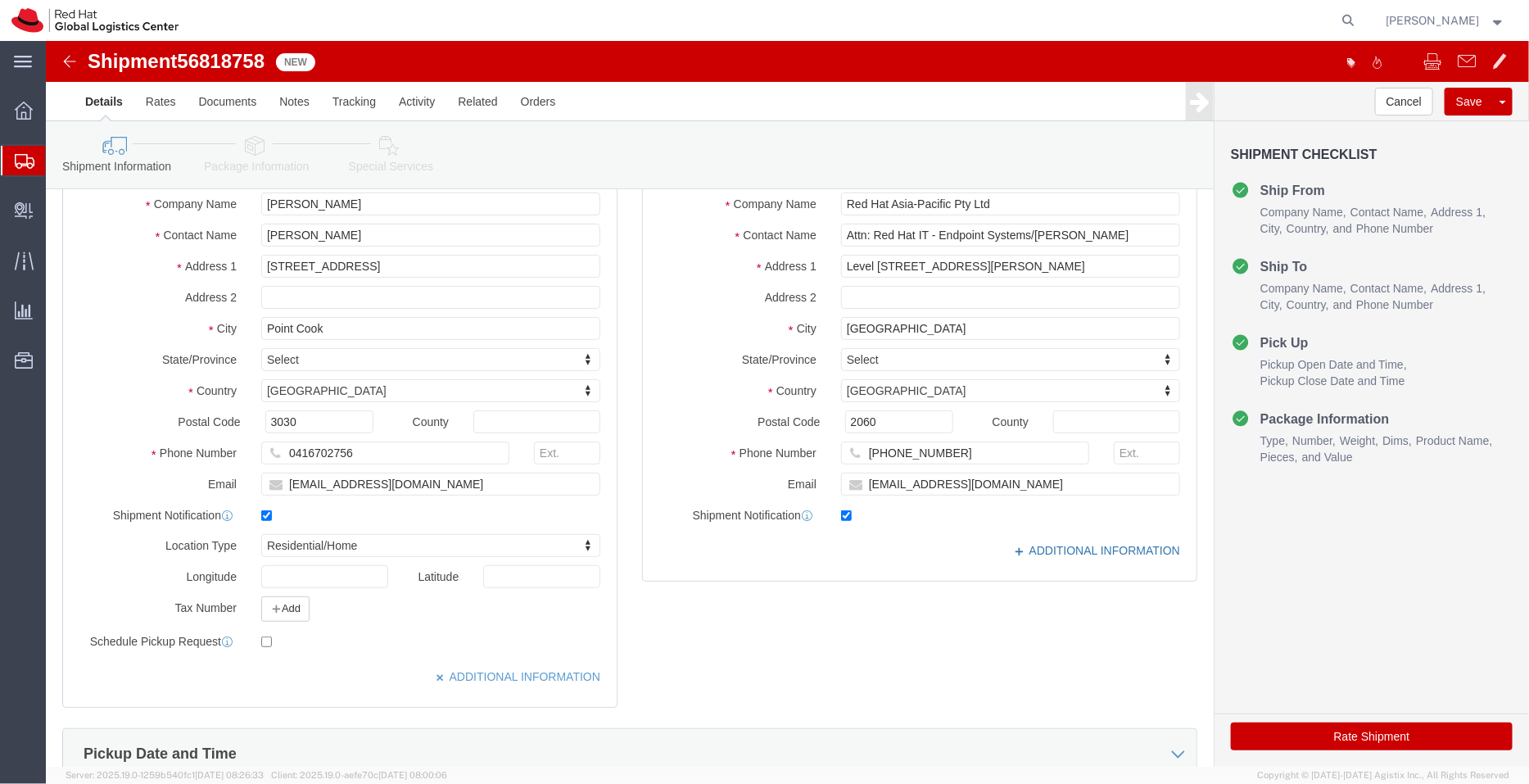
click link "ADDITIONAL INFORMATION"
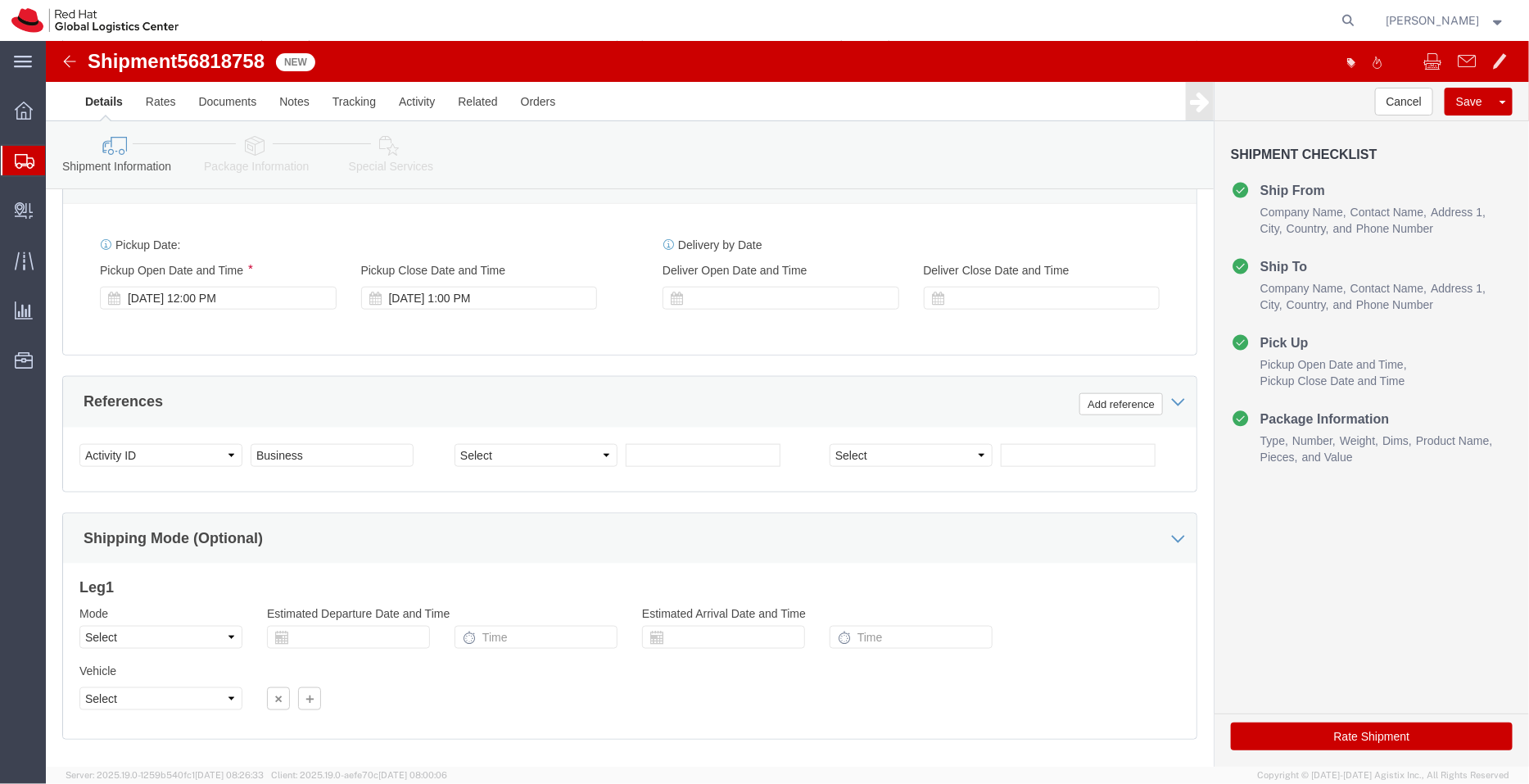
scroll to position [807, 0]
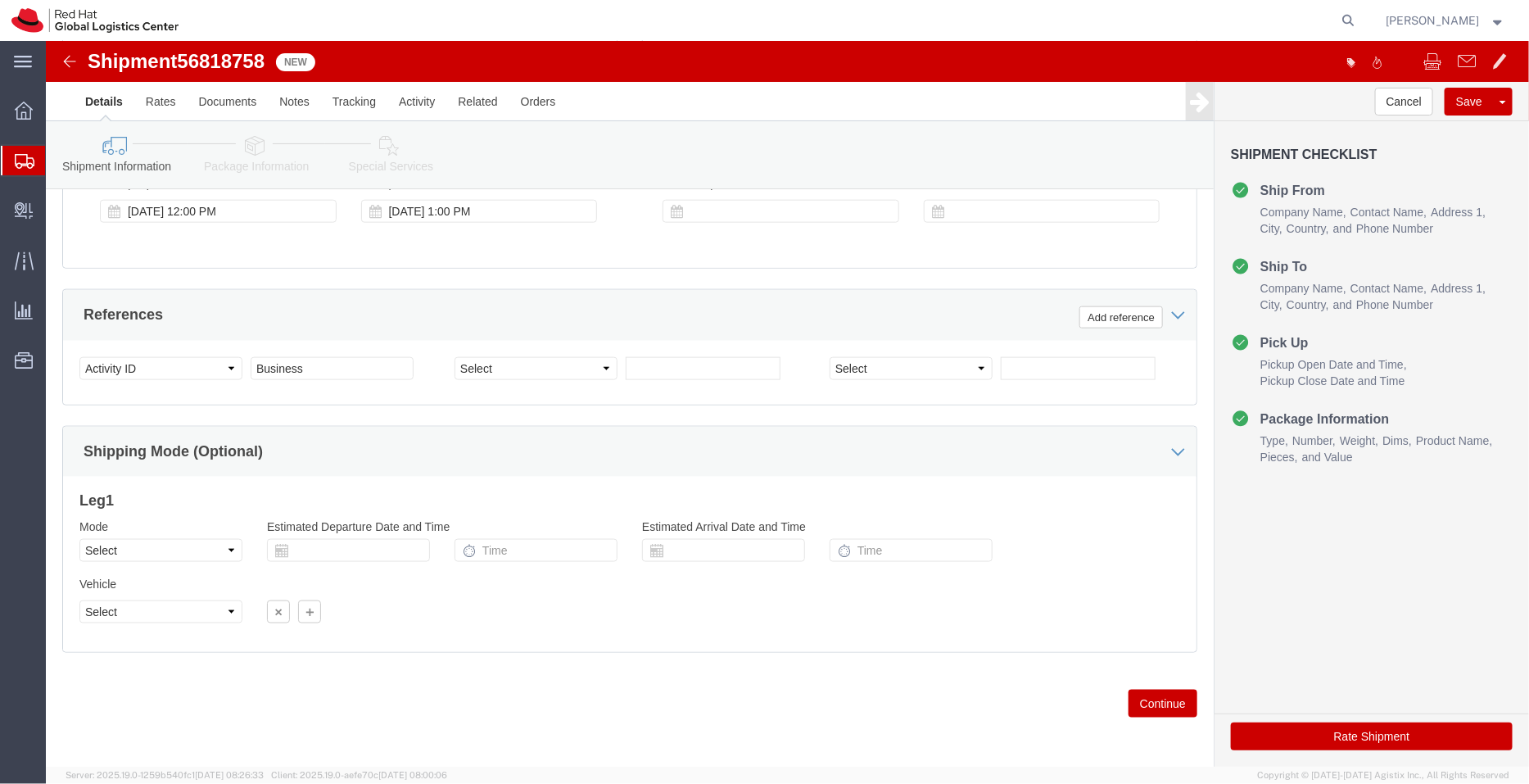
click link "Package Information"
click div
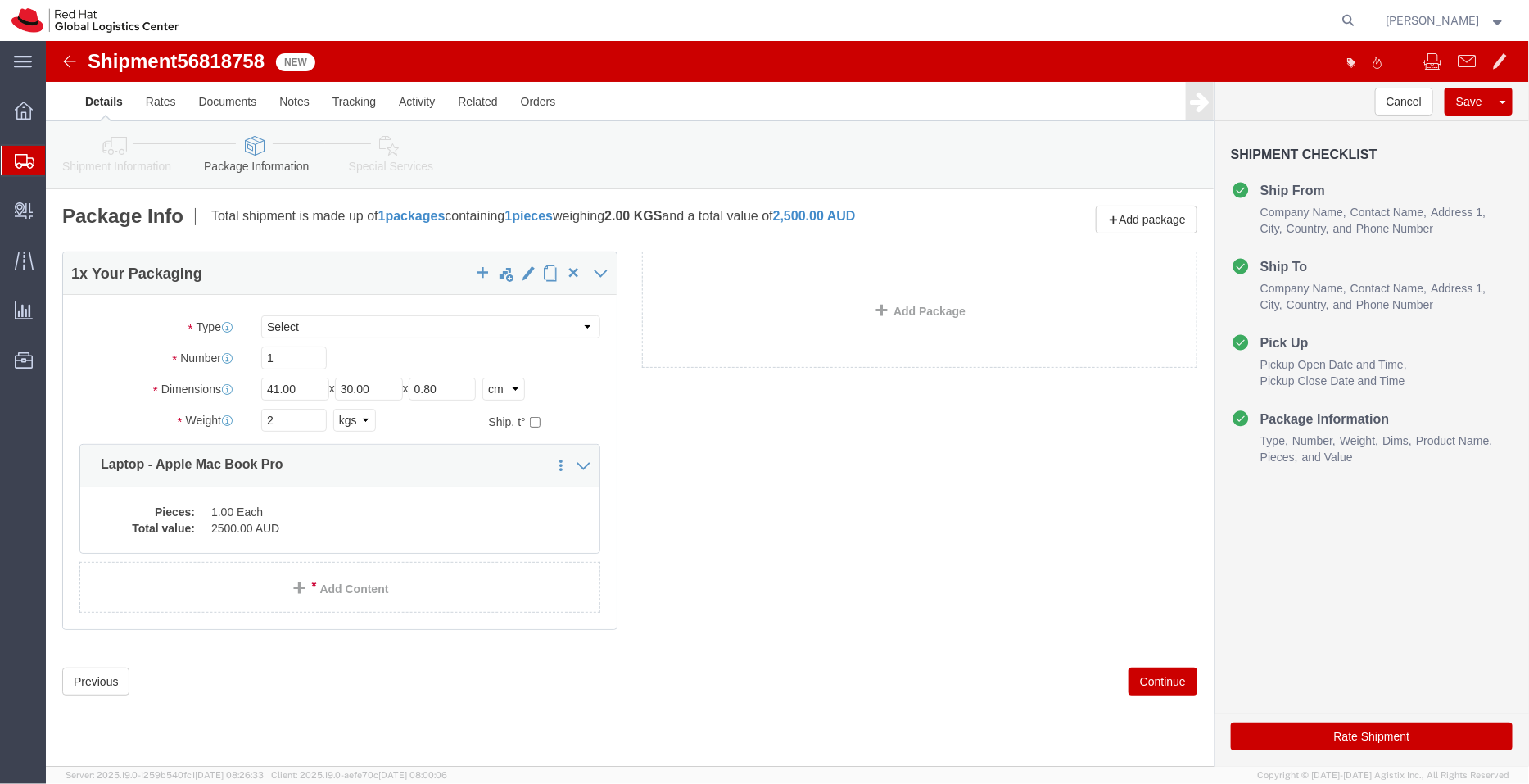
click icon
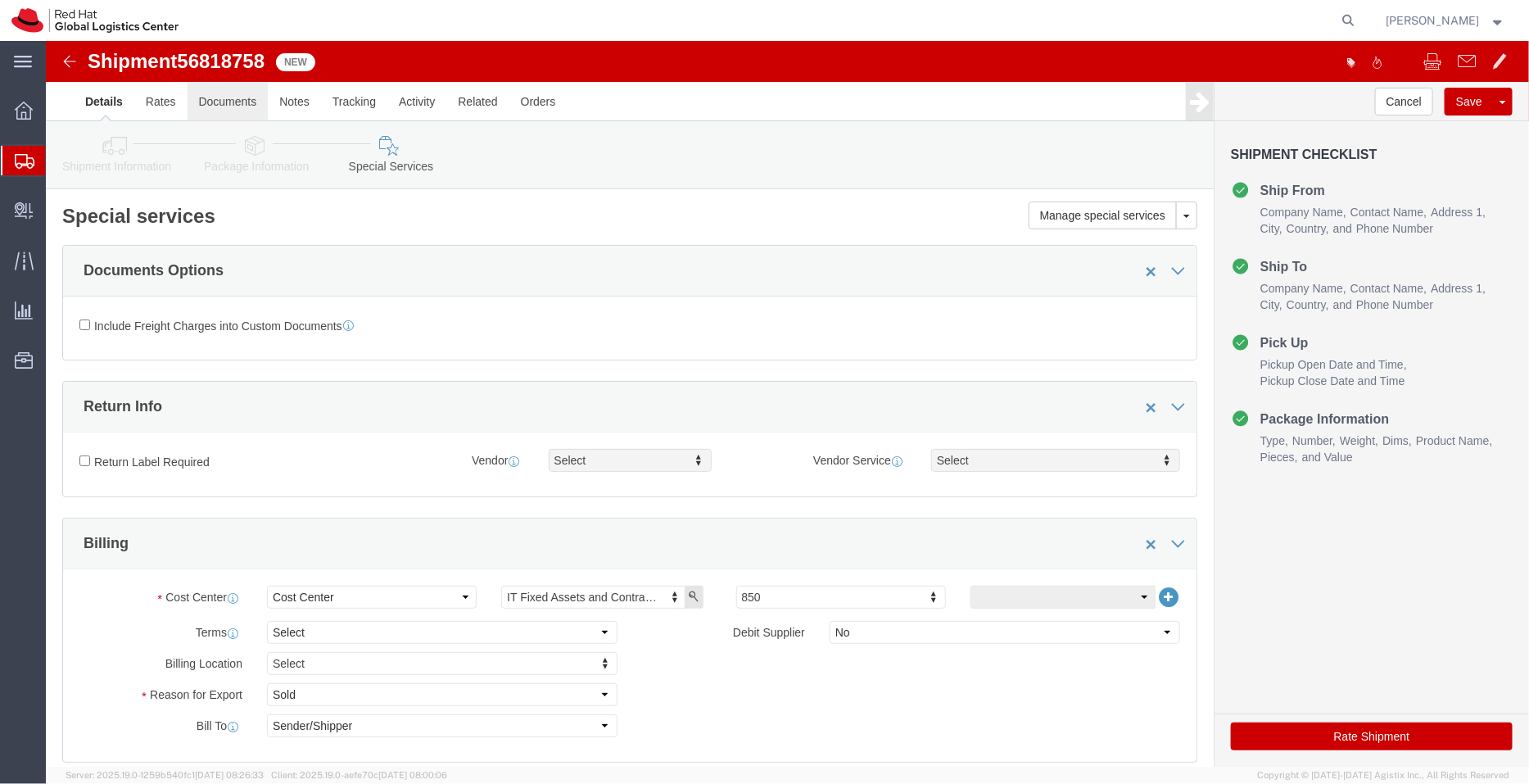
click link "Documents"
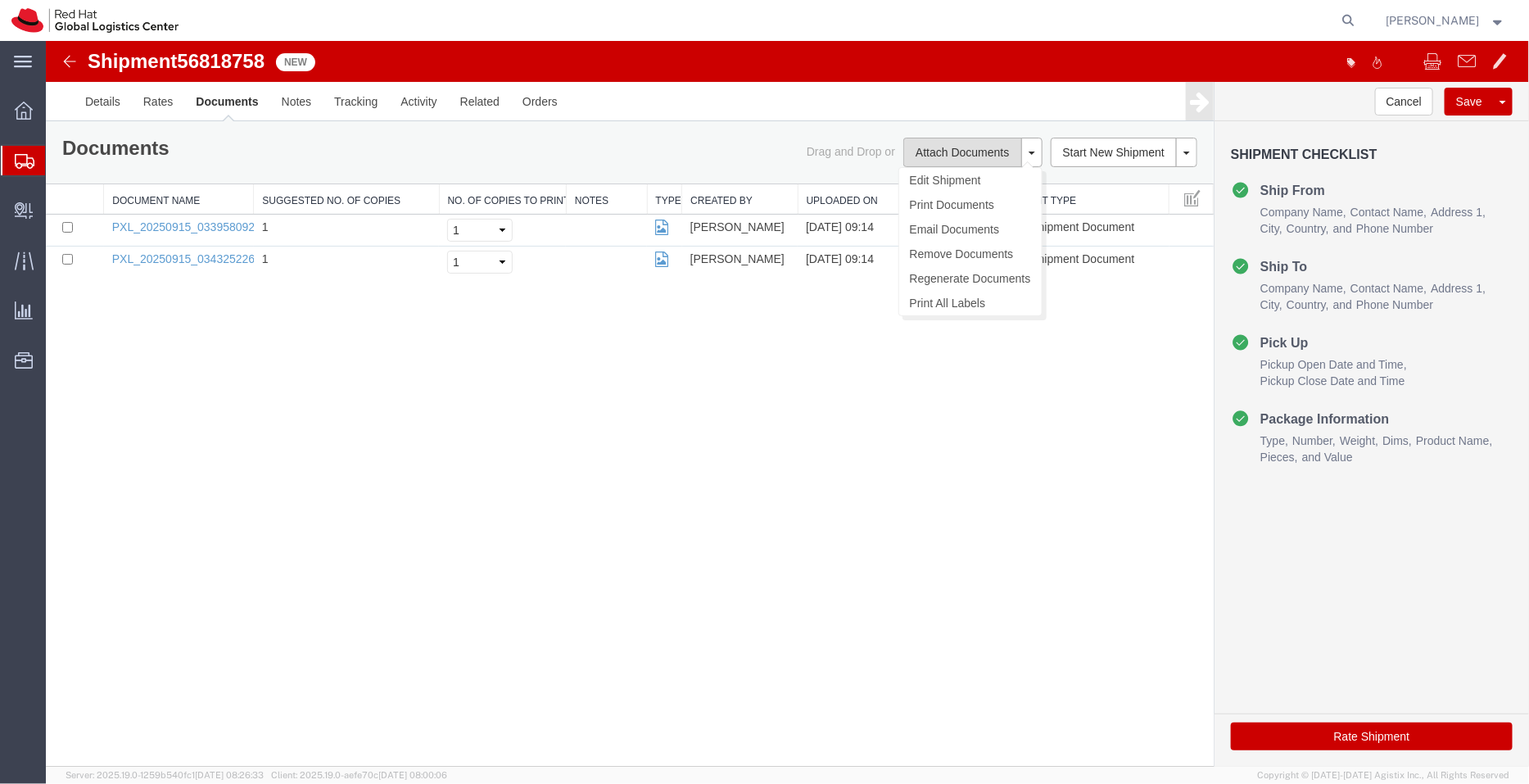
click at [952, 143] on button "Attach Documents" at bounding box center [961, 152] width 118 height 30
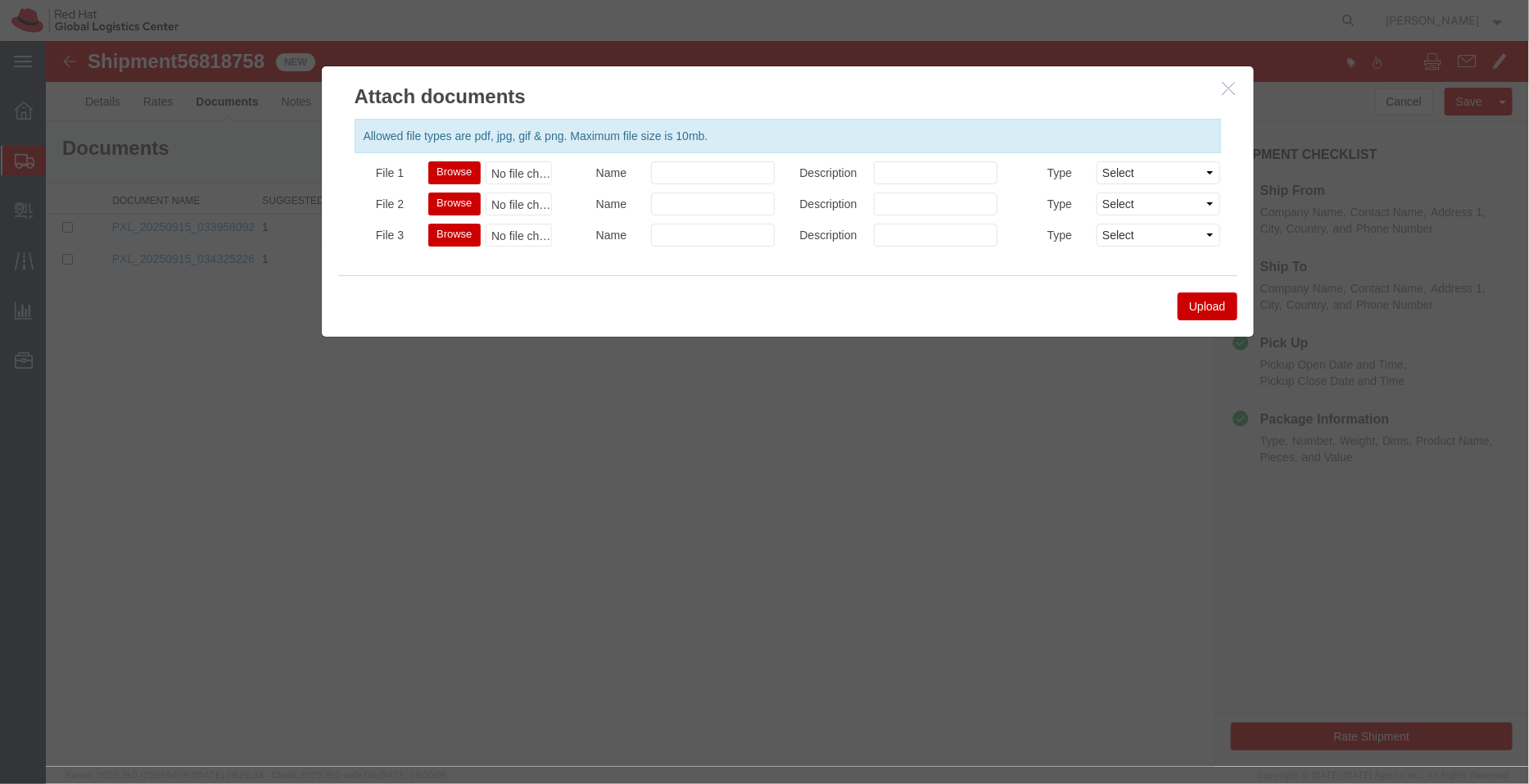
click at [446, 160] on button "Browse" at bounding box center [453, 172] width 51 height 23
type input "C:\fakepath\MSDS APPLE MACBOOK PRO 16.pdf"
click at [1225, 296] on button "Upload" at bounding box center [1207, 305] width 59 height 28
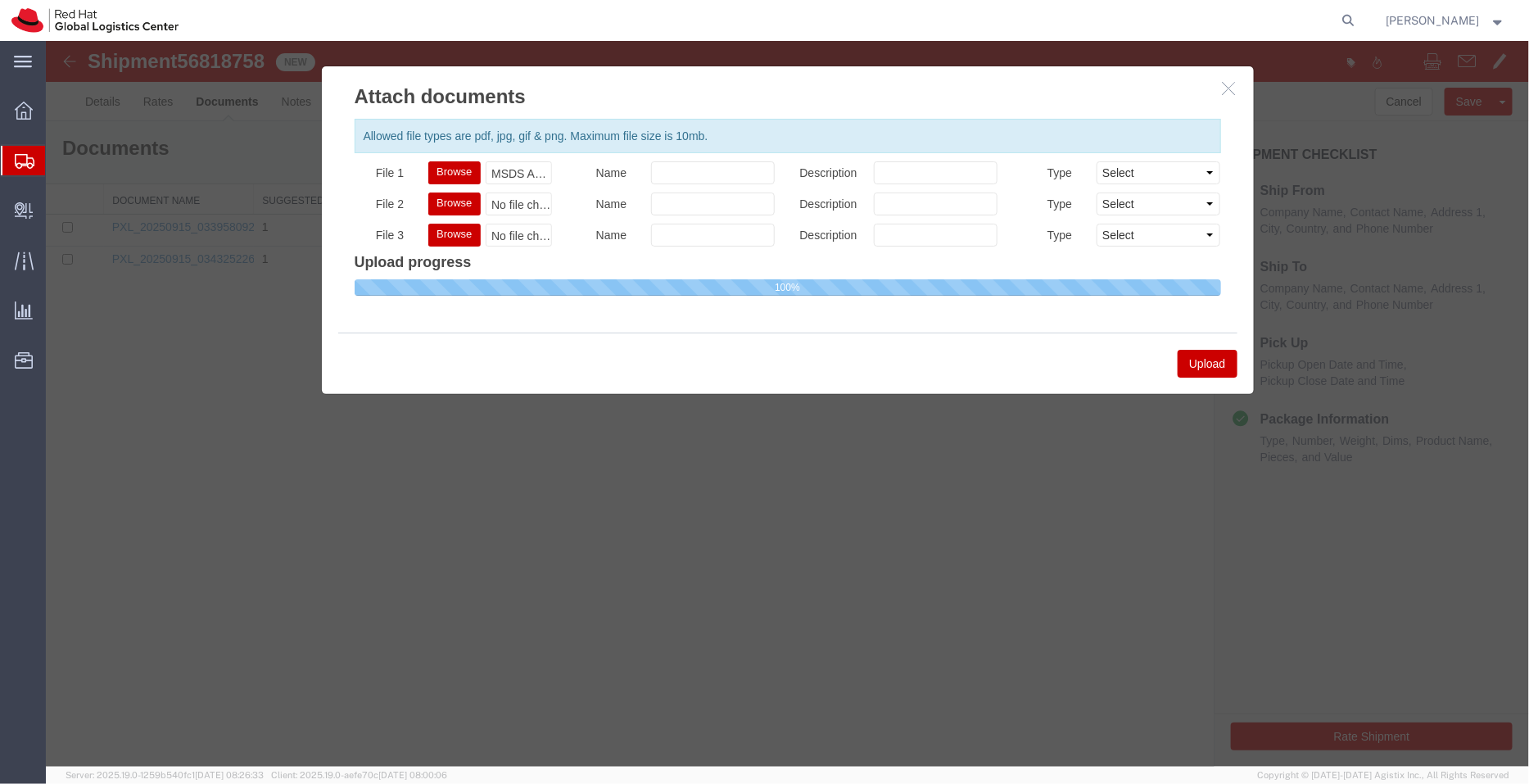
select select
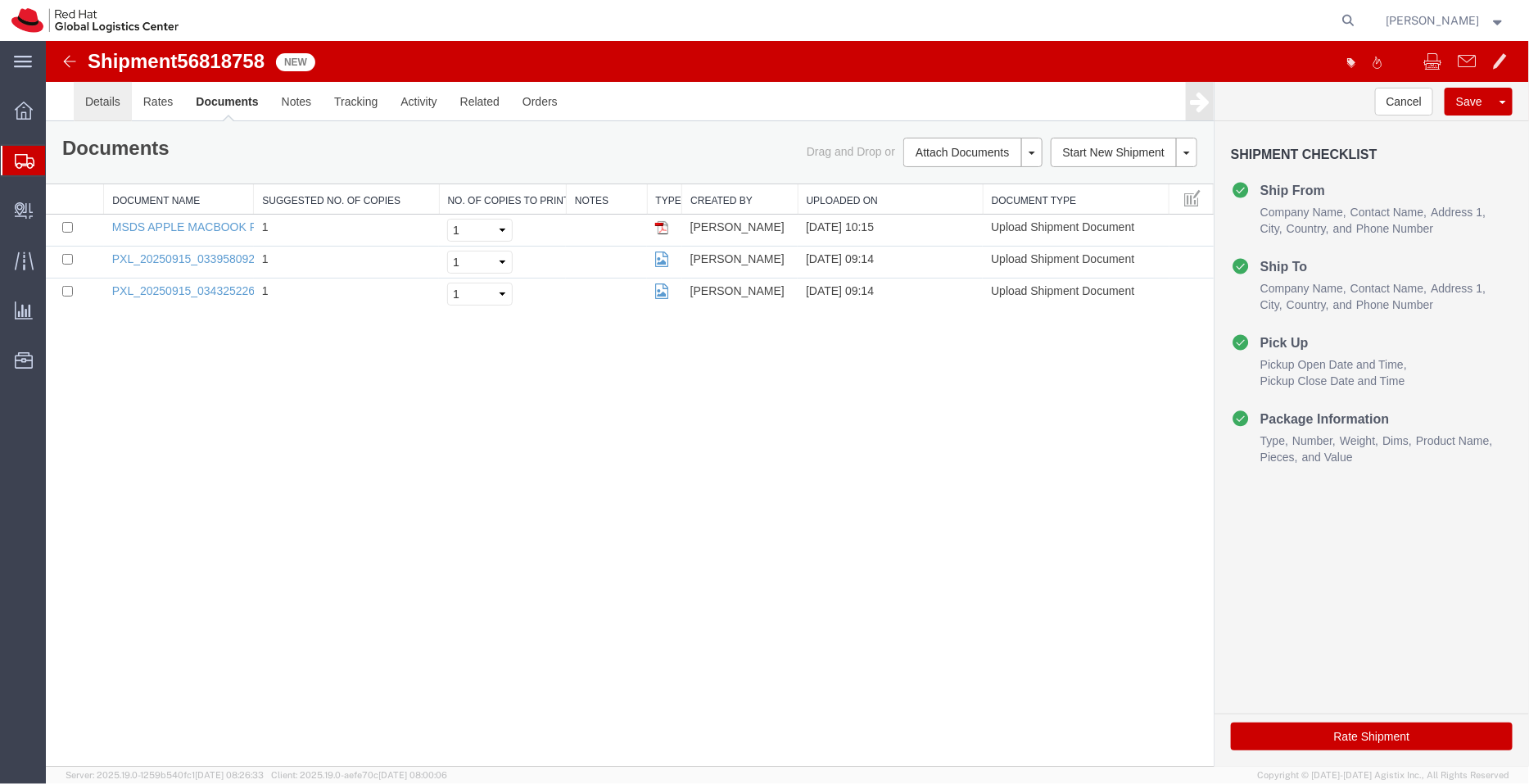
click at [92, 108] on link "Details" at bounding box center [102, 100] width 58 height 39
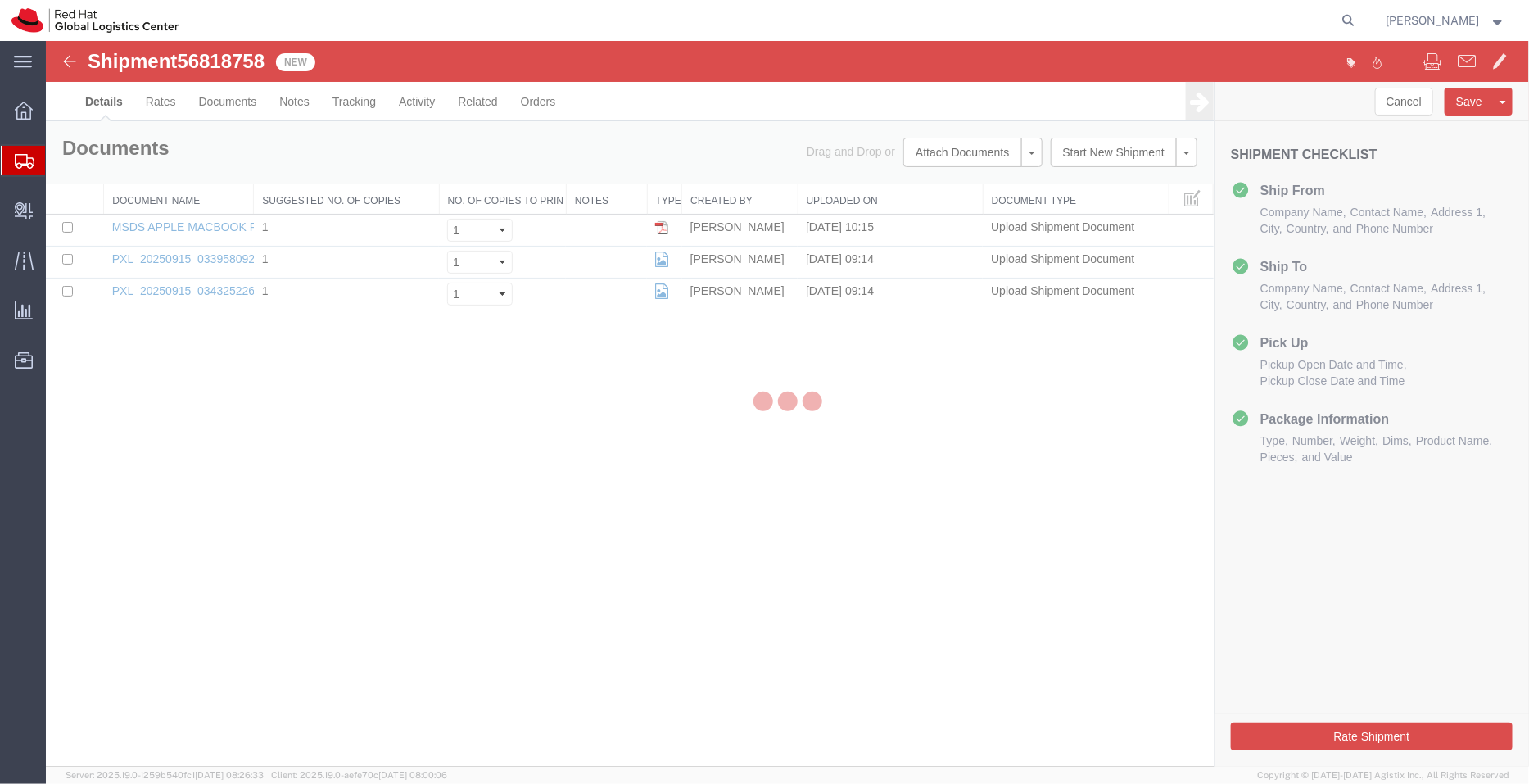
select select "50511"
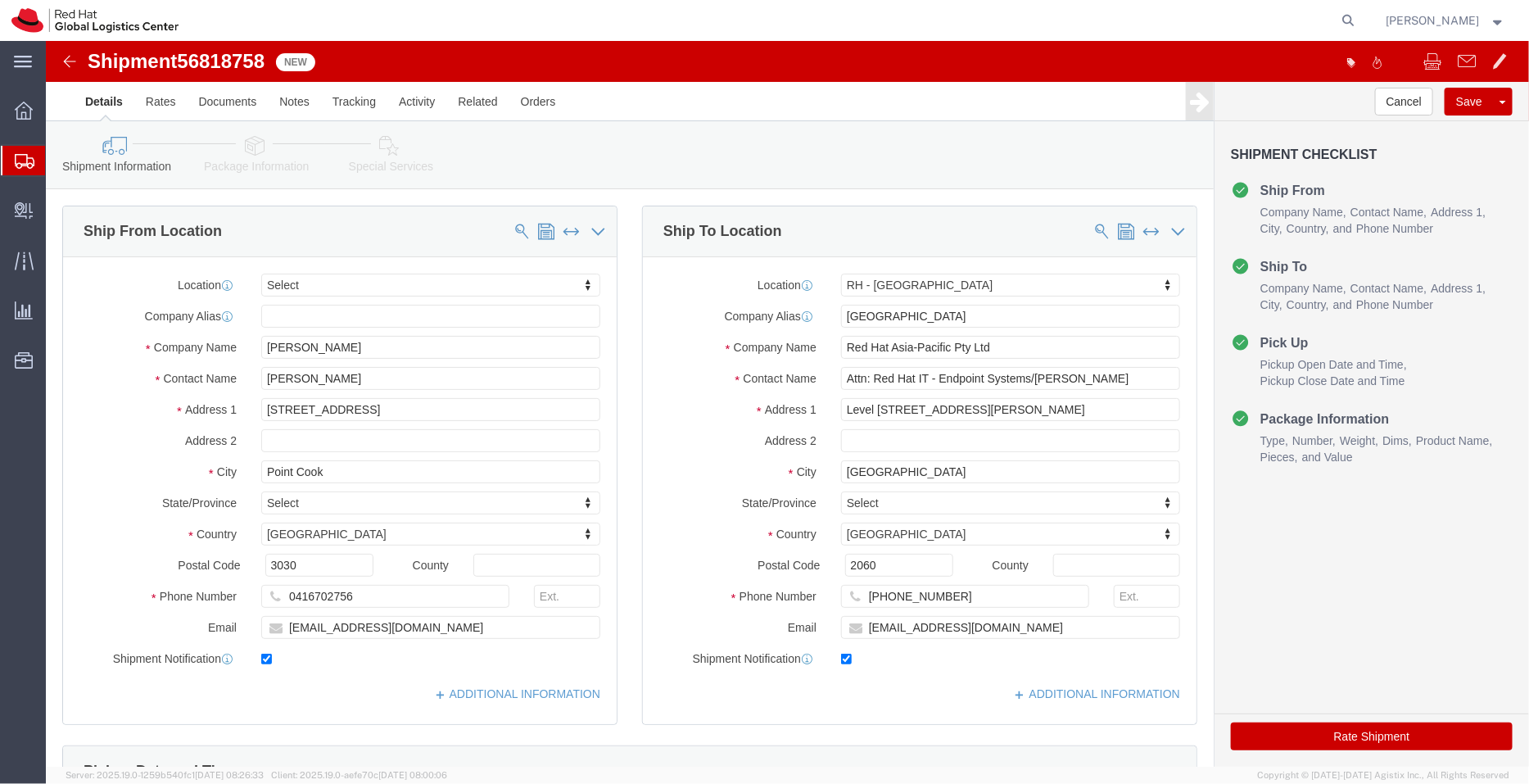
click icon
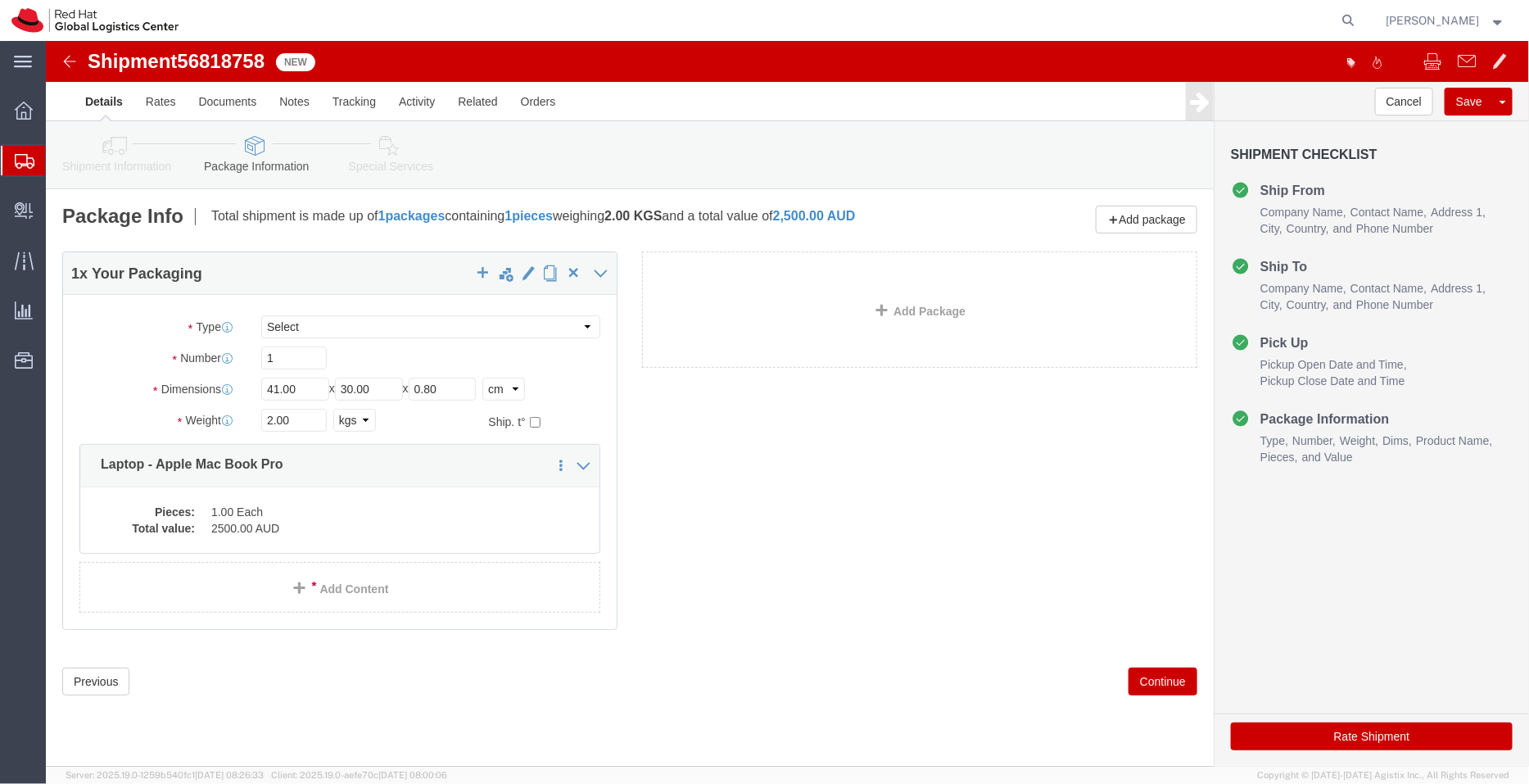
click link "Special Services"
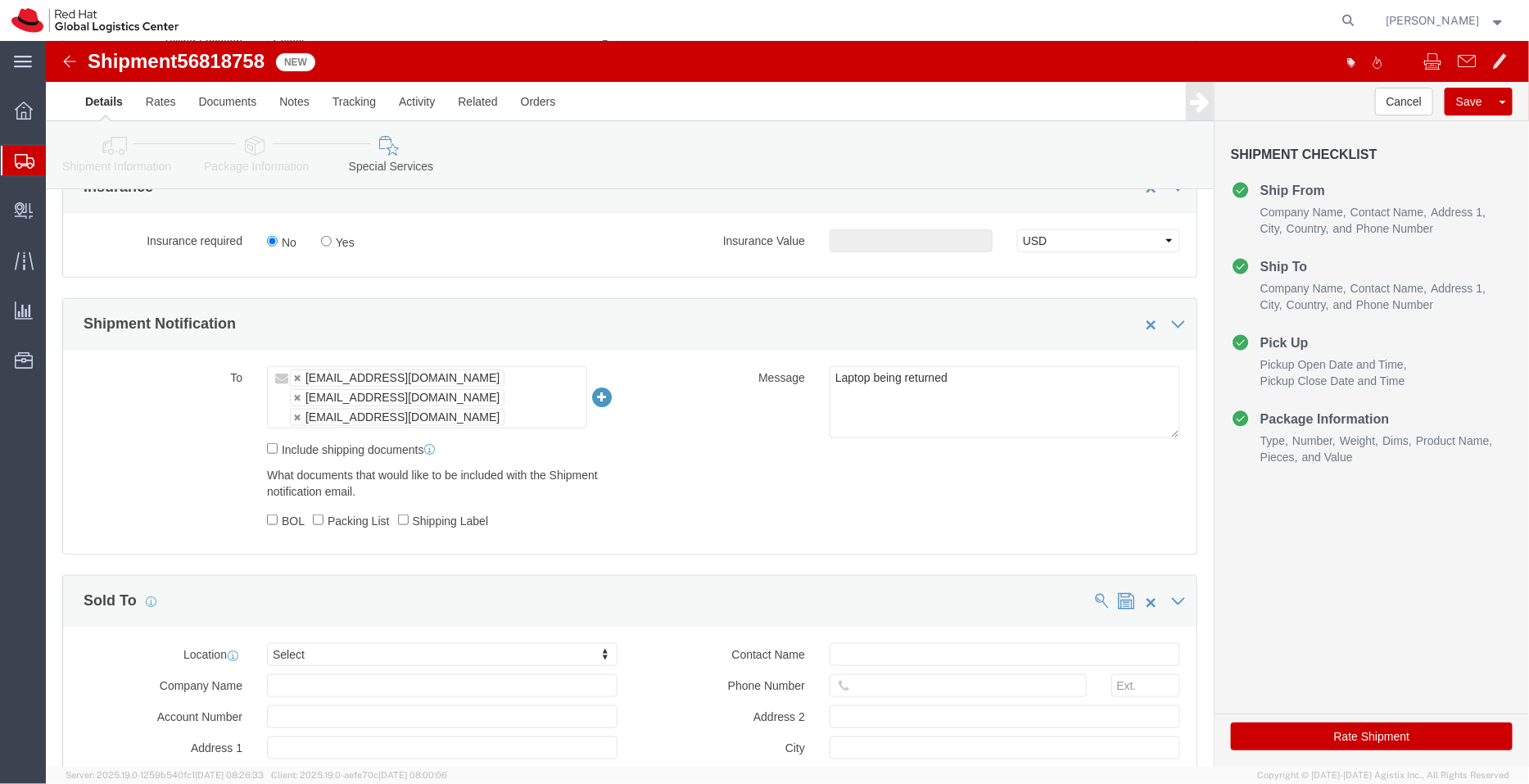
scroll to position [798, 0]
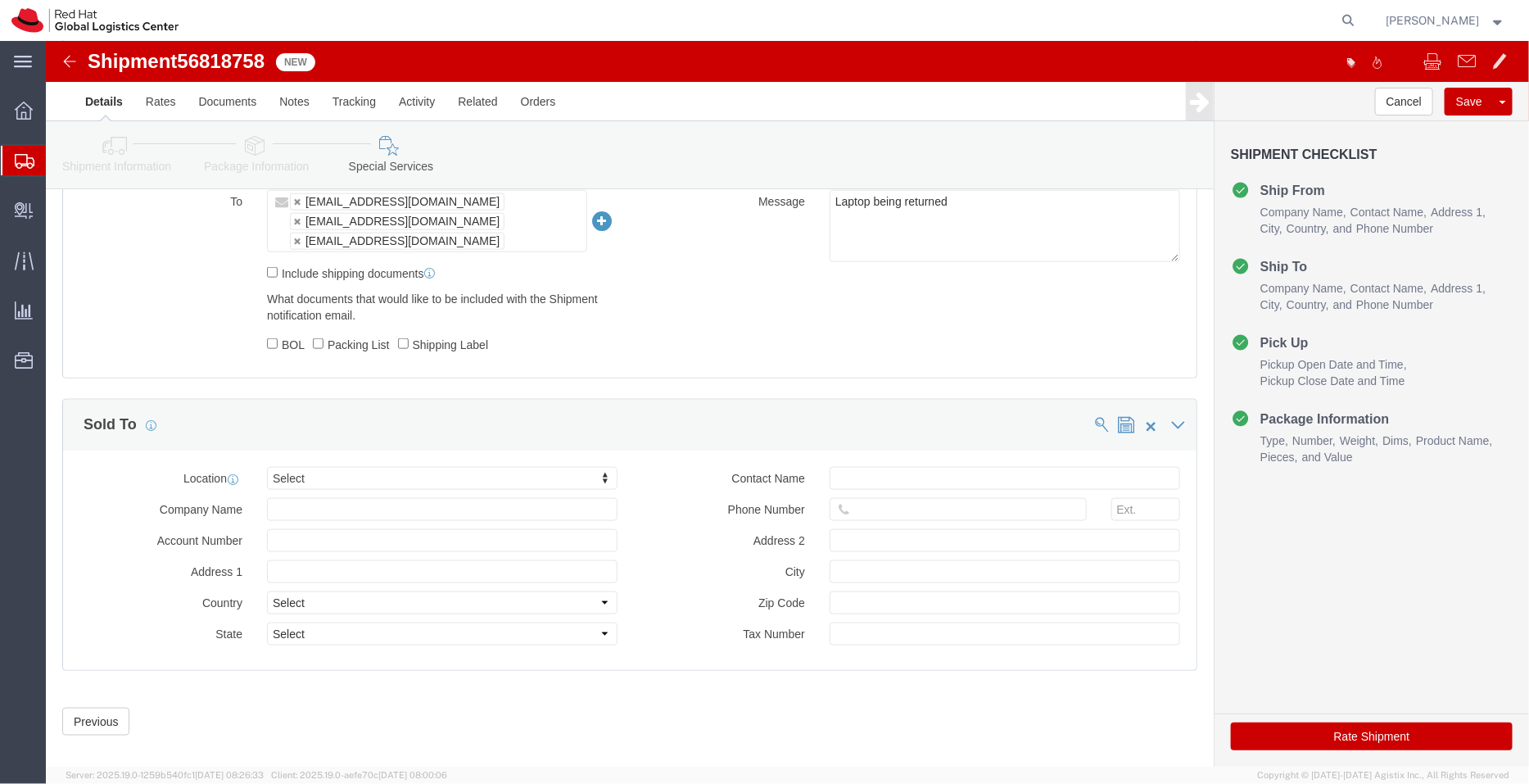
click button "Rate Shipment"
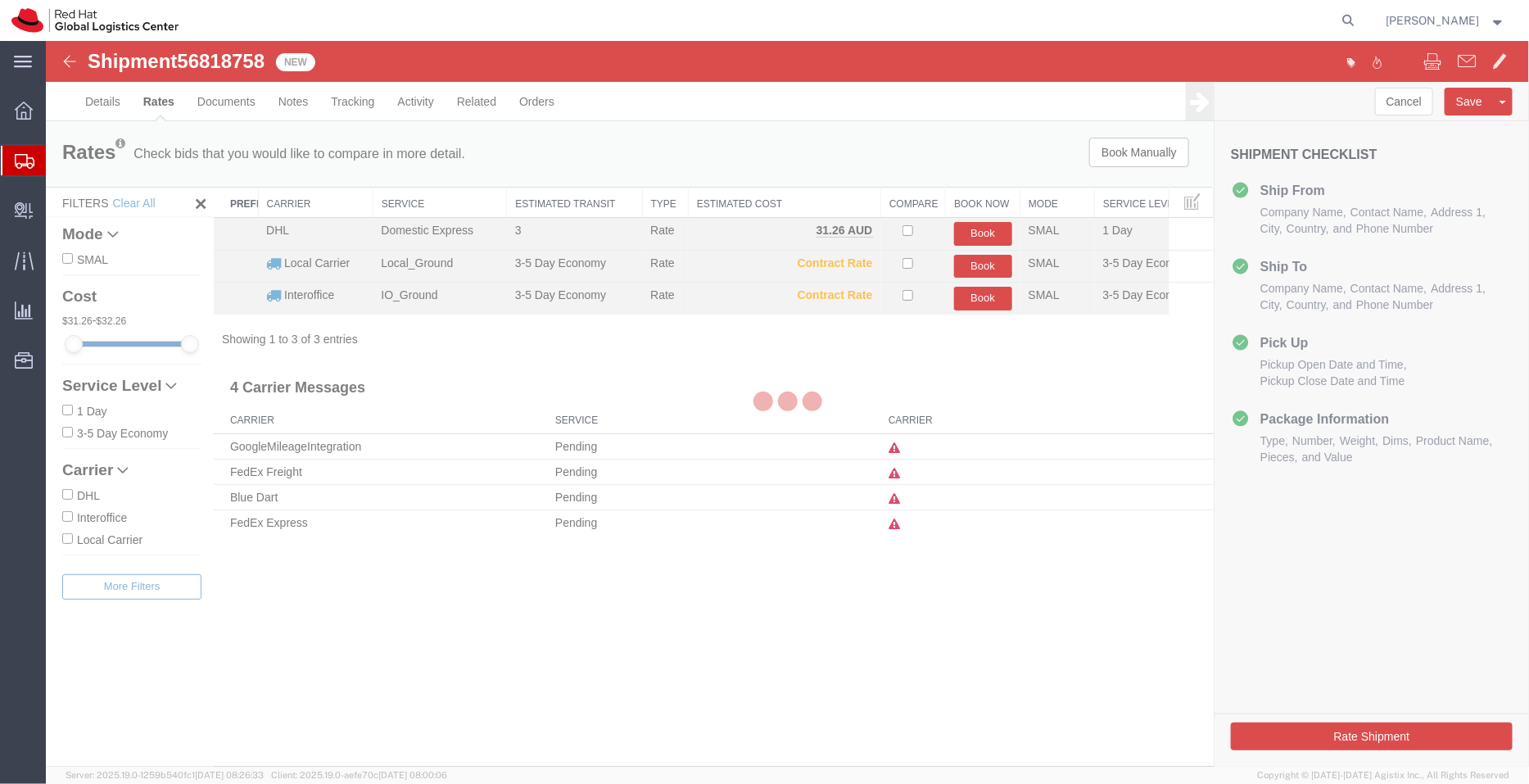
scroll to position [0, 0]
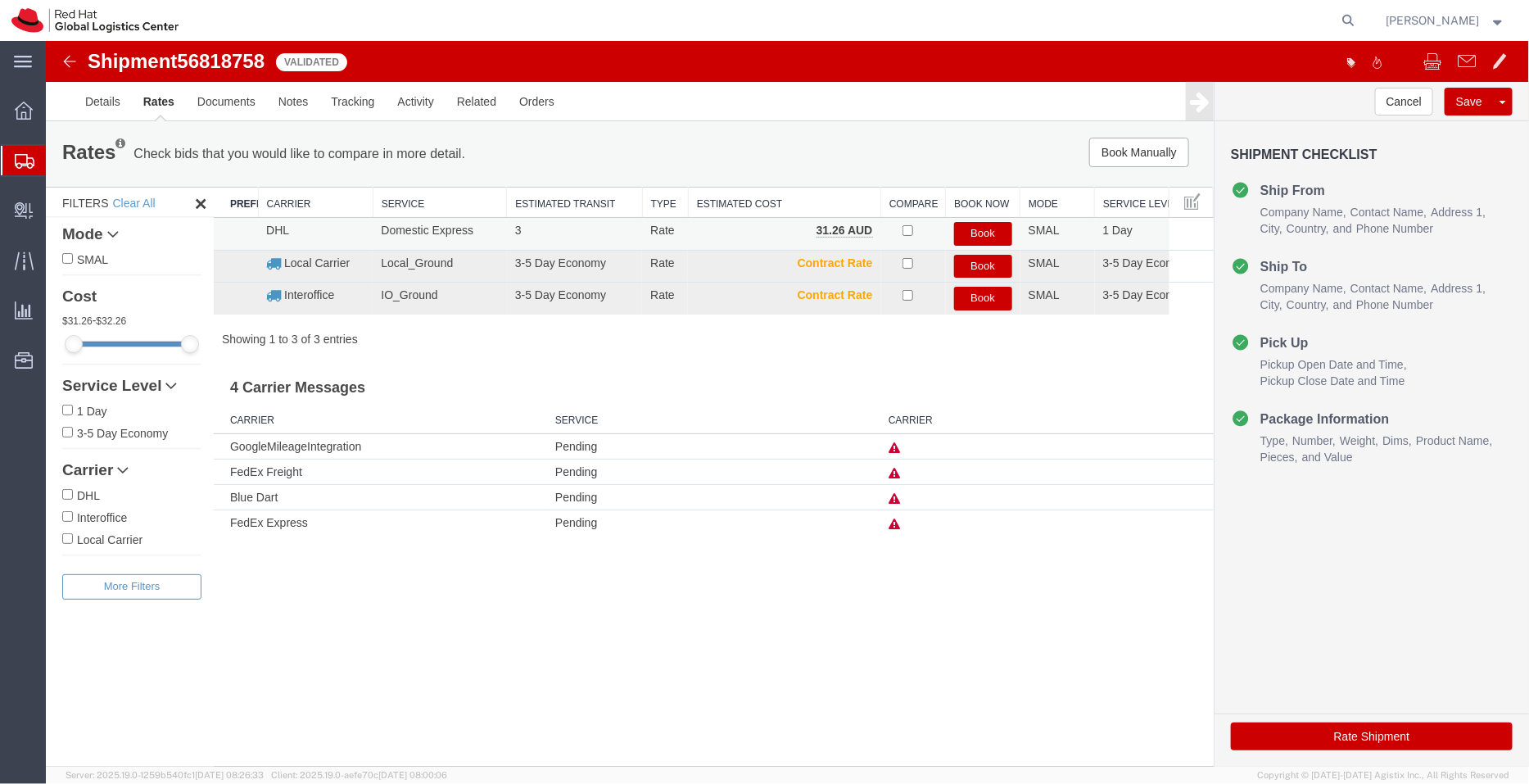
click at [981, 235] on button "Book" at bounding box center [982, 233] width 58 height 24
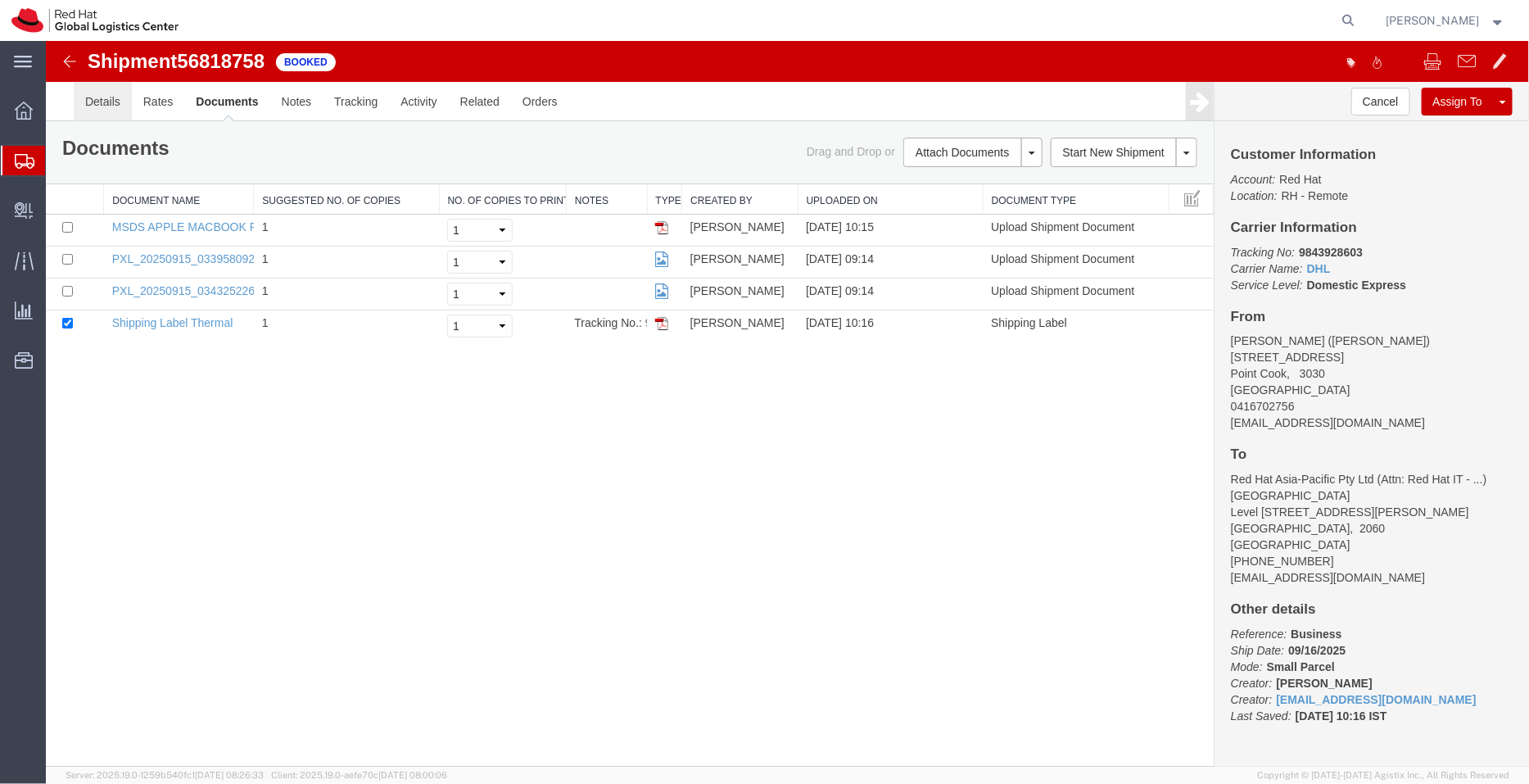
click at [105, 107] on link "Details" at bounding box center [102, 100] width 58 height 39
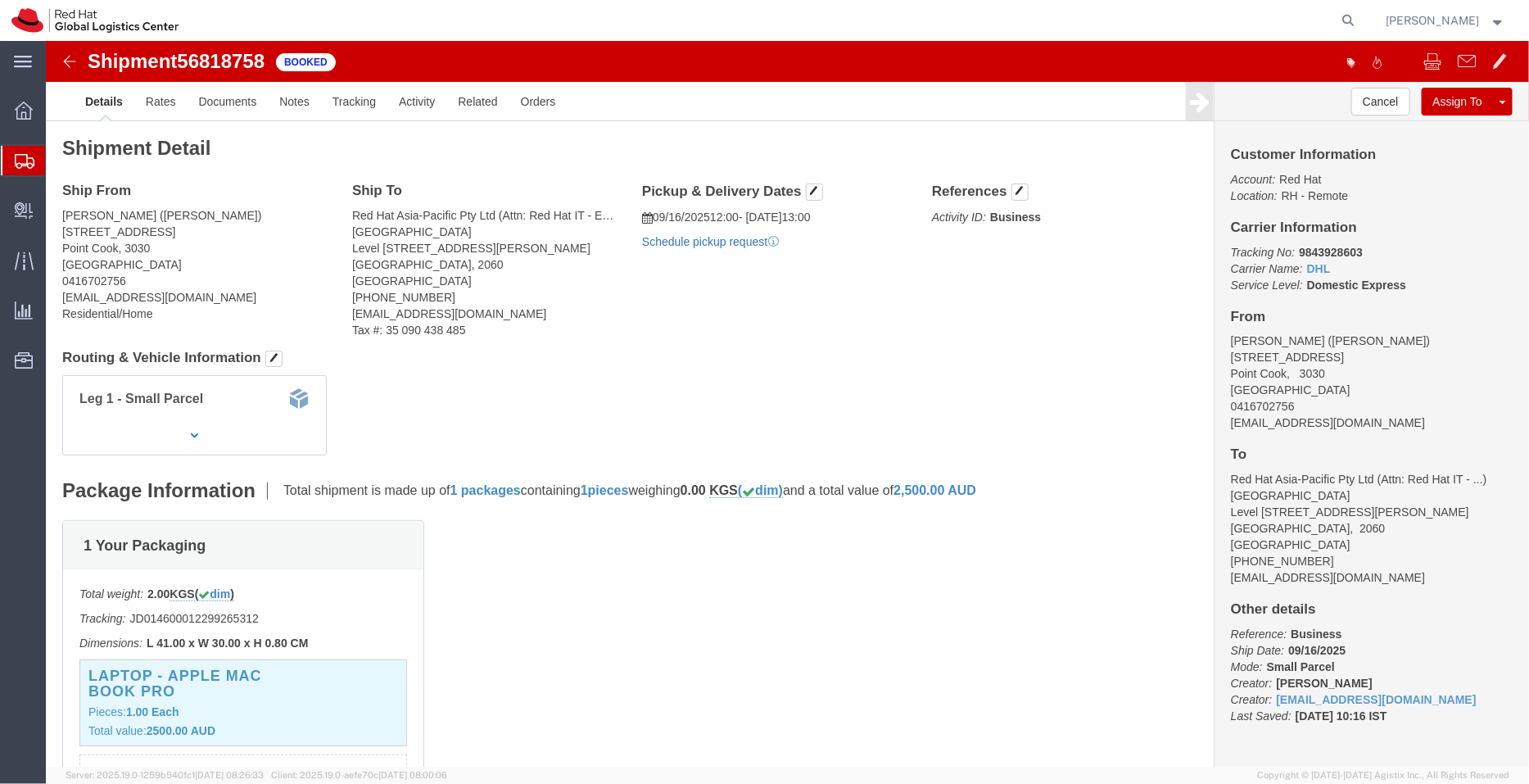
click link "Schedule pickup request"
click address "Rakesh Kumar Mallam (Rakesh Kumar Mallam) 8 Halifax Court Point Cook, 3030 Aust…"
drag, startPoint x: 53, startPoint y: 174, endPoint x: 17, endPoint y: 174, distance: 36.0
click address "Rakesh Kumar Mallam (Rakesh Kumar Mallam) 8 Halifax Court Point Cook, 3030 Aust…"
copy address "Rakesh"
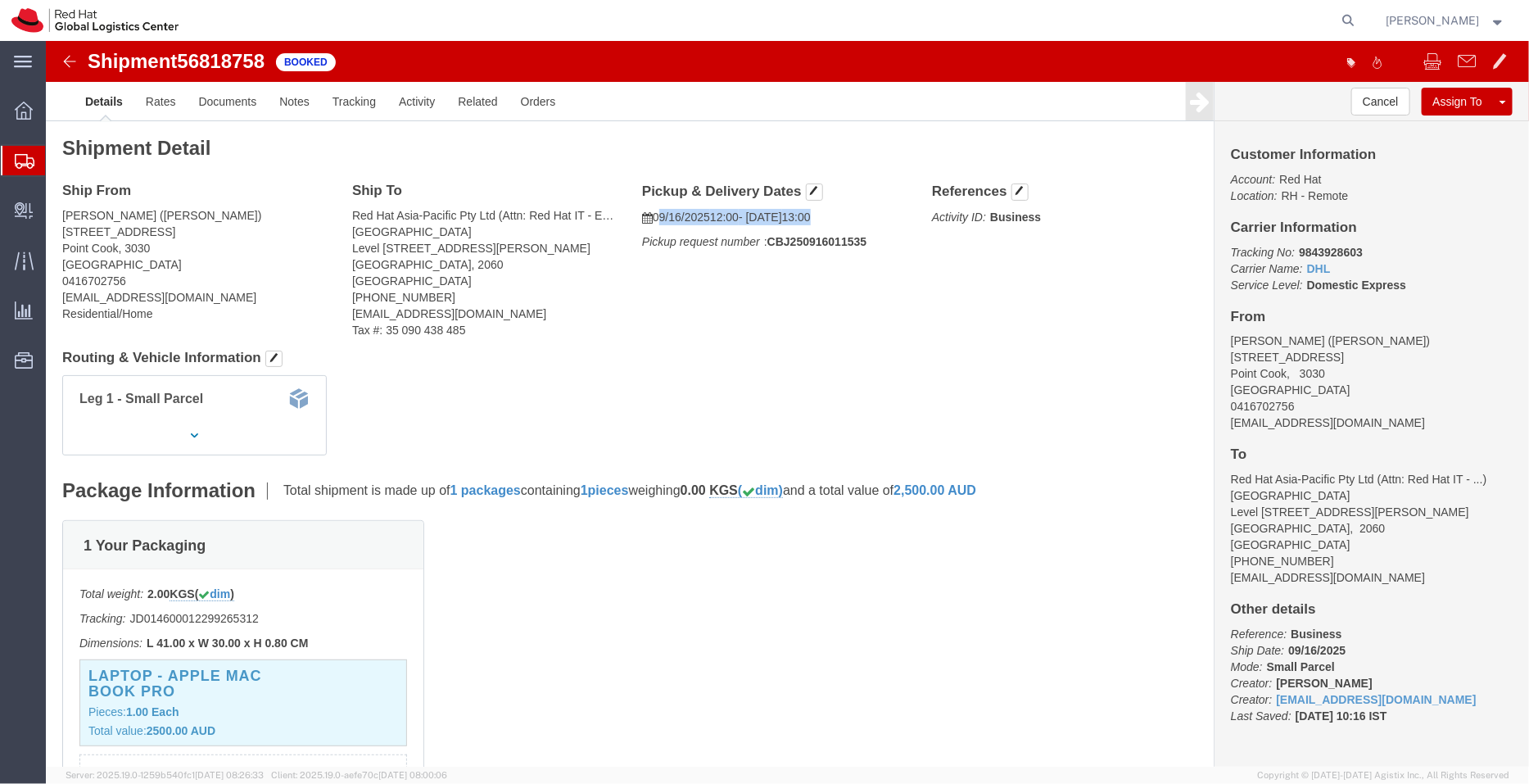
drag, startPoint x: 809, startPoint y: 174, endPoint x: 607, endPoint y: 172, distance: 202.0
click p "09/16/2025 12:00 - 09/16/2025 13:00"
copy p "09/16/2025 12:00 - 09/16/2025 13:00"
drag, startPoint x: 817, startPoint y: 199, endPoint x: 720, endPoint y: 202, distance: 97.0
click p "Pickup request number : CBJ250916011535"
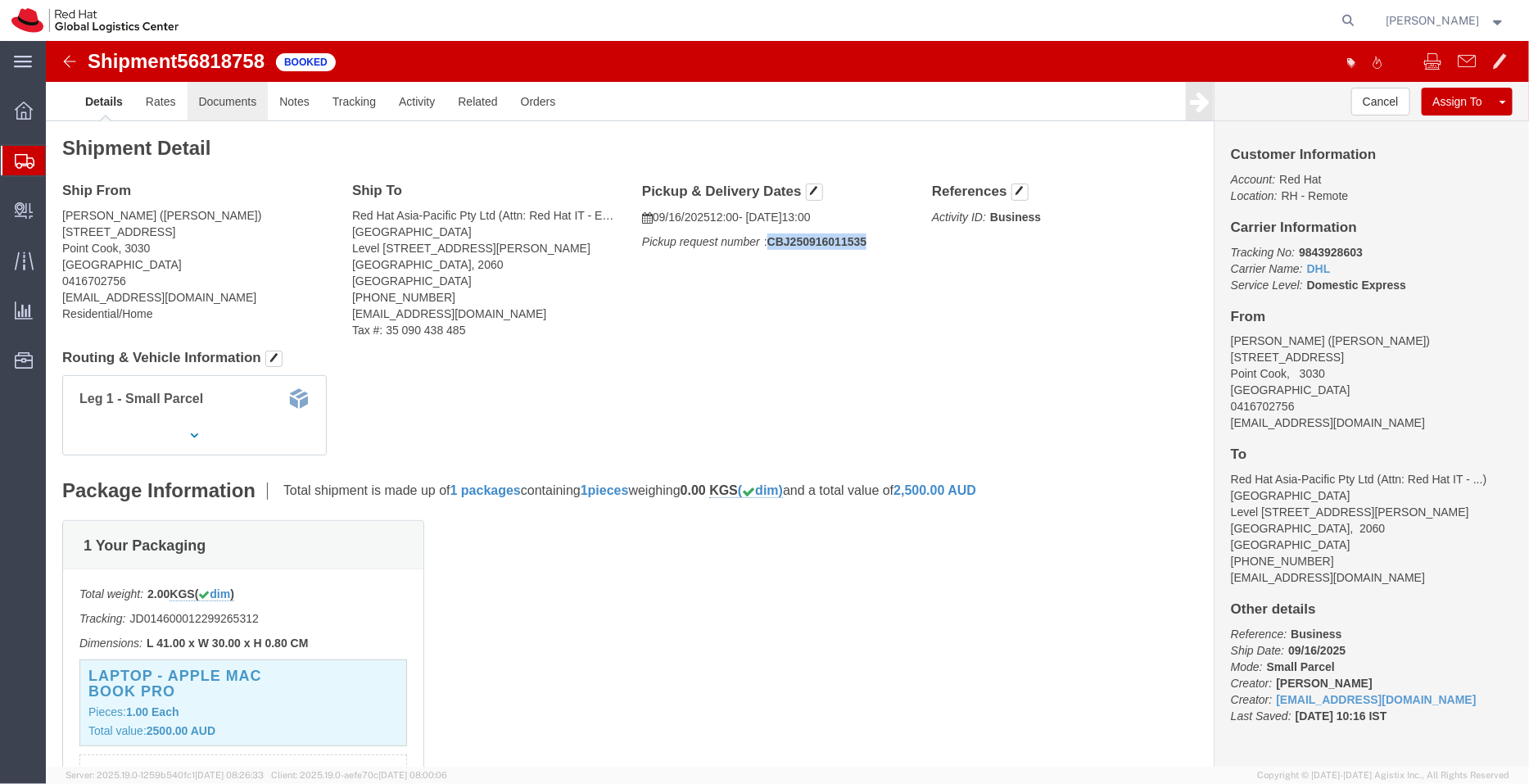
click link "Documents"
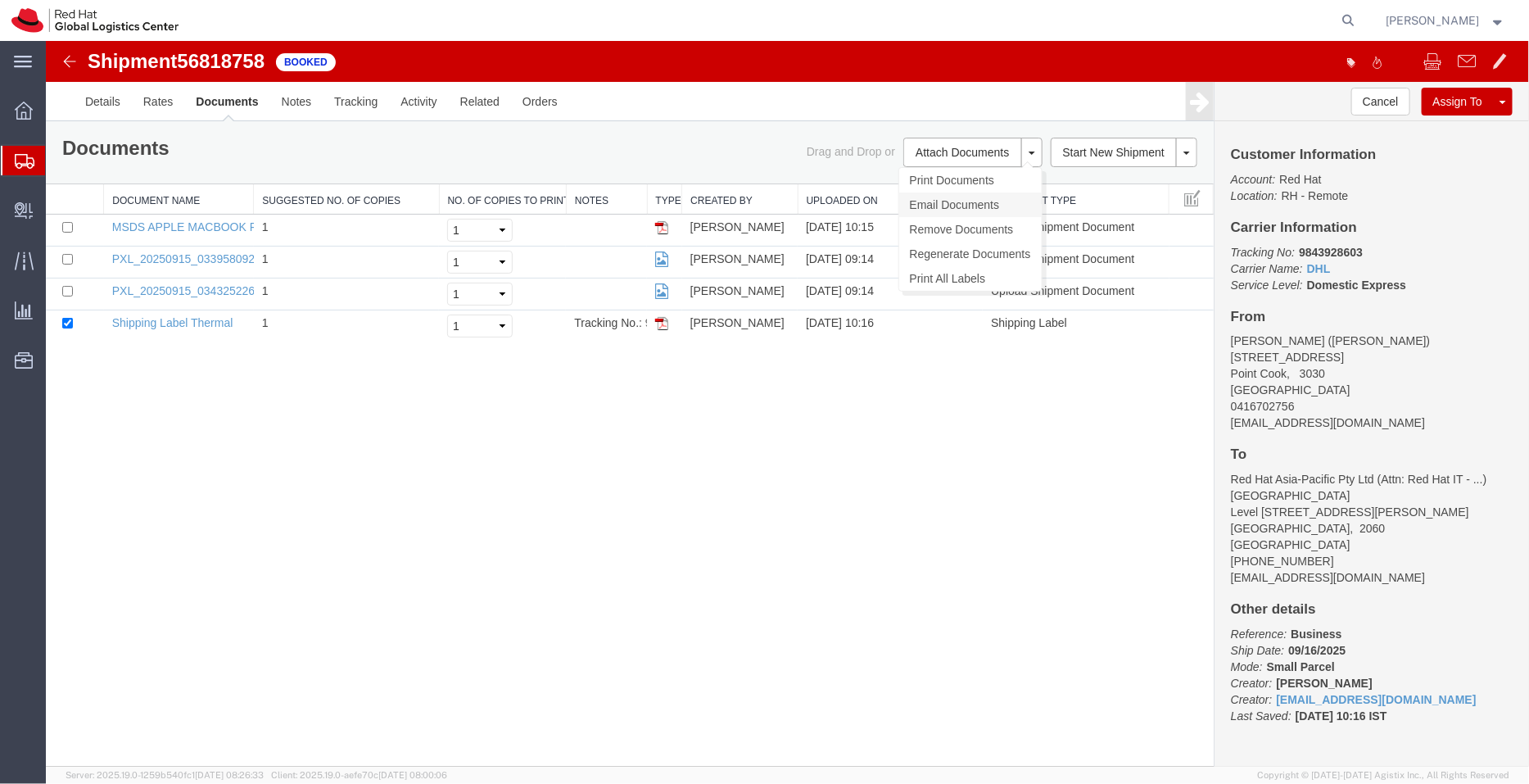
click at [936, 208] on link "Email Documents" at bounding box center [969, 204] width 142 height 24
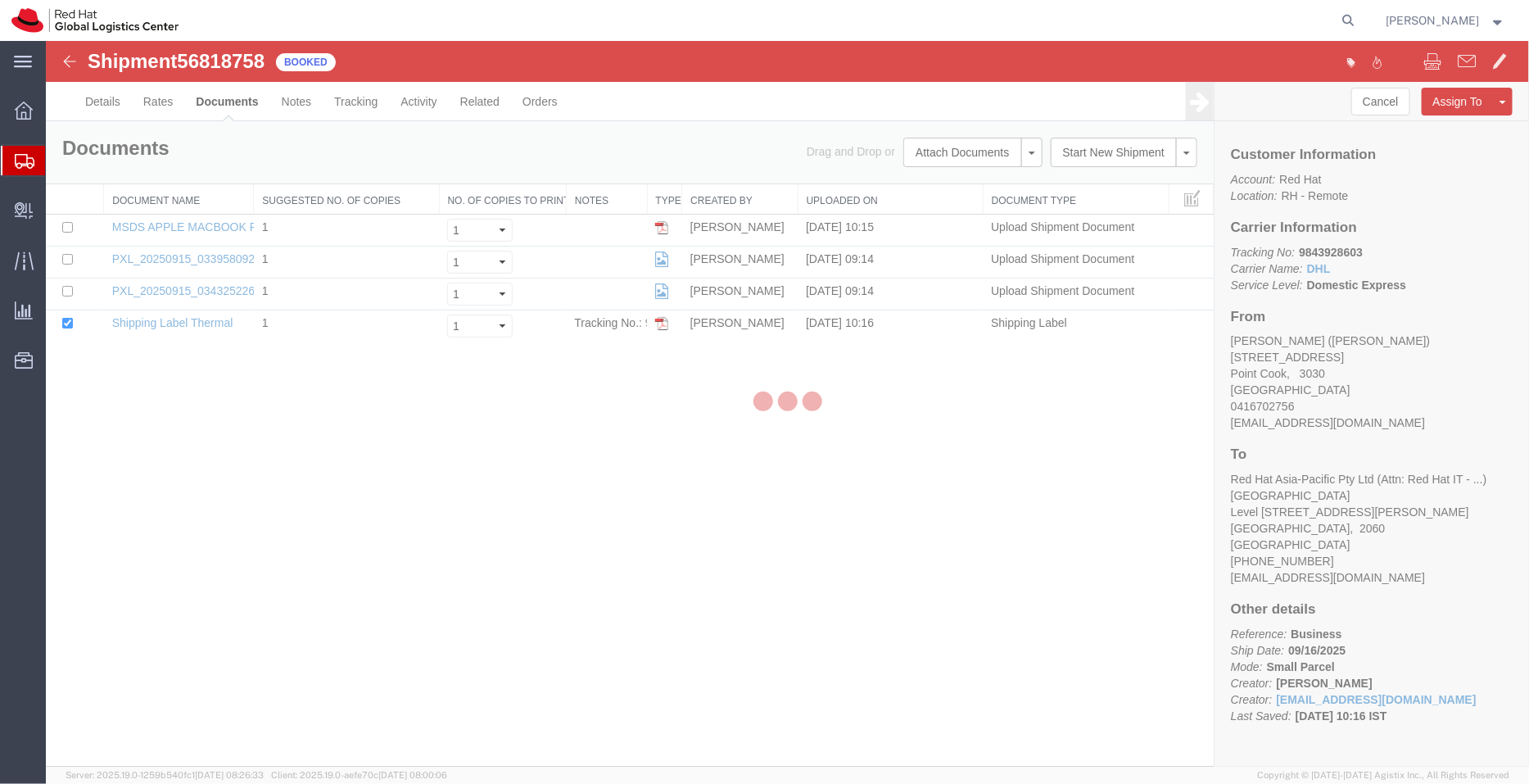
checkbox input "true"
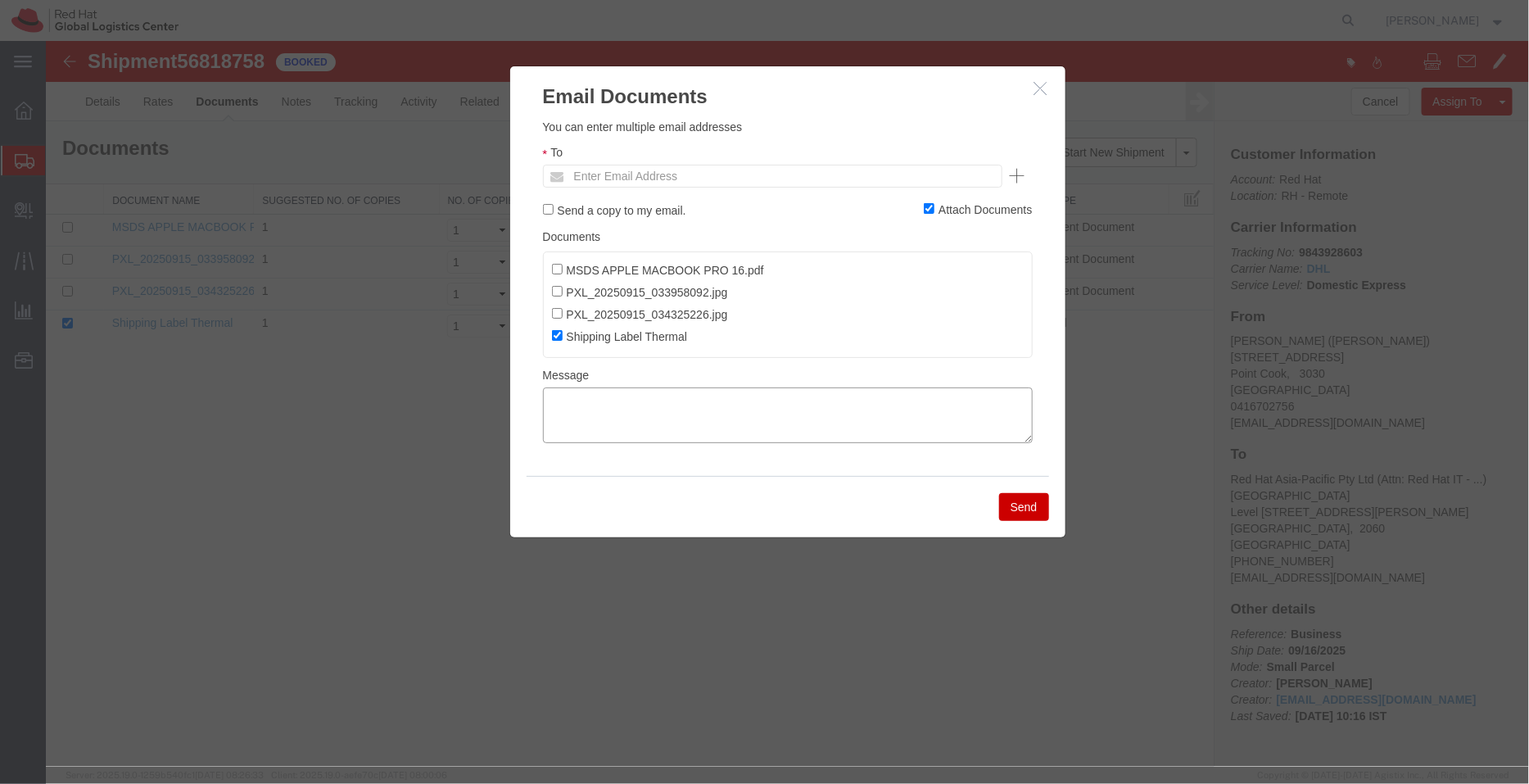
click at [743, 426] on textarea at bounding box center [788, 414] width 490 height 56
paste textarea ""Hi Rakesh, please find attached shipping label and the MSDS for the shipment, …"
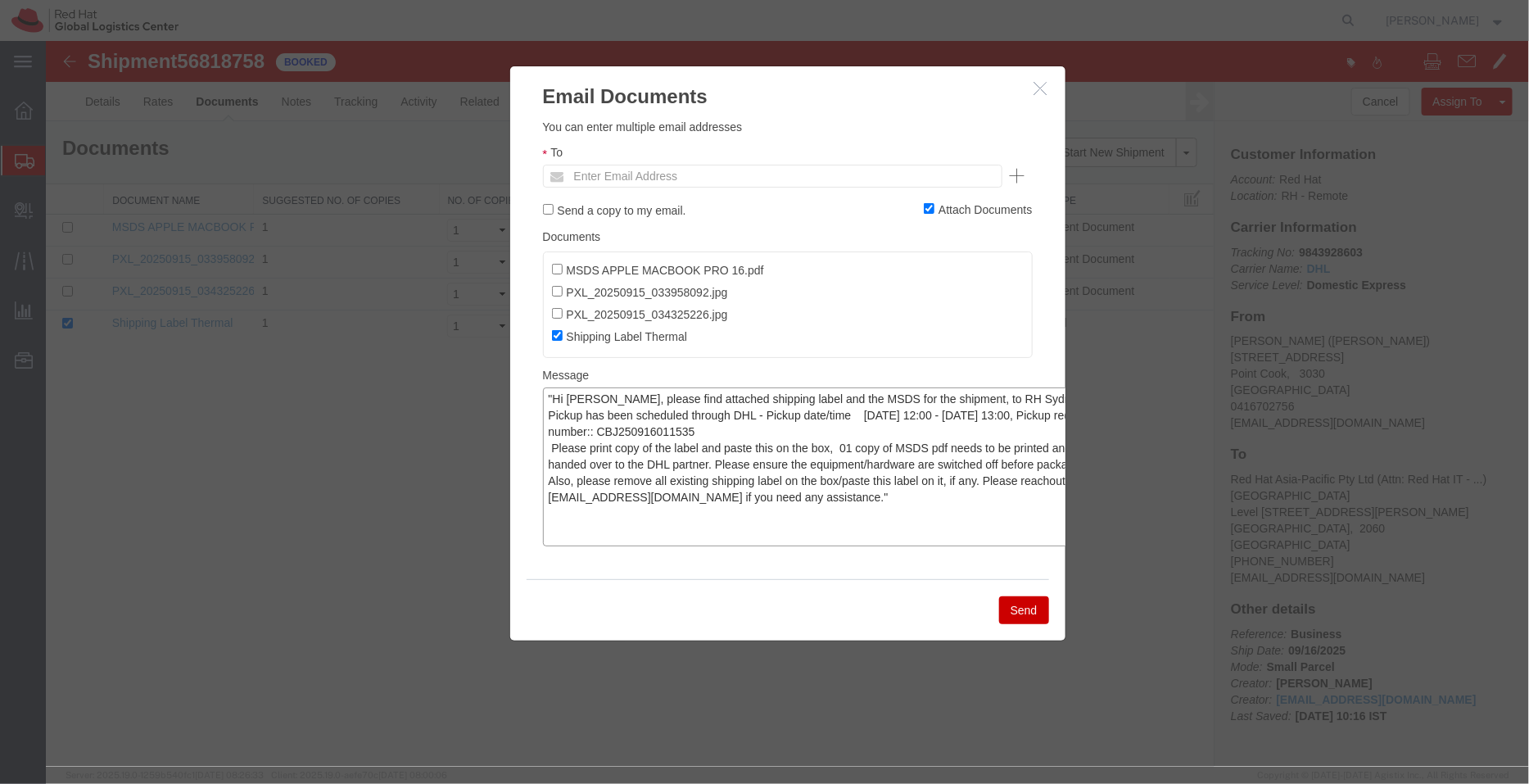
drag, startPoint x: 1025, startPoint y: 440, endPoint x: 1091, endPoint y: 545, distance: 124.0
click at [1091, 545] on div "Email Documents Please fix the following errors You can enter multiple email ad…" at bounding box center [787, 403] width 1484 height 726
type textarea ""Hi Rakesh, please find attached shipping label and the MSDS for the shipment, …"
click at [556, 269] on input "MSDS APPLE MACBOOK PRO 16.pdf" at bounding box center [556, 268] width 10 height 10
checkbox input "true"
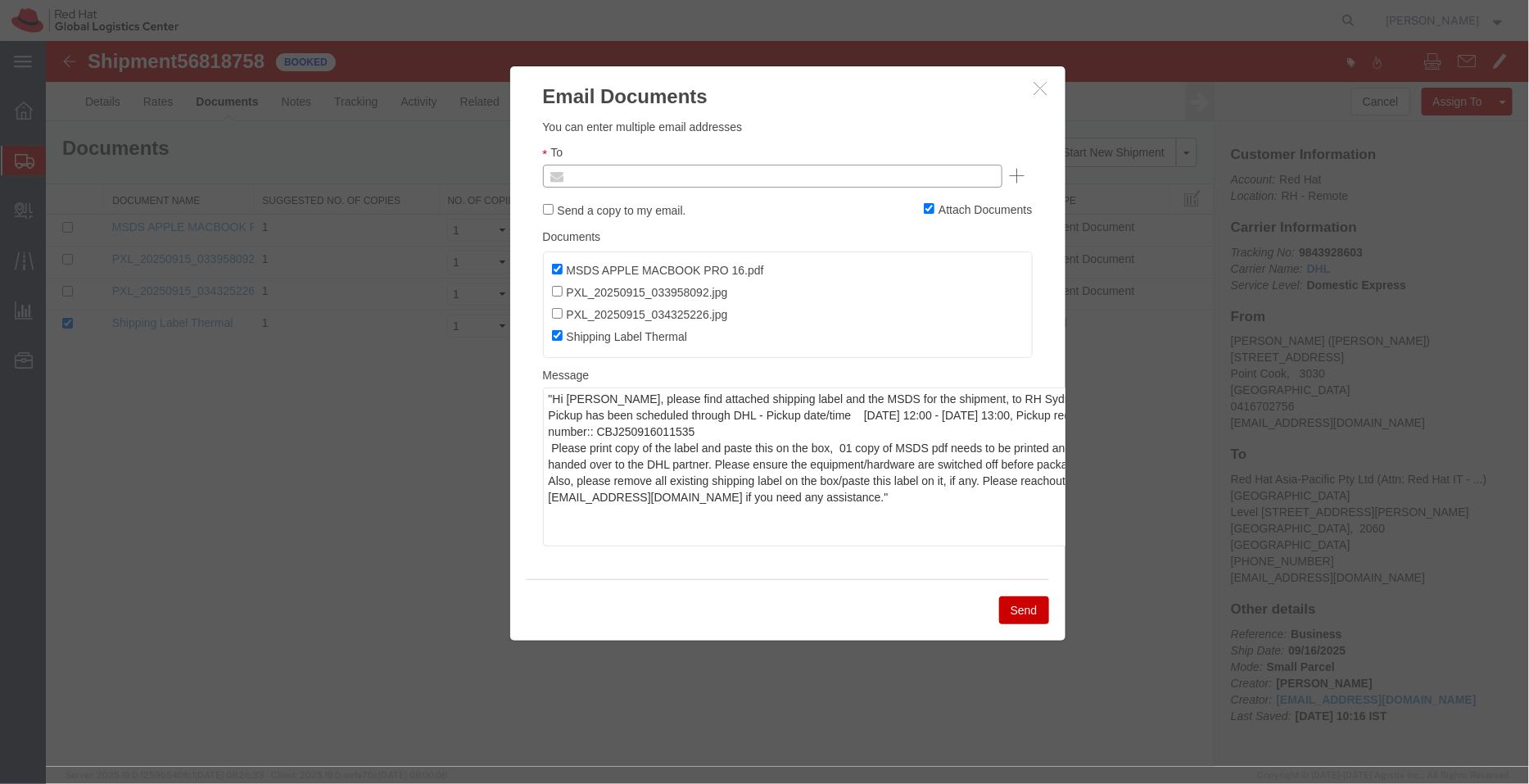
click at [641, 170] on input "text" at bounding box center [661, 175] width 192 height 21
type input "m"
paste input "rmallam@redhat.com"
type input "rmallam@redhat.com"
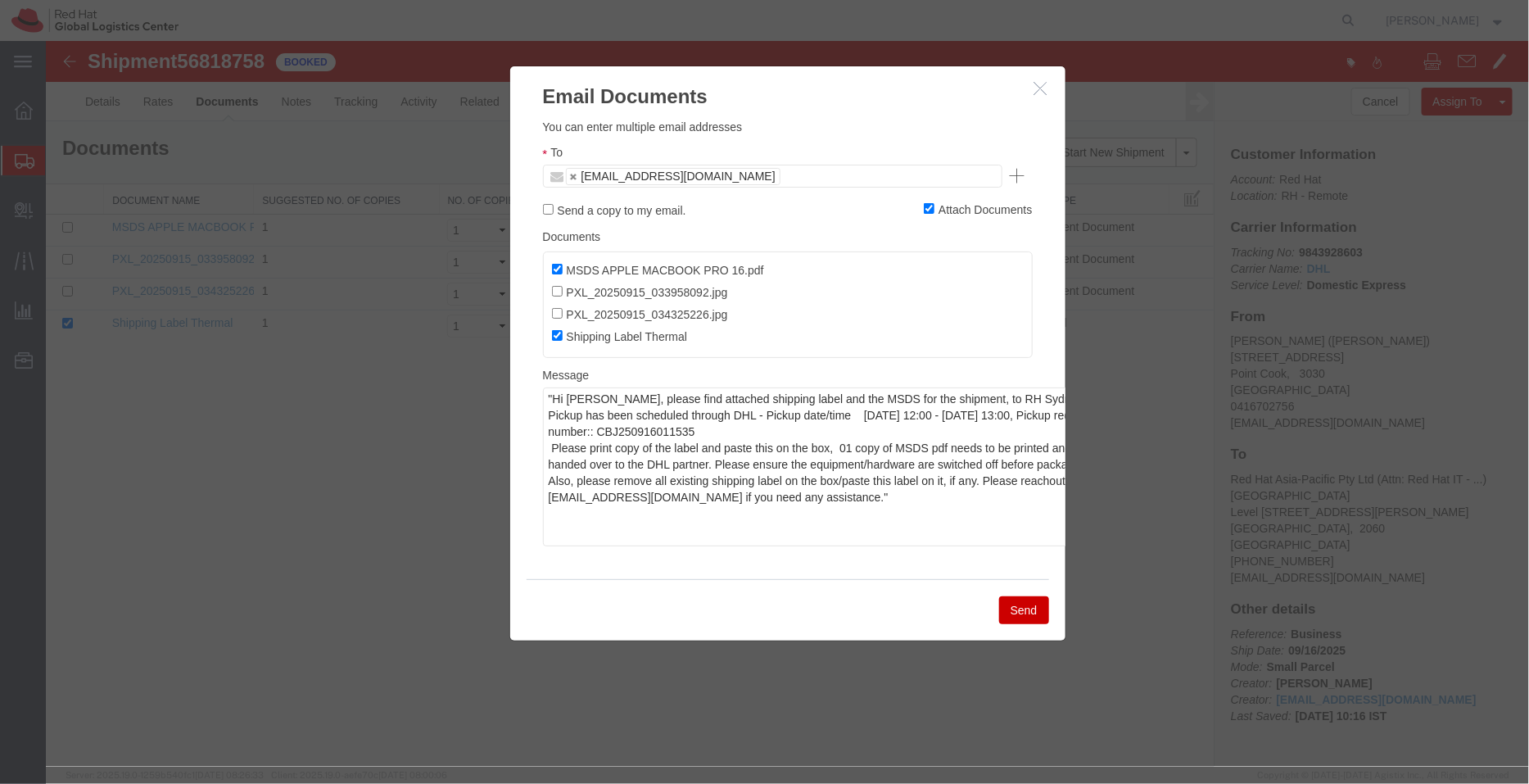
click at [1014, 623] on button "Send" at bounding box center [1023, 610] width 50 height 28
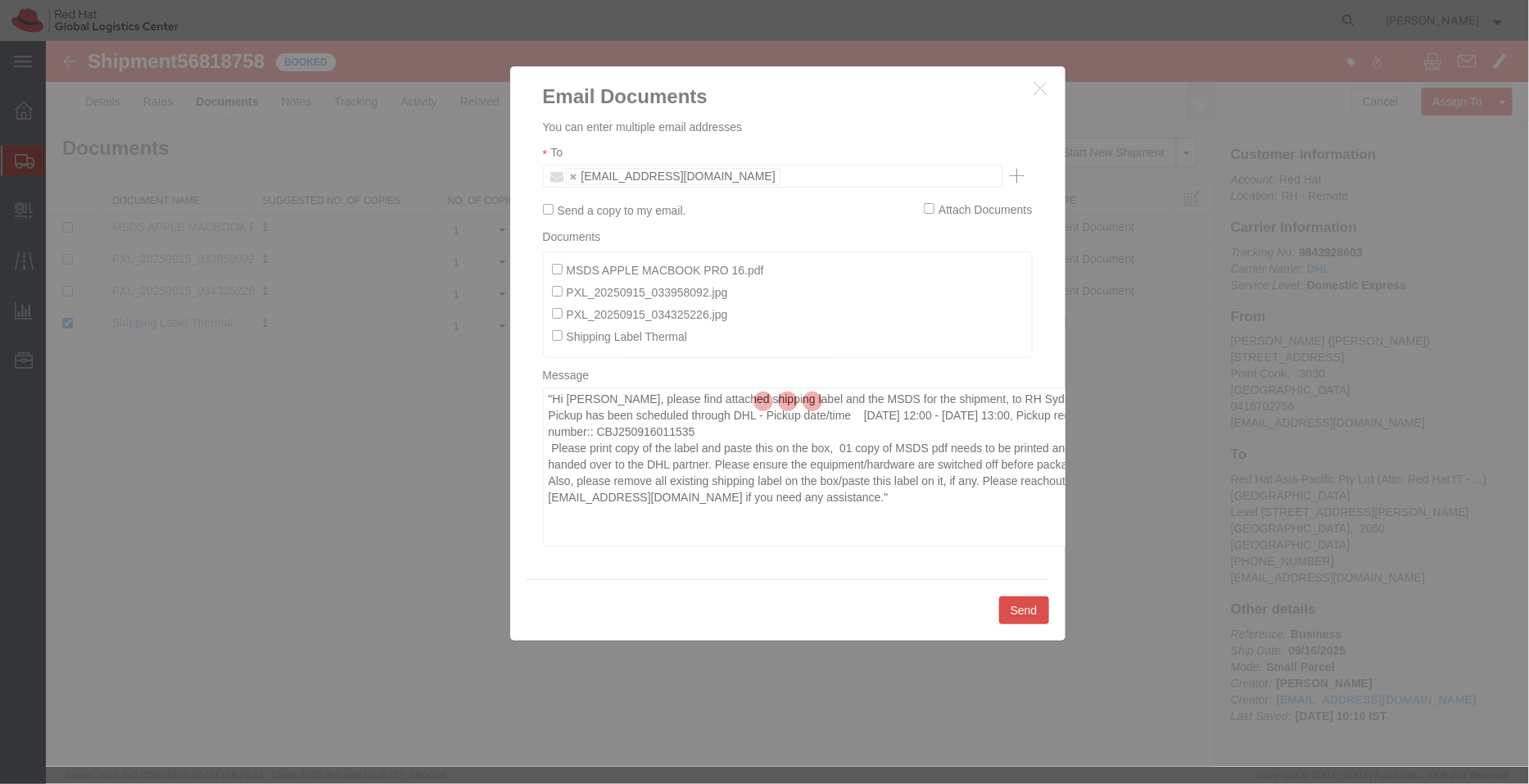
checkbox input "false"
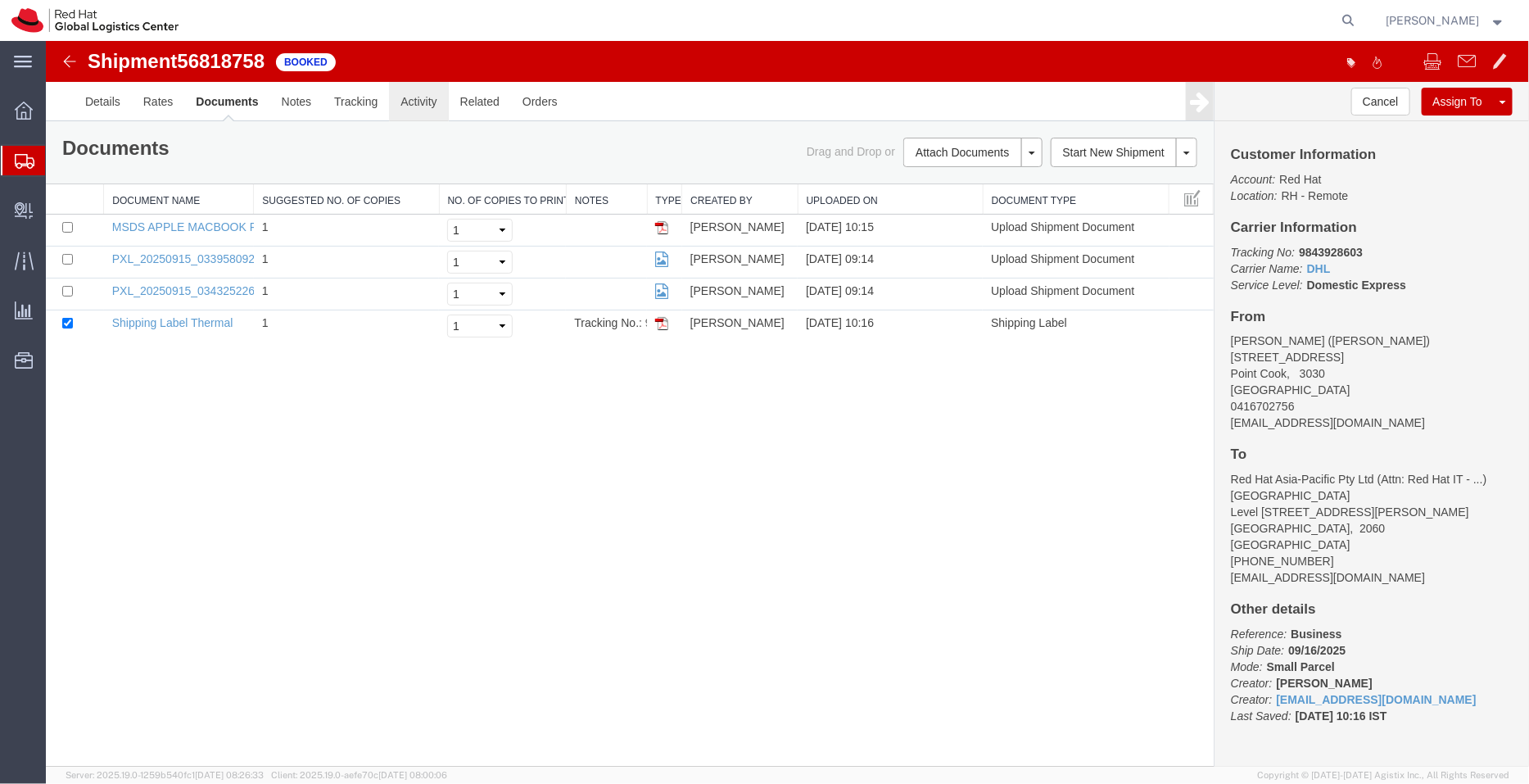
click at [423, 104] on link "Activity" at bounding box center [418, 100] width 59 height 39
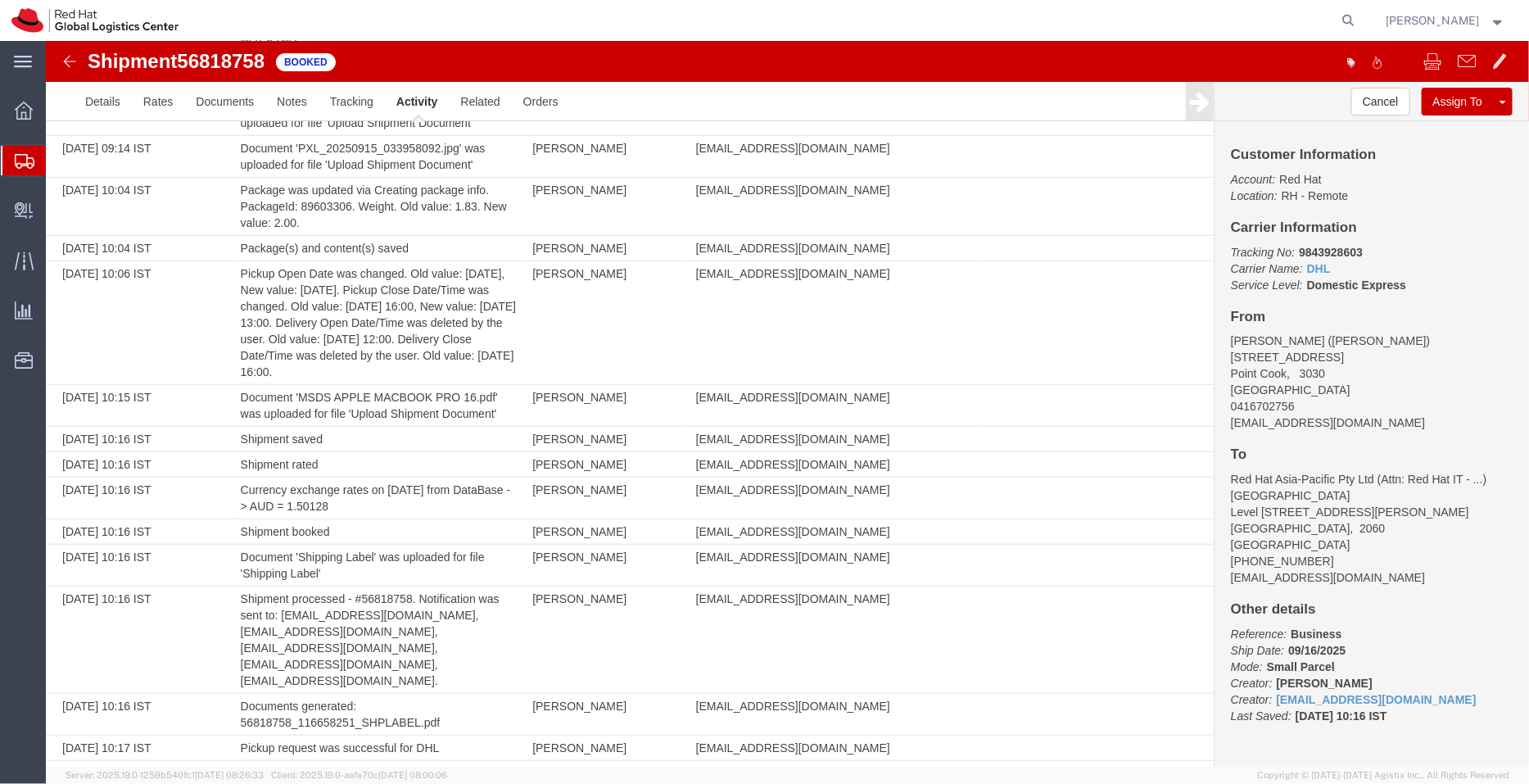
scroll to position [453, 0]
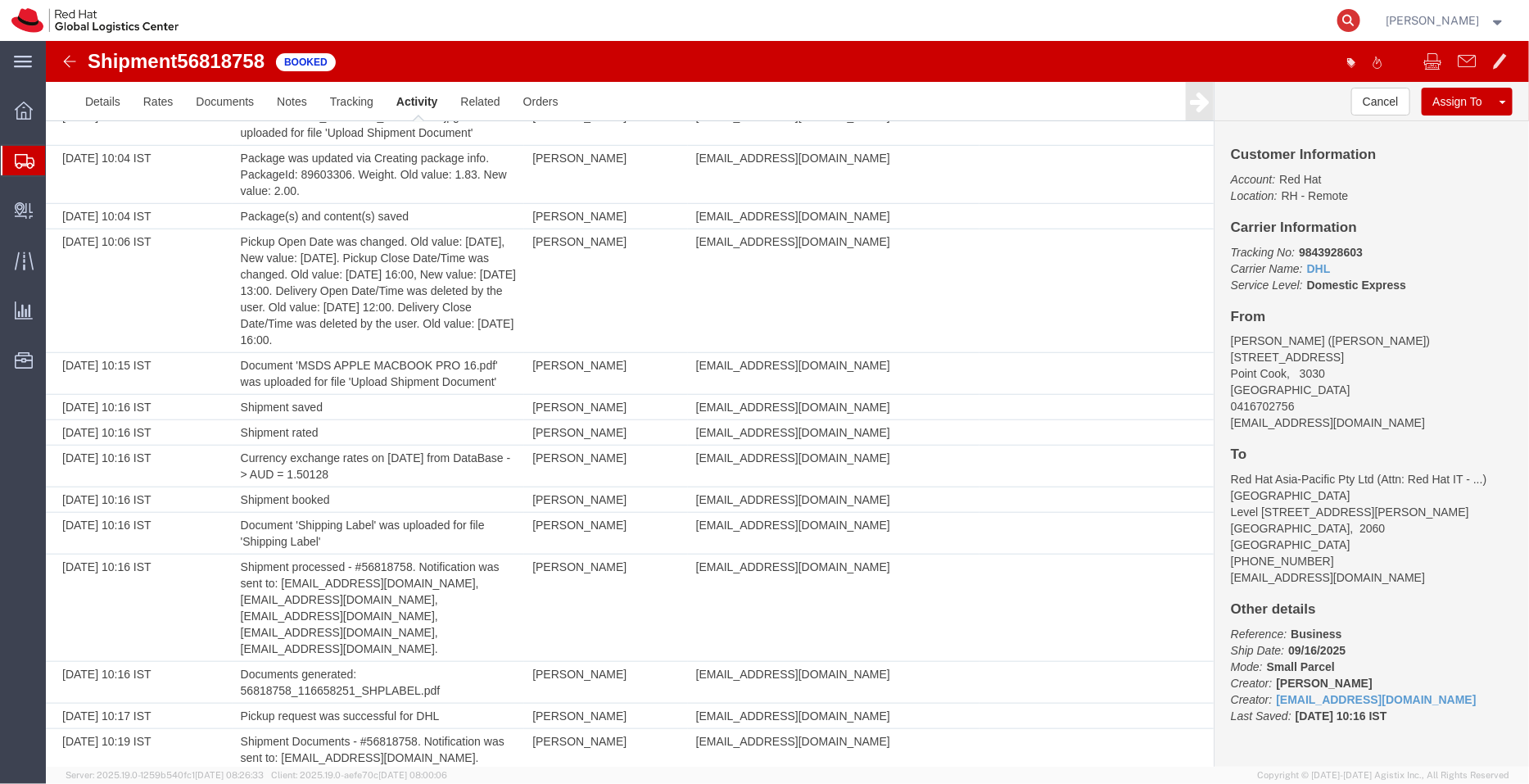
click at [1355, 24] on icon at bounding box center [1349, 20] width 23 height 23
paste input "56701613"
type input "56701613"
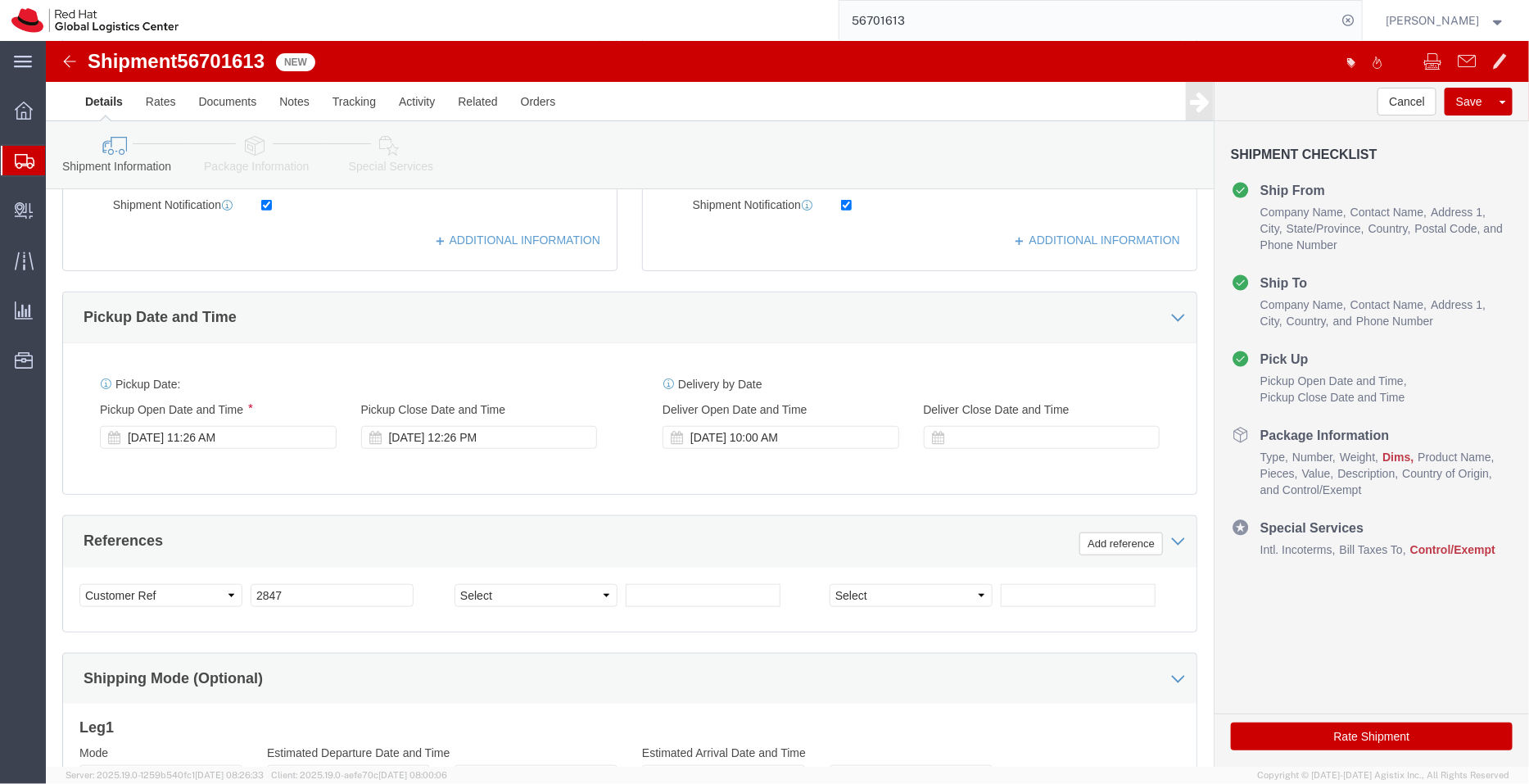
drag, startPoint x: 1527, startPoint y: -27, endPoint x: 1527, endPoint y: -125, distance: 98.0
click at [1527, 0] on html "main_menu Created with Sketch. Collapse Menu Overview Shipments Shipment Manage…" at bounding box center [764, 392] width 1529 height 784
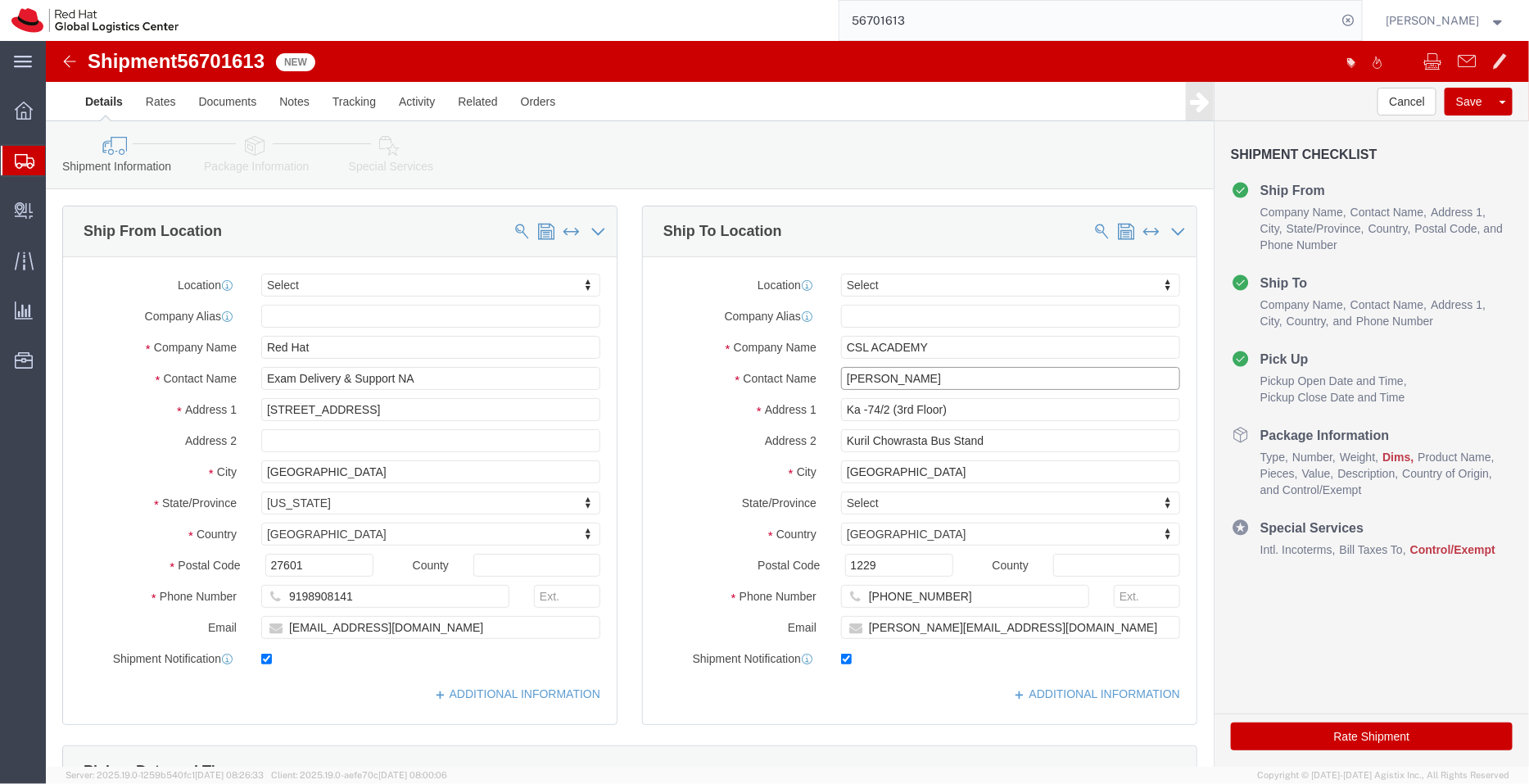
drag, startPoint x: 865, startPoint y: 330, endPoint x: 718, endPoint y: 358, distance: 149.6
click div "Location Select Select My Profile Location RH - Amsterdam - MSO RH - Amsterdam …"
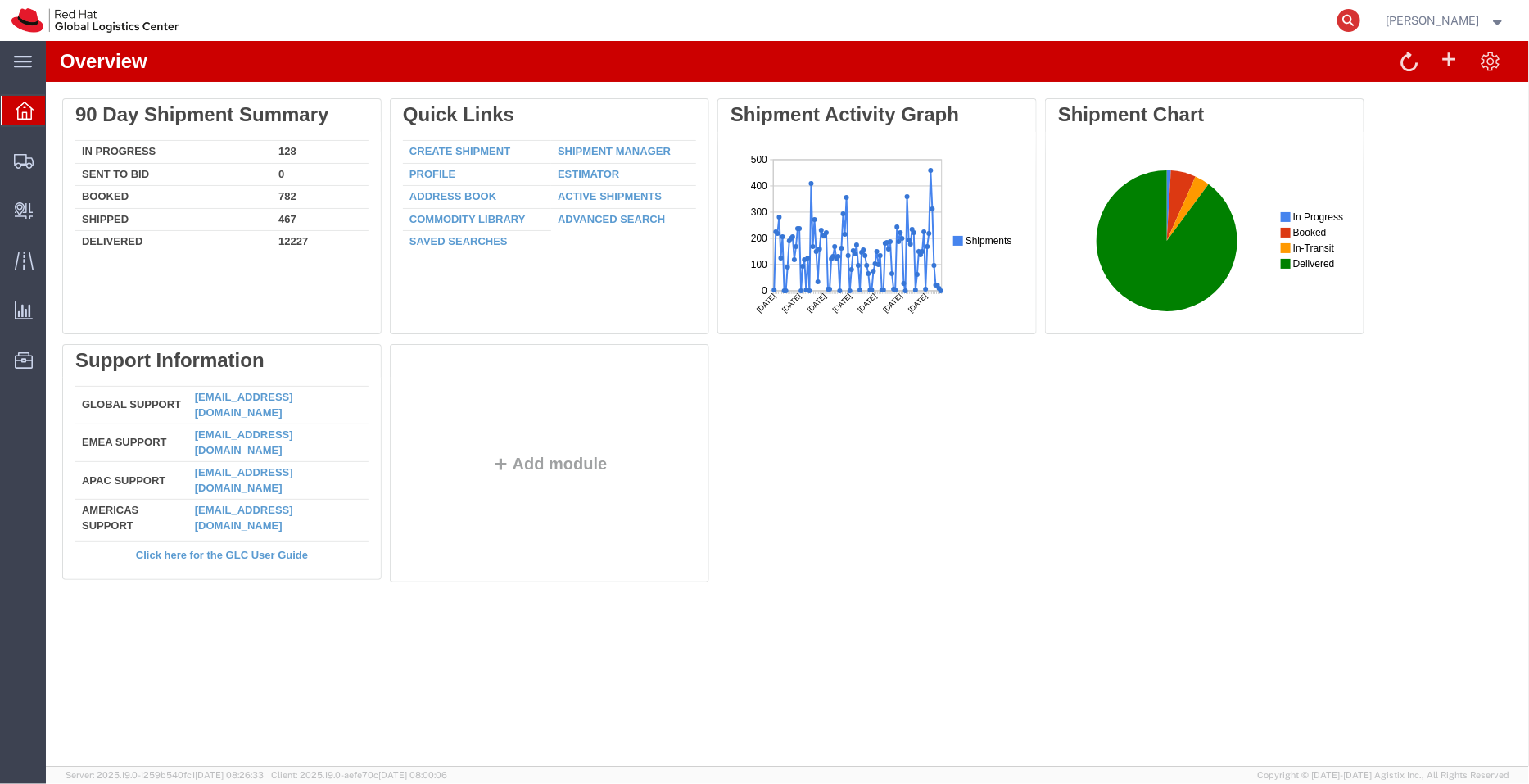
click at [1348, 21] on icon at bounding box center [1349, 20] width 23 height 23
paste input "56789358"
type input "56789358"
click at [1348, 21] on icon at bounding box center [1349, 20] width 23 height 23
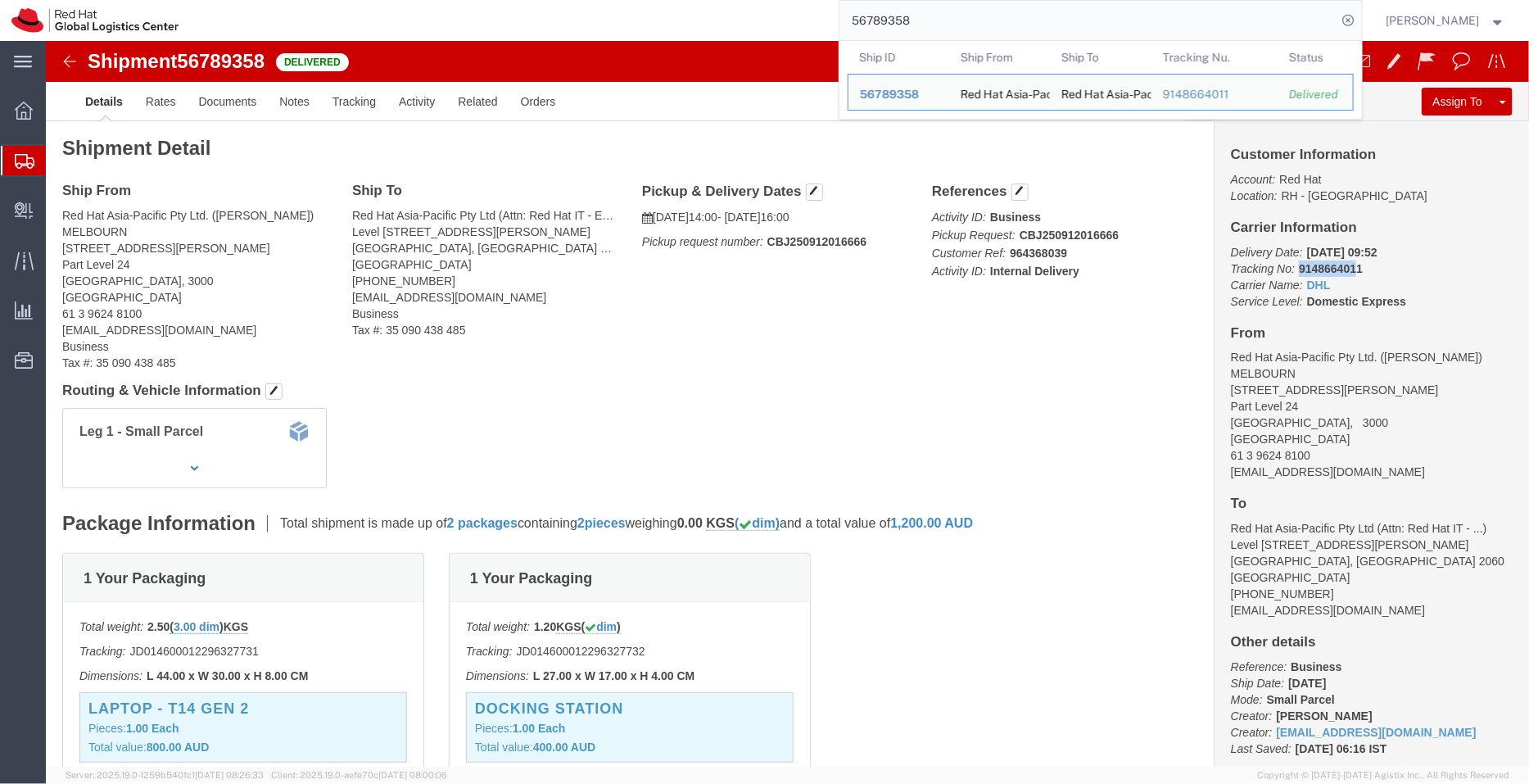
drag, startPoint x: 1294, startPoint y: 231, endPoint x: 1240, endPoint y: 231, distance: 54.0
click p "Delivery Date: [DATE] 09:52 Tracking No: 9148664011 Carrier Name: DHL DHL Servi…"
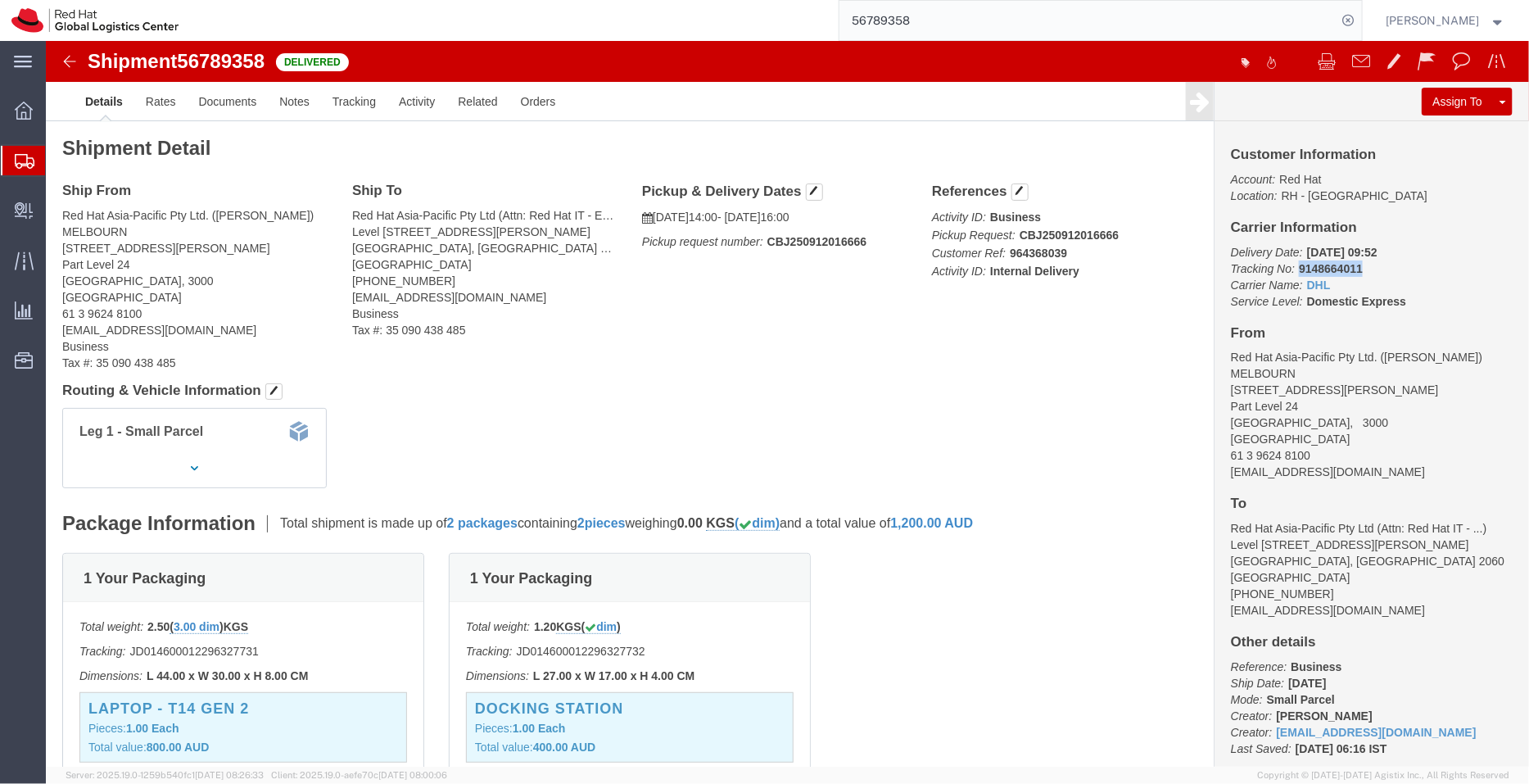
drag, startPoint x: 1312, startPoint y: 228, endPoint x: 1243, endPoint y: 228, distance: 69.0
click p "Delivery Date: [DATE] 09:52 Tracking No: 9148664011 Carrier Name: DHL DHL Servi…"
copy b "9148664011"
click at [0, 0] on span "Shipment Manager" at bounding box center [0, 0] width 0 height 0
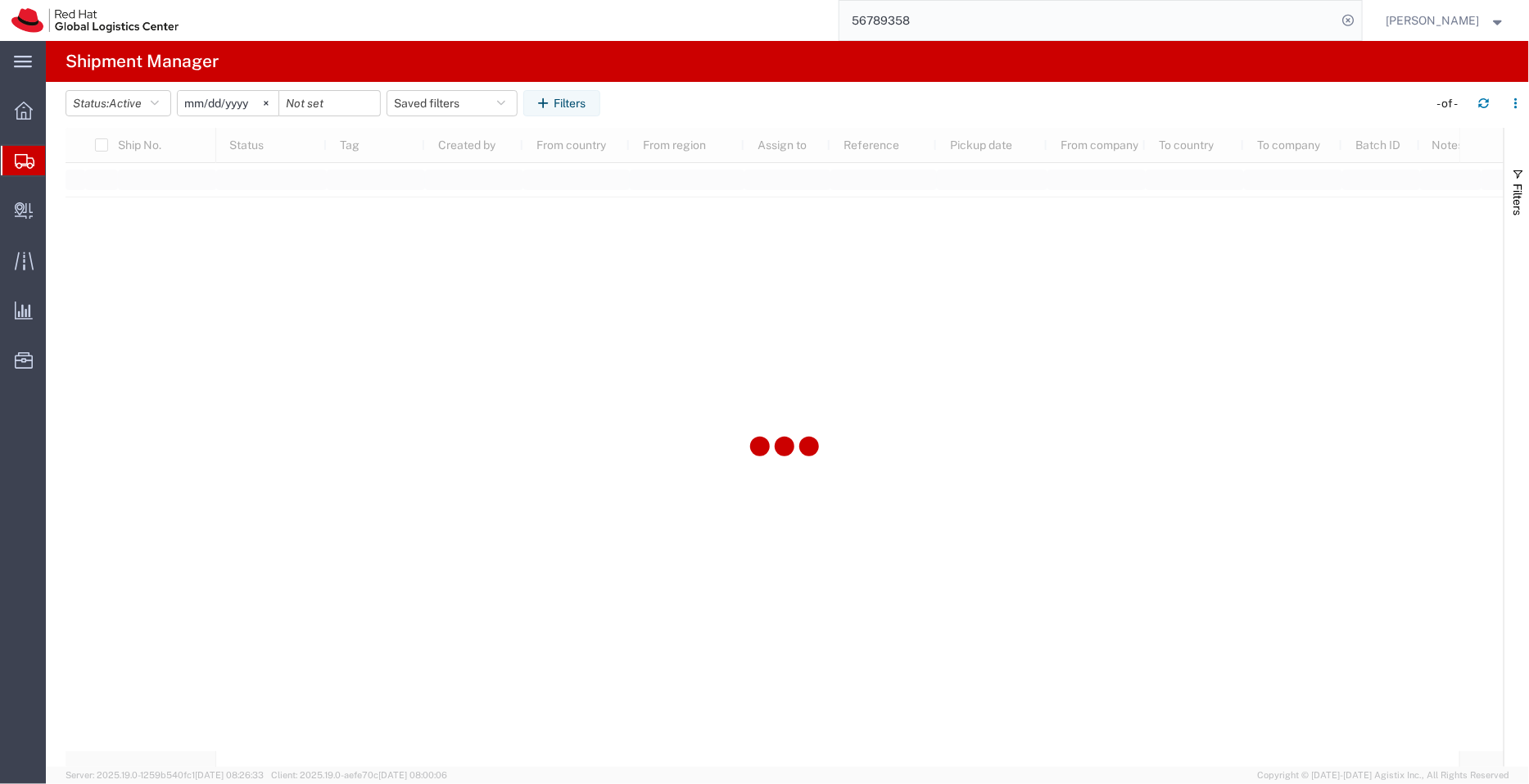
type input "[DATE]"
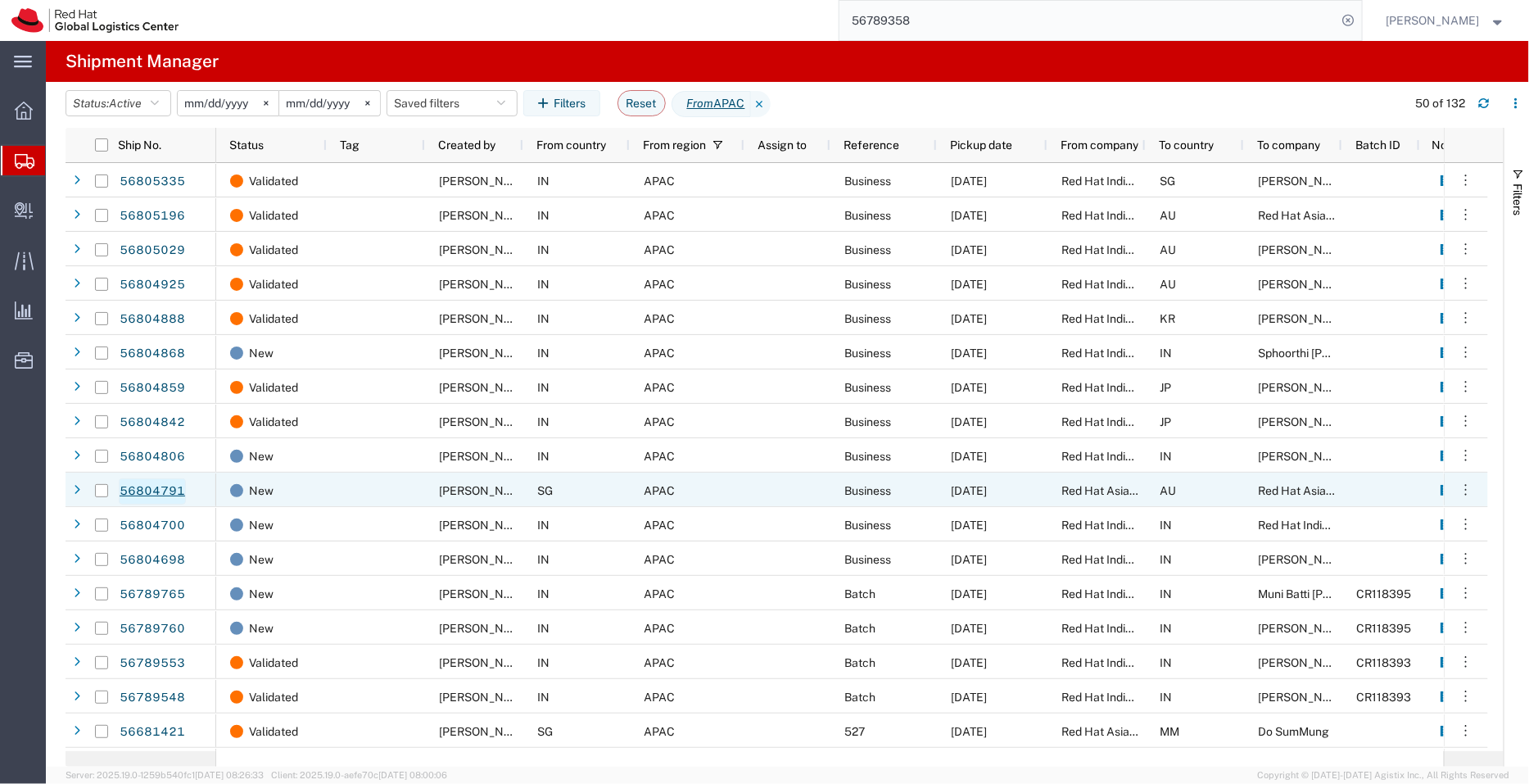
click at [160, 488] on link "56804791" at bounding box center [152, 491] width 67 height 26
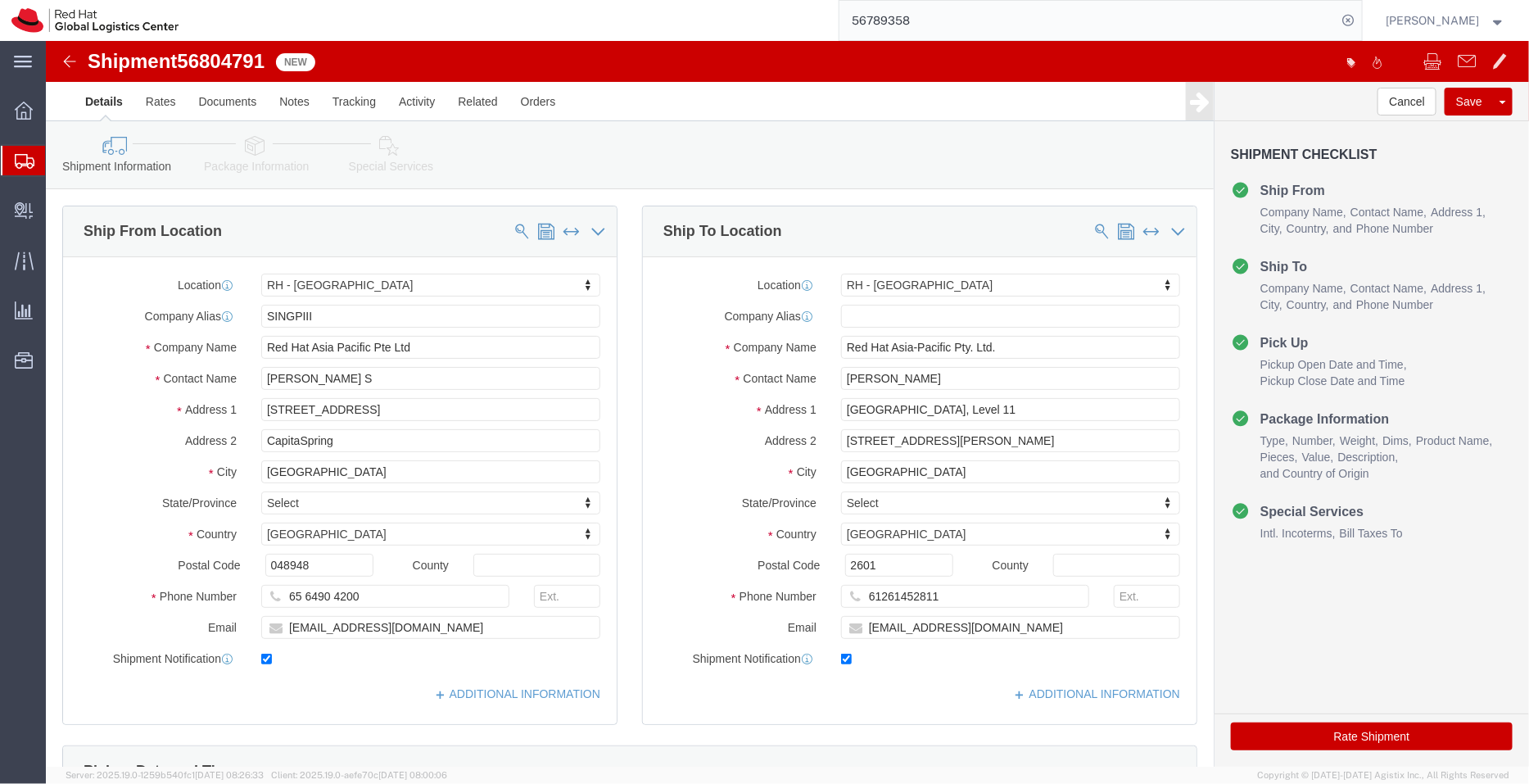
select select "51051"
select select "37938"
click icon
